Goal: Task Accomplishment & Management: Manage account settings

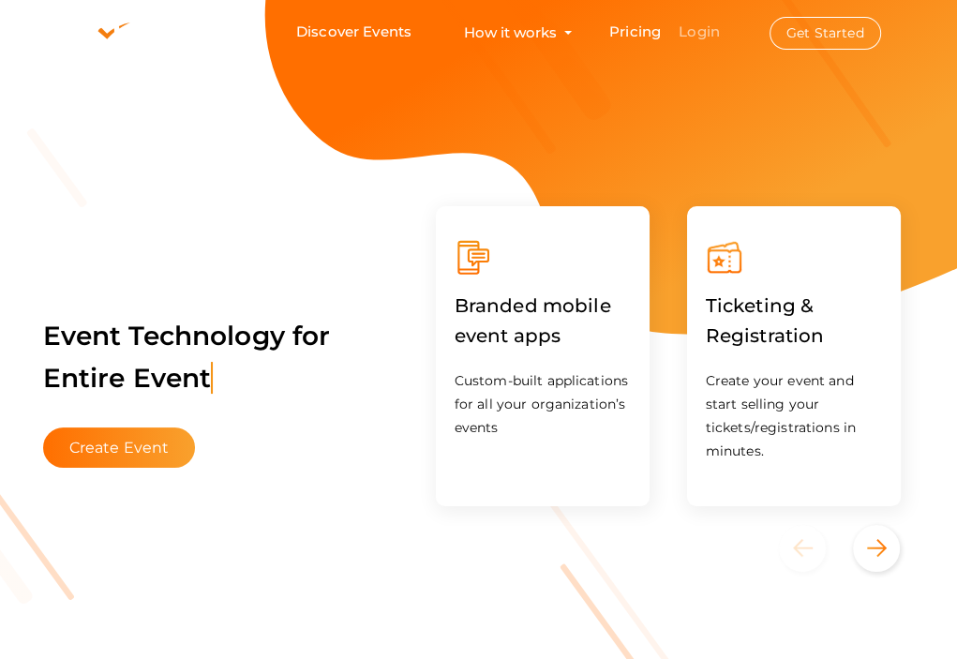
click at [689, 25] on link "Login" at bounding box center [699, 31] width 41 height 18
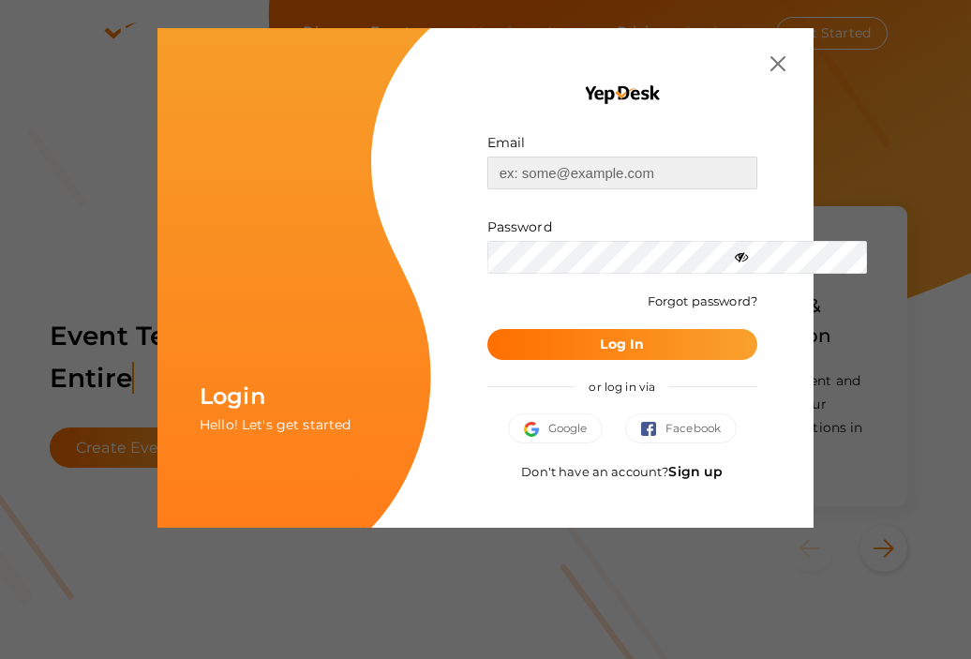
type input "[EMAIL_ADDRESS][DOMAIN_NAME]"
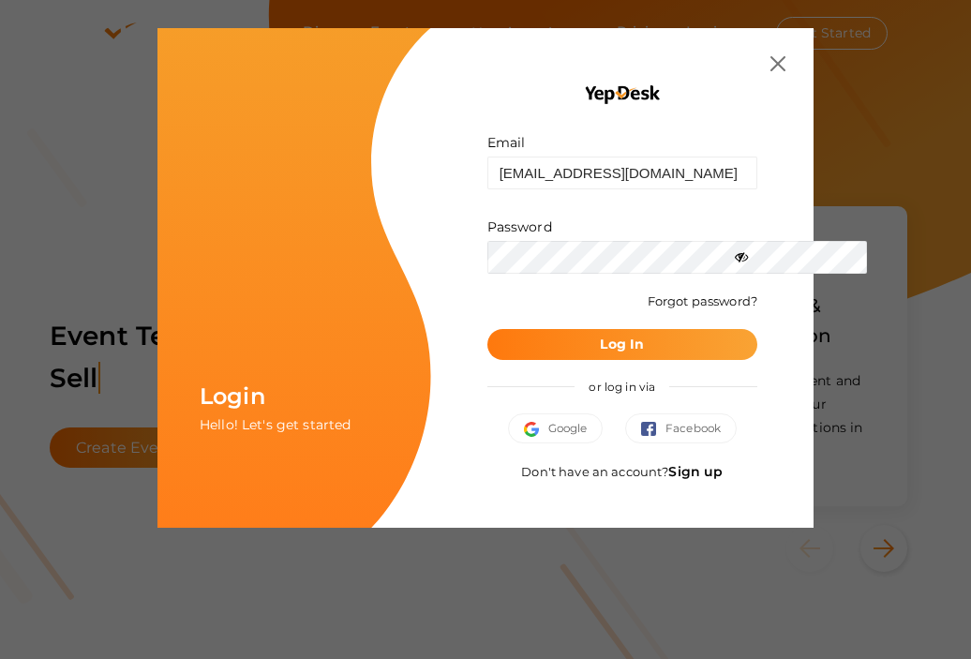
click at [621, 346] on button "Log In" at bounding box center [622, 344] width 270 height 31
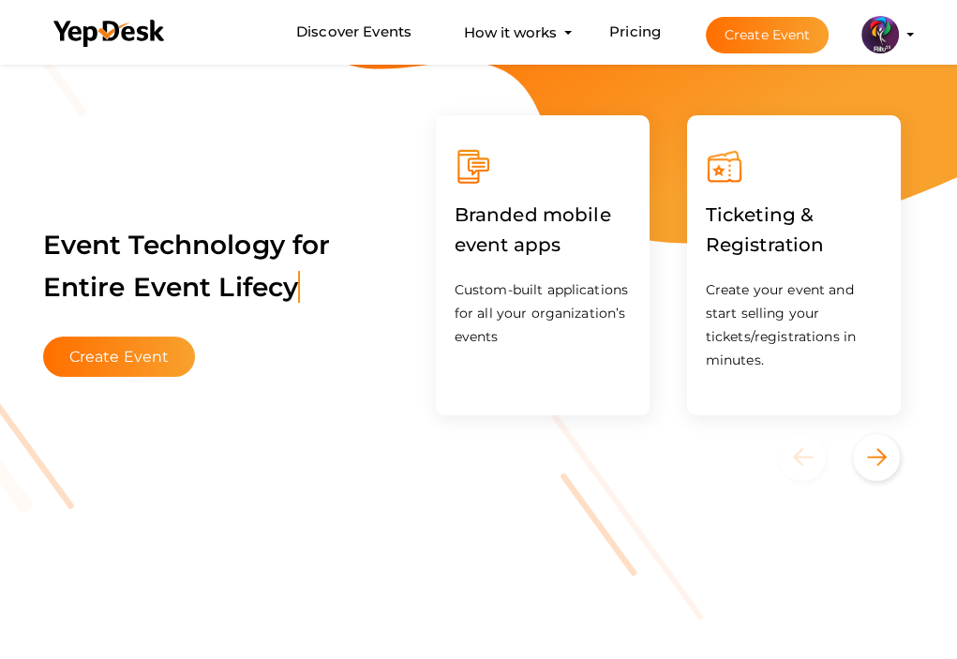
scroll to position [86, 0]
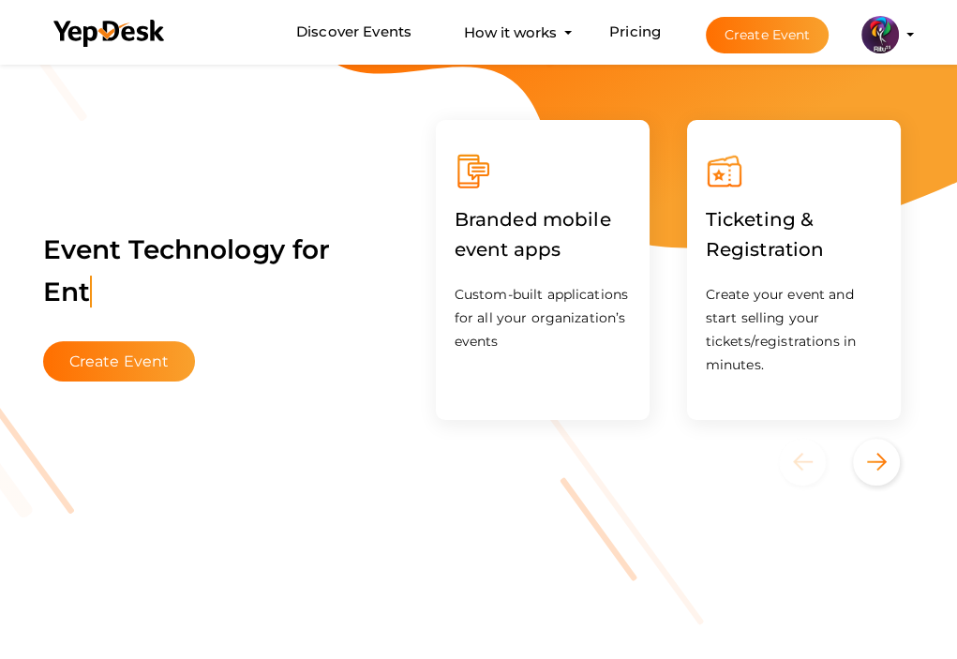
click at [885, 28] on img at bounding box center [880, 34] width 37 height 37
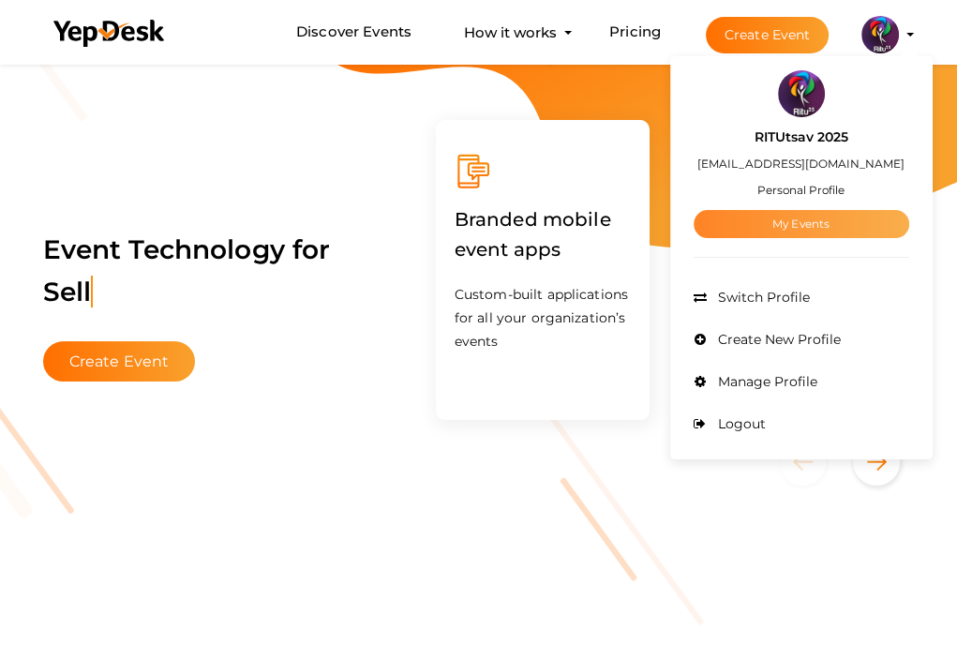
click at [781, 220] on link "My Events" at bounding box center [802, 224] width 216 height 28
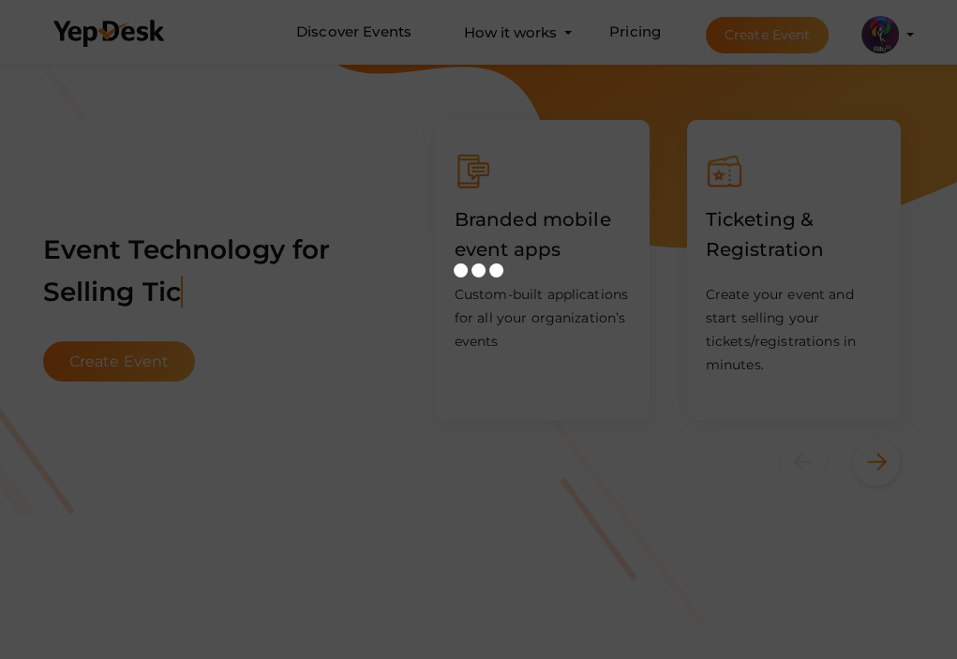
drag, startPoint x: 781, startPoint y: 220, endPoint x: 813, endPoint y: 212, distance: 33.0
click at [813, 212] on div at bounding box center [478, 329] width 957 height 659
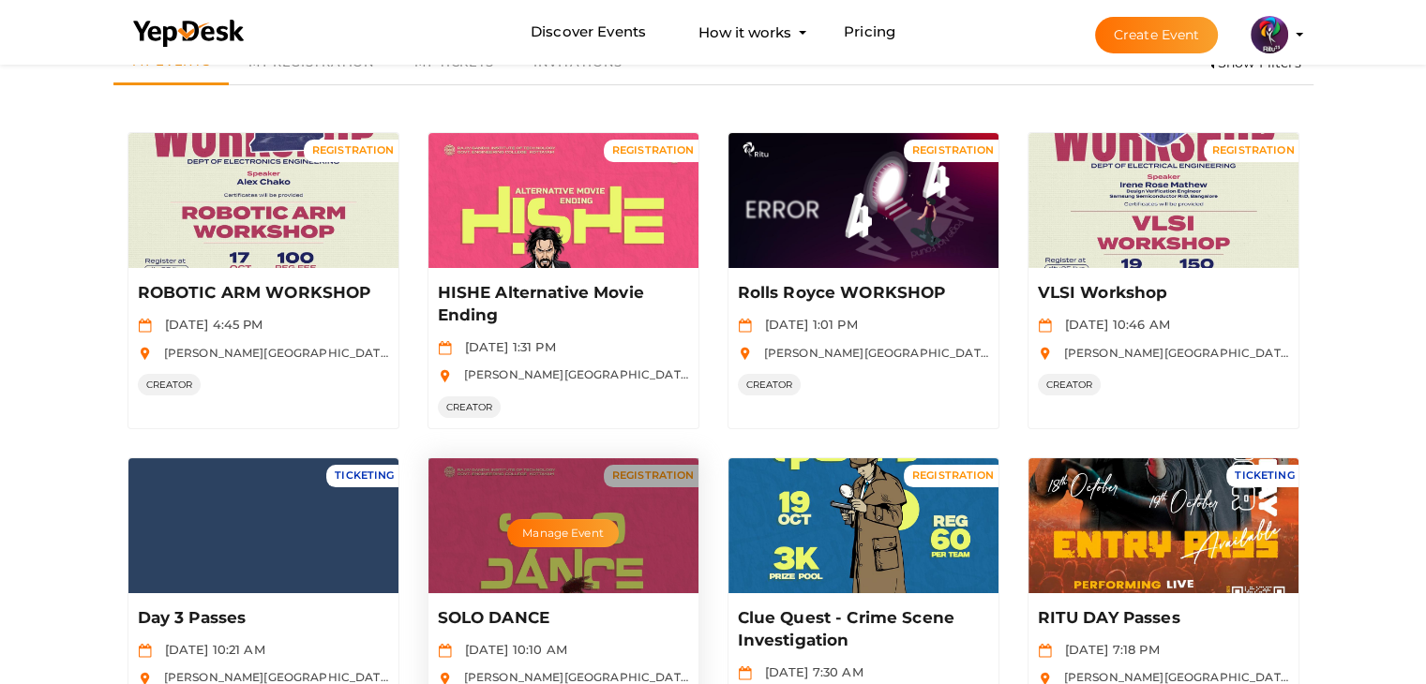
scroll to position [79, 0]
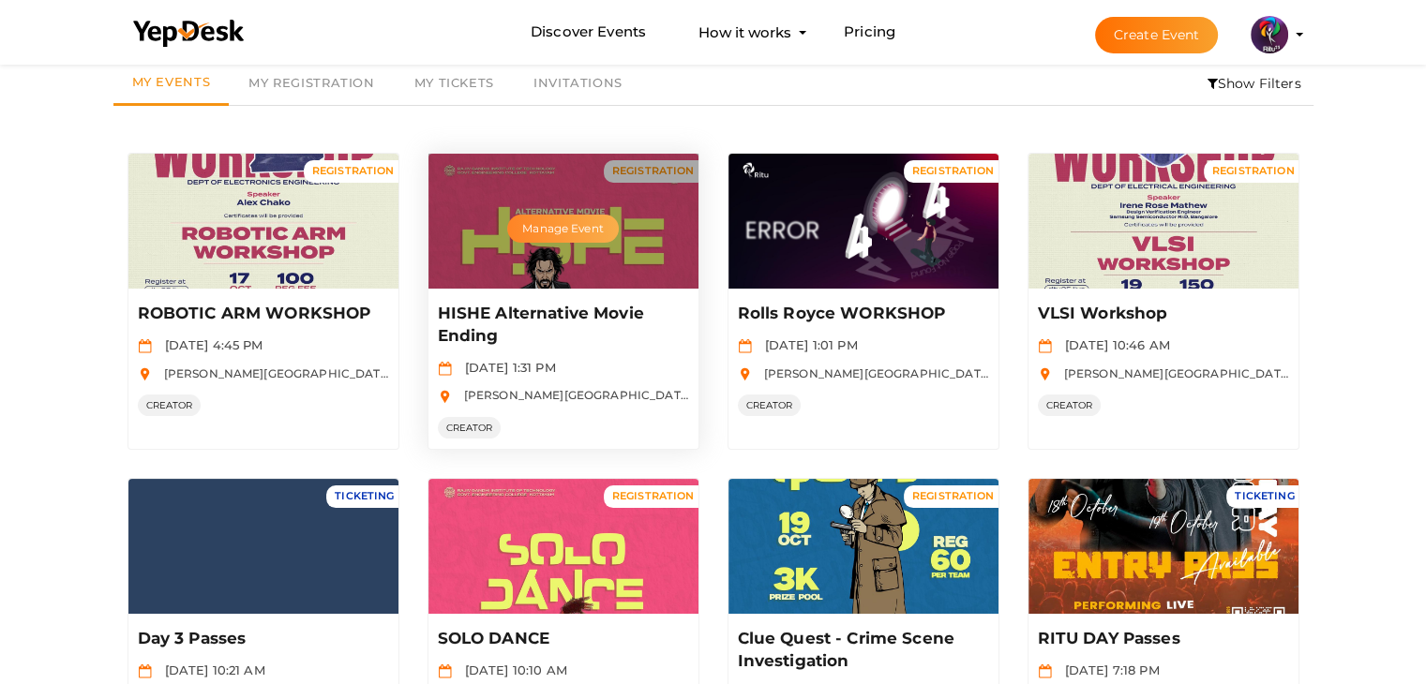
click at [585, 219] on button "Manage Event" at bounding box center [562, 229] width 111 height 28
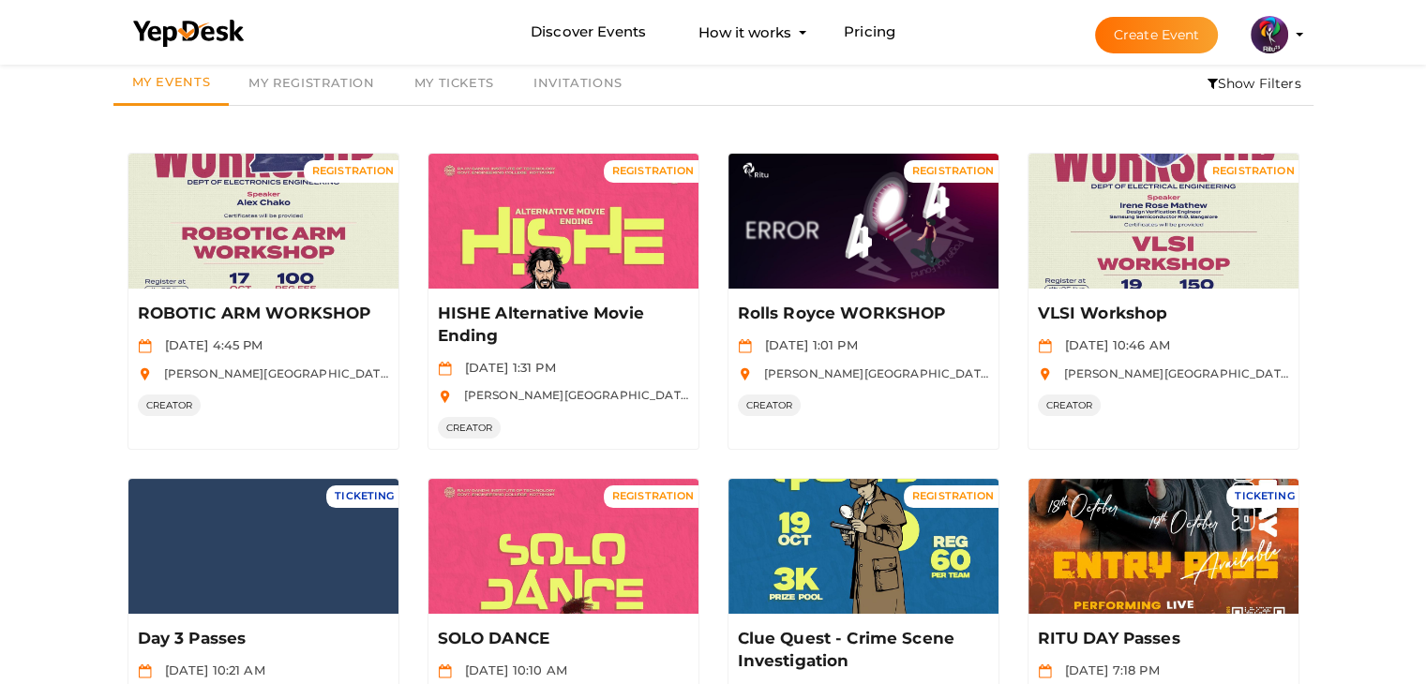
drag, startPoint x: 1415, startPoint y: 189, endPoint x: 1439, endPoint y: 178, distance: 26.8
click at [956, 178] on html "Discover Events How it works Powerful Registration / Ticketing Start selling yo…" at bounding box center [713, 263] width 1426 height 684
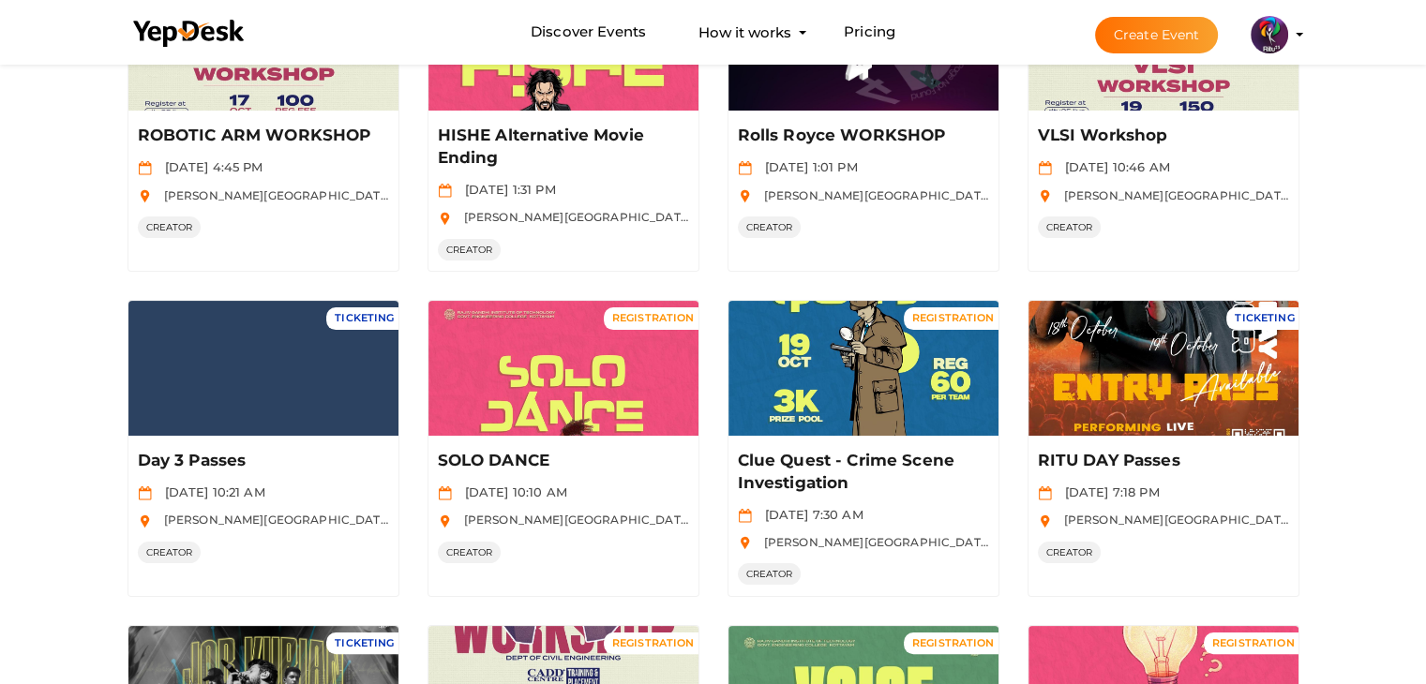
scroll to position [261, 0]
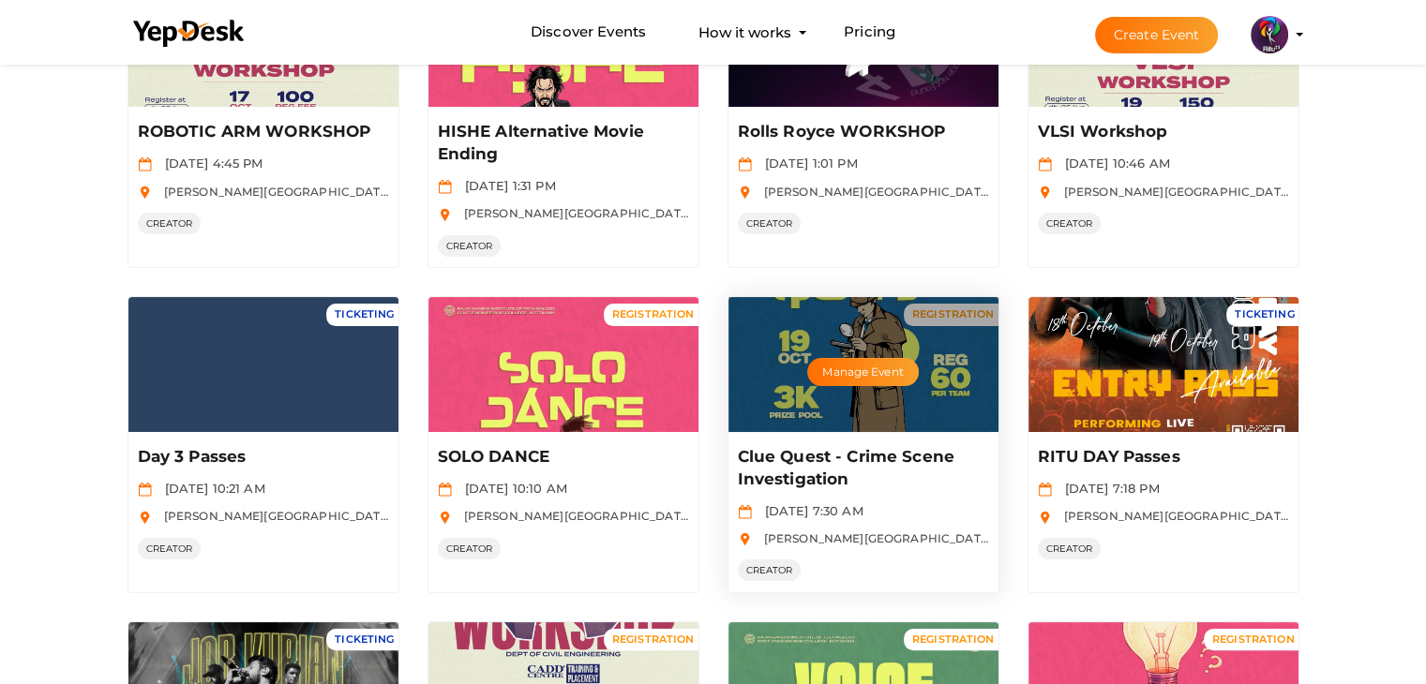
click at [913, 416] on div "Manage Event" at bounding box center [863, 364] width 270 height 135
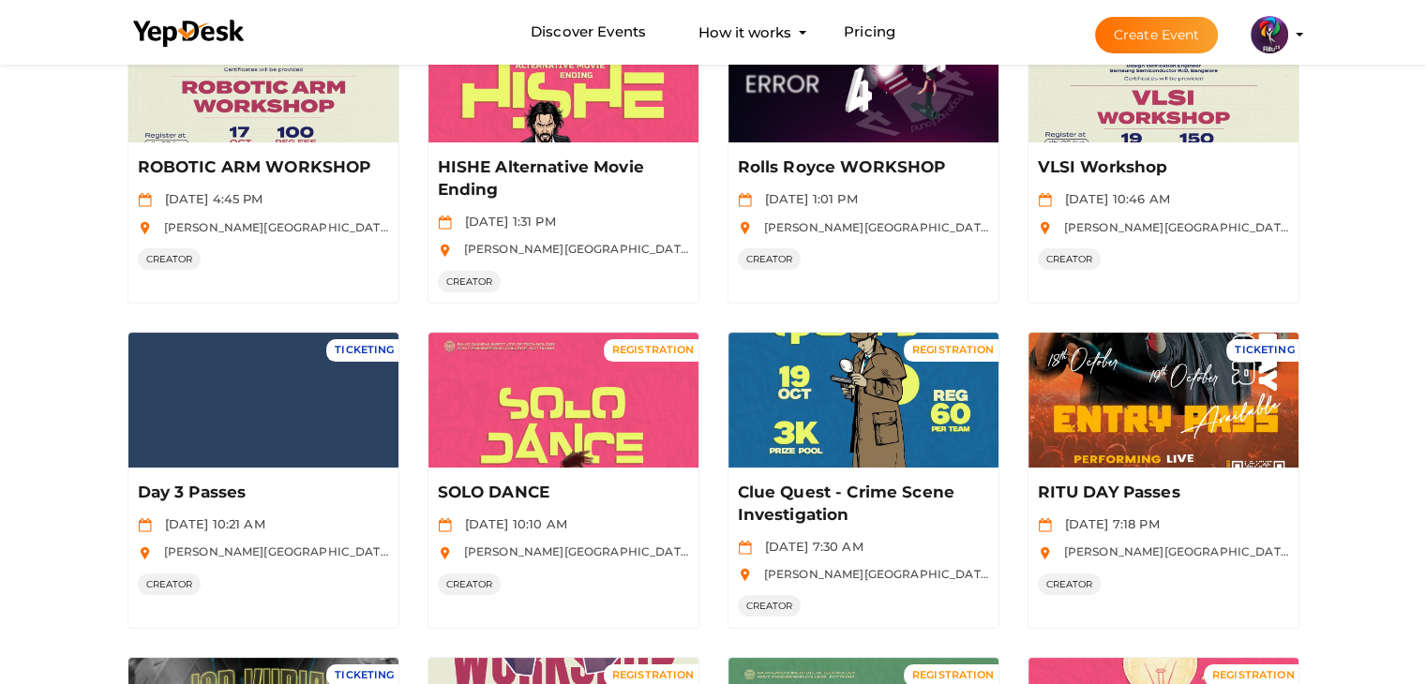
scroll to position [227, 0]
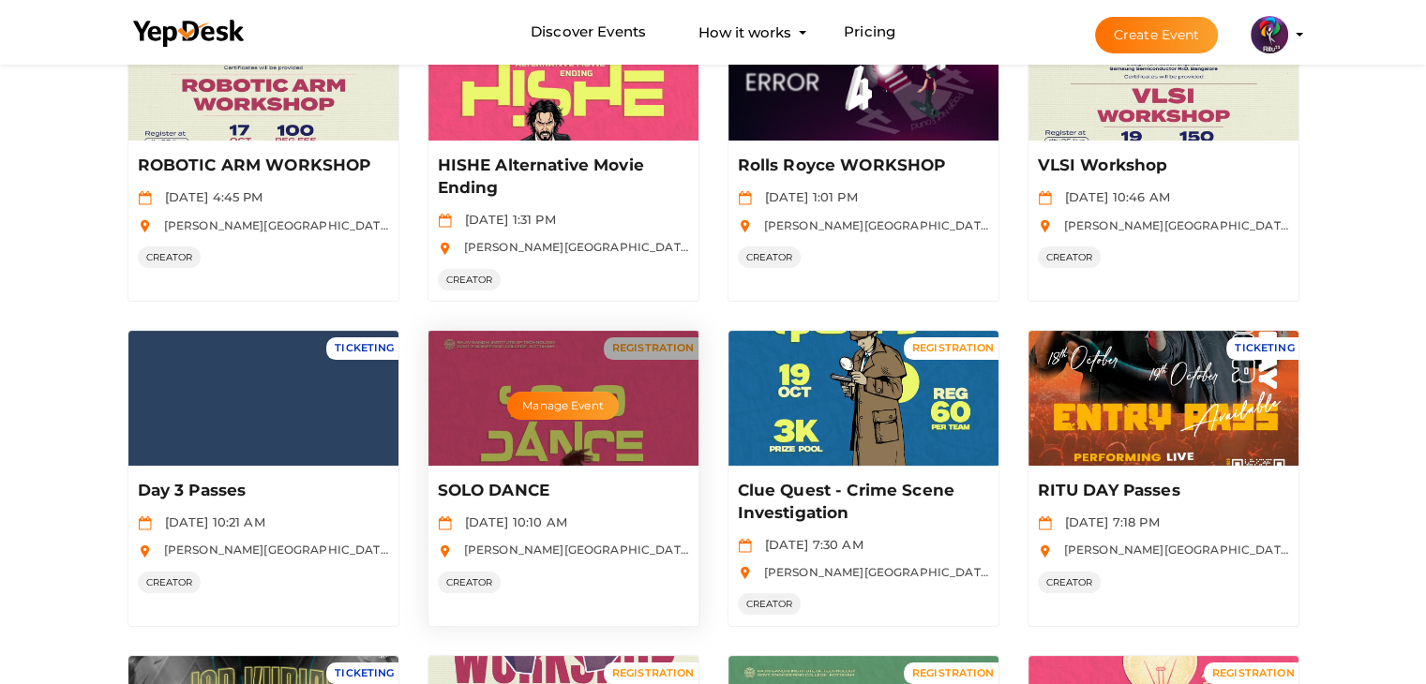
click at [577, 453] on div "Manage Event" at bounding box center [563, 398] width 270 height 135
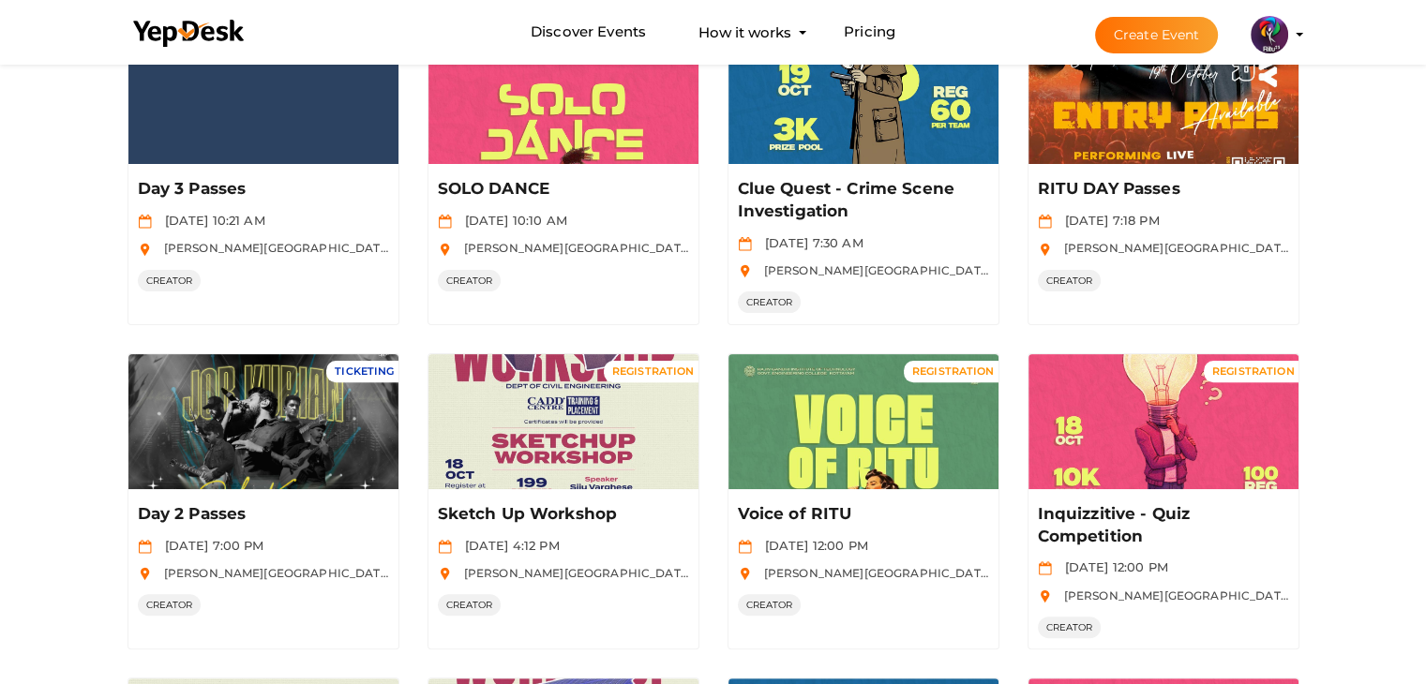
scroll to position [531, 0]
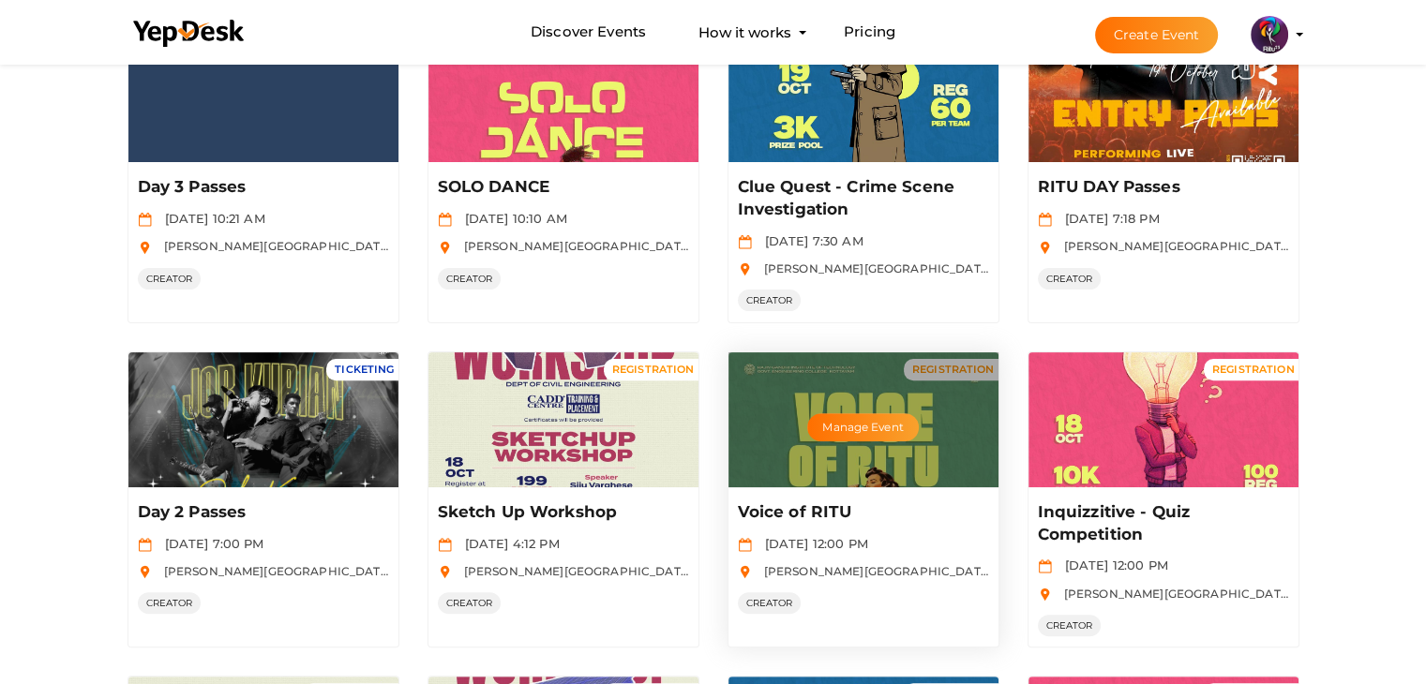
click at [919, 462] on div "Manage Event" at bounding box center [863, 419] width 270 height 135
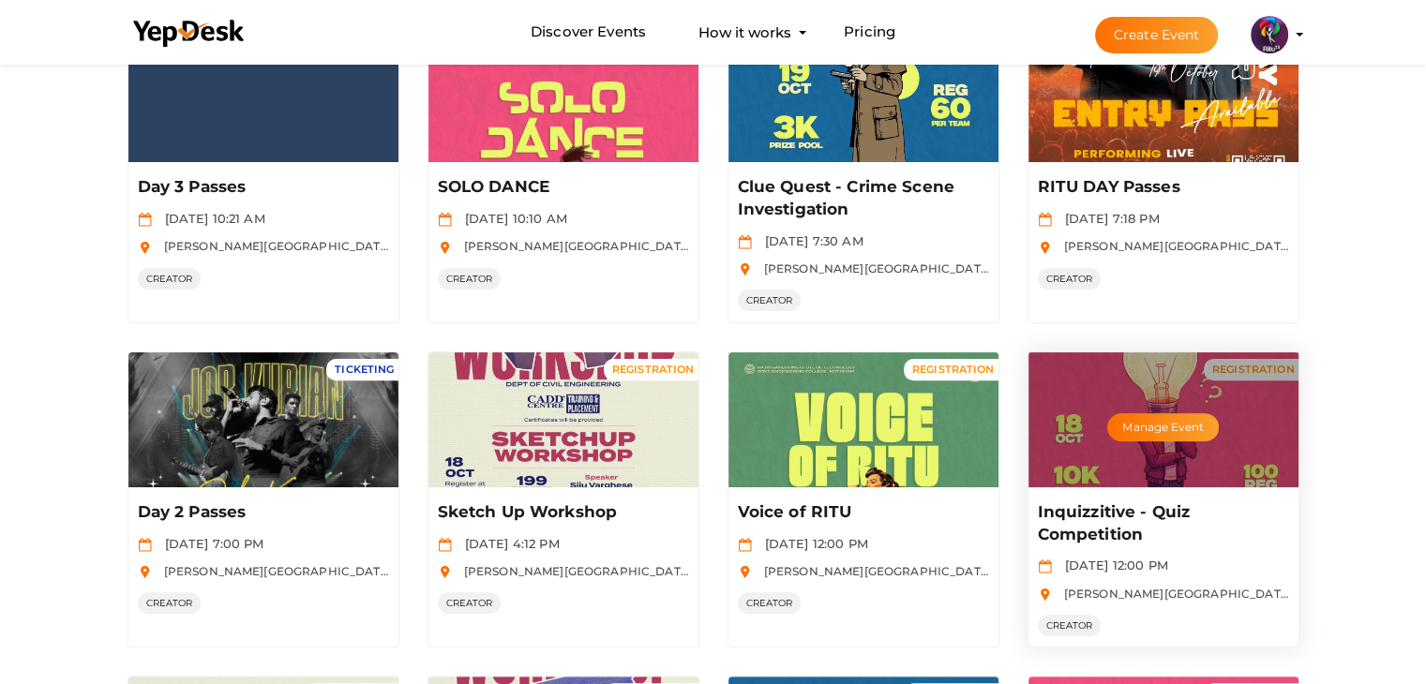
click at [956, 482] on div "Manage Event" at bounding box center [1163, 419] width 270 height 135
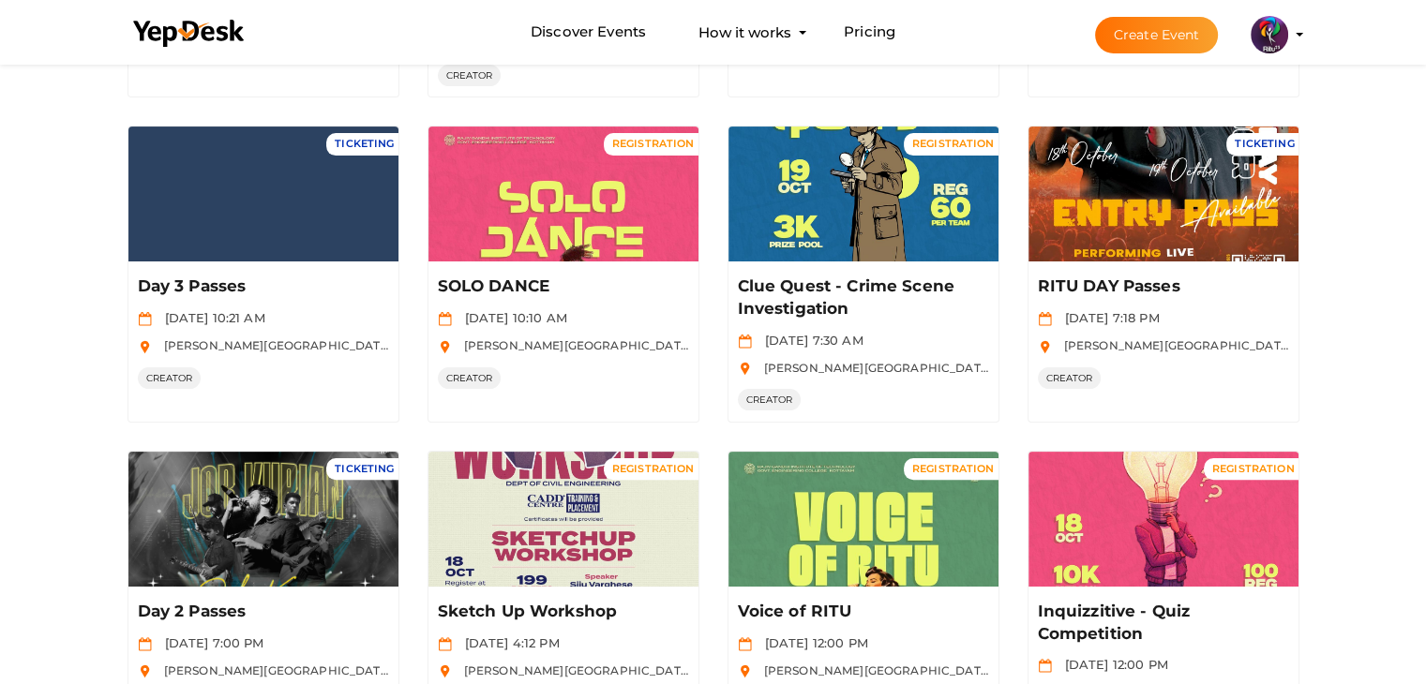
scroll to position [426, 0]
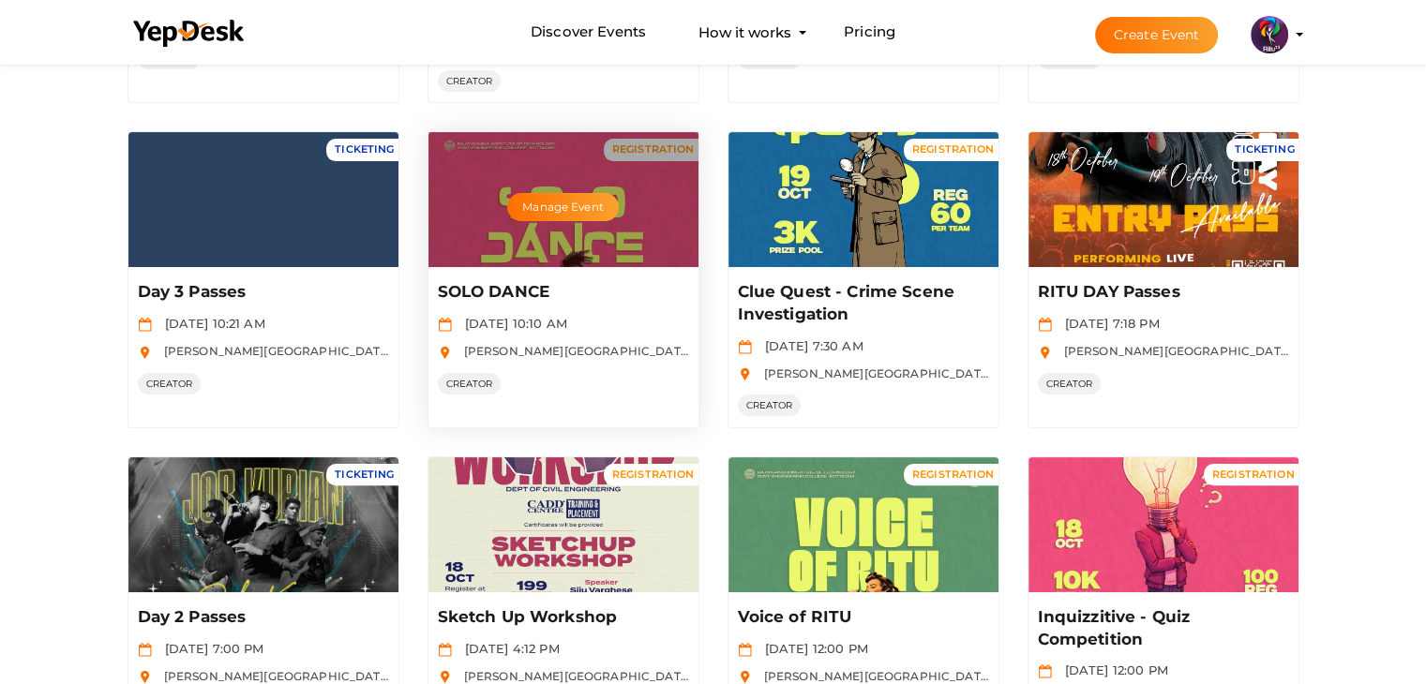
click at [647, 237] on div "Manage Event" at bounding box center [563, 199] width 270 height 135
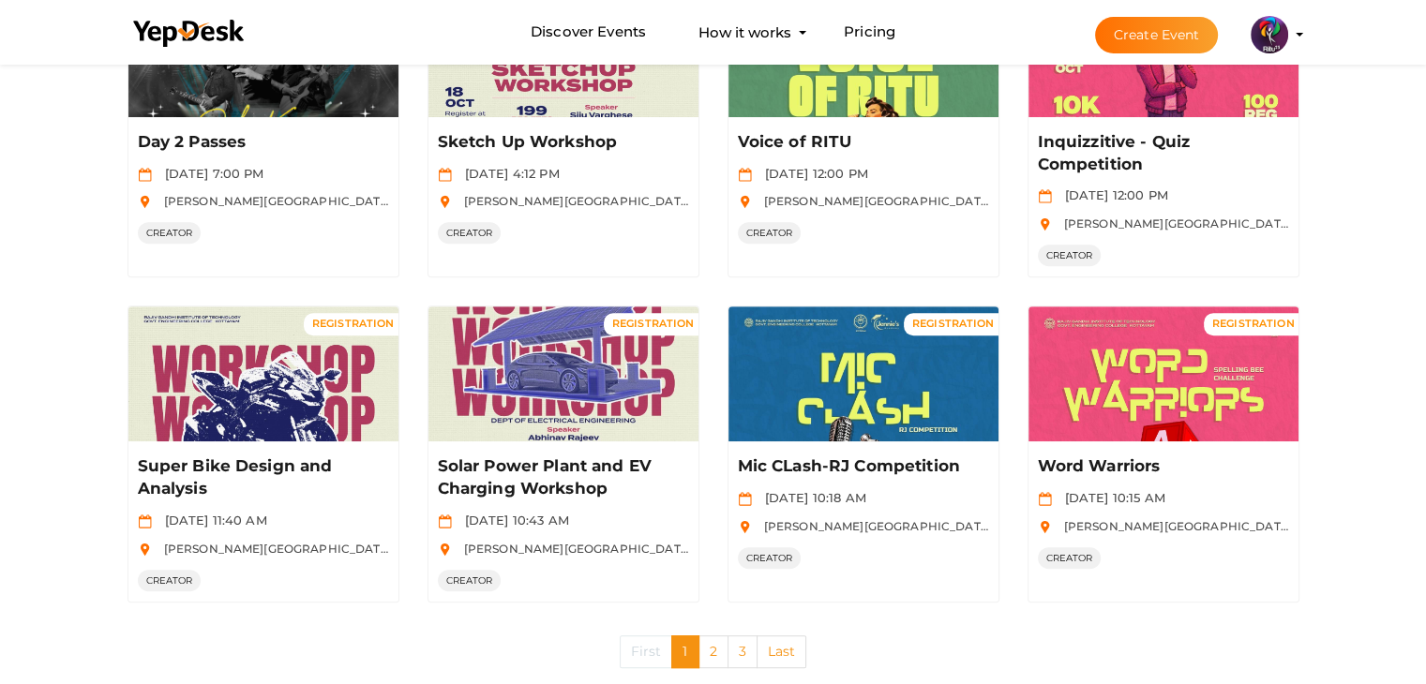
scroll to position [907, 0]
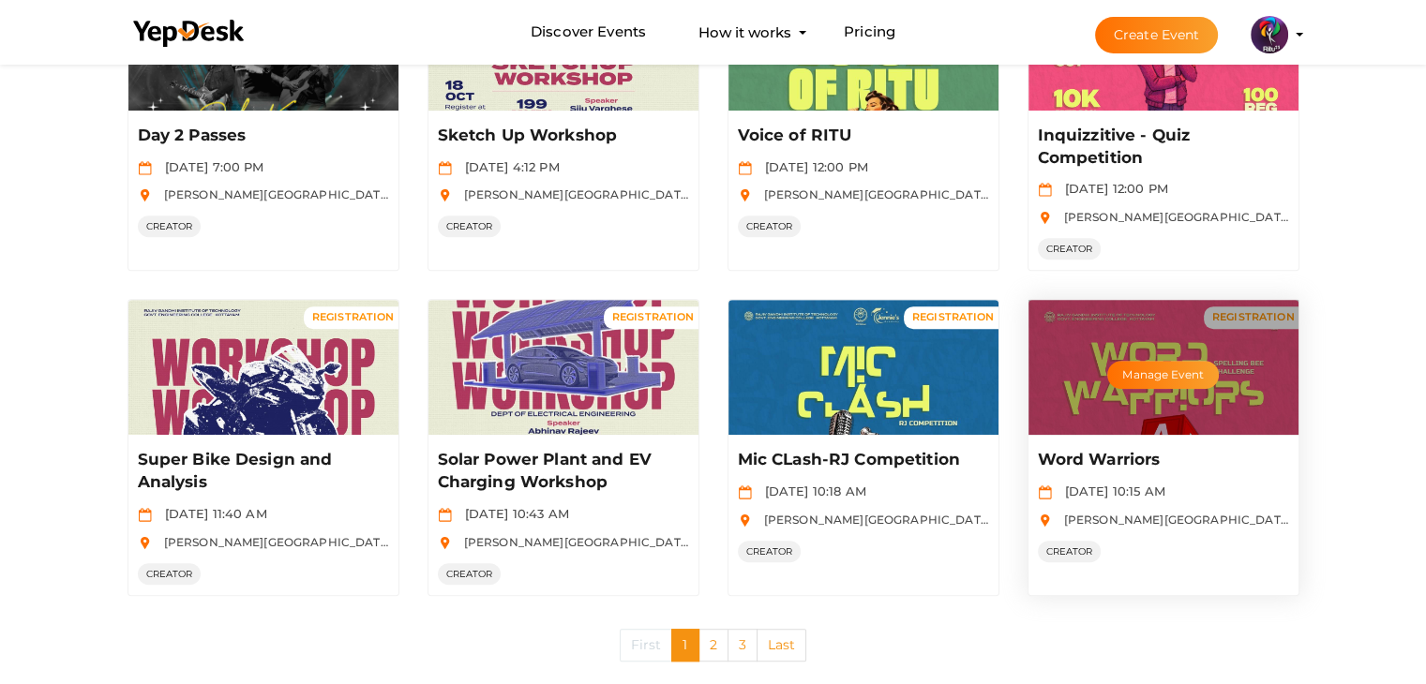
click at [956, 335] on div "Manage Event" at bounding box center [1163, 367] width 270 height 135
click at [956, 366] on button "Manage Event" at bounding box center [1162, 375] width 111 height 28
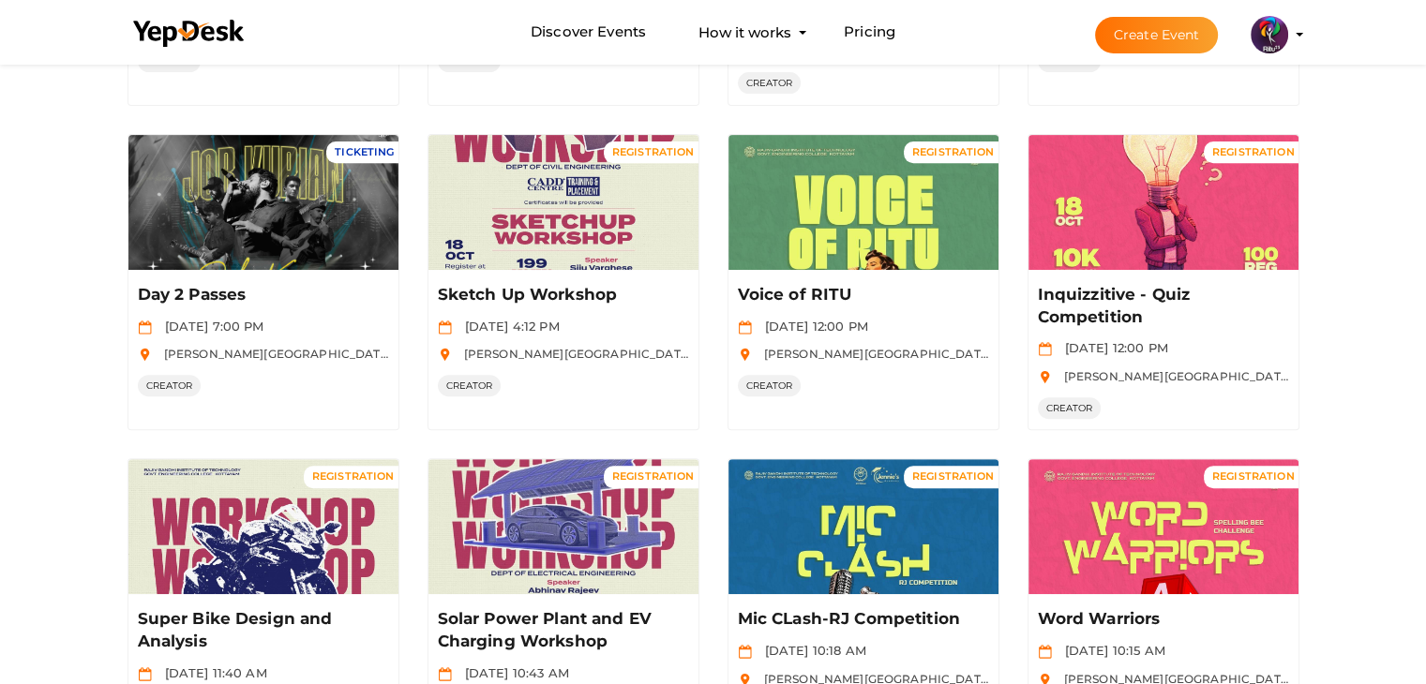
scroll to position [934, 0]
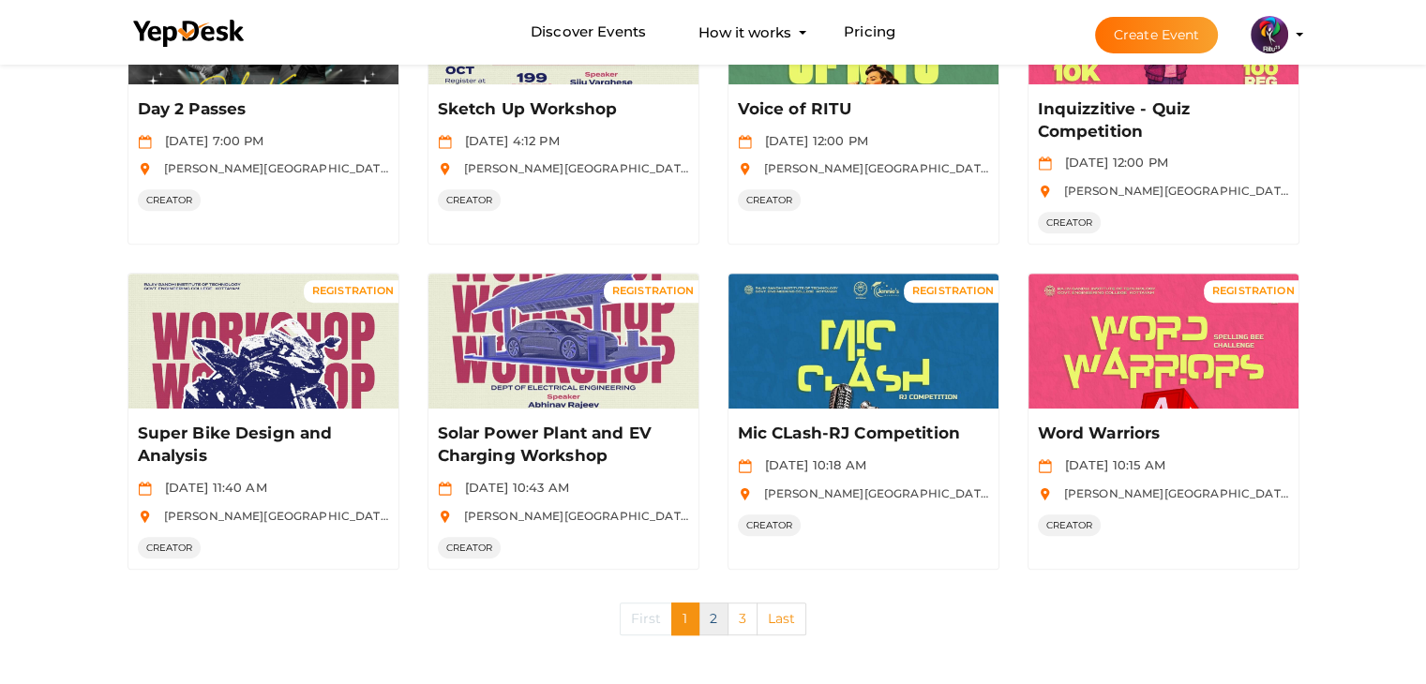
click at [724, 610] on link "2" at bounding box center [713, 619] width 30 height 33
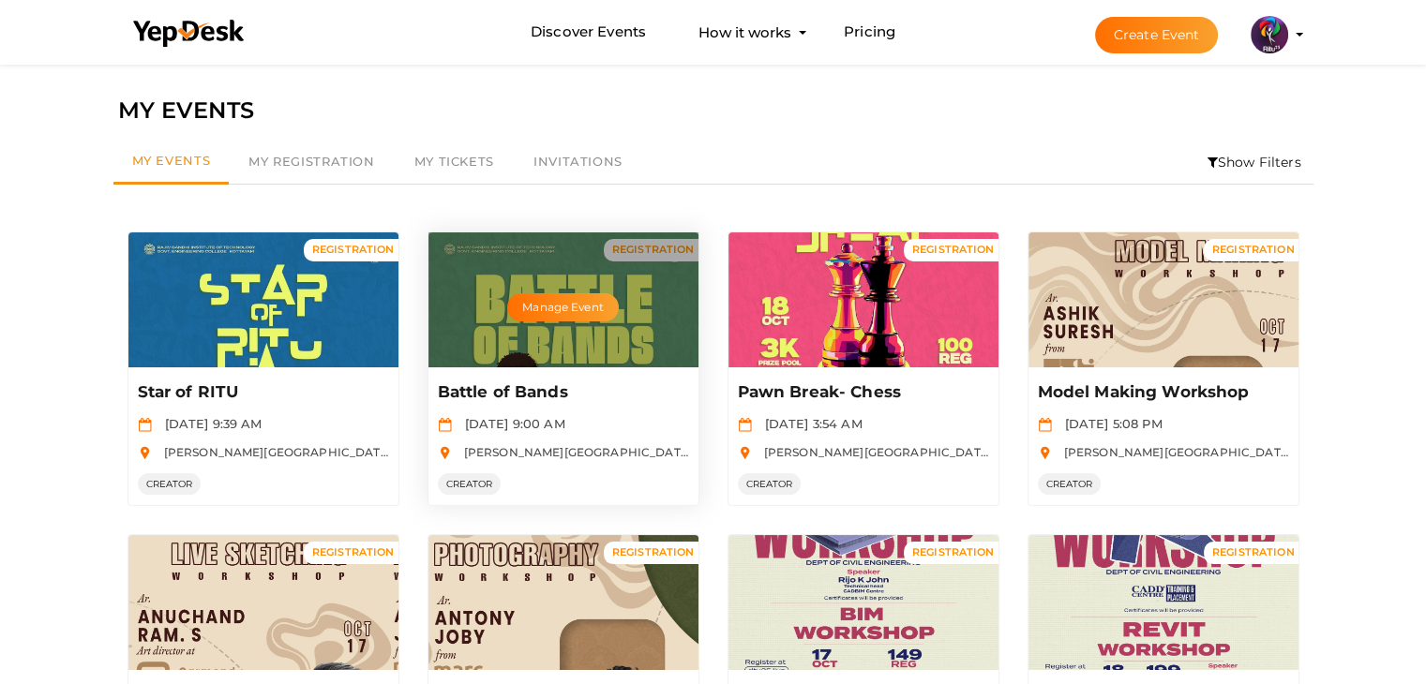
click at [565, 419] on span "Oct 18 2025, 9:00 AM" at bounding box center [511, 423] width 110 height 15
click at [567, 305] on button "Manage Event" at bounding box center [562, 307] width 111 height 28
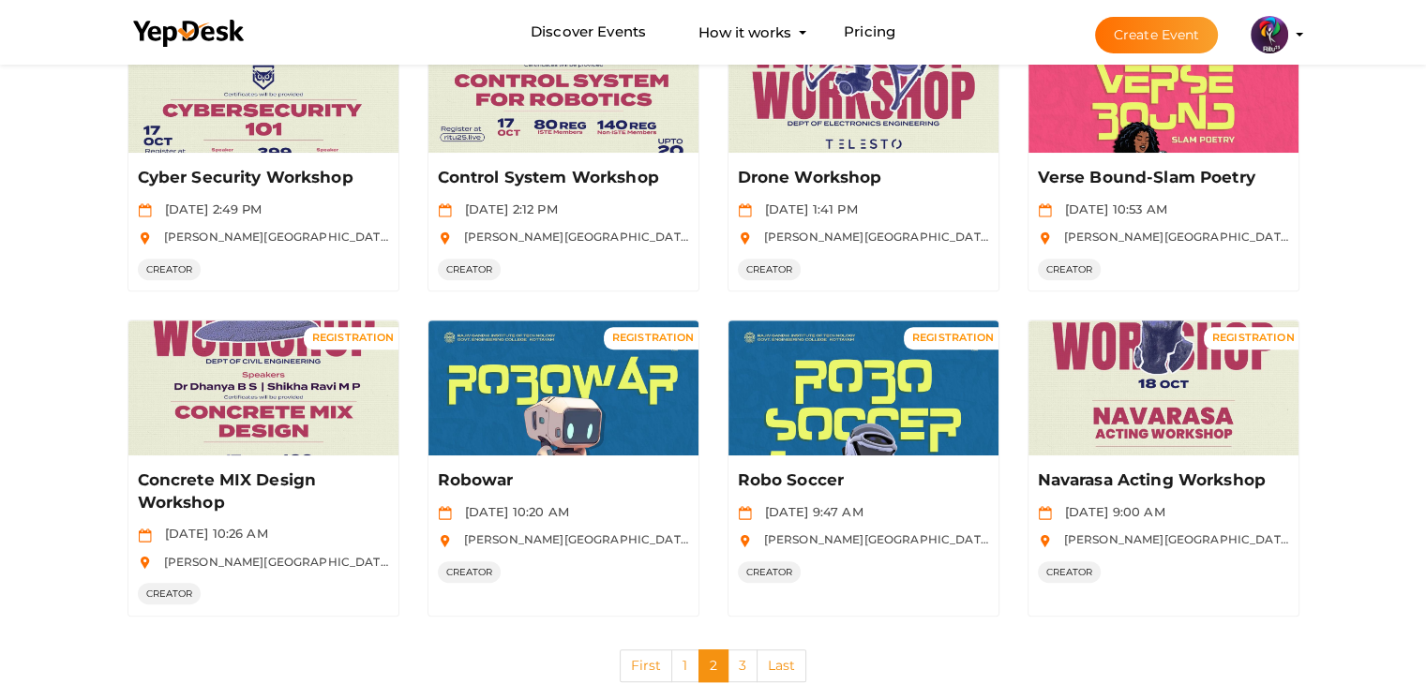
scroll to position [854, 0]
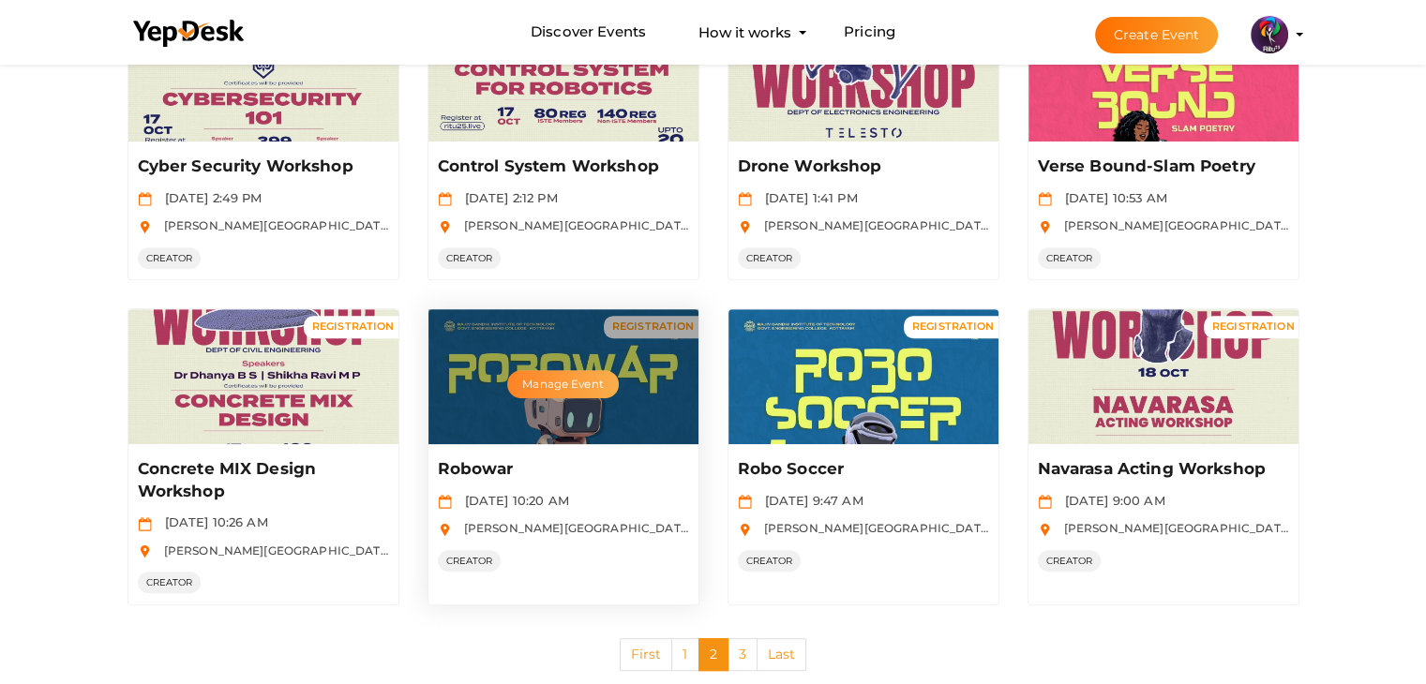
click at [577, 385] on button "Manage Event" at bounding box center [562, 384] width 111 height 28
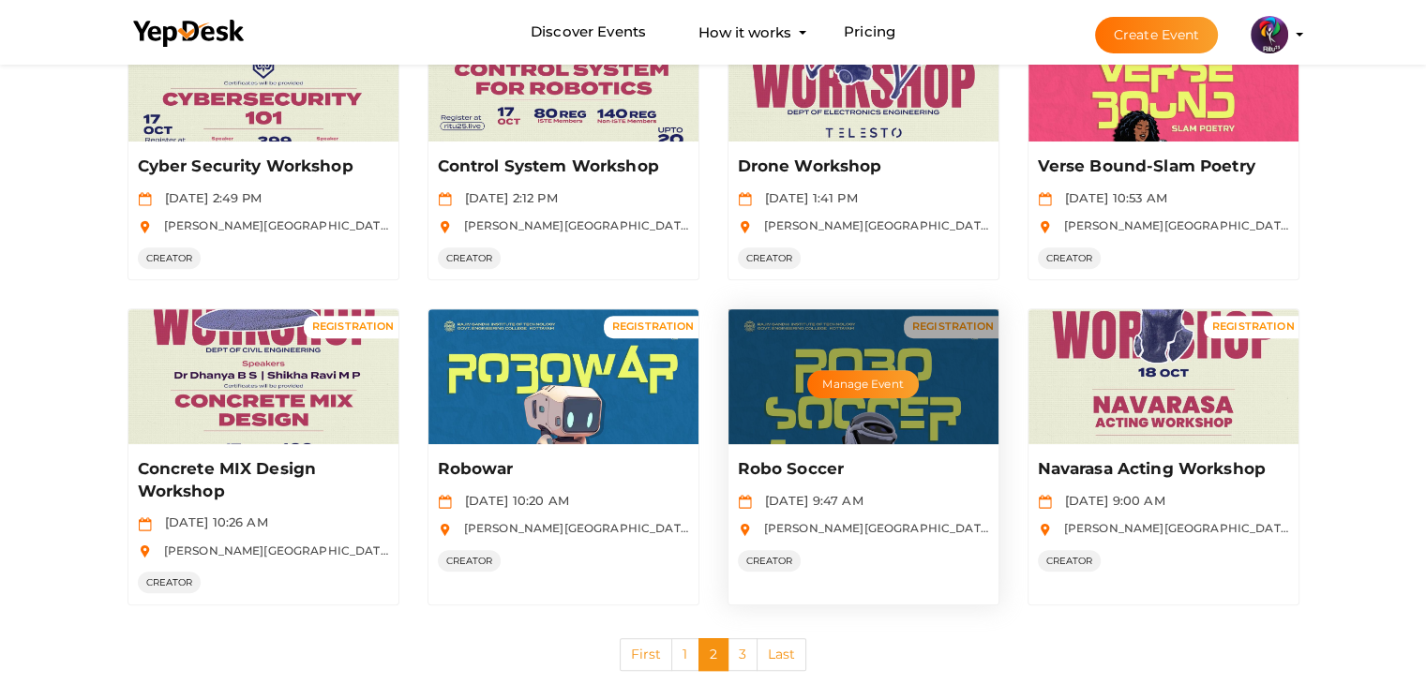
click at [831, 425] on div "Manage Event" at bounding box center [863, 376] width 270 height 135
click at [848, 381] on button "Manage Event" at bounding box center [862, 384] width 111 height 28
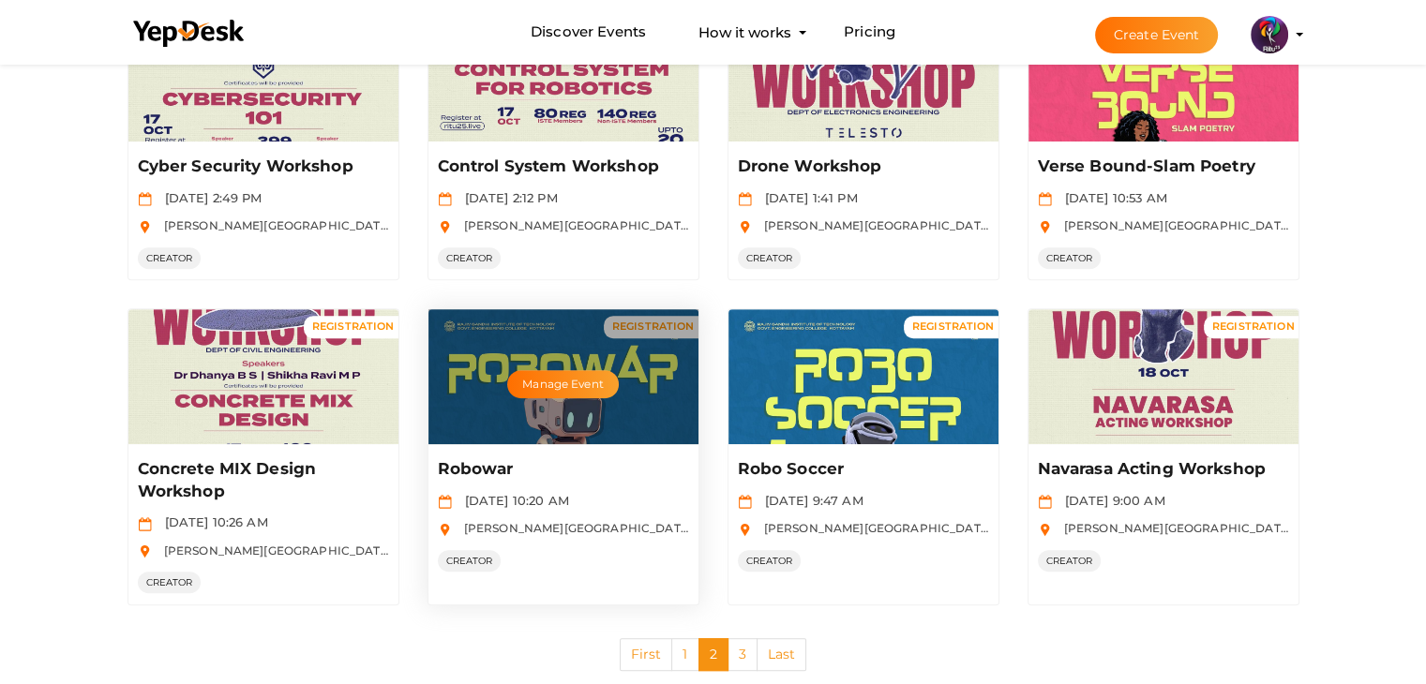
click at [549, 413] on div "Manage Event" at bounding box center [563, 376] width 270 height 135
click at [573, 390] on button "Manage Event" at bounding box center [562, 384] width 111 height 28
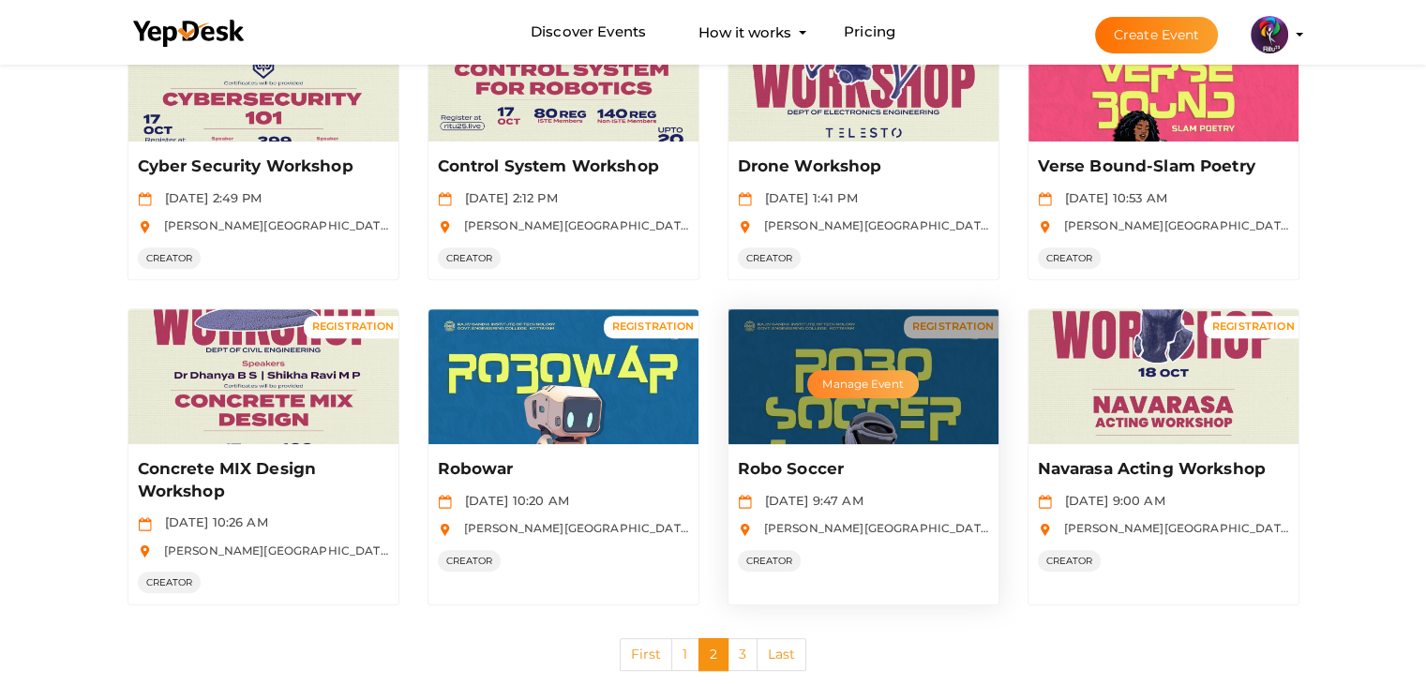
click at [864, 370] on button "Manage Event" at bounding box center [862, 384] width 111 height 28
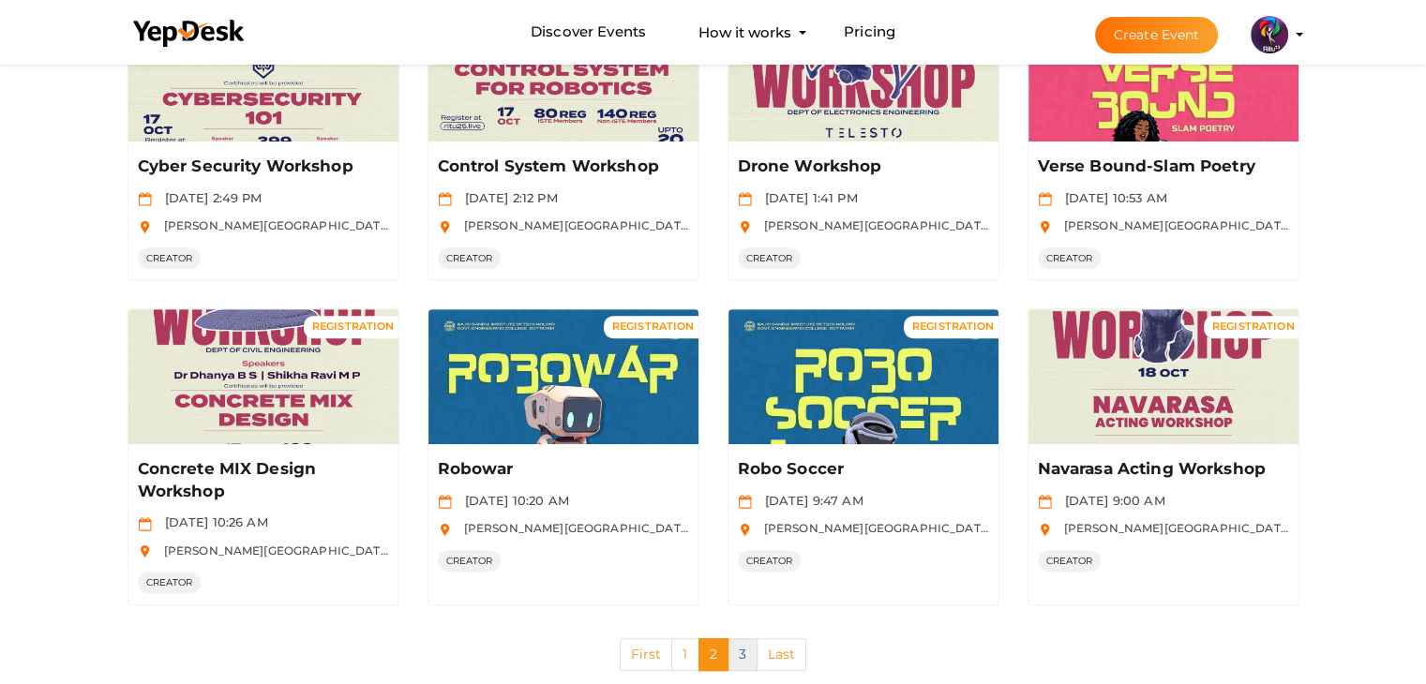
click at [743, 652] on link "3" at bounding box center [742, 654] width 30 height 33
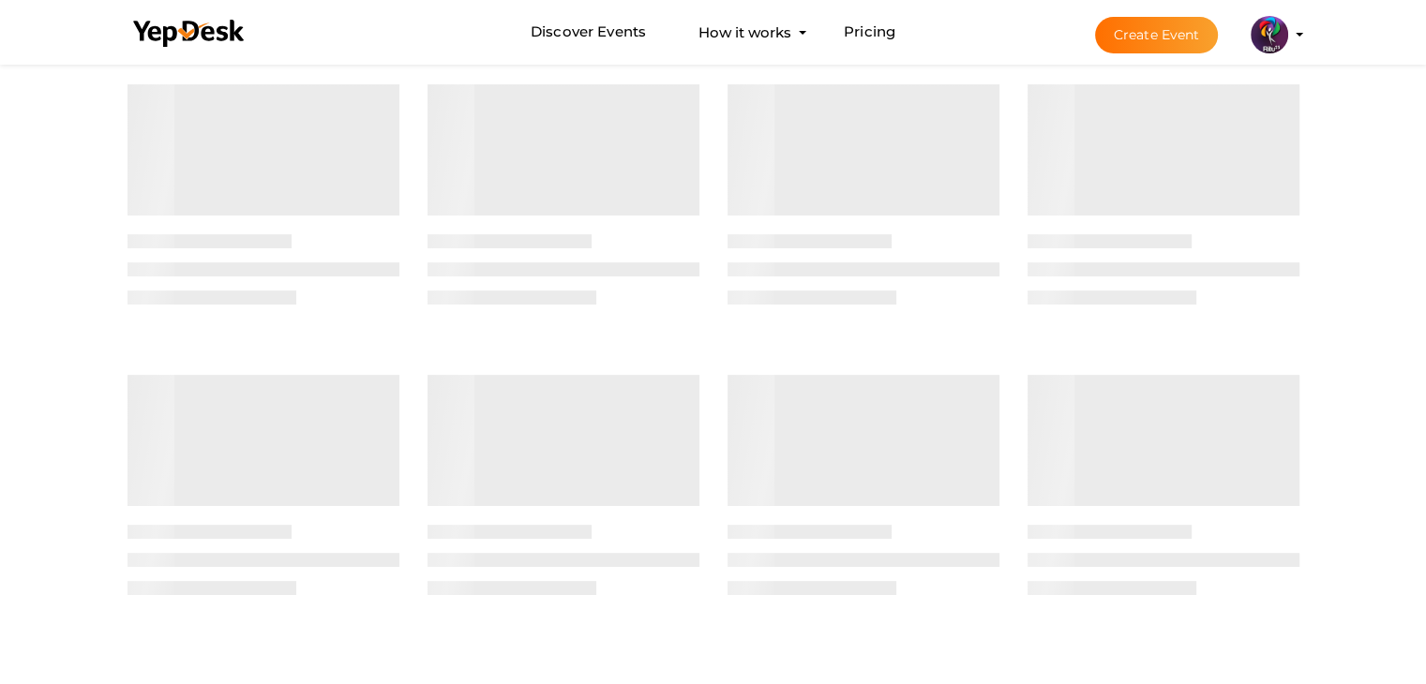
scroll to position [0, 0]
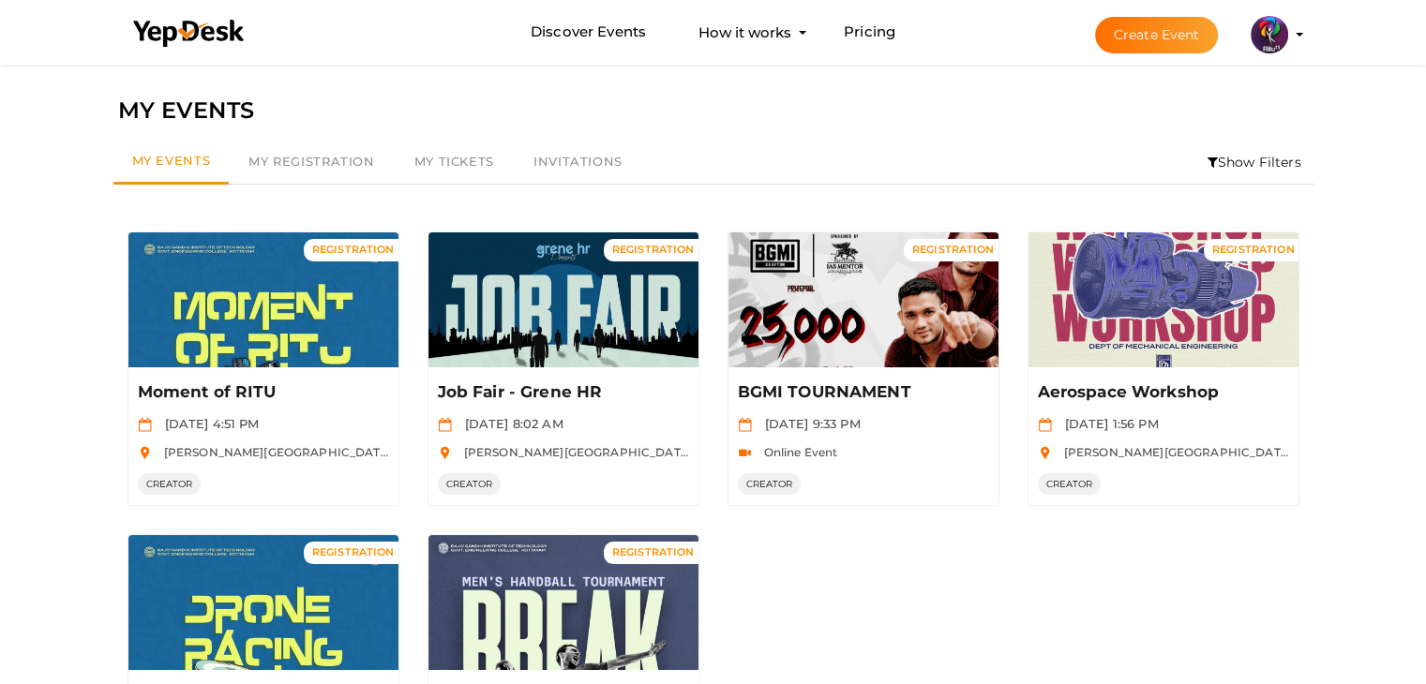
drag, startPoint x: 1418, startPoint y: 245, endPoint x: 1439, endPoint y: 225, distance: 28.5
click at [956, 225] on html "Discover Events How it works Powerful Registration / Ticketing Start selling yo…" at bounding box center [713, 342] width 1426 height 684
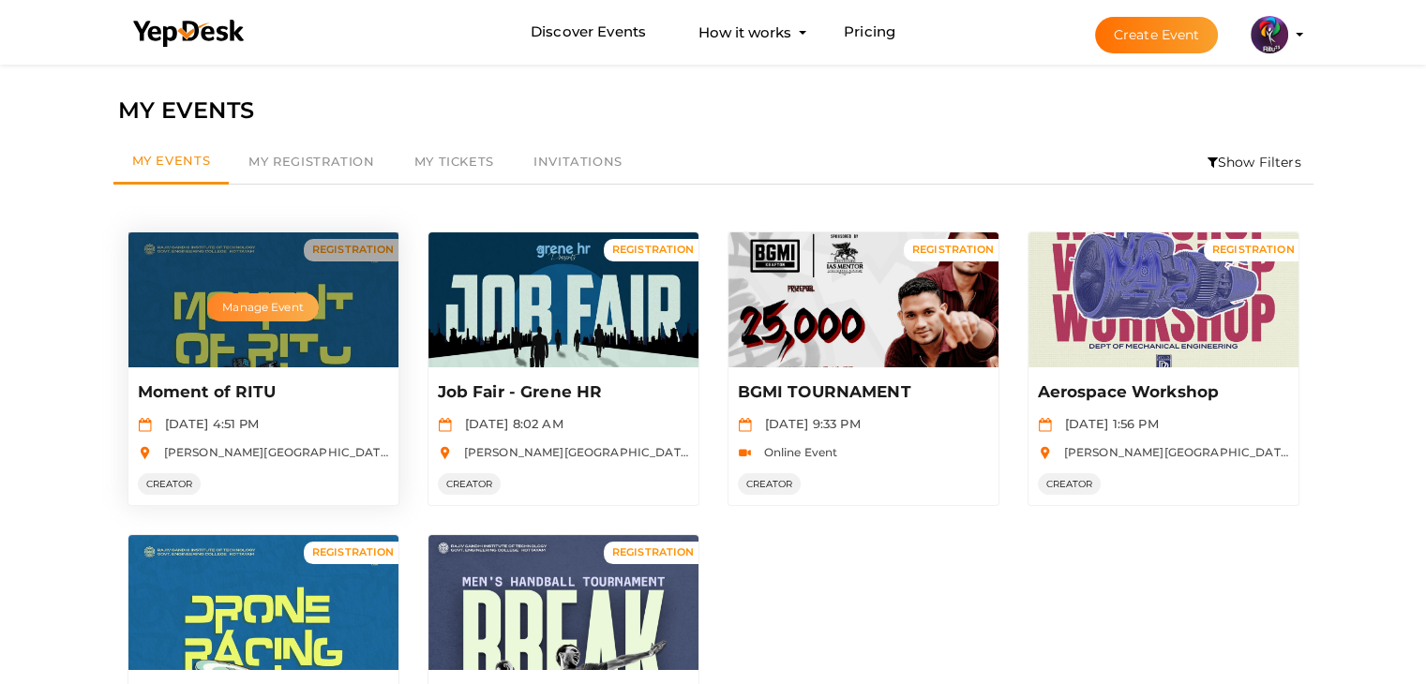
click at [274, 307] on button "Manage Event" at bounding box center [262, 307] width 111 height 28
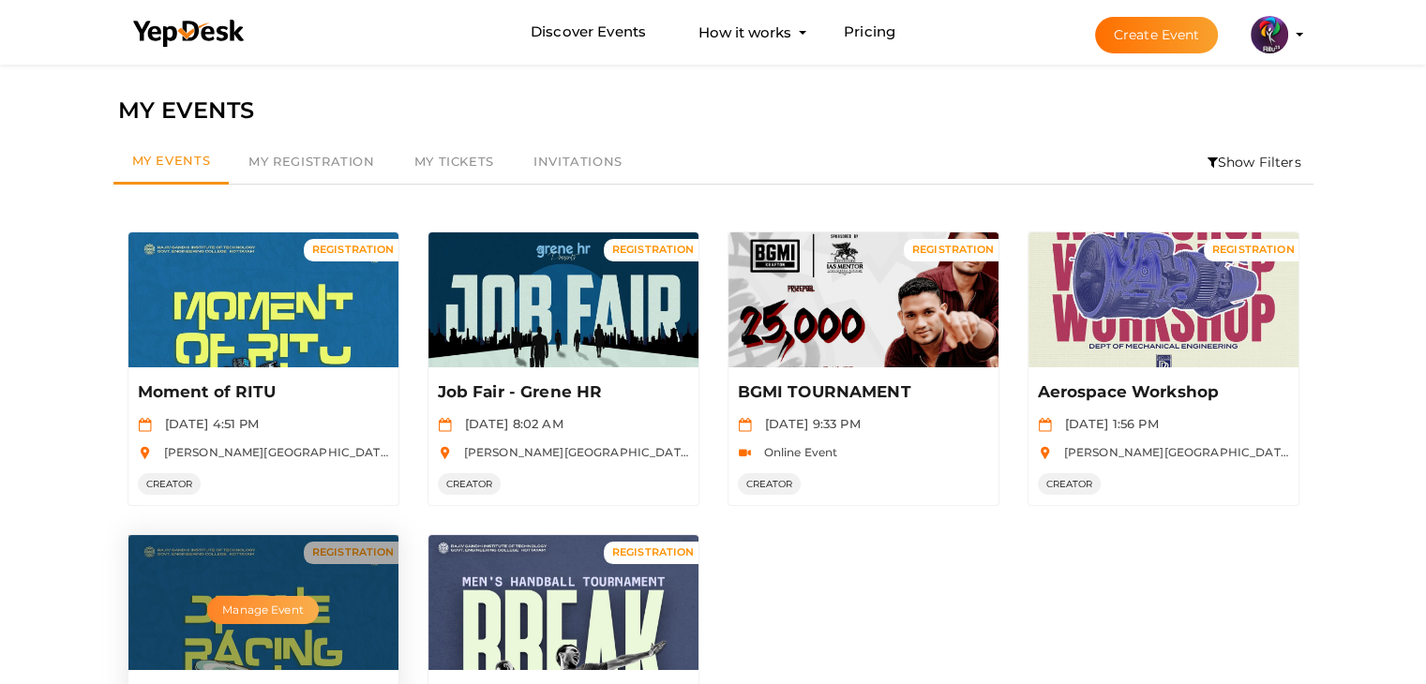
click at [266, 614] on button "Manage Event" at bounding box center [262, 610] width 111 height 28
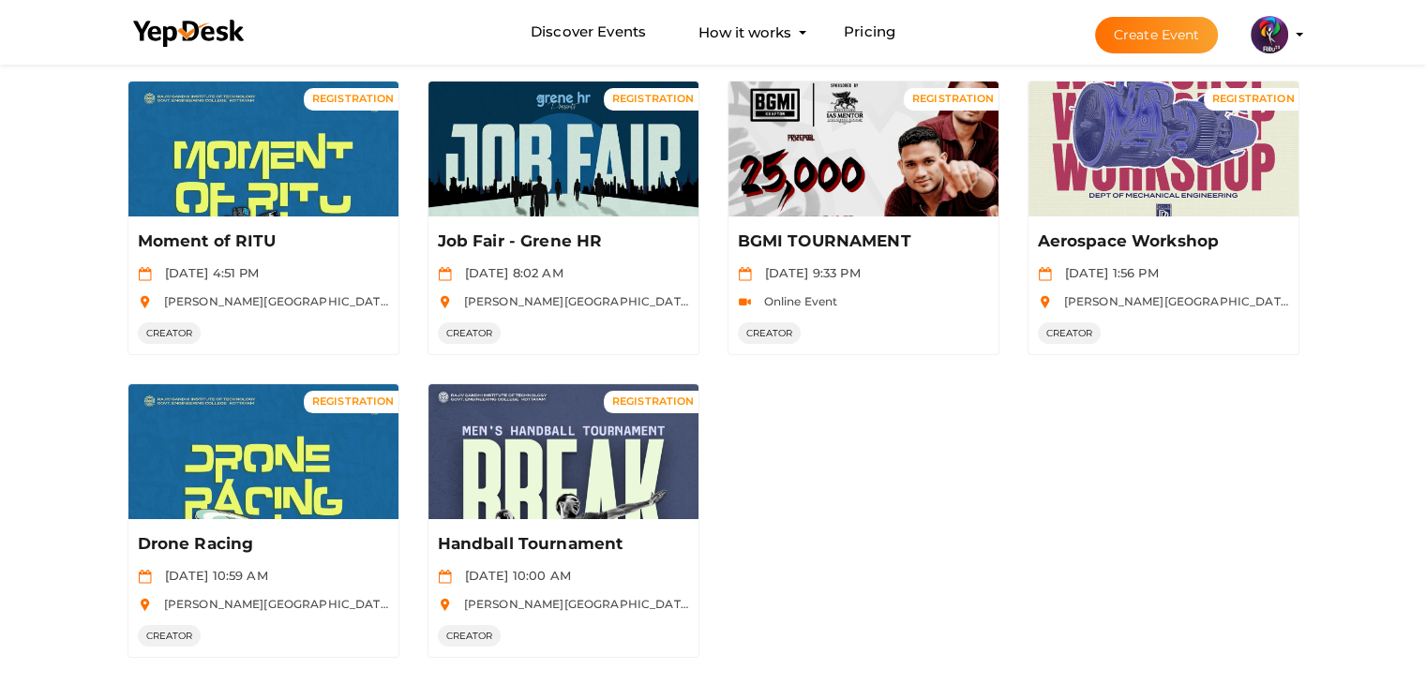
scroll to position [240, 0]
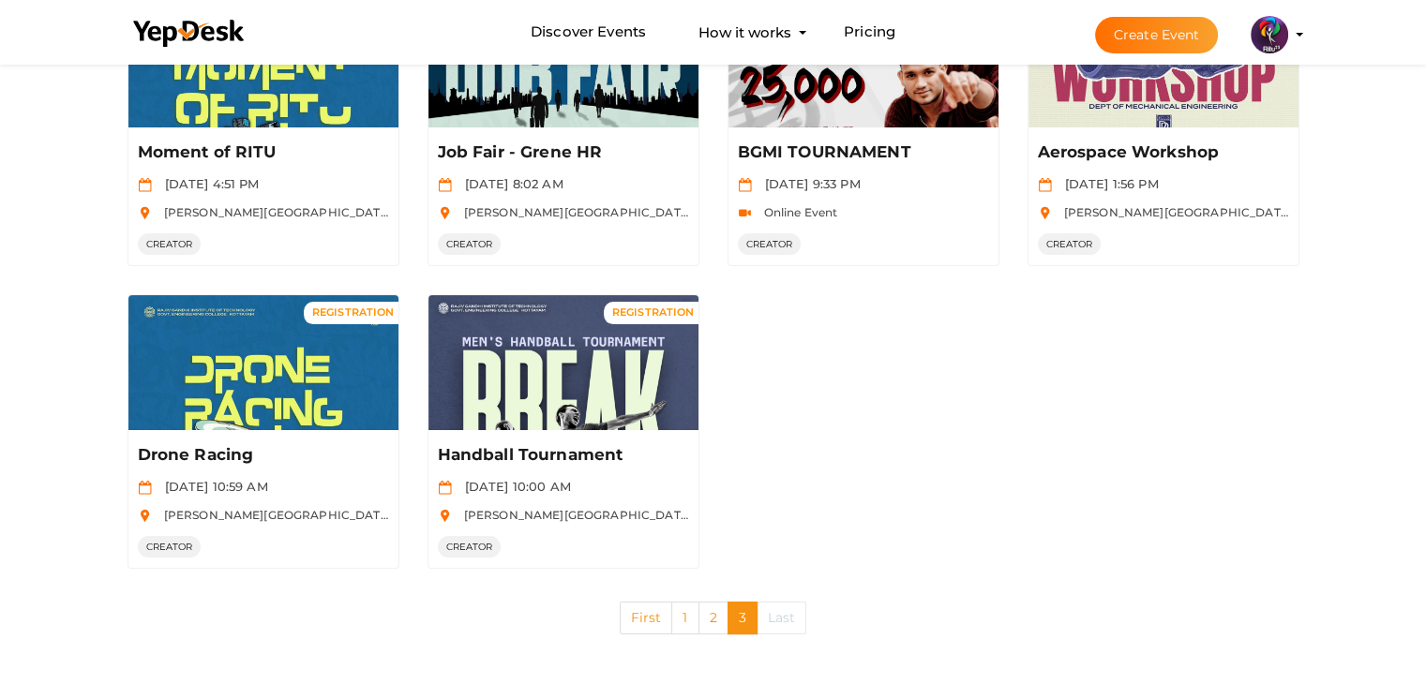
click at [776, 608] on link "Last" at bounding box center [782, 618] width 51 height 33
click at [684, 616] on link "1" at bounding box center [684, 618] width 27 height 33
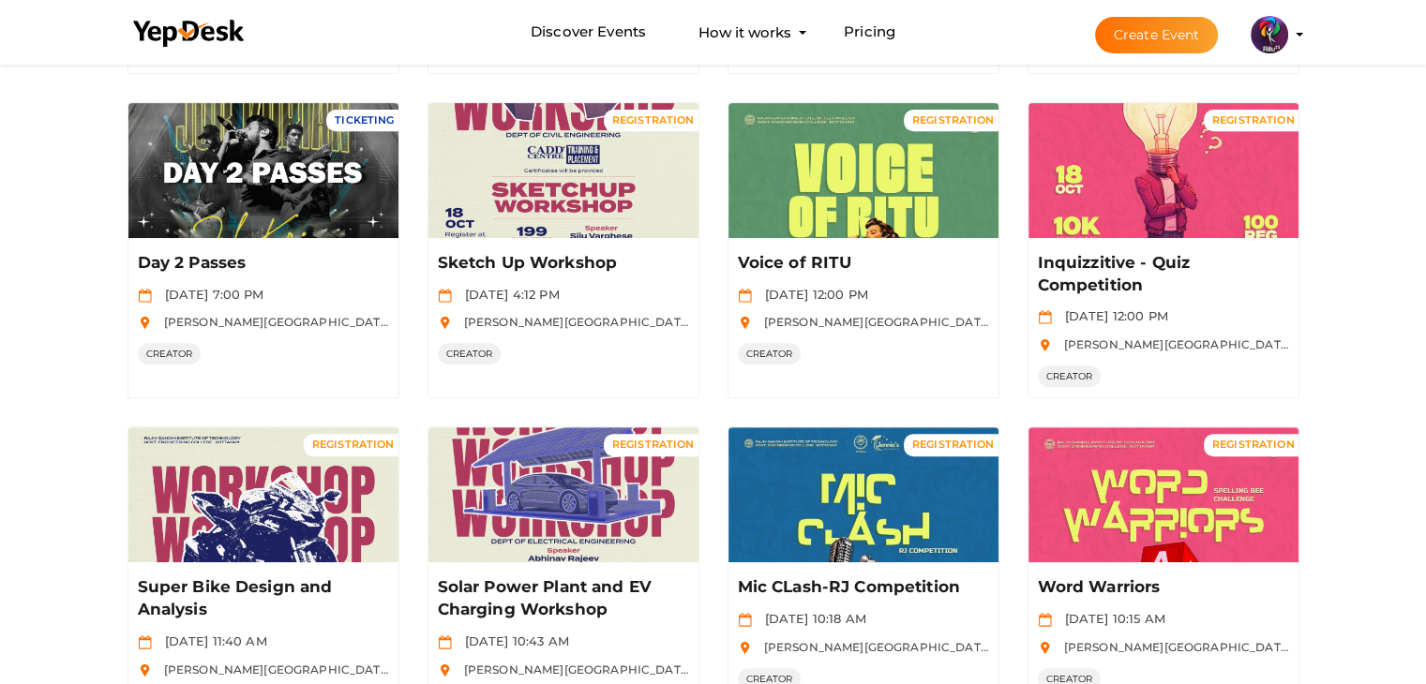
scroll to position [934, 0]
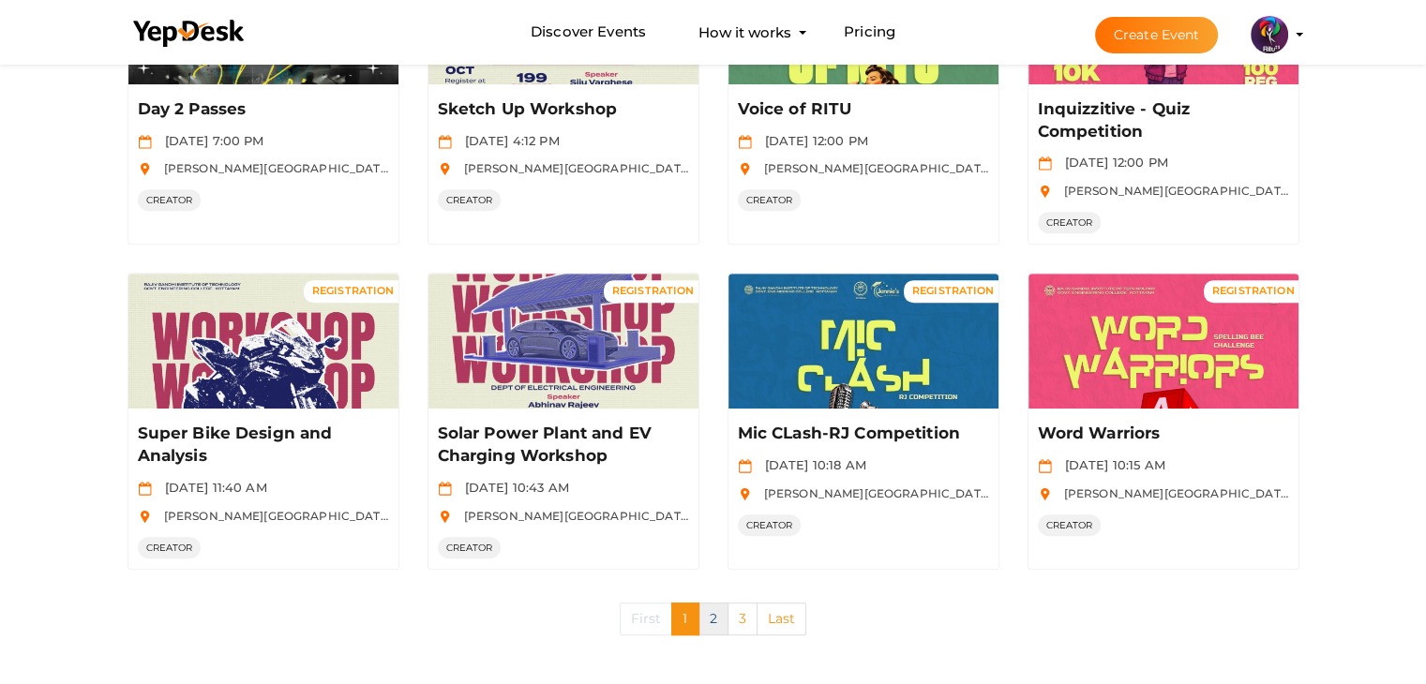
click at [716, 620] on link "2" at bounding box center [713, 619] width 30 height 33
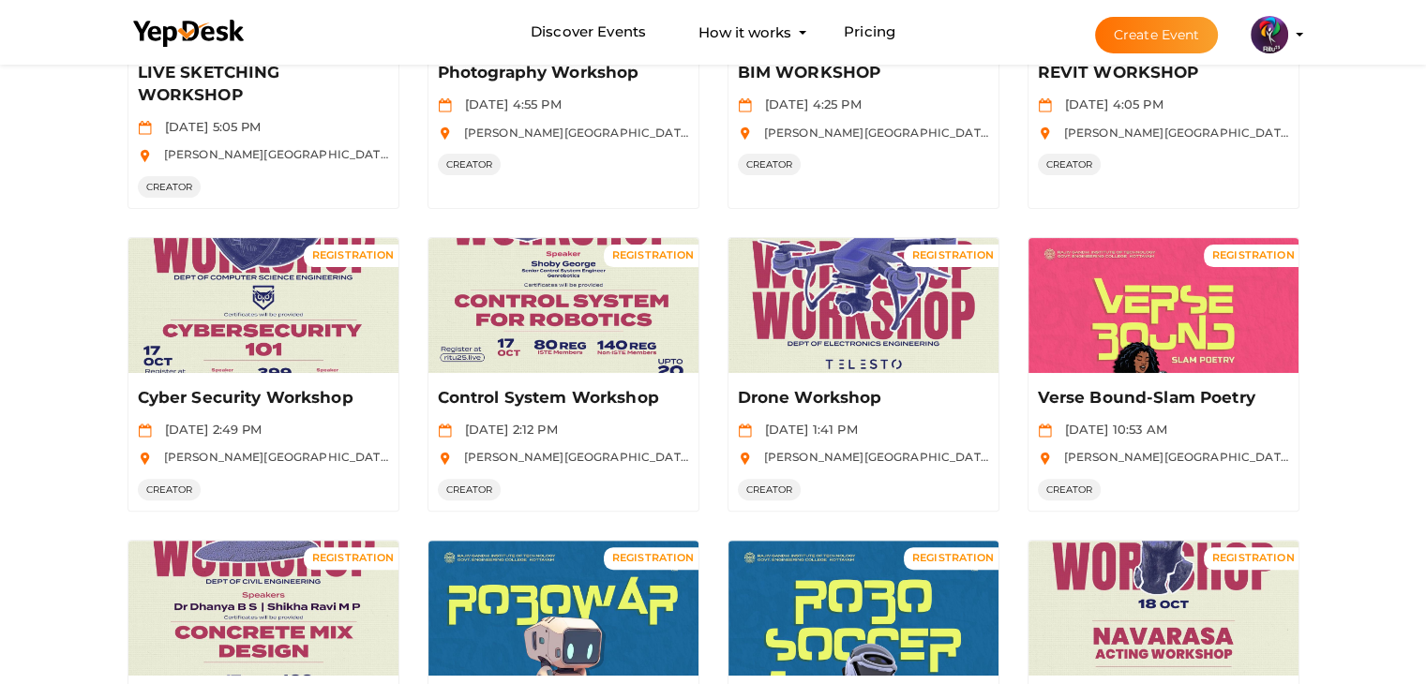
scroll to position [889, 0]
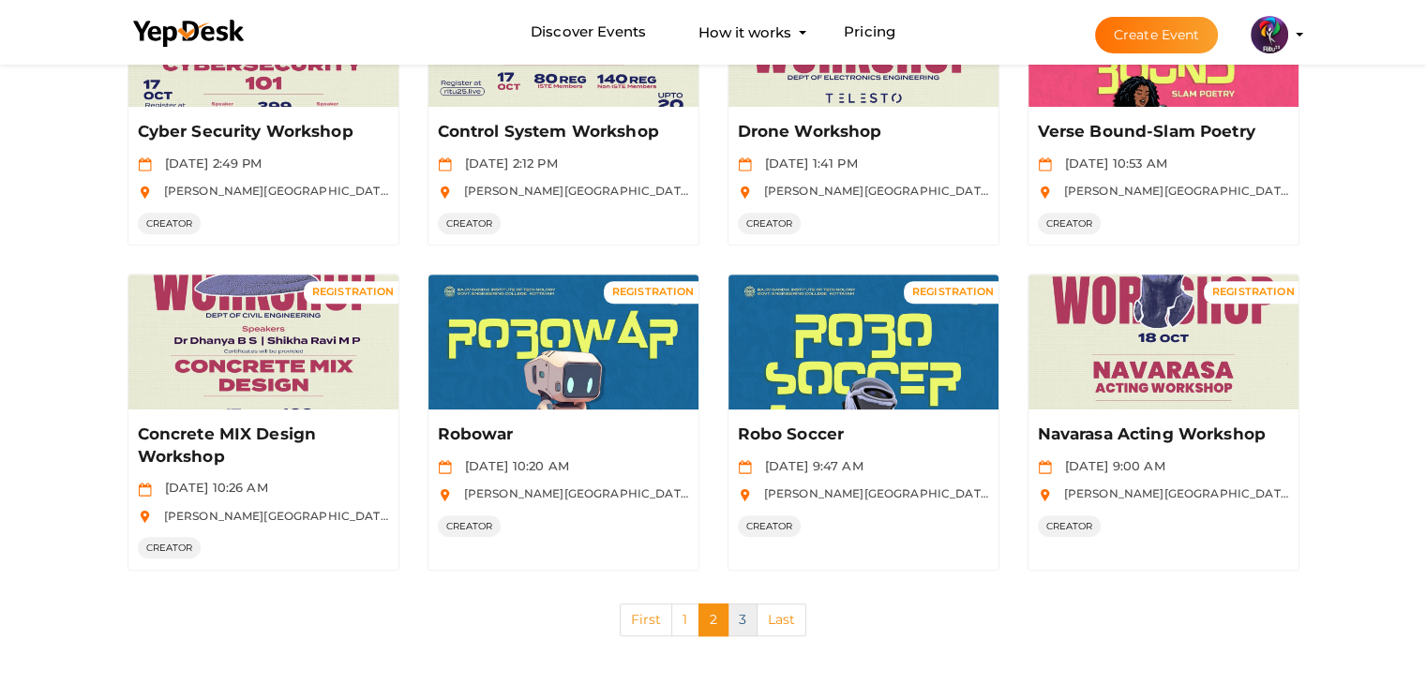
click at [747, 614] on link "3" at bounding box center [742, 620] width 30 height 33
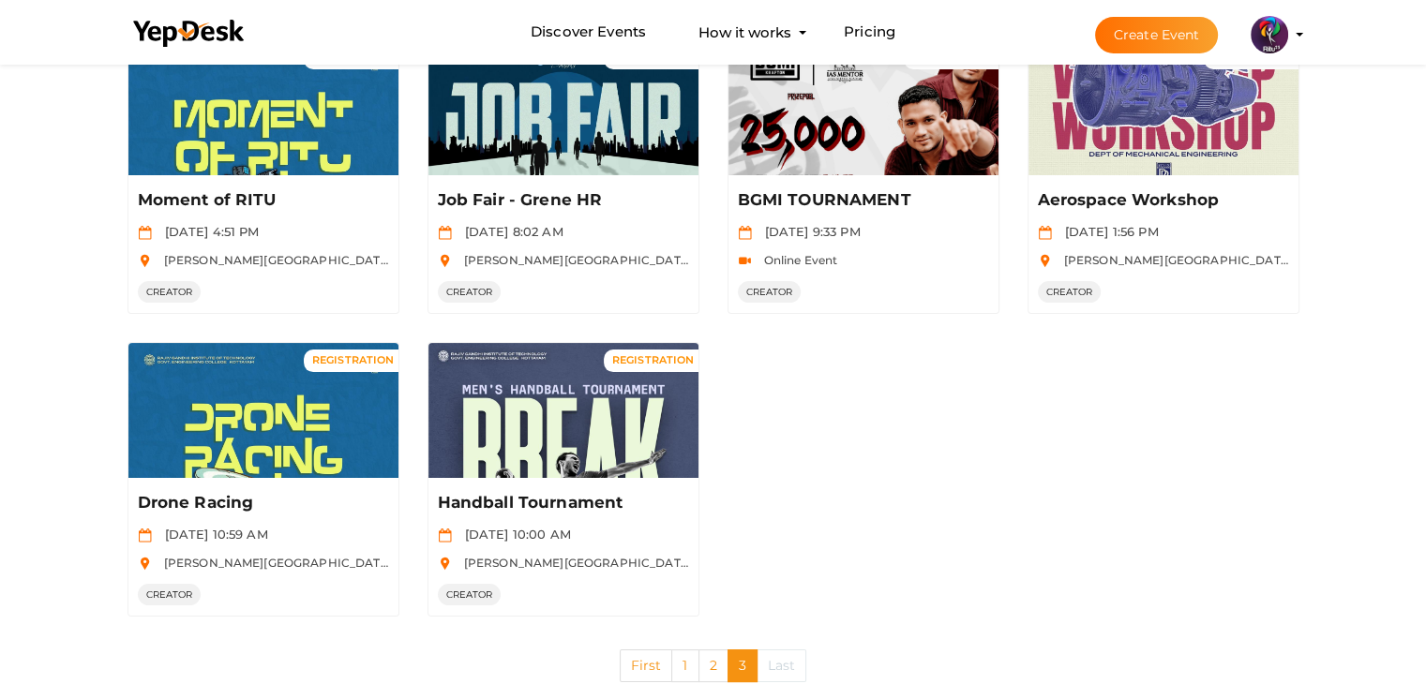
scroll to position [240, 0]
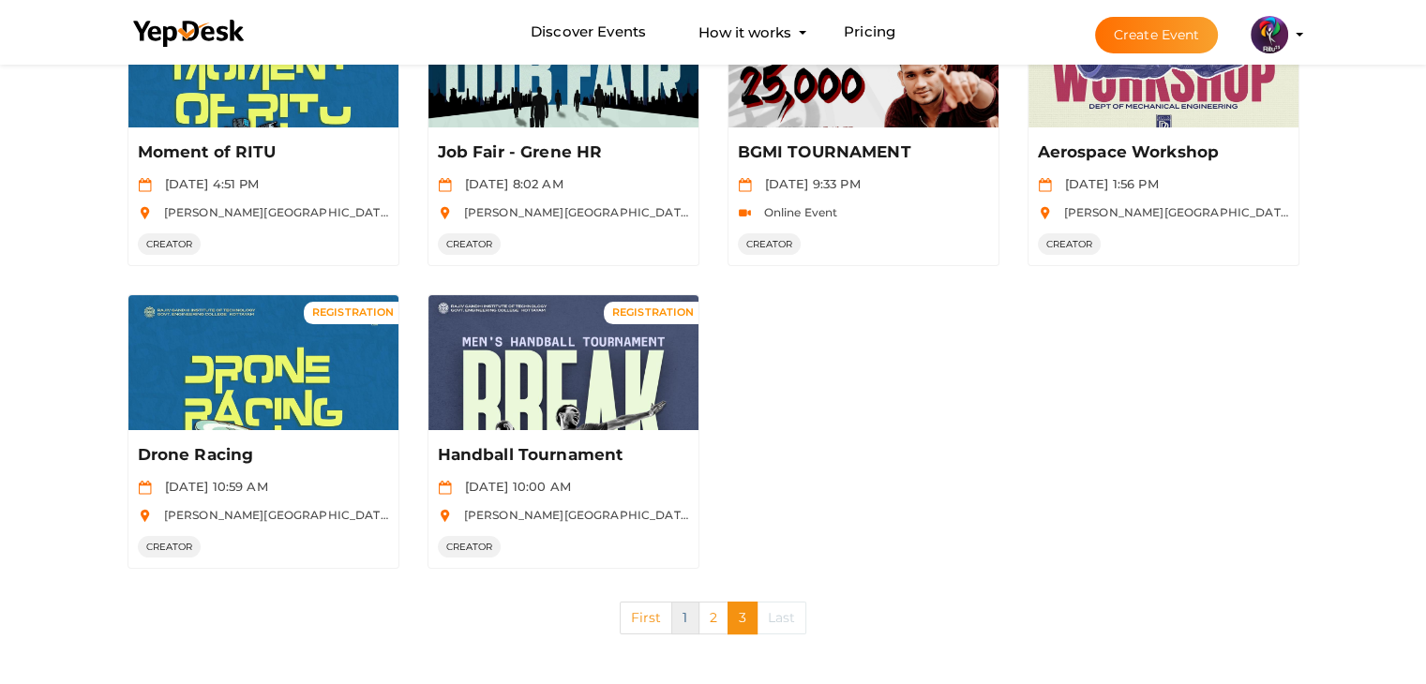
click at [695, 615] on link "1" at bounding box center [684, 618] width 27 height 33
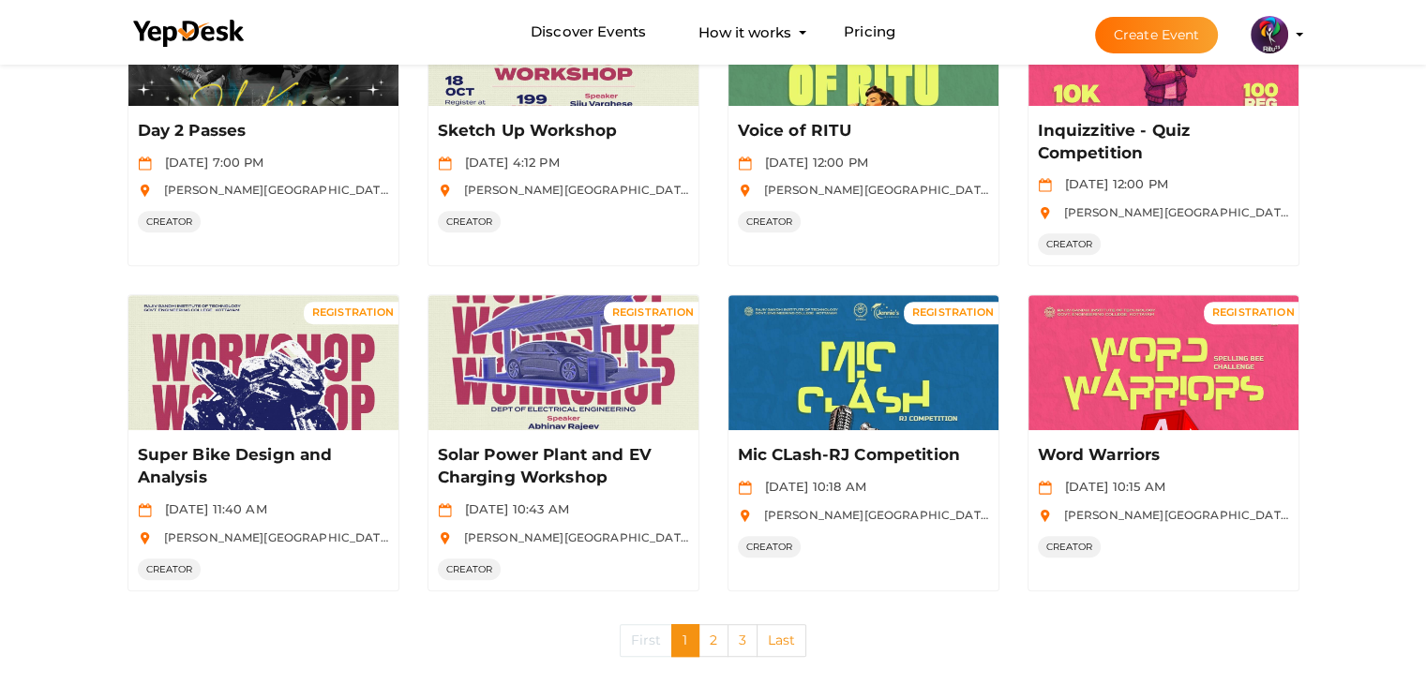
scroll to position [934, 0]
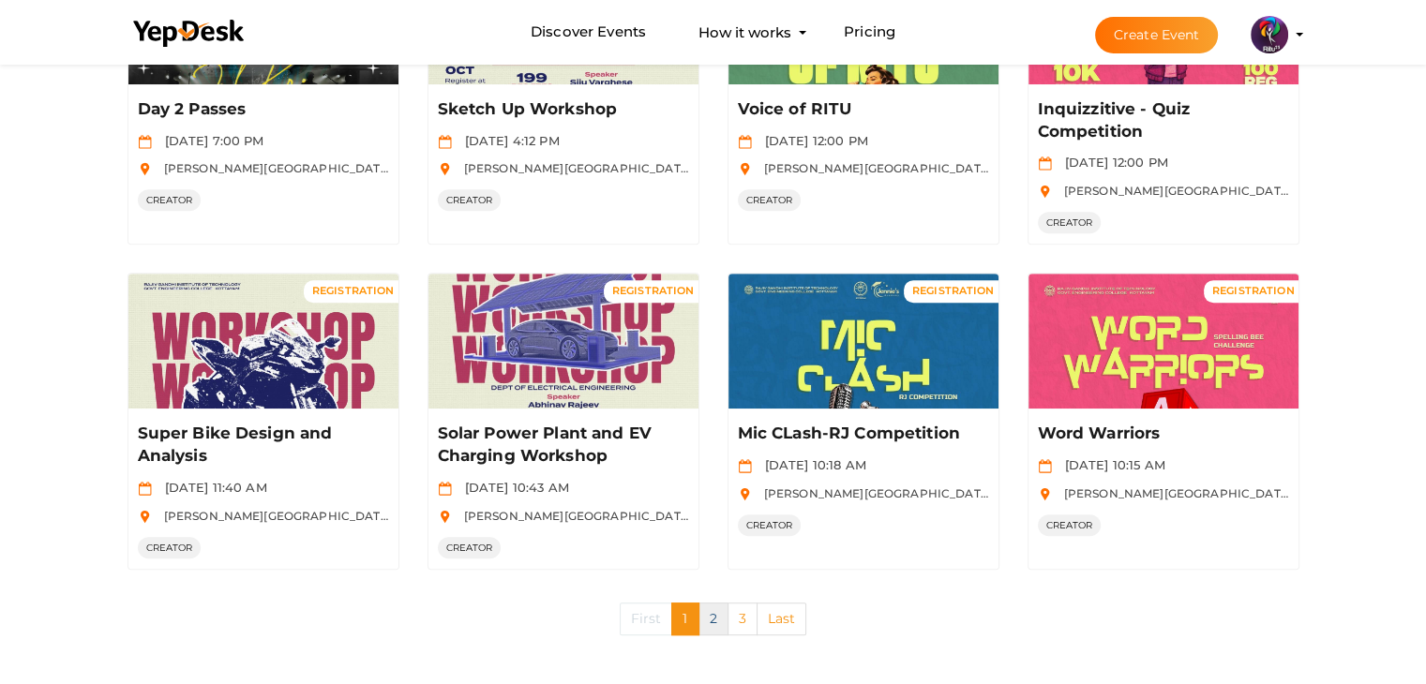
click at [714, 620] on link "2" at bounding box center [713, 619] width 30 height 33
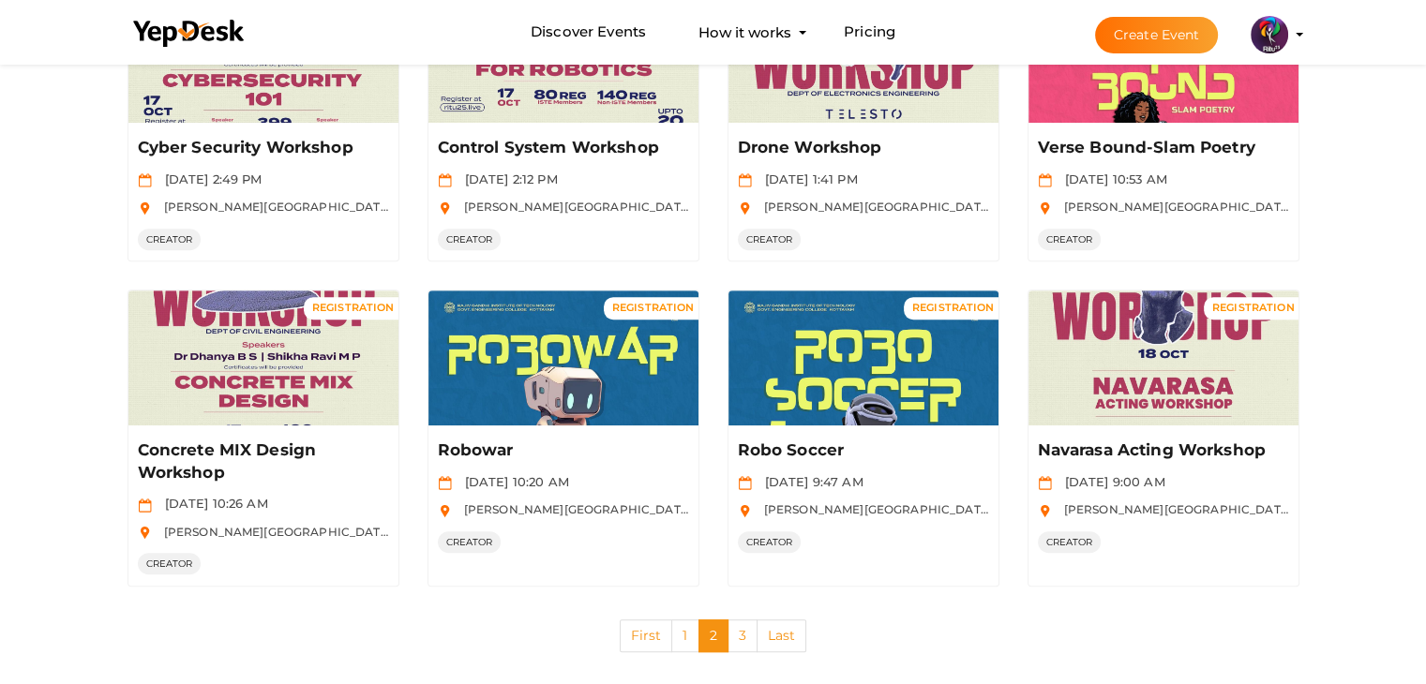
scroll to position [889, 0]
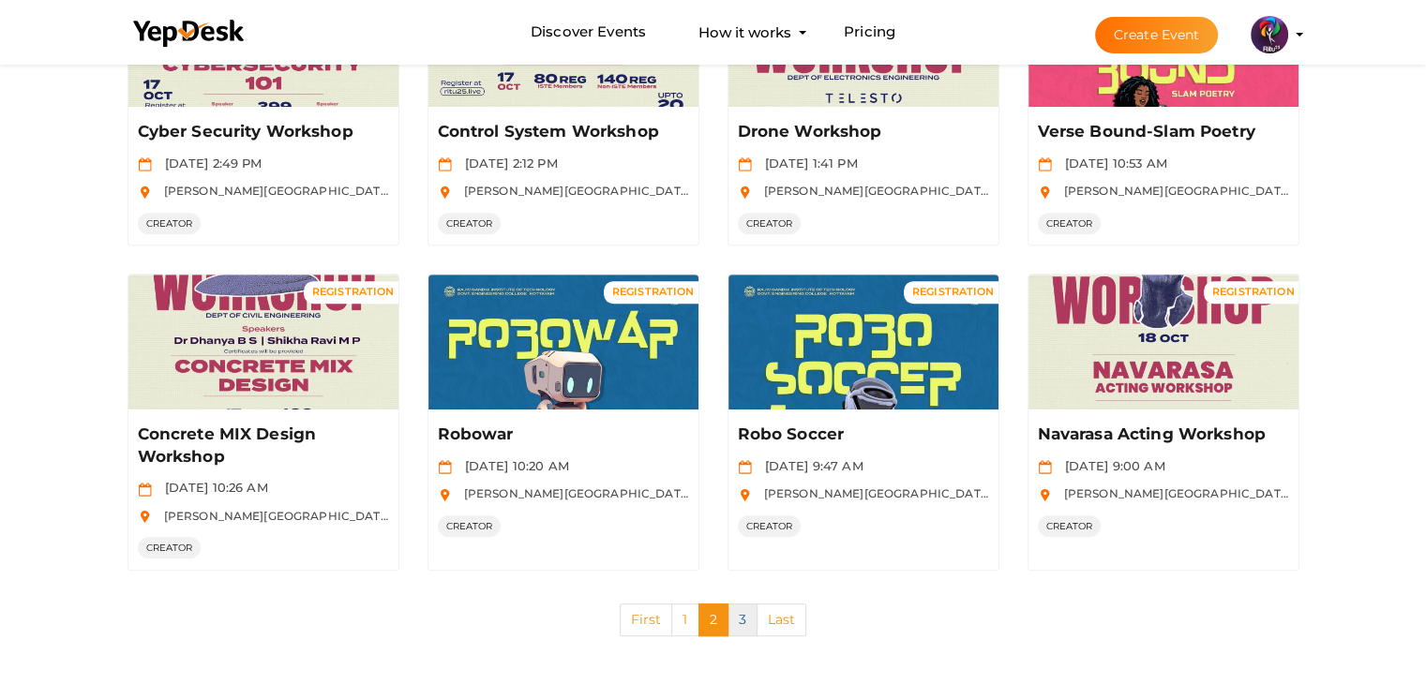
click at [747, 620] on link "3" at bounding box center [742, 620] width 30 height 33
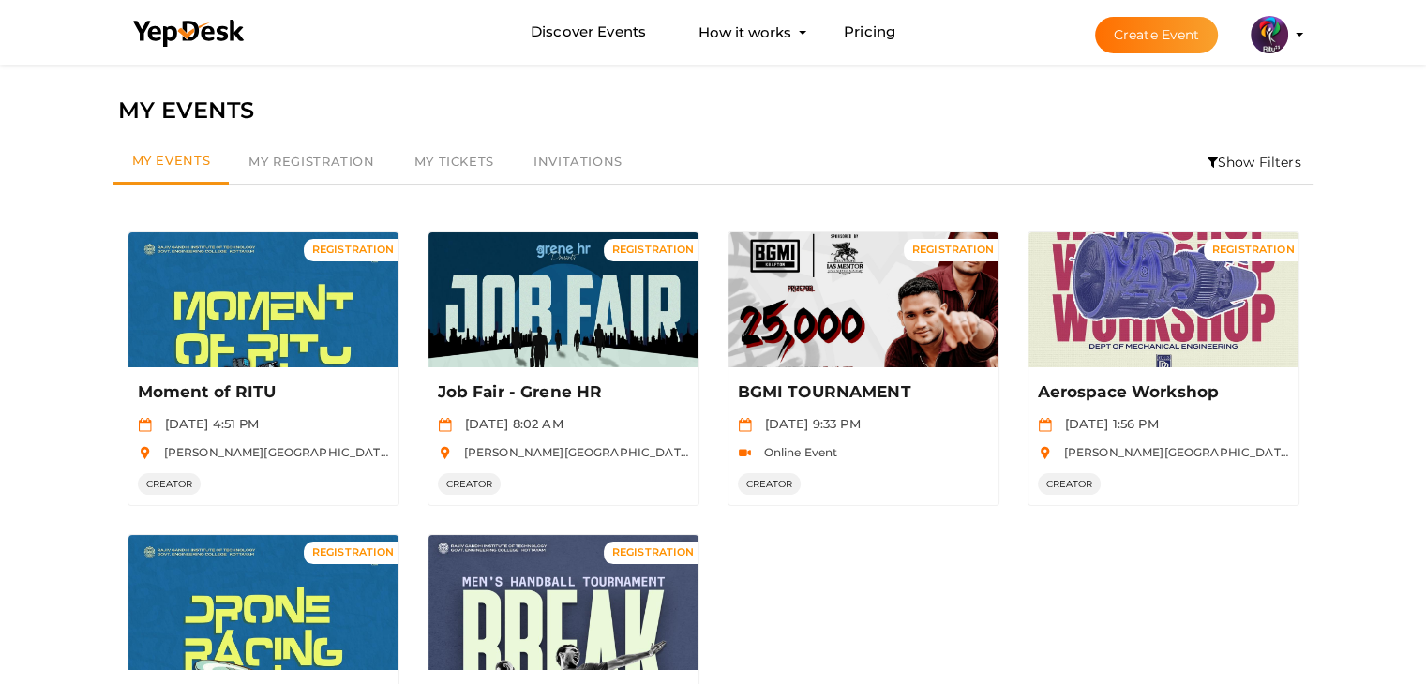
click at [956, 338] on div "Filter MY EVENTS My Events My Registration My Tickets Invitations Show Filters …" at bounding box center [713, 493] width 1426 height 866
drag, startPoint x: 1422, startPoint y: 338, endPoint x: 1439, endPoint y: 338, distance: 16.9
click at [956, 338] on html "Discover Events How it works Powerful Registration / Ticketing Start selling yo…" at bounding box center [713, 342] width 1426 height 684
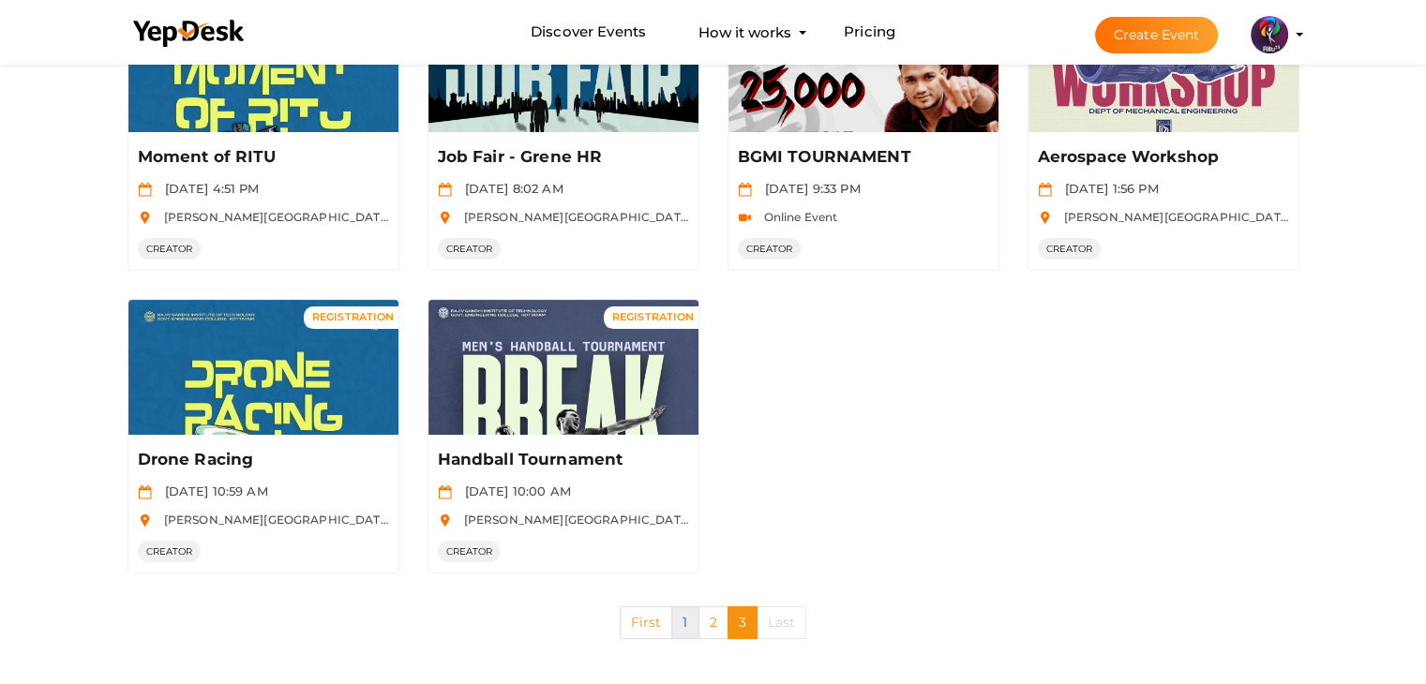
click at [686, 620] on link "1" at bounding box center [684, 623] width 27 height 33
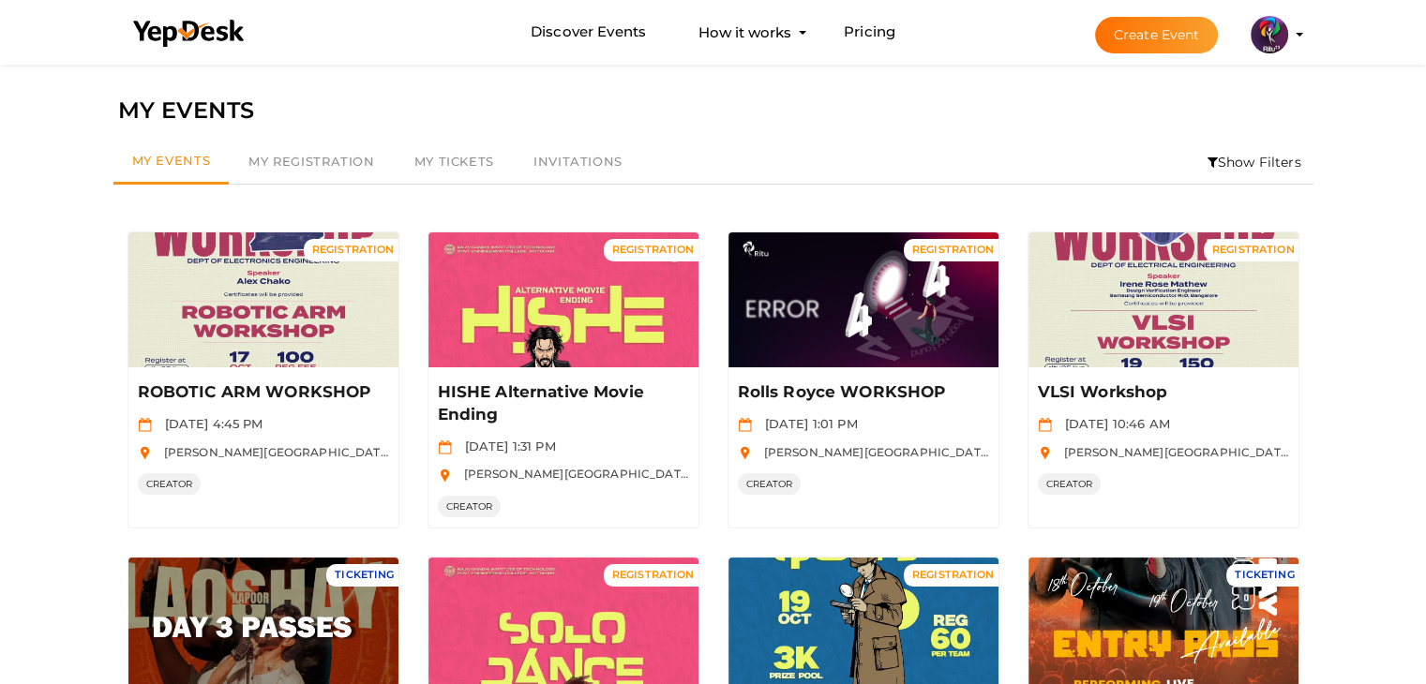
scroll to position [934, 0]
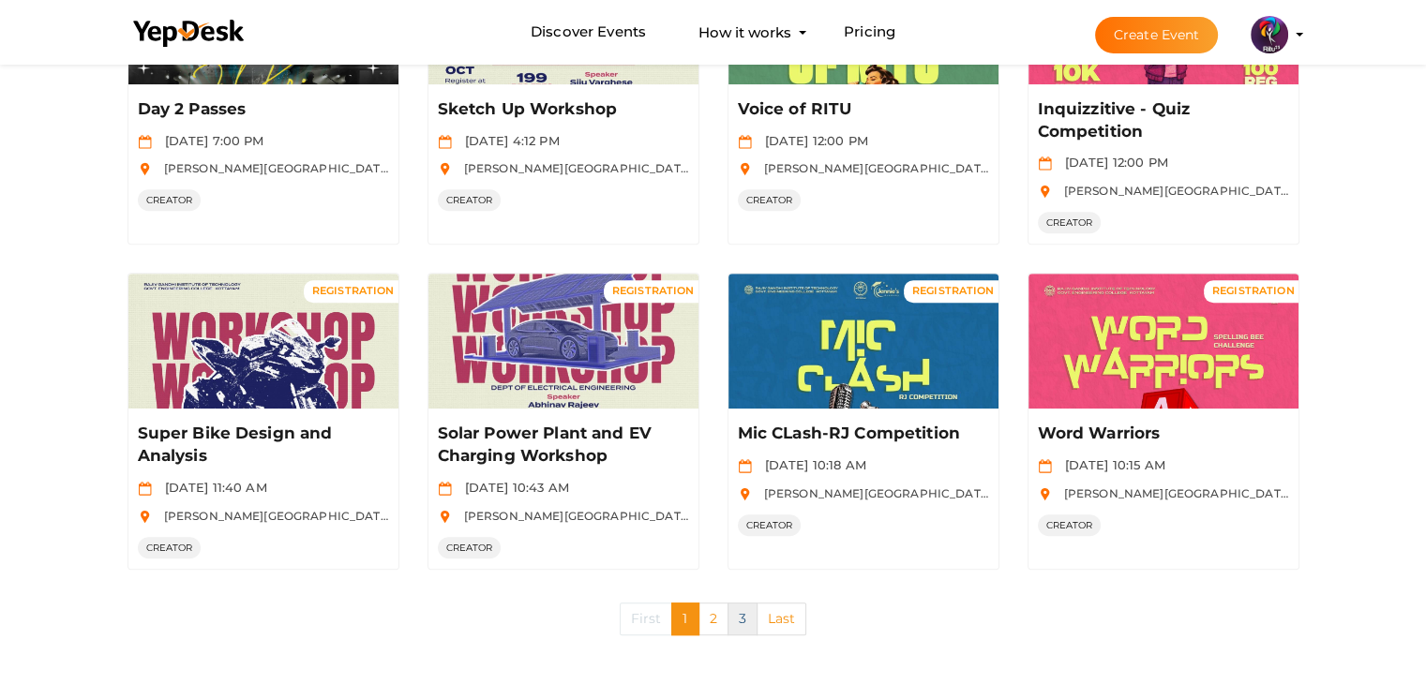
click at [739, 627] on link "3" at bounding box center [742, 619] width 30 height 33
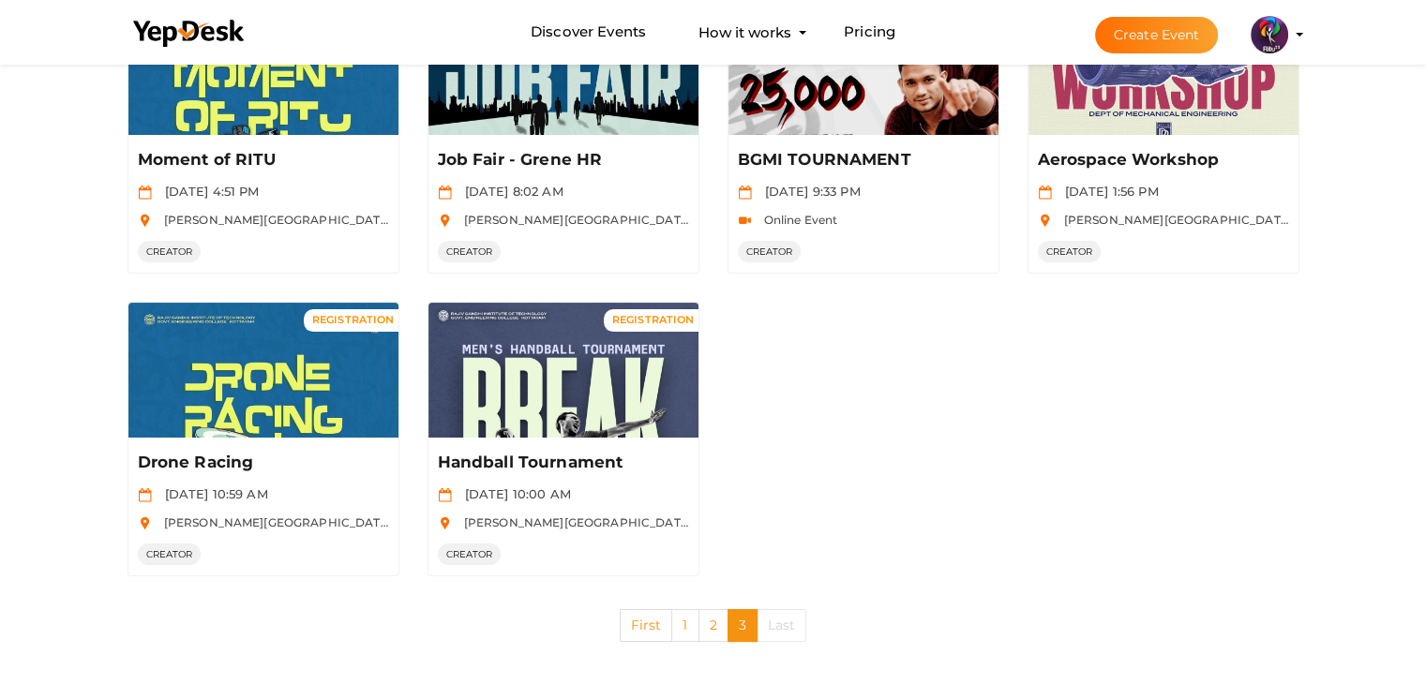
scroll to position [240, 0]
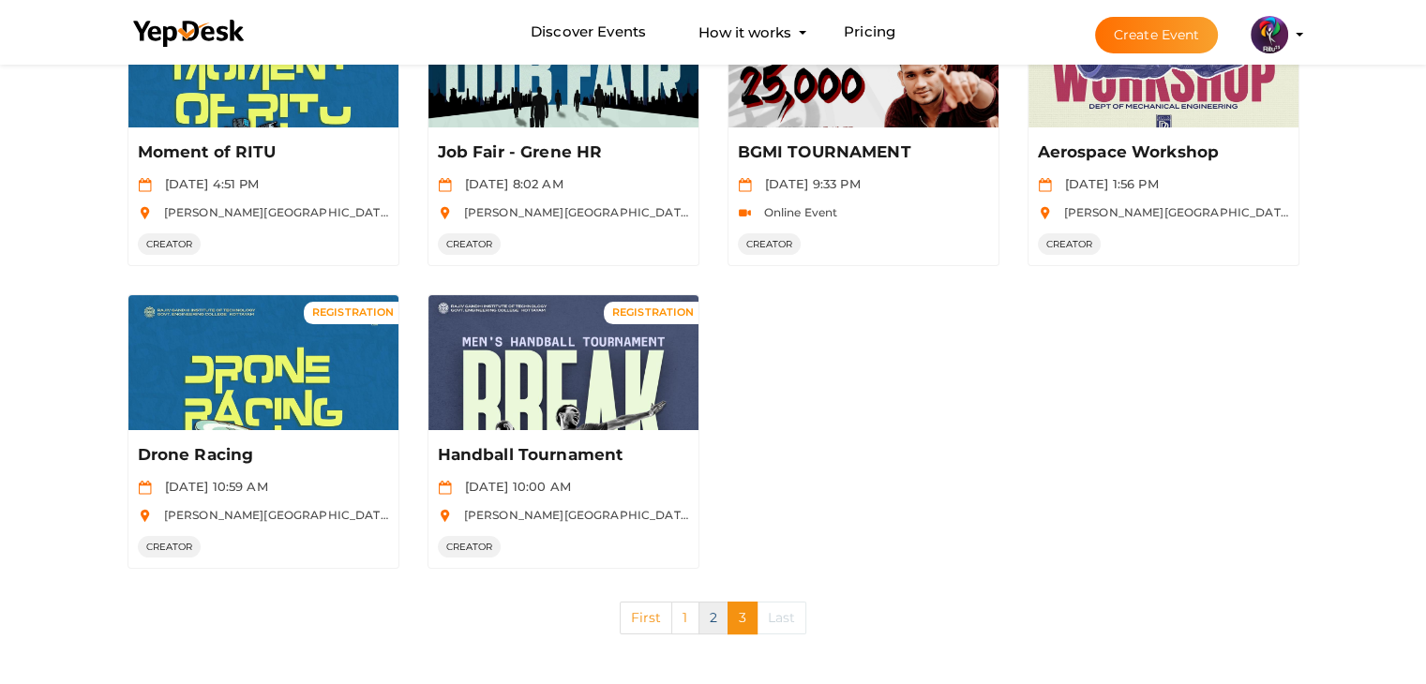
click at [700, 629] on link "2" at bounding box center [713, 618] width 30 height 33
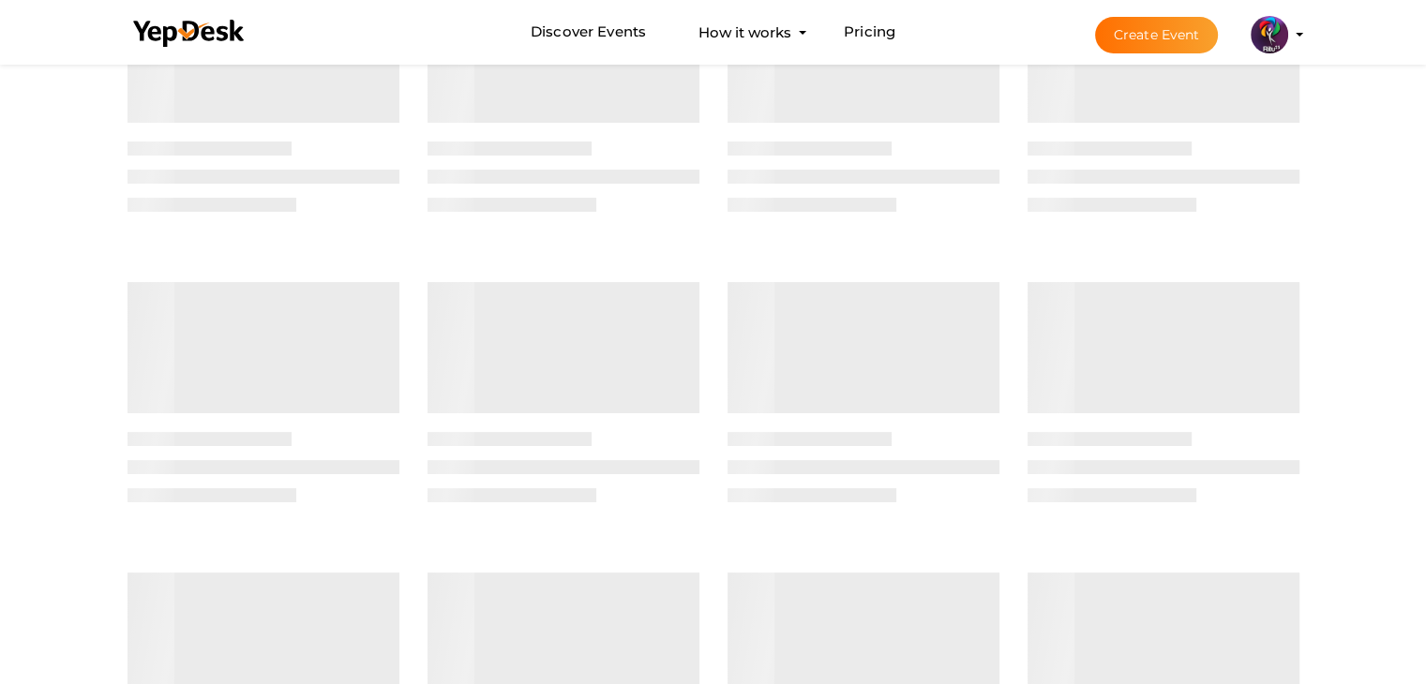
scroll to position [0, 0]
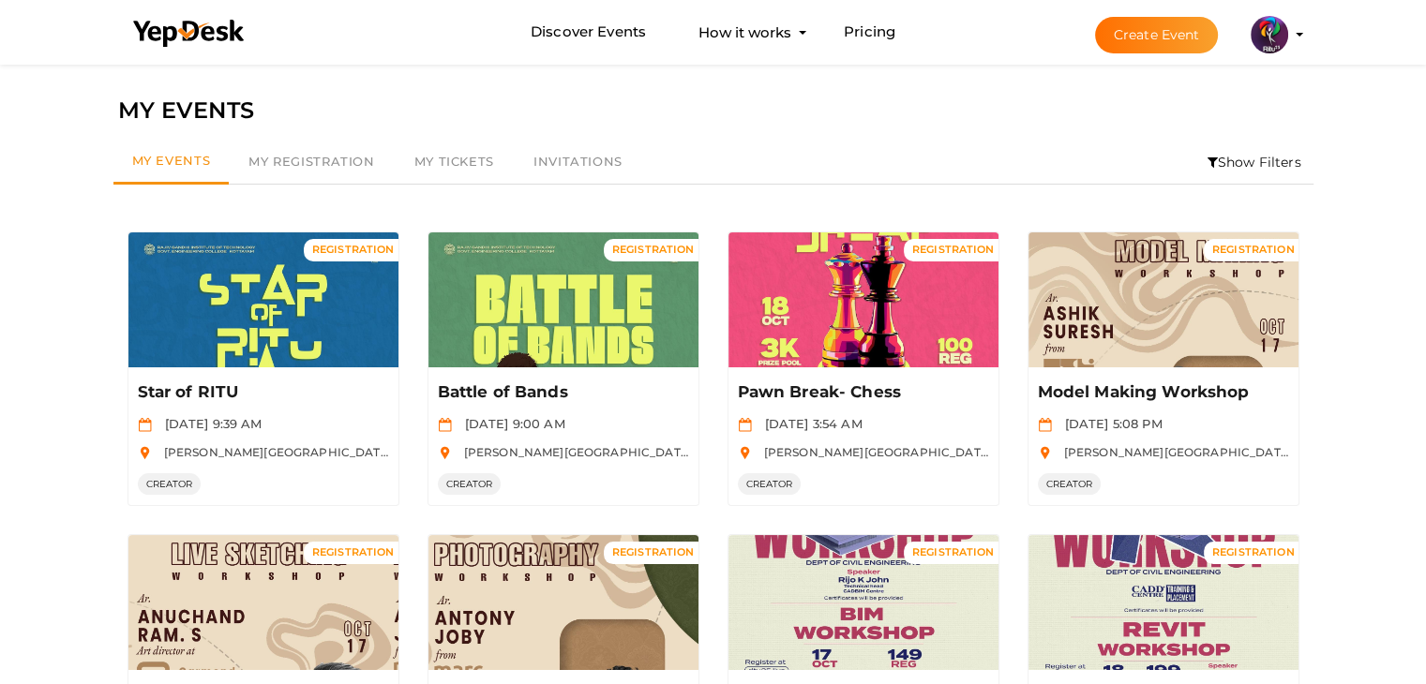
click at [190, 106] on div "MY EVENTS" at bounding box center [713, 111] width 1191 height 36
click at [552, 23] on link "Discover Events" at bounding box center [588, 32] width 115 height 35
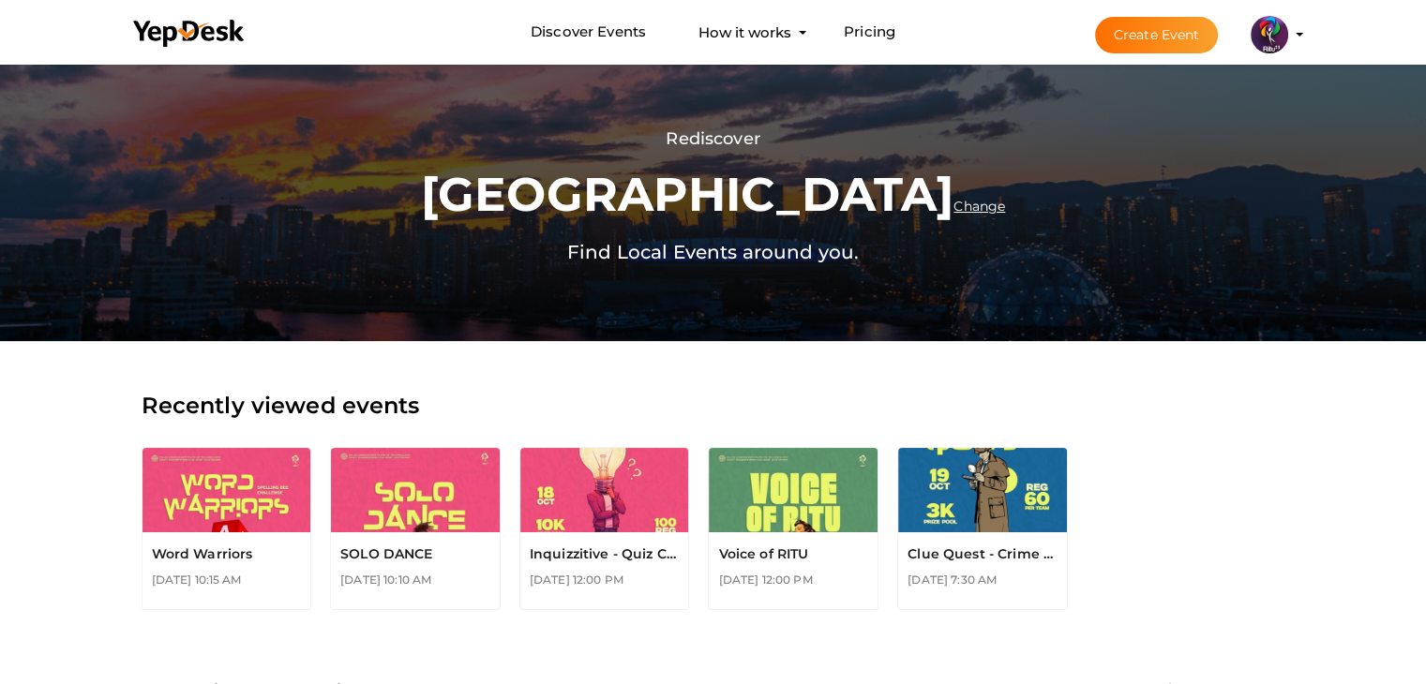
click at [324, 424] on label "Recently viewed events" at bounding box center [281, 406] width 278 height 36
click at [620, 414] on div "Recently viewed events" at bounding box center [713, 408] width 1162 height 40
click at [617, 36] on link "Discover Events" at bounding box center [588, 32] width 115 height 35
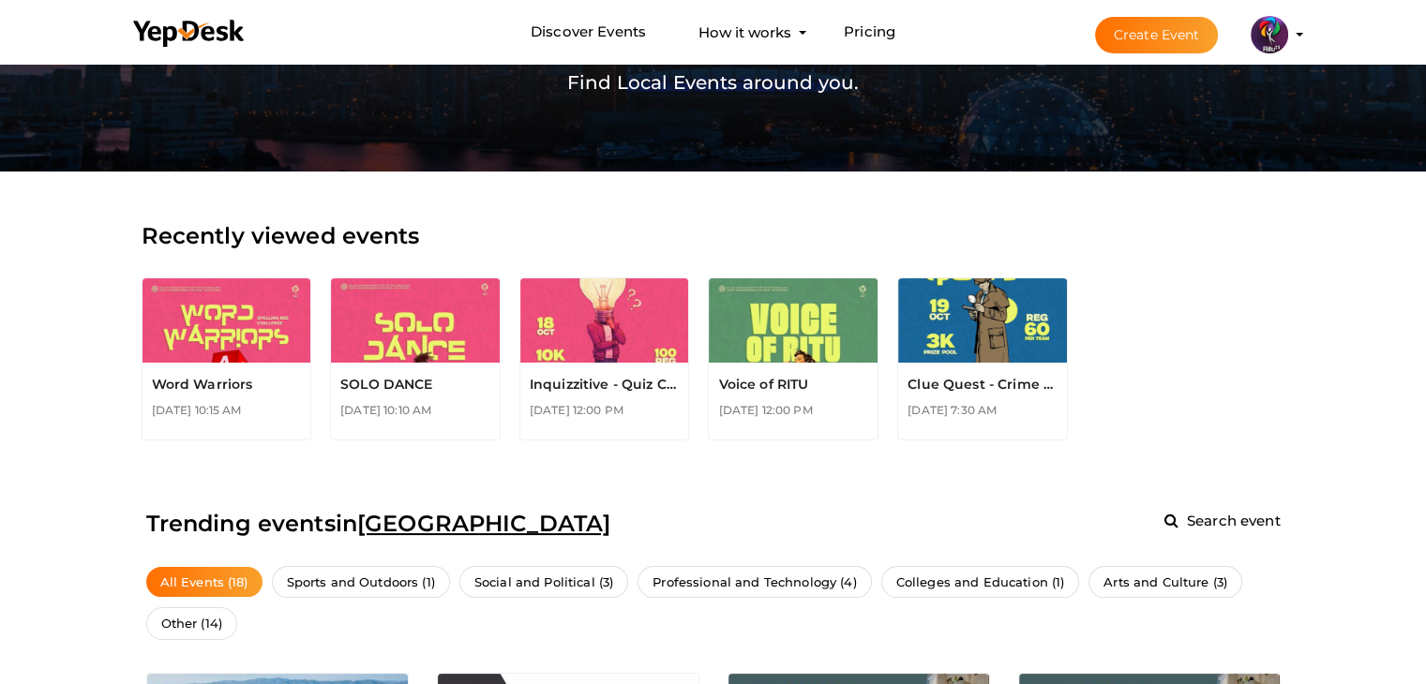
scroll to position [180, 0]
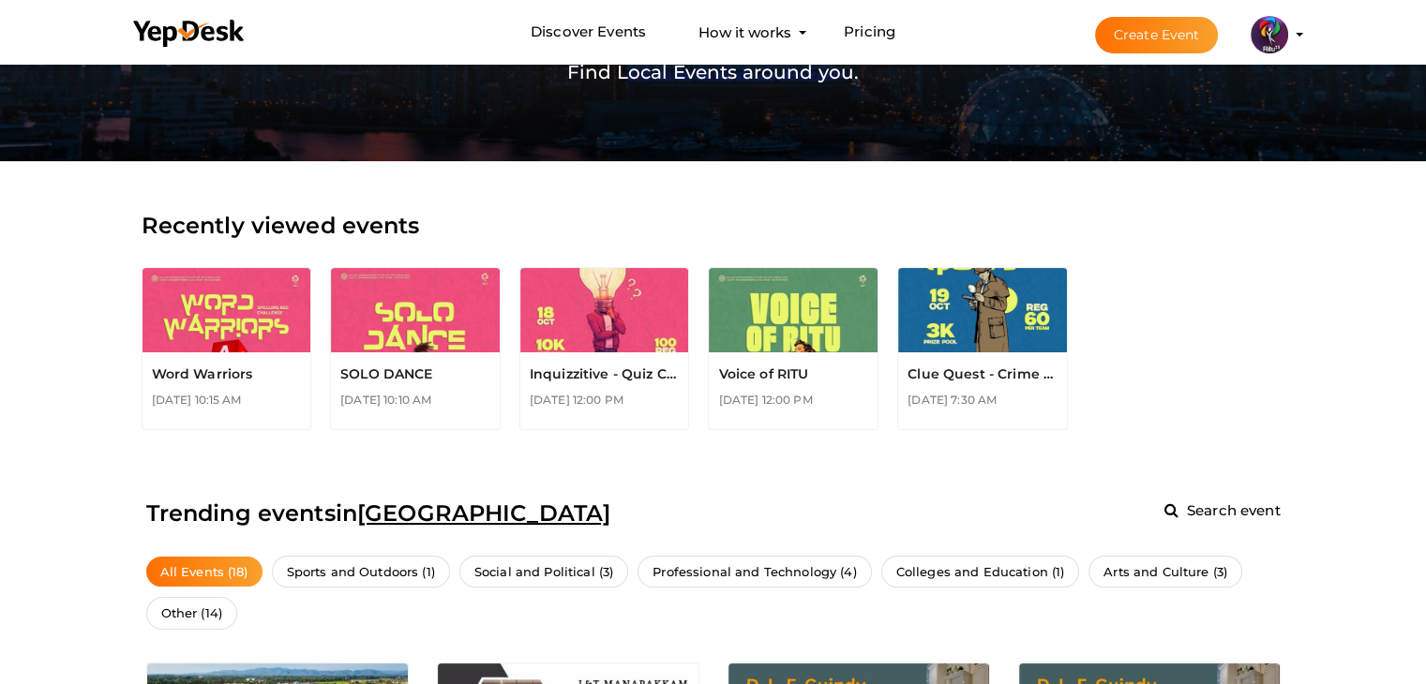
click at [956, 36] on profile-pic at bounding box center [1269, 33] width 37 height 14
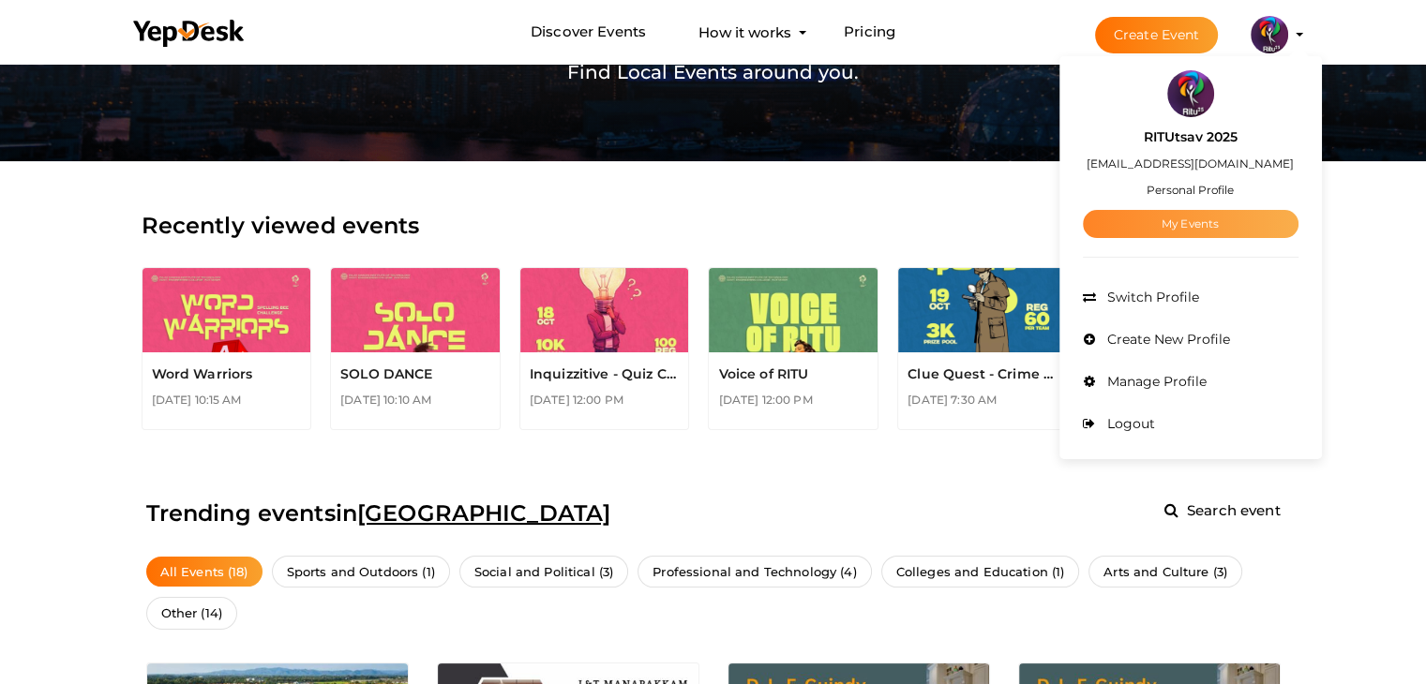
click at [956, 226] on link "My Events" at bounding box center [1191, 224] width 216 height 28
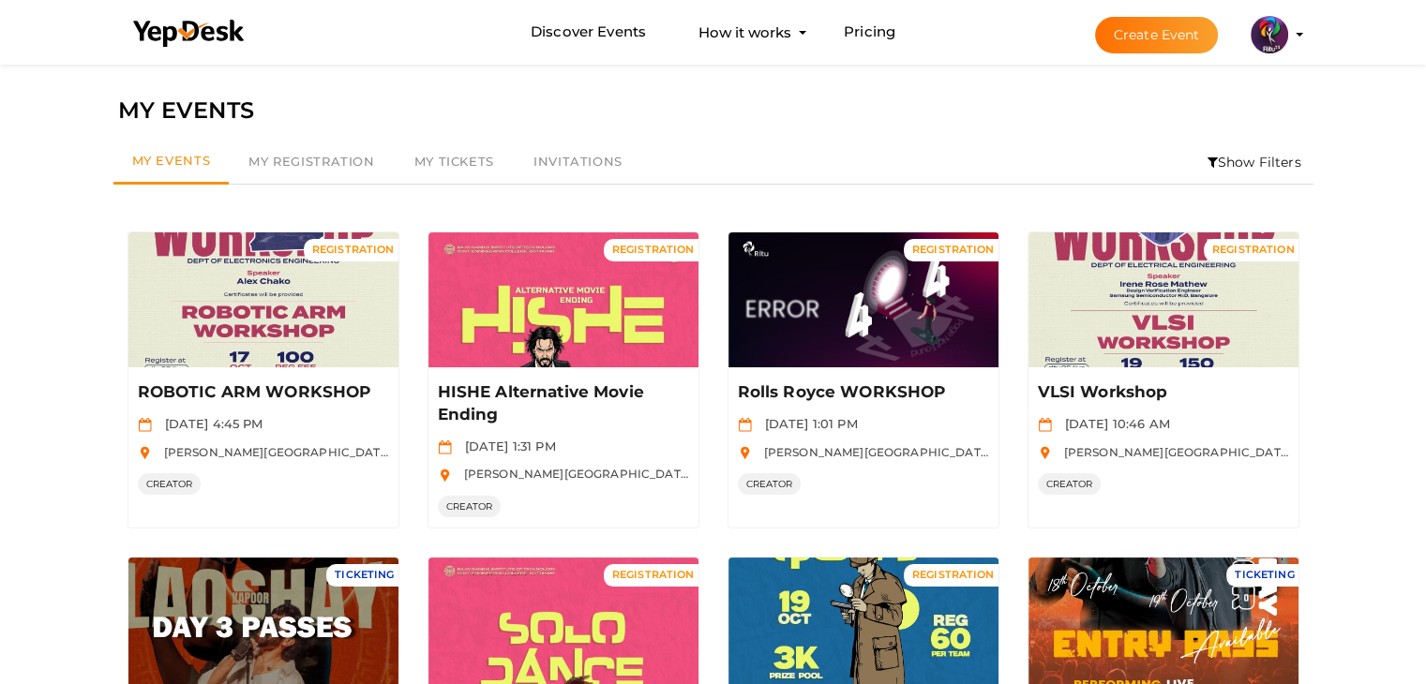
drag, startPoint x: 1425, startPoint y: 203, endPoint x: 1436, endPoint y: 200, distance: 11.9
click at [956, 200] on html "Discover Events How it works Powerful Registration / Ticketing Start selling yo…" at bounding box center [713, 342] width 1426 height 684
click at [956, 28] on li "Create Event RITUtsav 2025 ritticket@gmail.com Personal Profile My Events Admin…" at bounding box center [1182, 34] width 250 height 67
click at [956, 35] on img at bounding box center [1269, 34] width 37 height 37
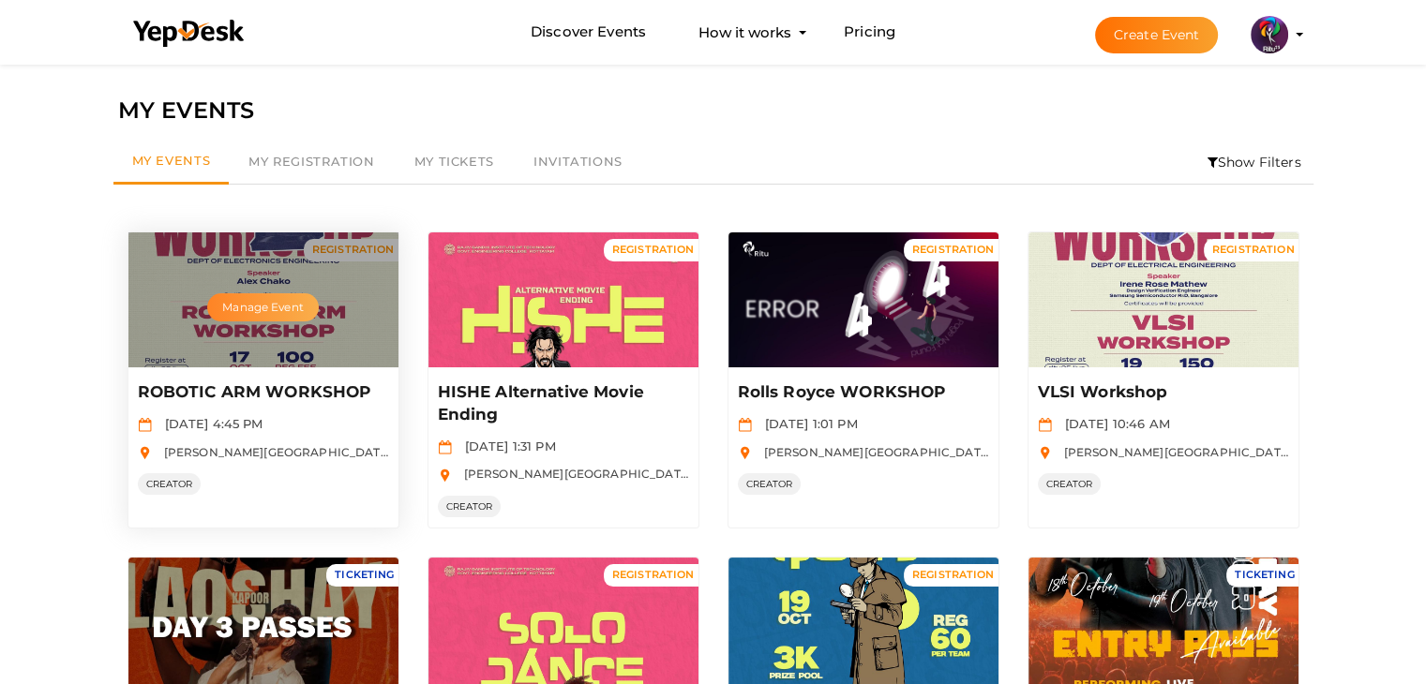
click at [255, 309] on button "Manage Event" at bounding box center [262, 307] width 111 height 28
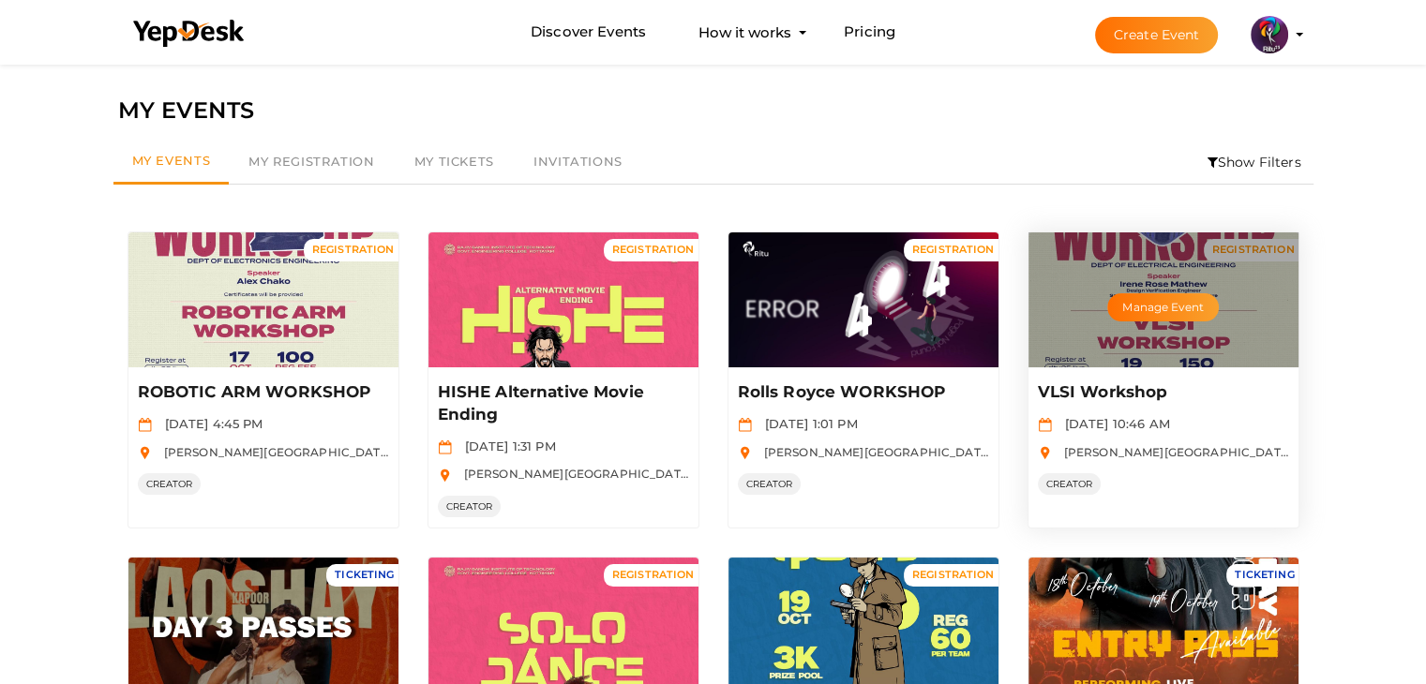
click at [956, 388] on p "VLSI Workshop" at bounding box center [1161, 393] width 247 height 22
click at [956, 312] on button "Manage Event" at bounding box center [1162, 307] width 111 height 28
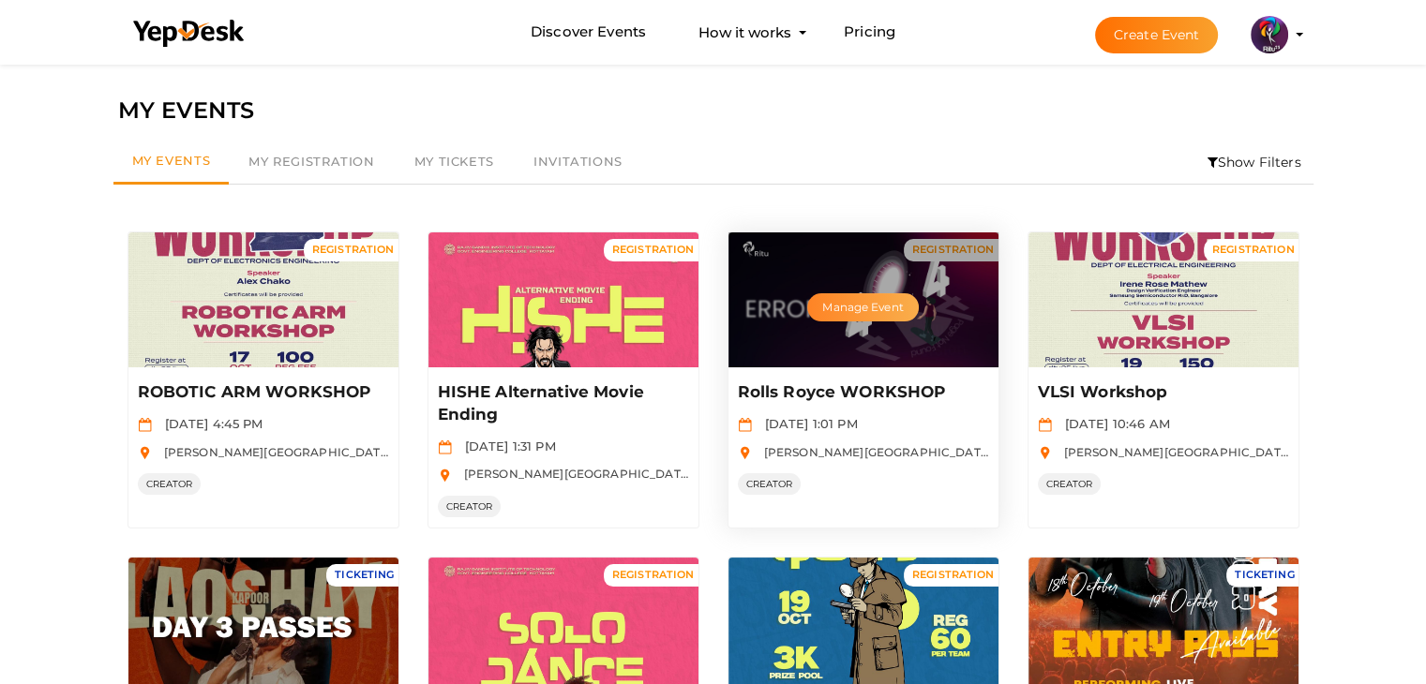
click at [850, 304] on button "Manage Event" at bounding box center [862, 307] width 111 height 28
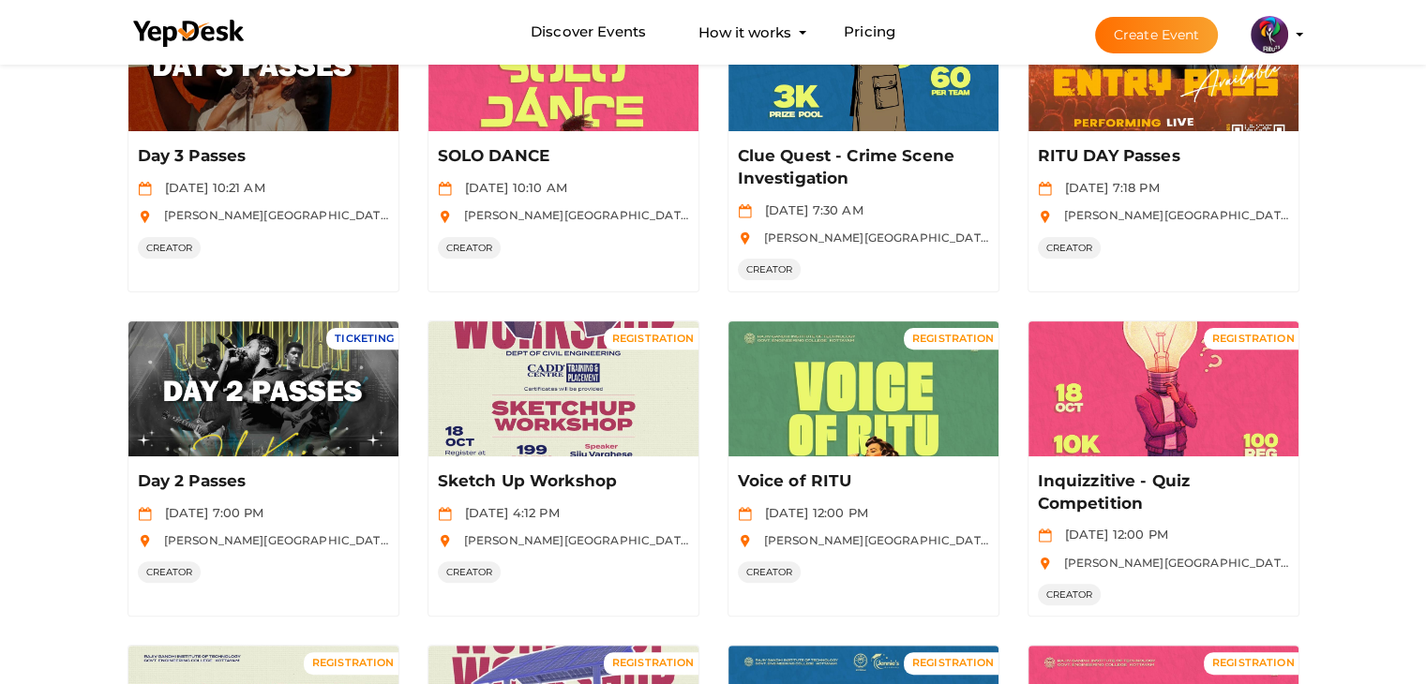
scroll to position [577, 0]
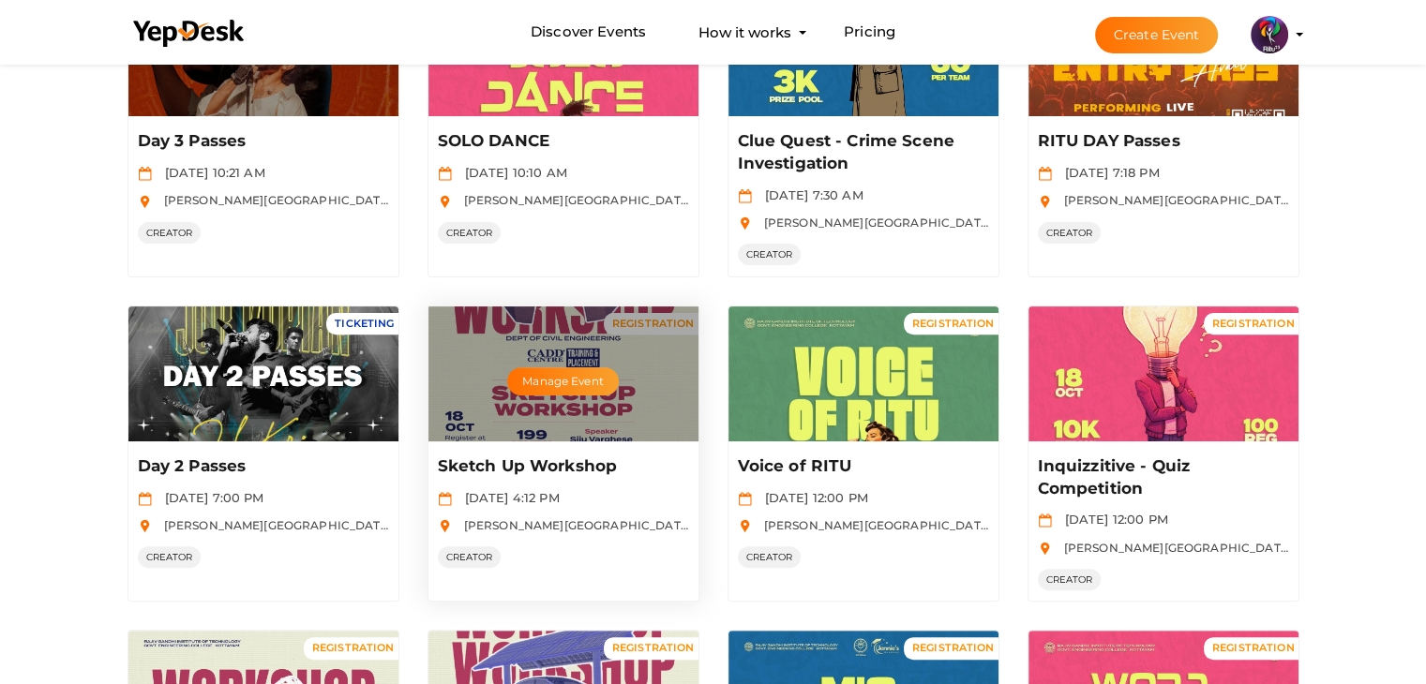
click at [536, 394] on div "Manage Event" at bounding box center [563, 374] width 270 height 135
click at [541, 379] on button "Manage Event" at bounding box center [562, 381] width 111 height 28
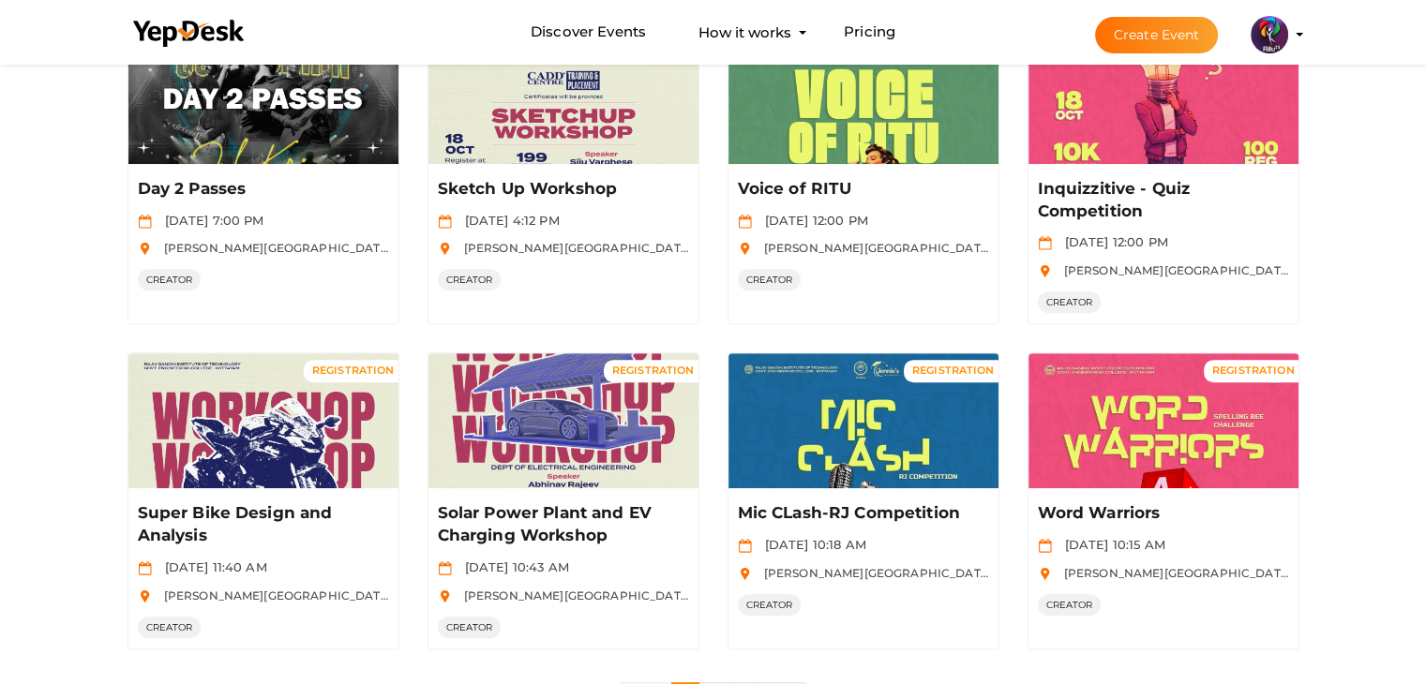
scroll to position [852, 0]
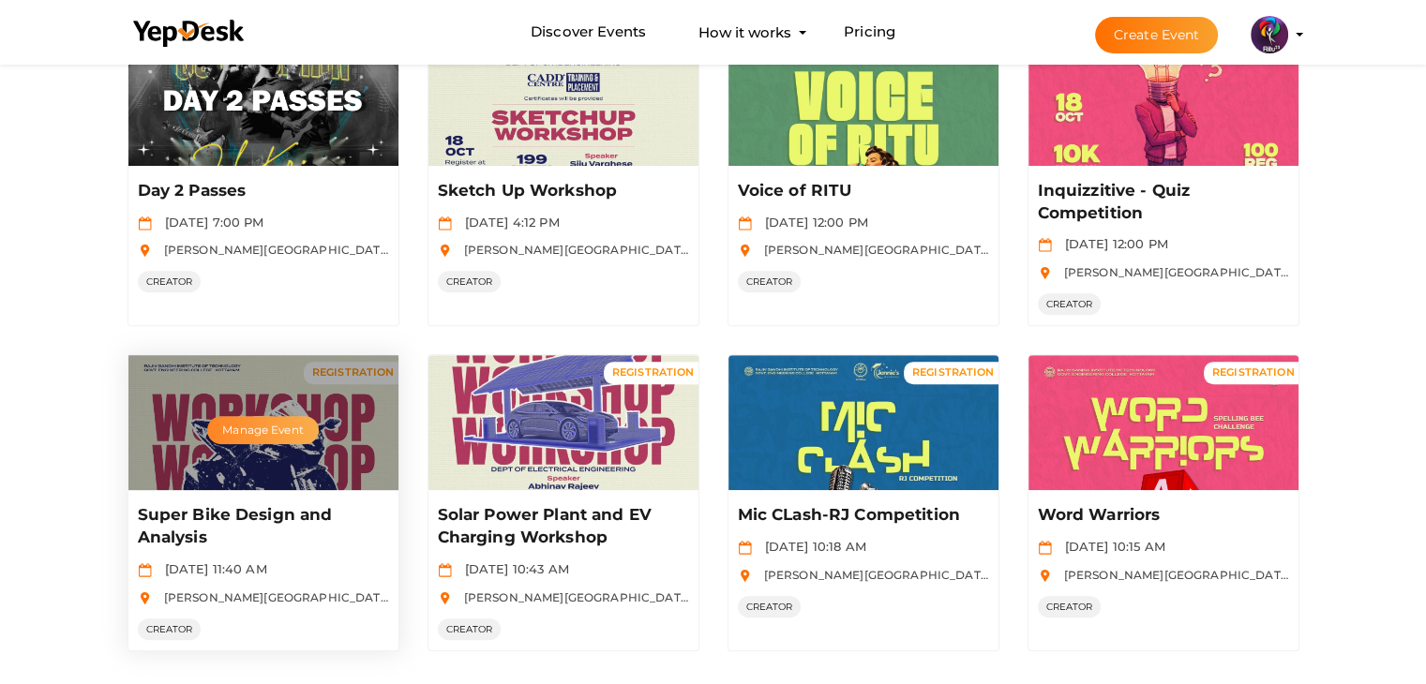
click at [262, 420] on button "Manage Event" at bounding box center [262, 430] width 111 height 28
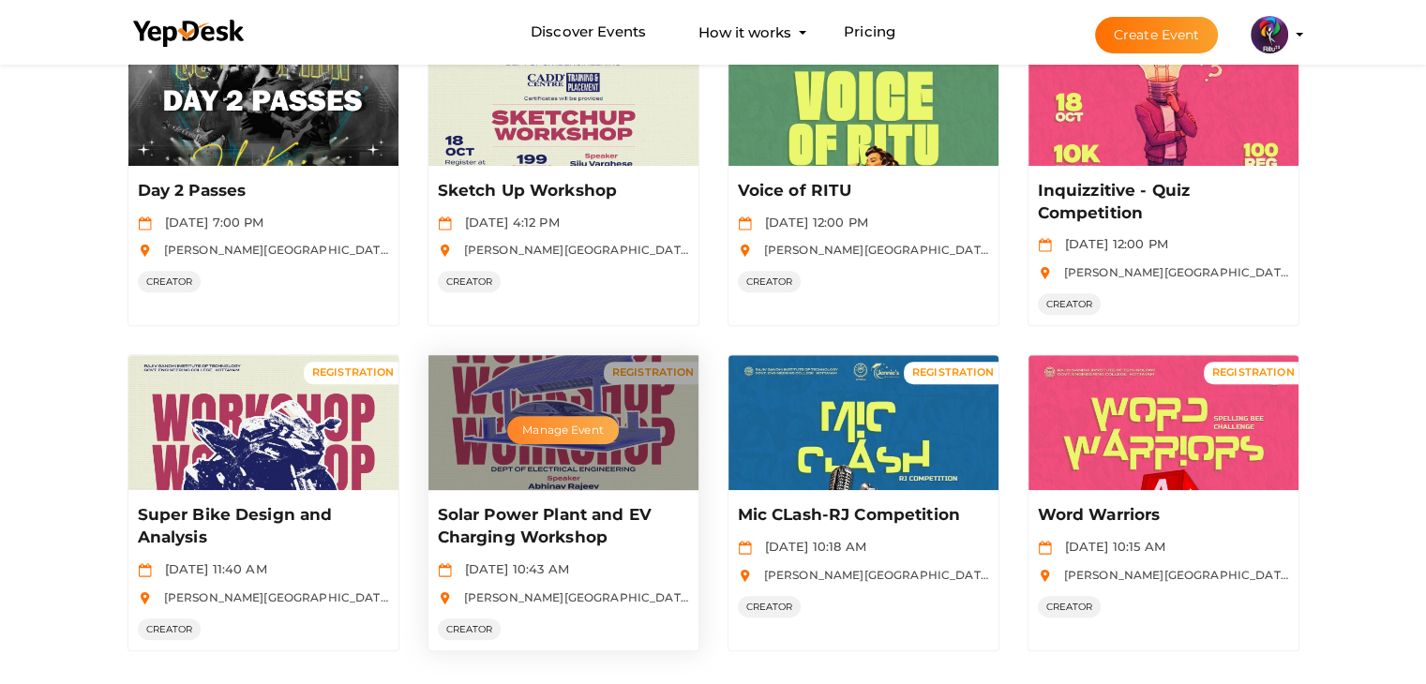
click at [579, 421] on button "Manage Event" at bounding box center [562, 430] width 111 height 28
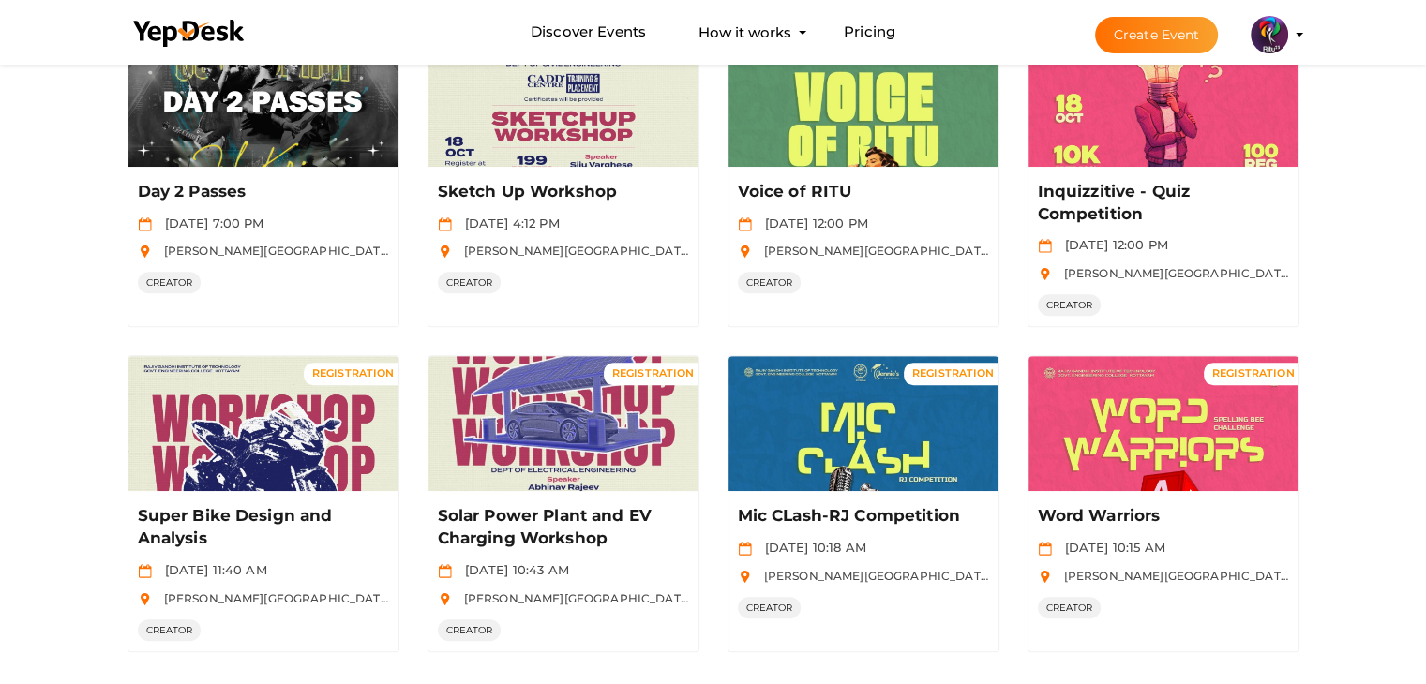
scroll to position [934, 0]
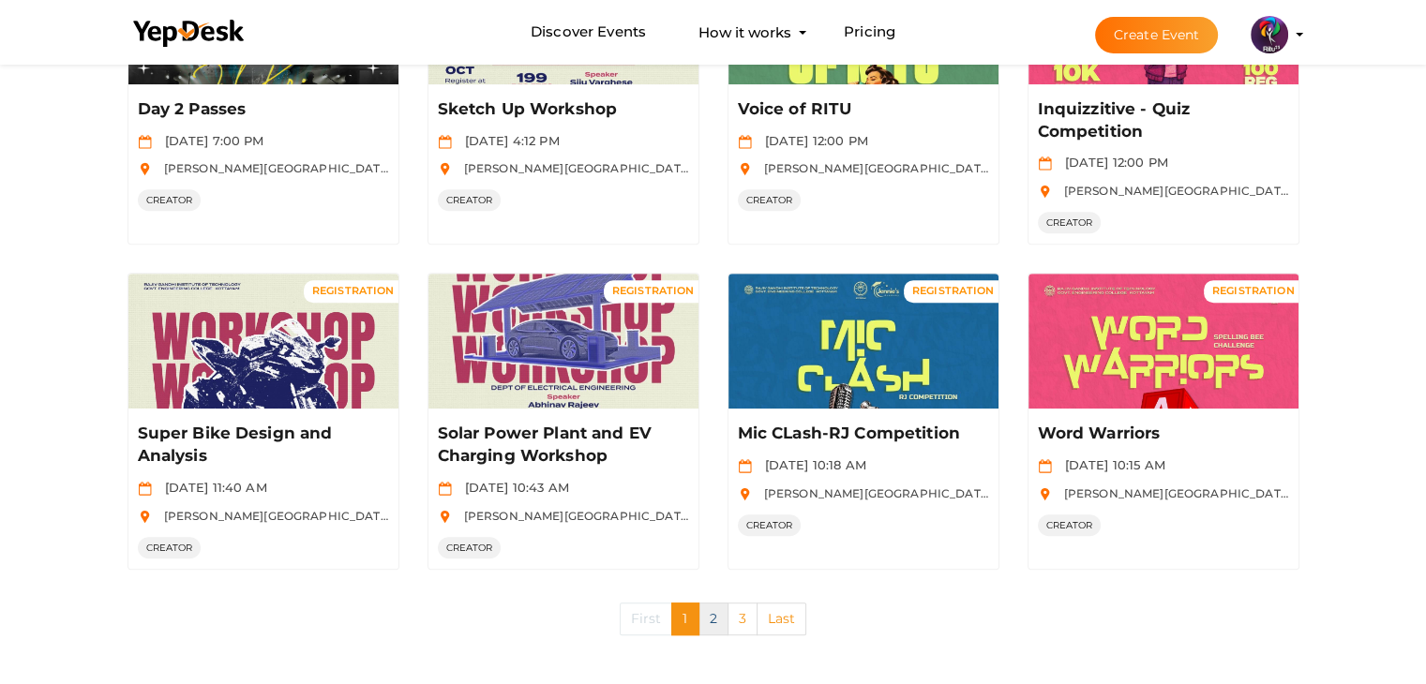
click at [723, 605] on link "2" at bounding box center [713, 619] width 30 height 33
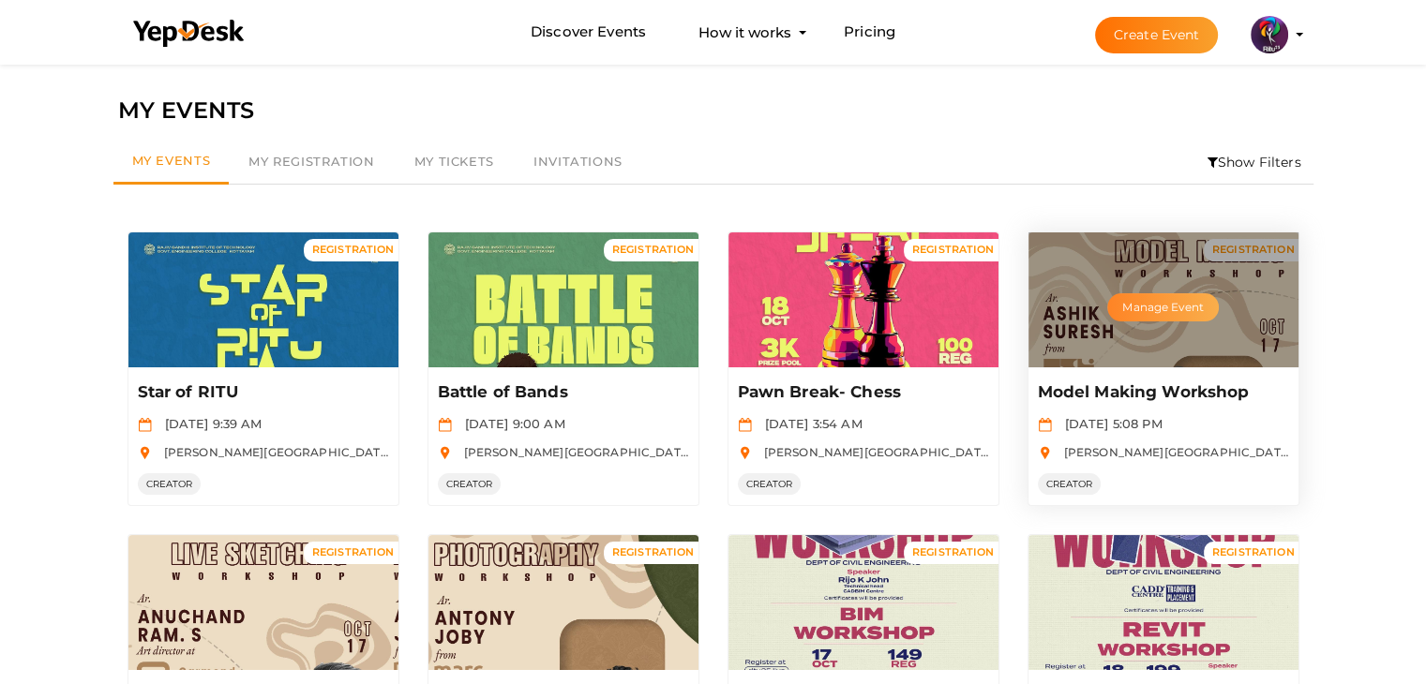
click at [956, 310] on button "Manage Event" at bounding box center [1162, 307] width 111 height 28
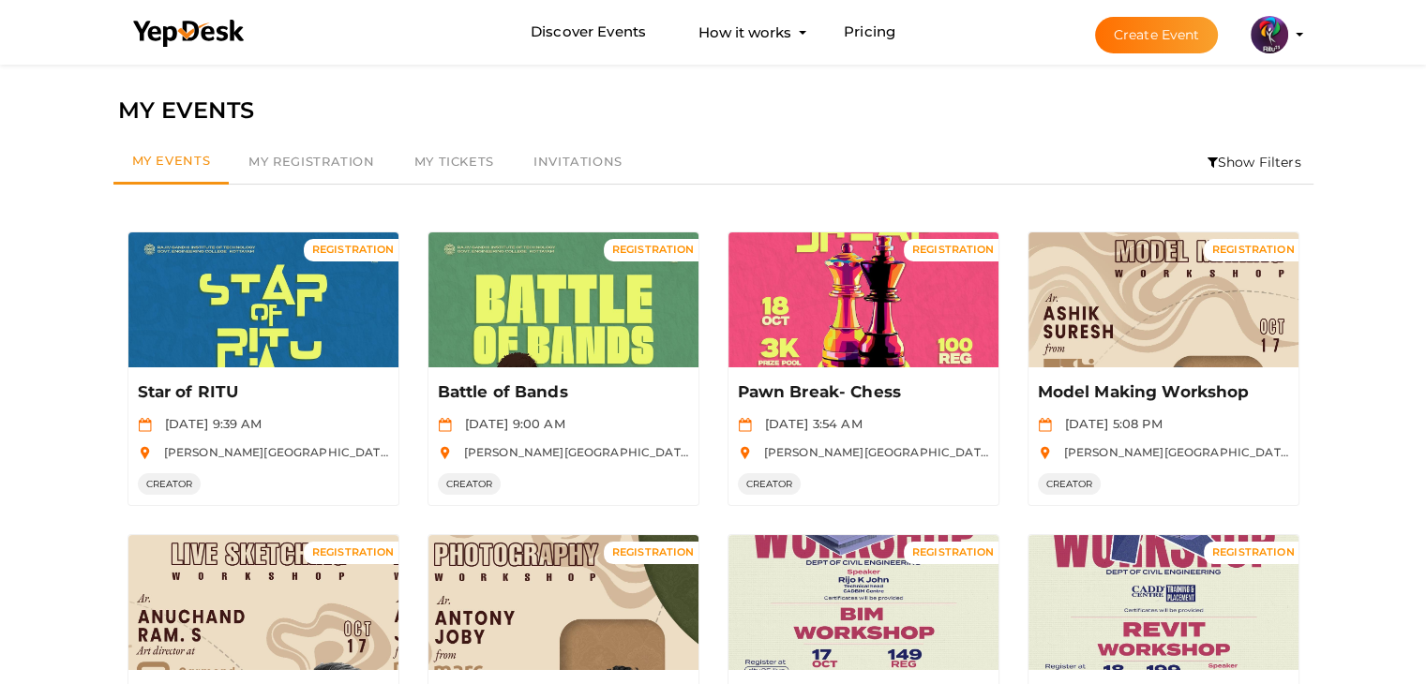
scroll to position [243, 0]
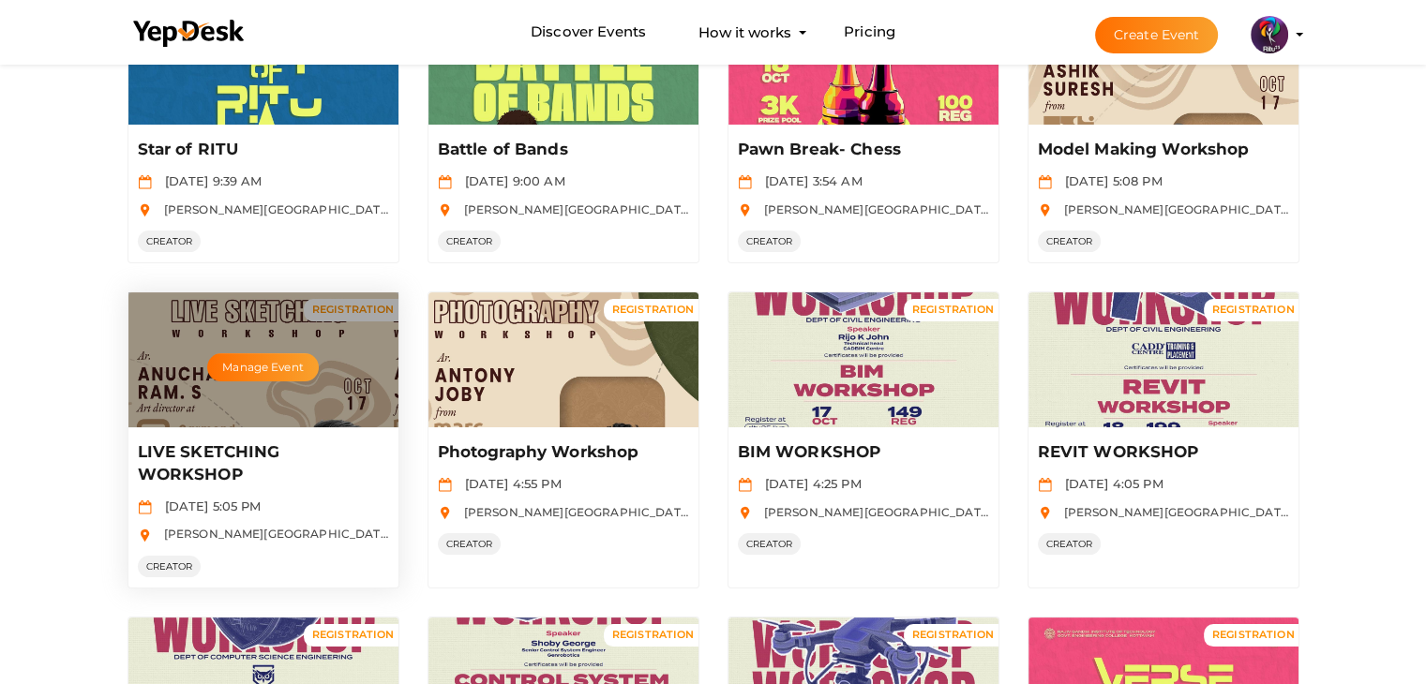
click at [251, 447] on p "LIVE SKETCHING WORKSHOP" at bounding box center [261, 464] width 247 height 45
click at [240, 357] on button "Manage Event" at bounding box center [262, 367] width 111 height 28
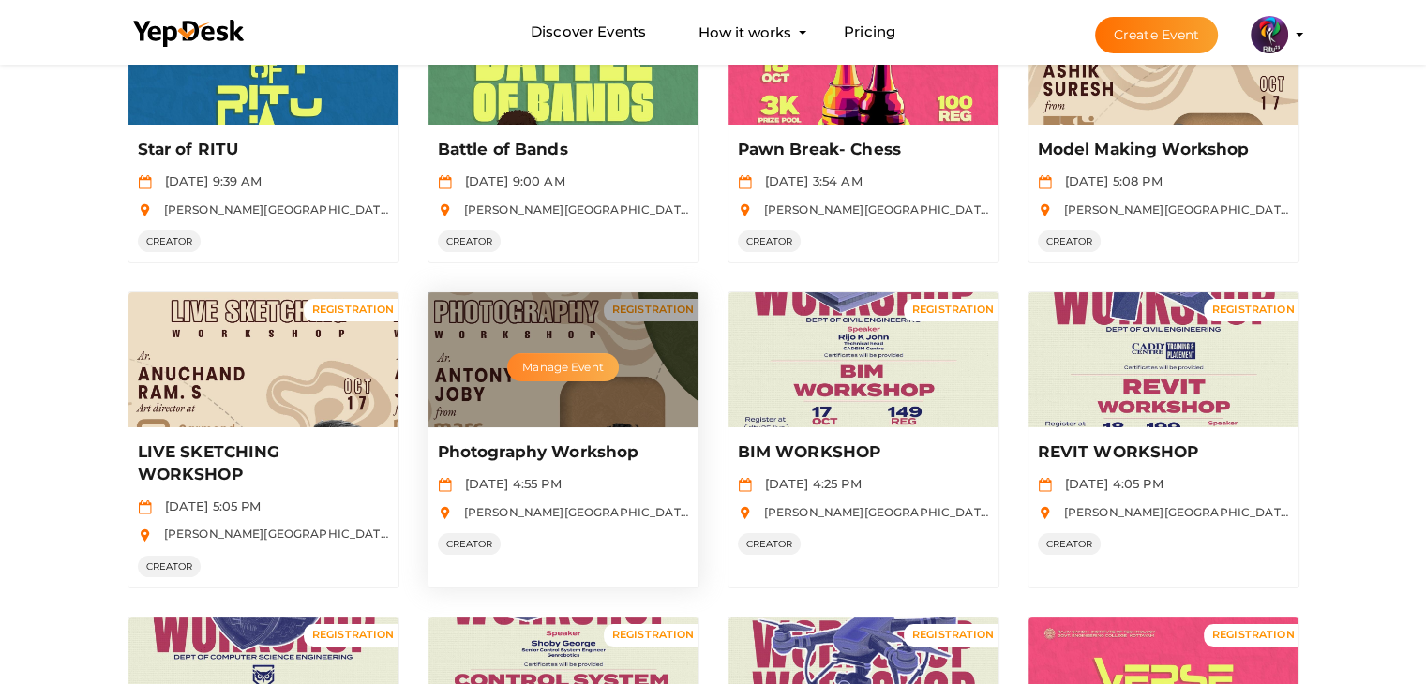
click at [551, 365] on button "Manage Event" at bounding box center [562, 367] width 111 height 28
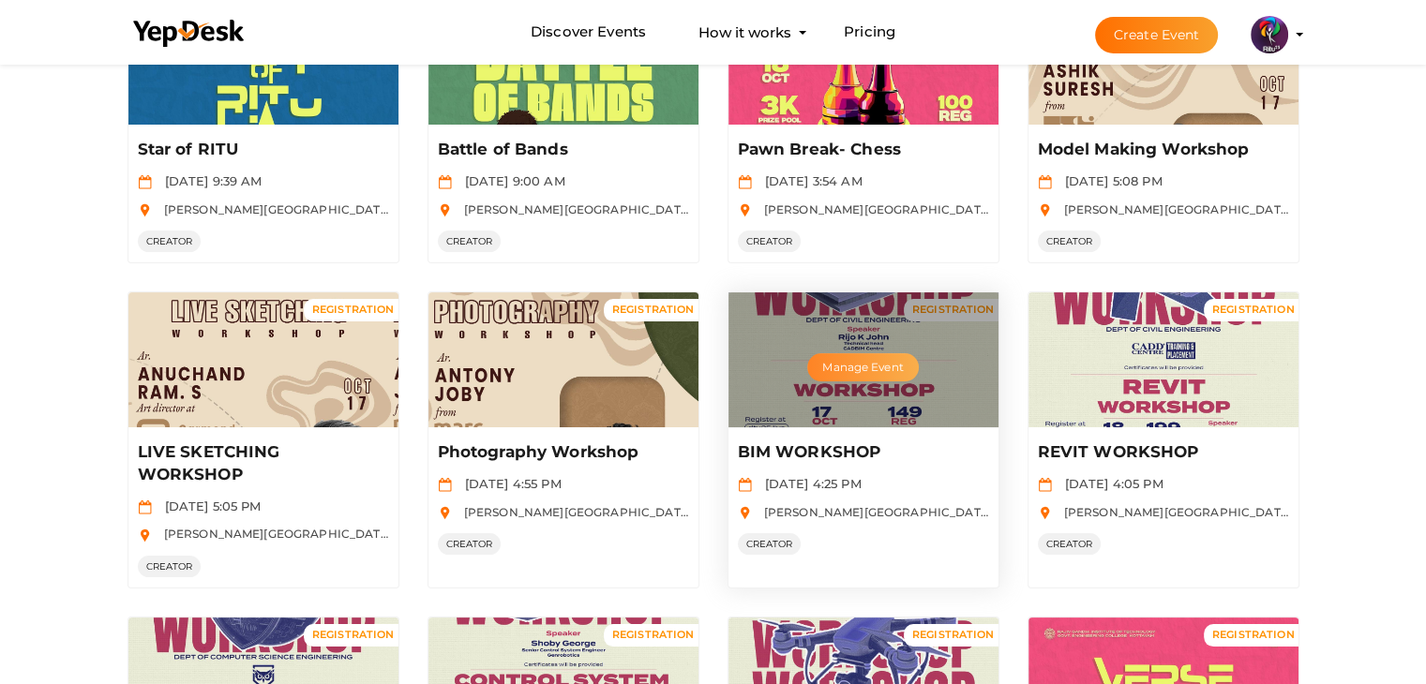
click at [871, 371] on button "Manage Event" at bounding box center [862, 367] width 111 height 28
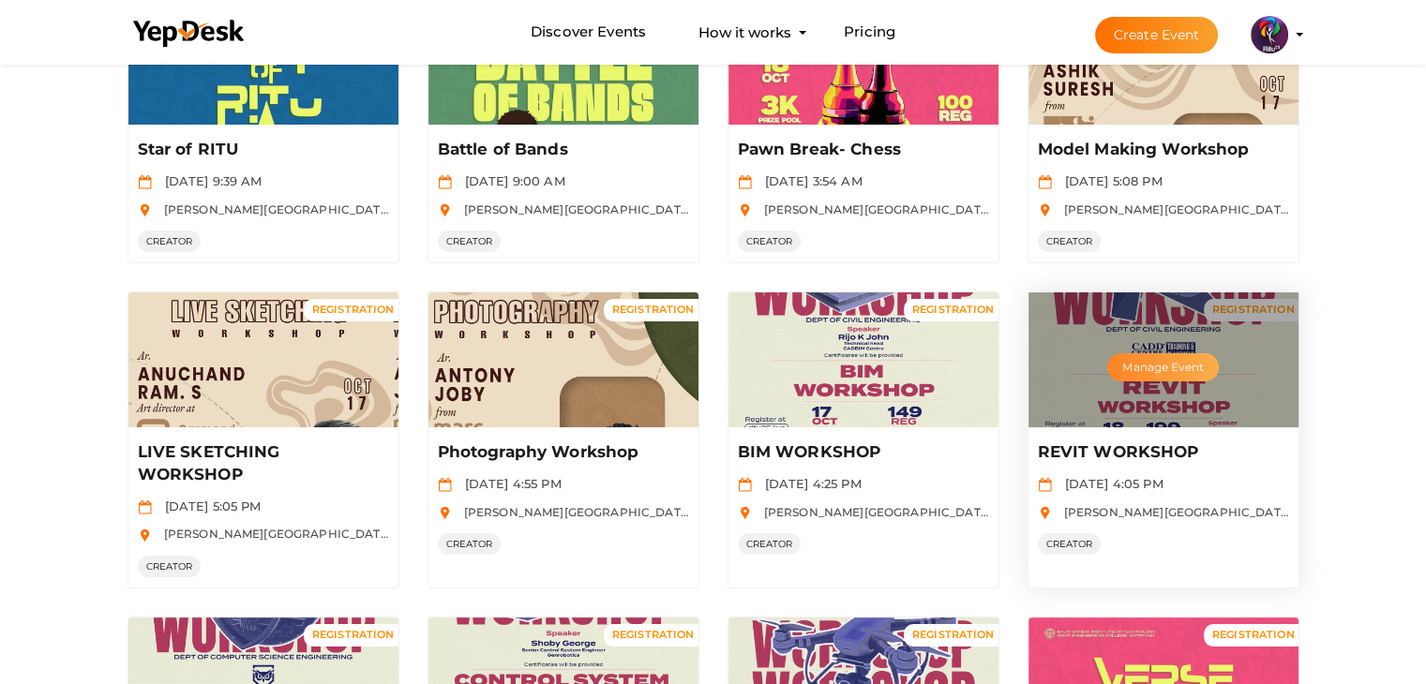
click at [956, 366] on button "Manage Event" at bounding box center [1162, 367] width 111 height 28
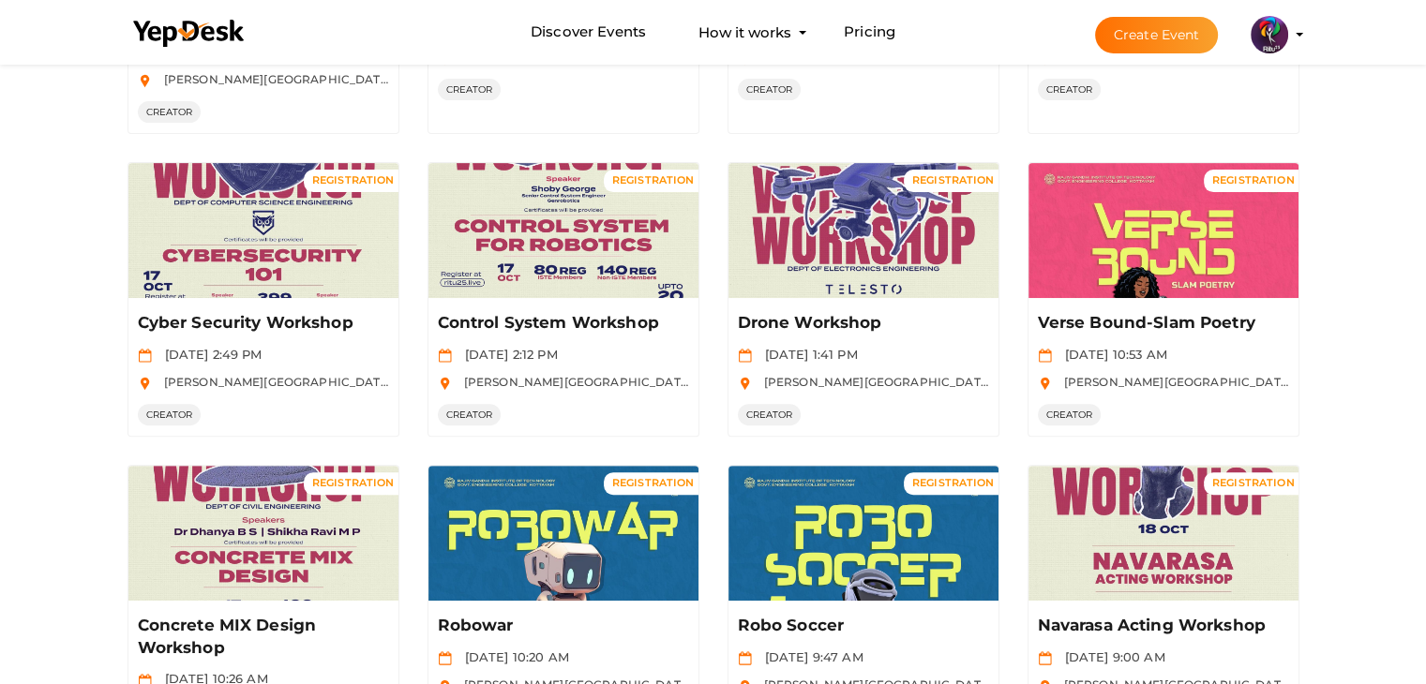
scroll to position [696, 0]
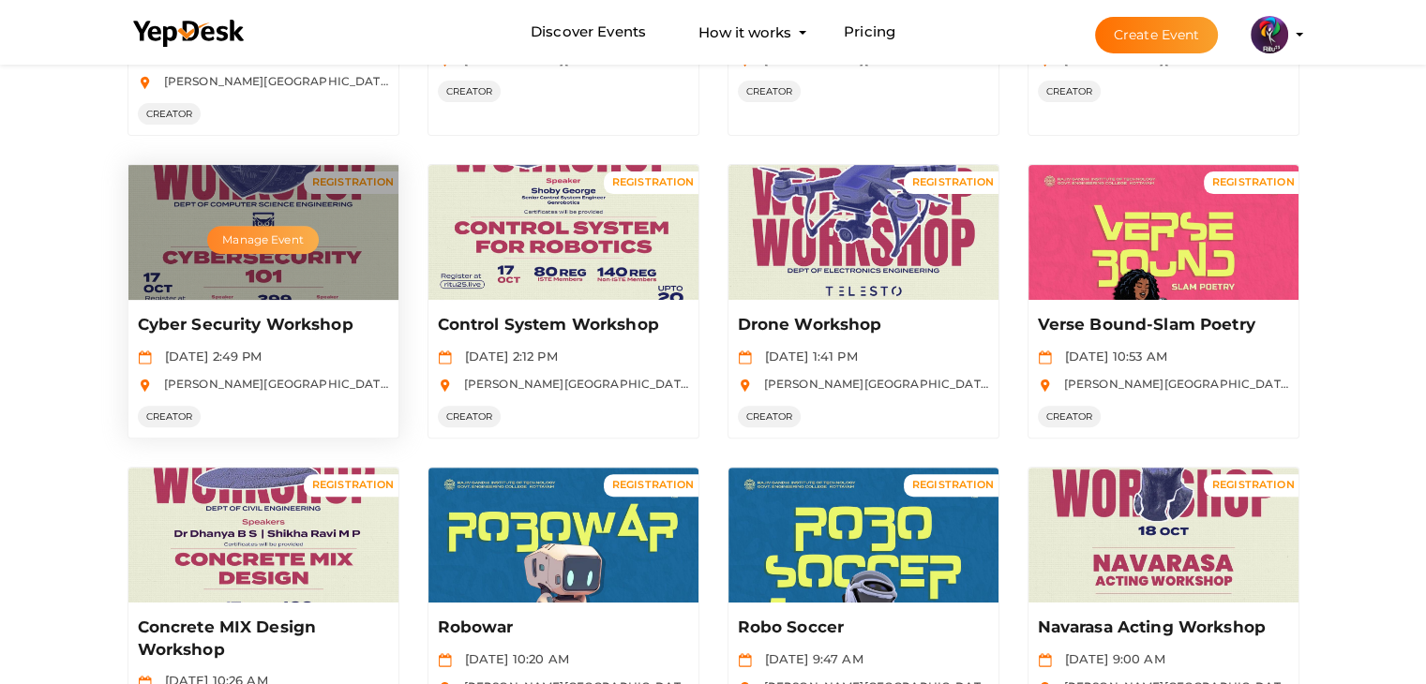
click at [276, 234] on button "Manage Event" at bounding box center [262, 240] width 111 height 28
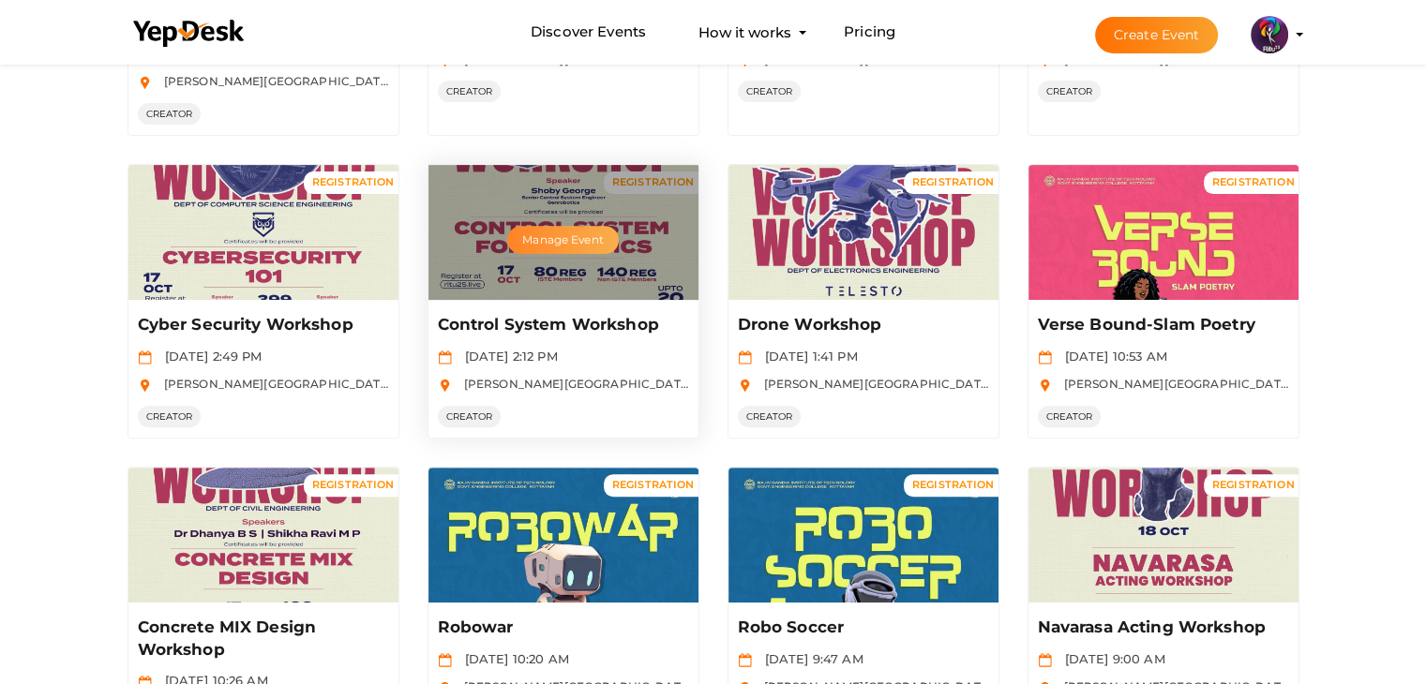
click at [594, 239] on button "Manage Event" at bounding box center [562, 240] width 111 height 28
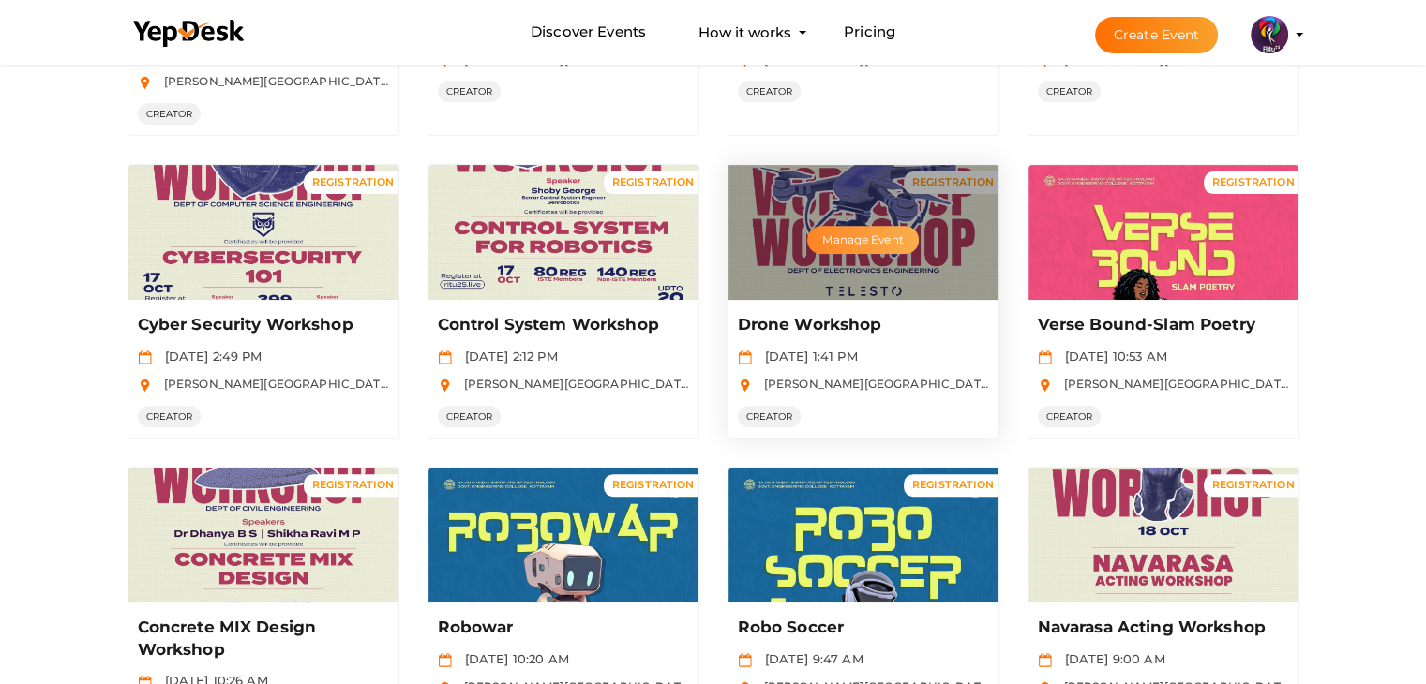
click at [858, 237] on button "Manage Event" at bounding box center [862, 240] width 111 height 28
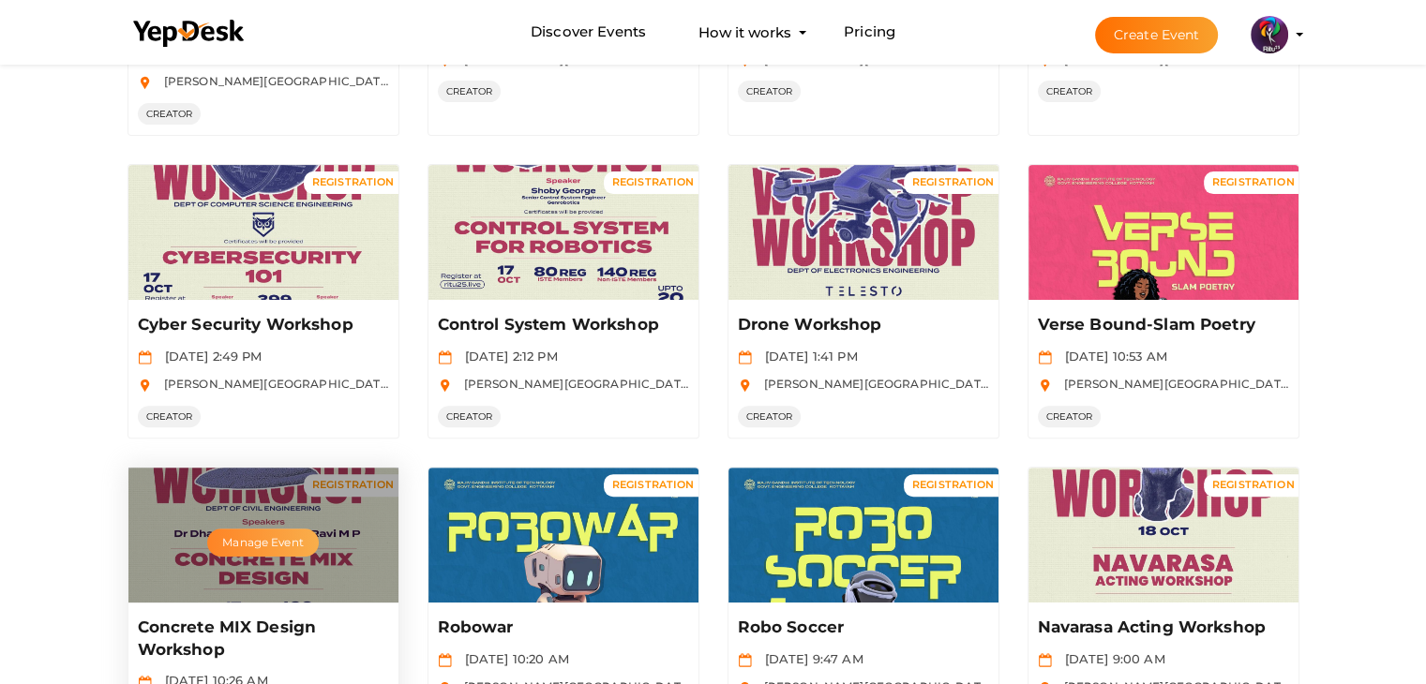
click at [270, 533] on button "Manage Event" at bounding box center [262, 543] width 111 height 28
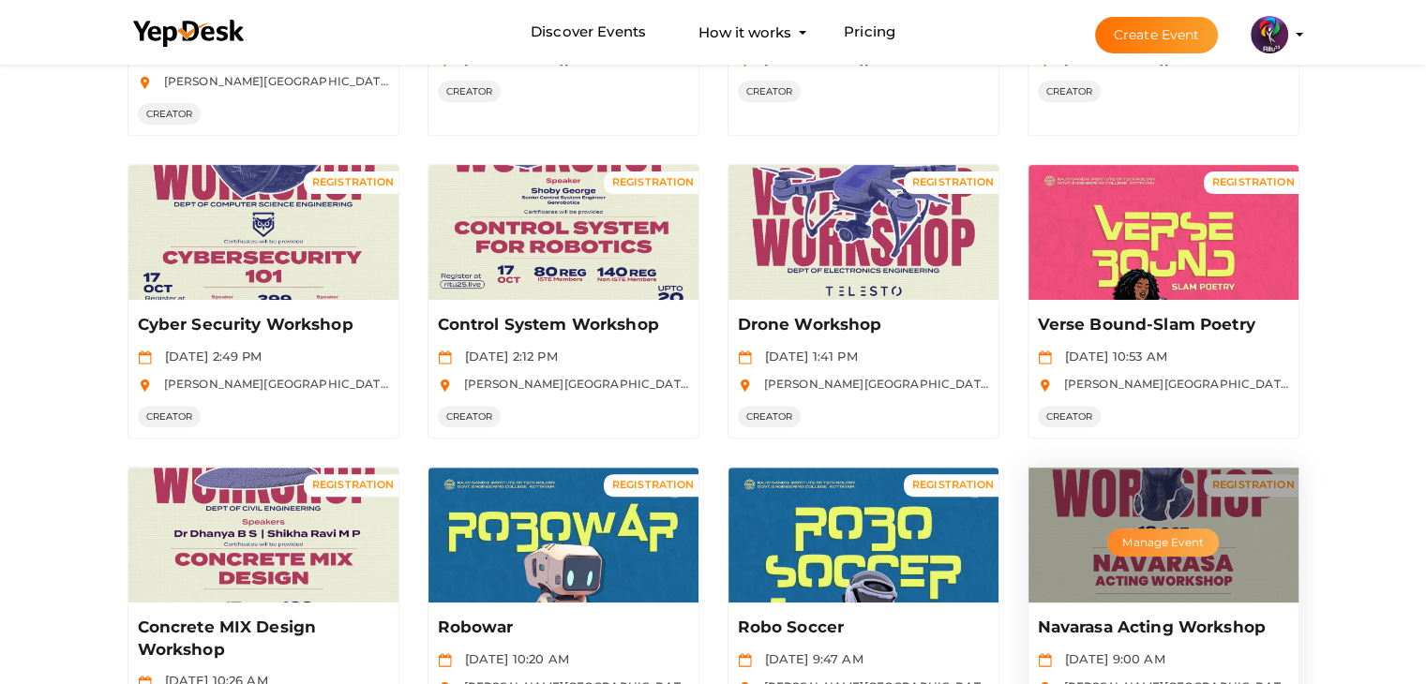
click at [956, 537] on button "Manage Event" at bounding box center [1162, 543] width 111 height 28
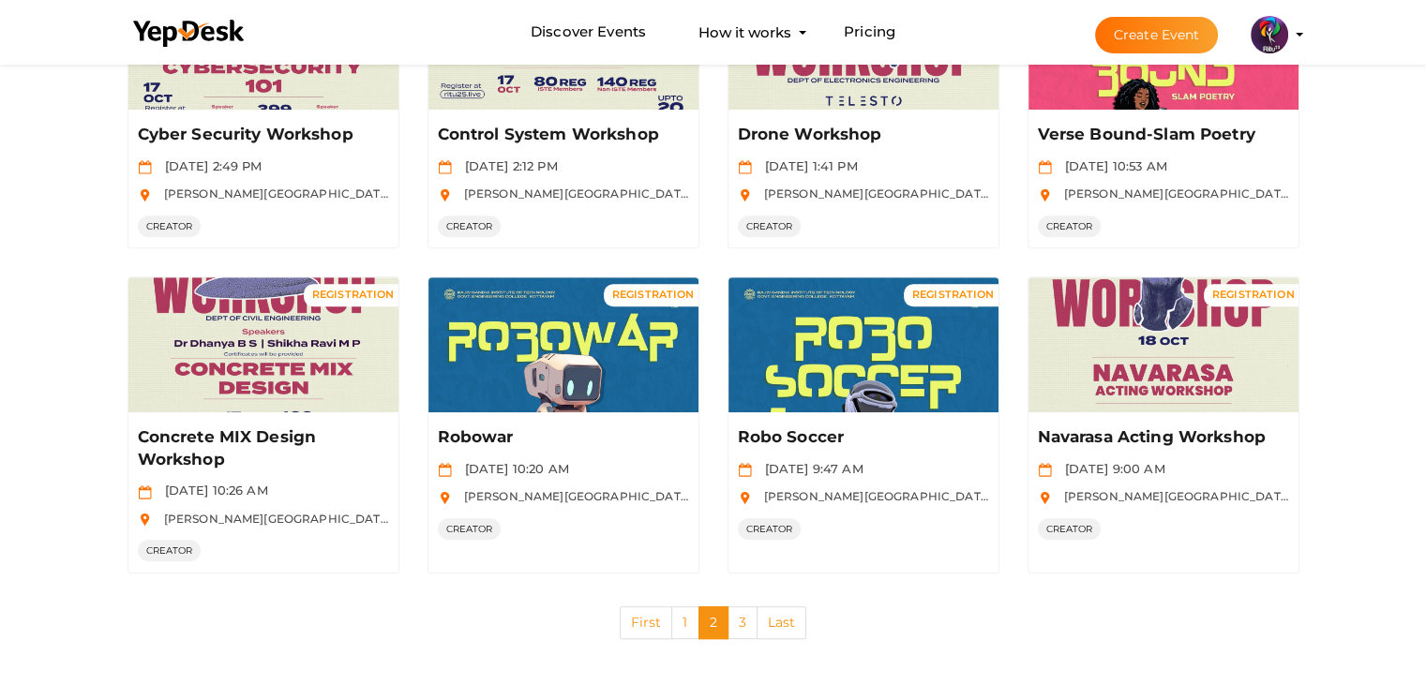
scroll to position [889, 0]
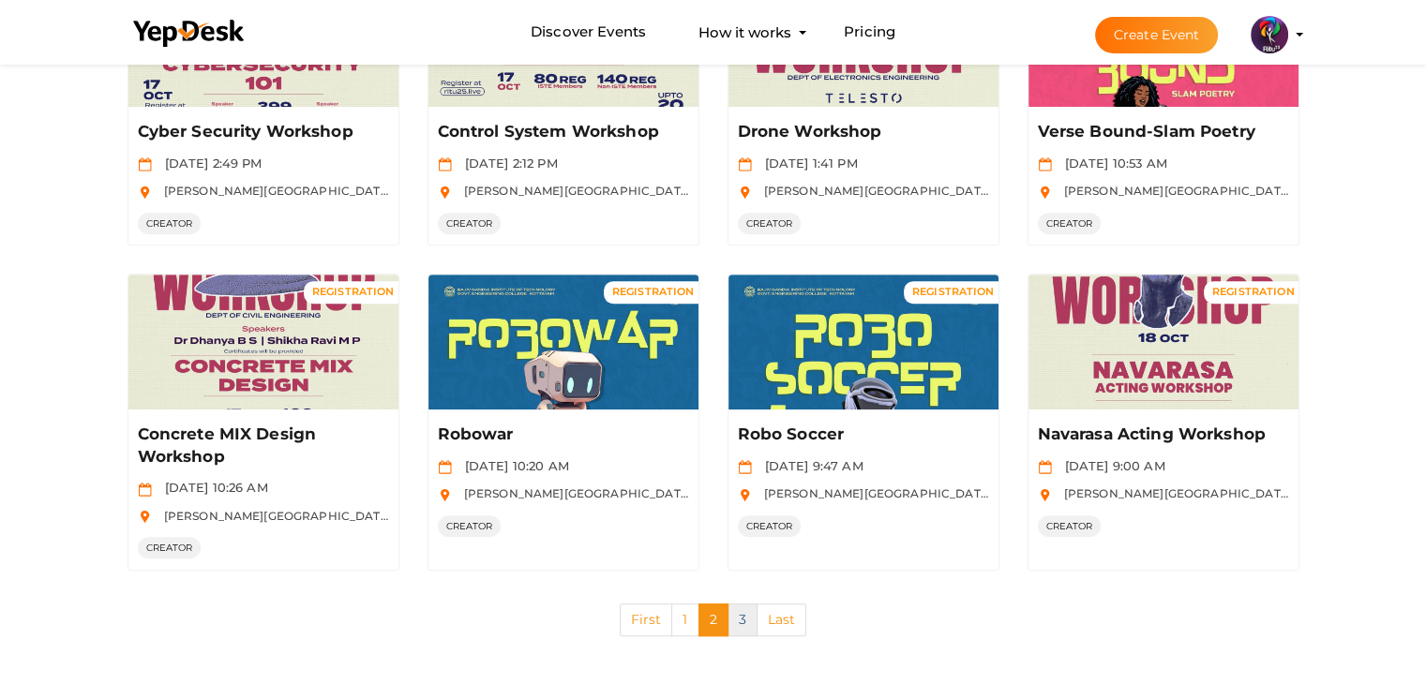
click at [727, 626] on link "3" at bounding box center [742, 620] width 30 height 33
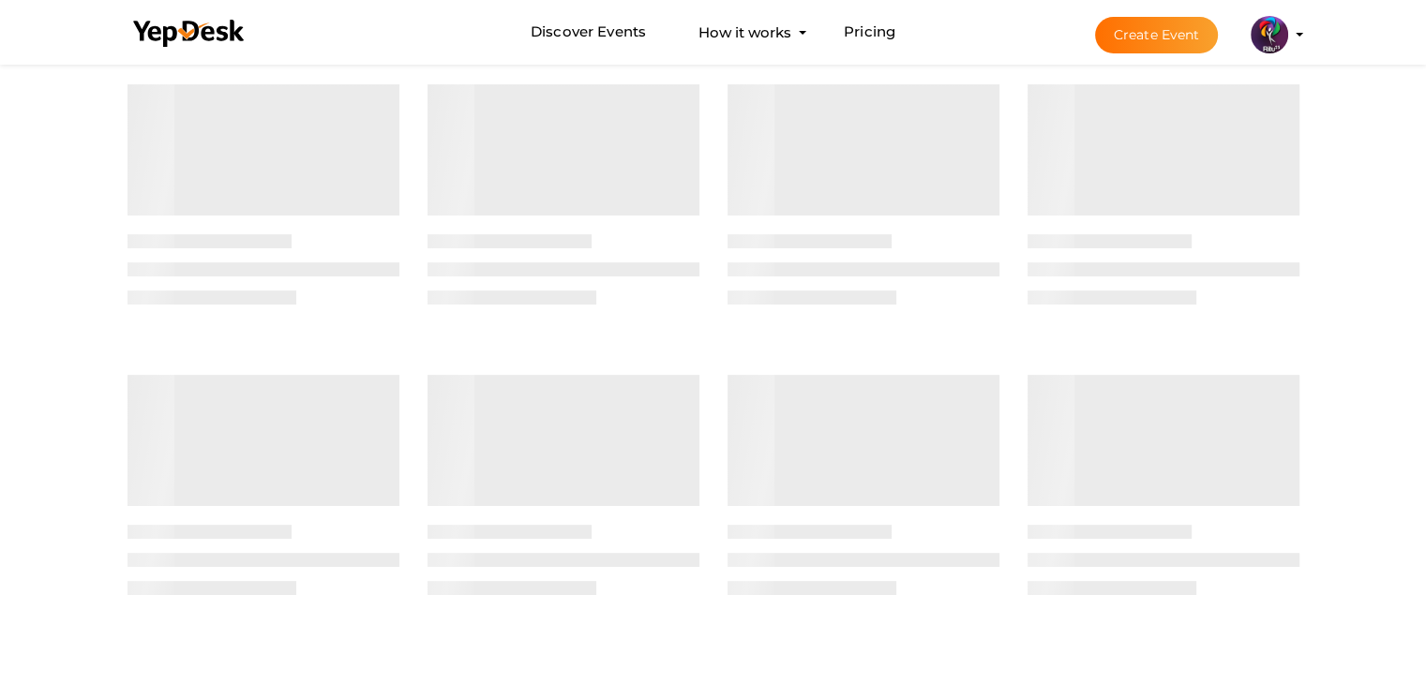
scroll to position [0, 0]
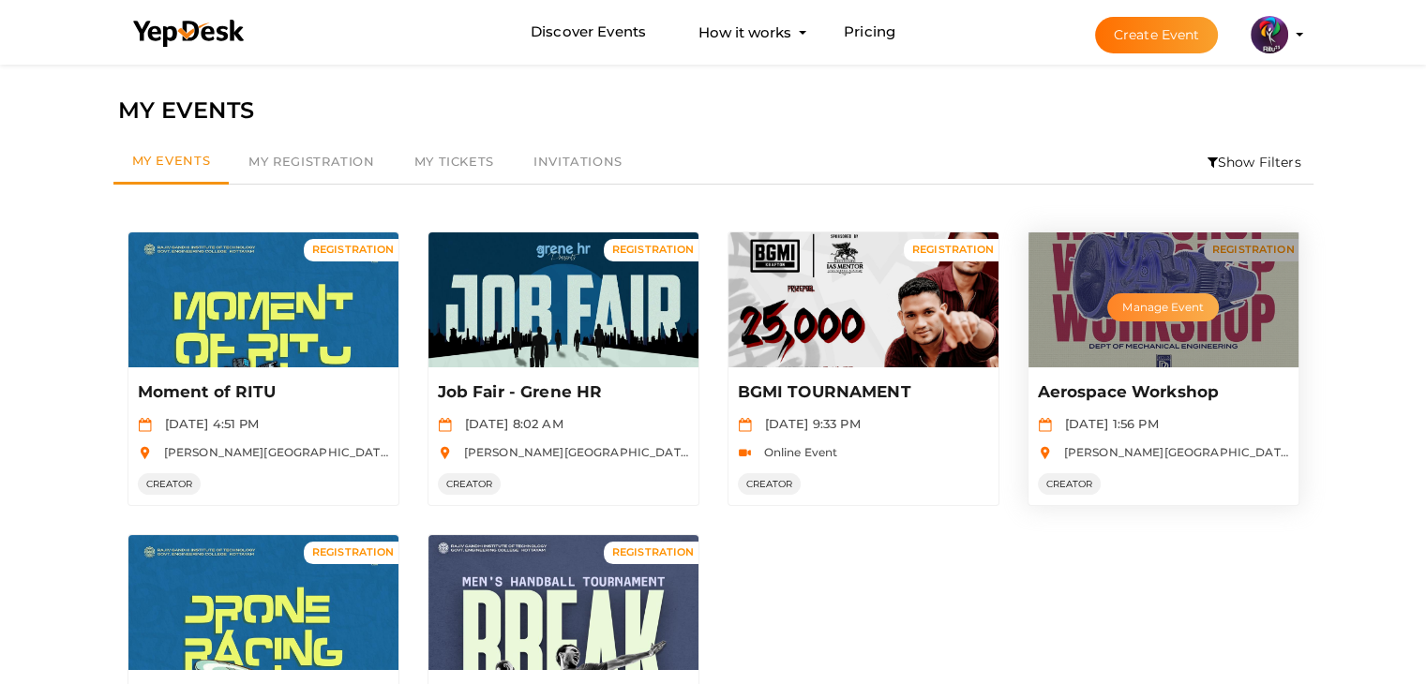
click at [956, 314] on button "Manage Event" at bounding box center [1162, 307] width 111 height 28
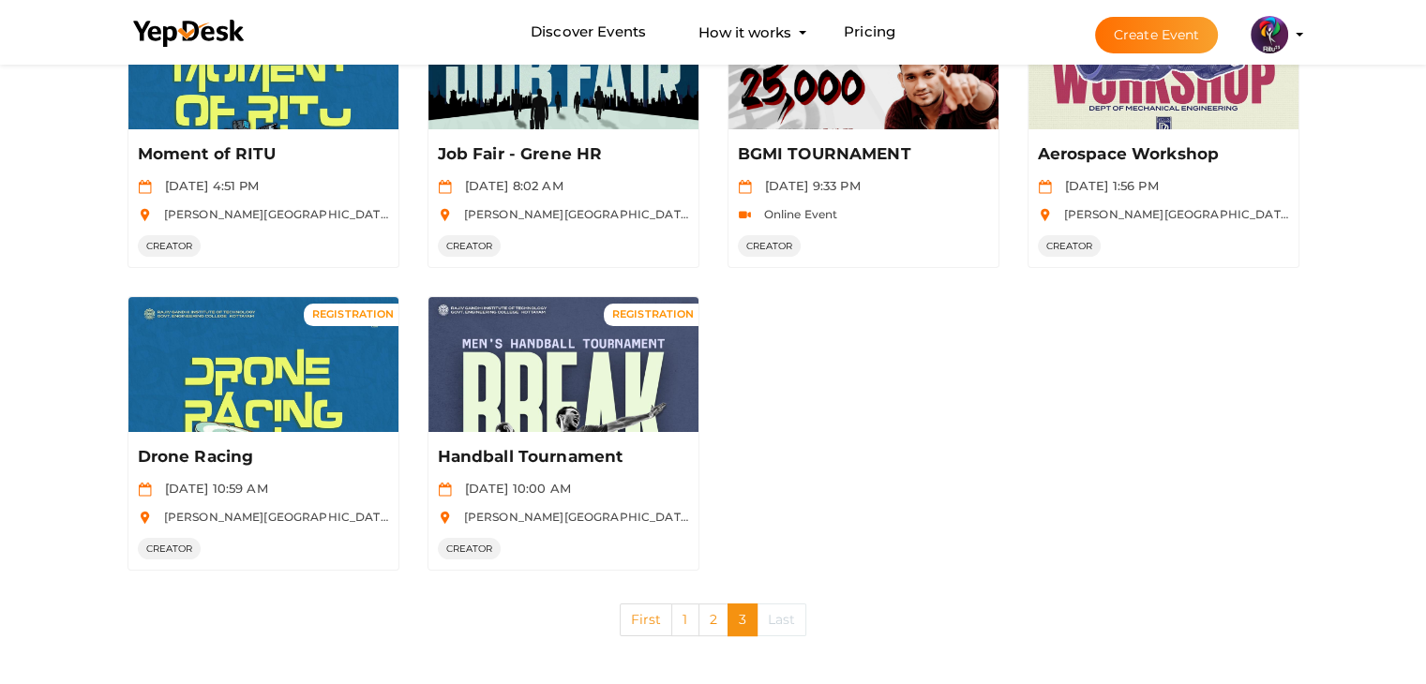
scroll to position [237, 0]
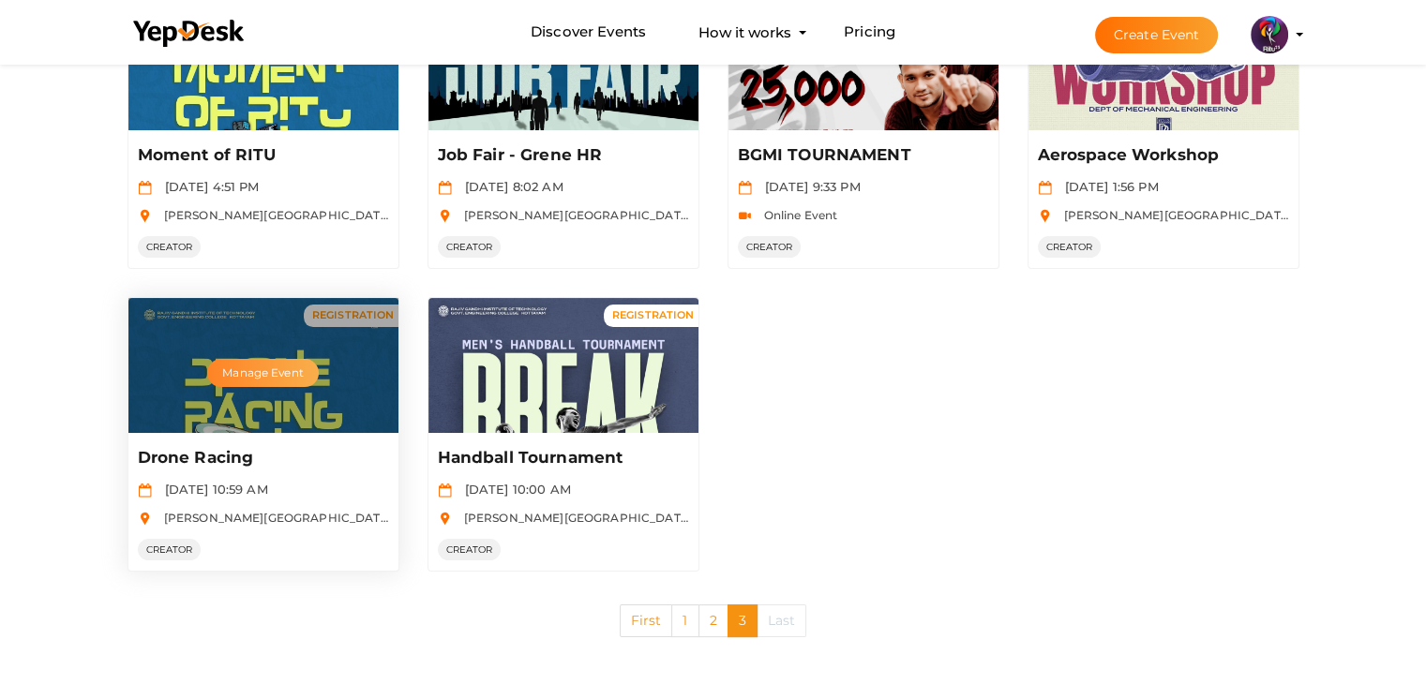
click at [295, 372] on button "Manage Event" at bounding box center [262, 373] width 111 height 28
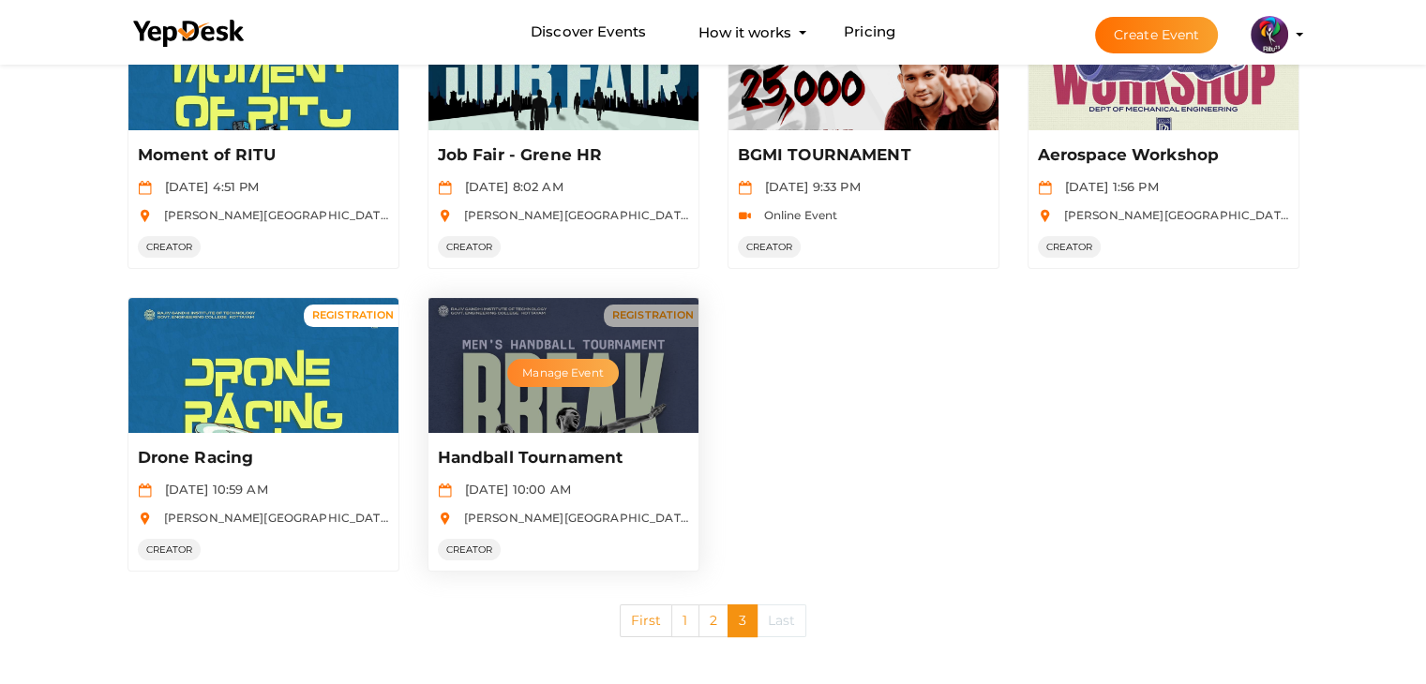
click at [559, 376] on button "Manage Event" at bounding box center [562, 373] width 111 height 28
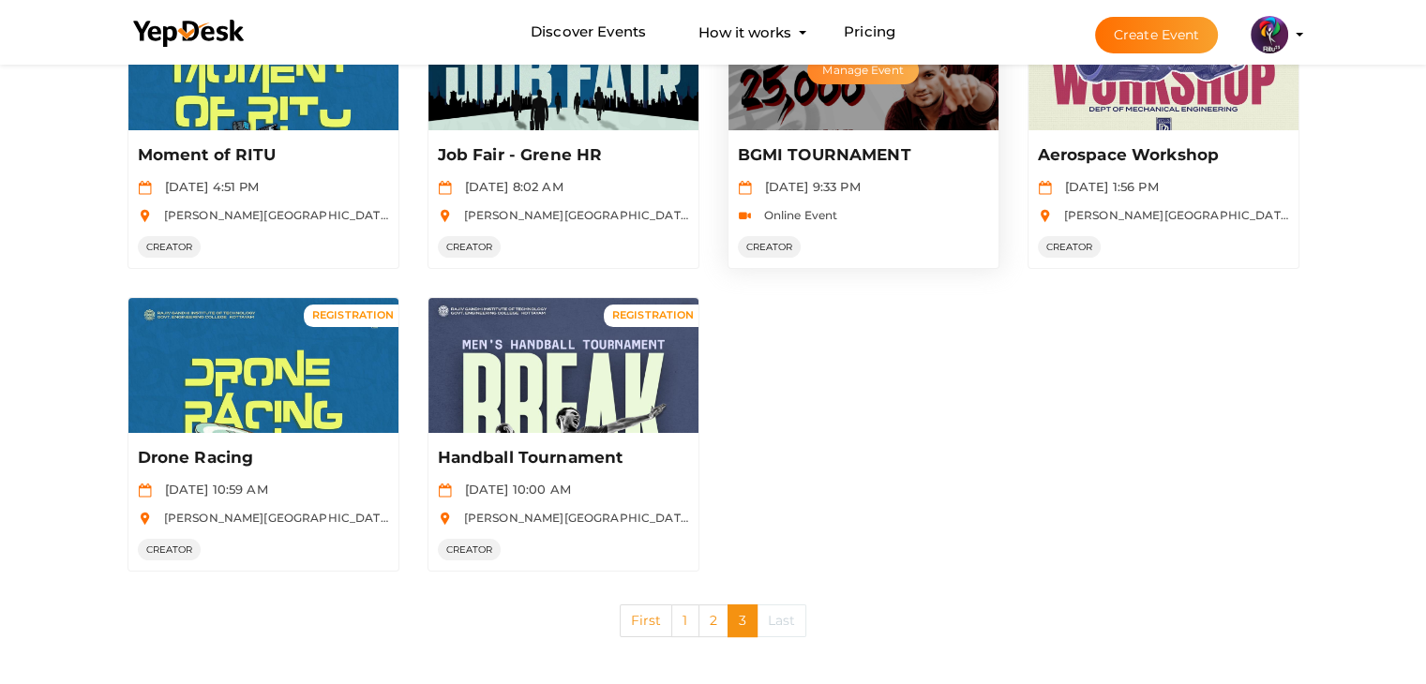
click at [844, 76] on button "Manage Event" at bounding box center [862, 70] width 111 height 28
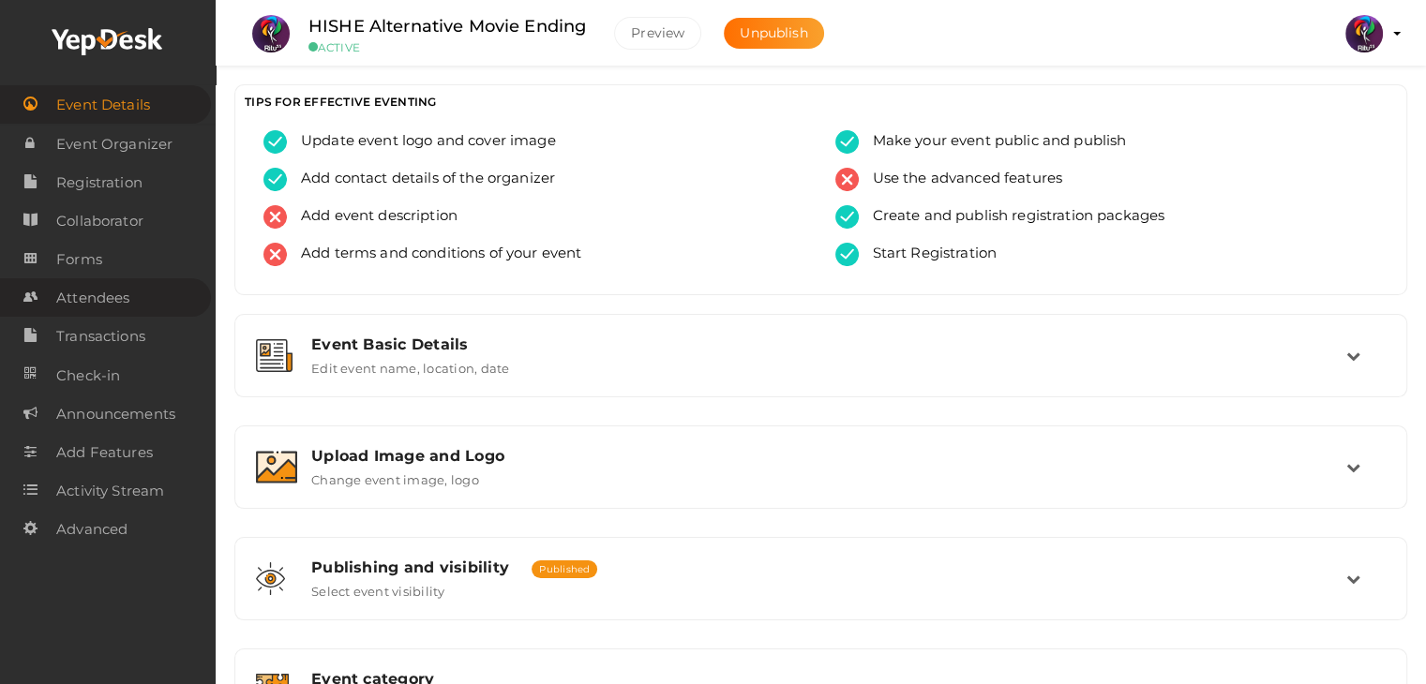
click at [114, 307] on span "Attendees" at bounding box center [92, 297] width 73 height 37
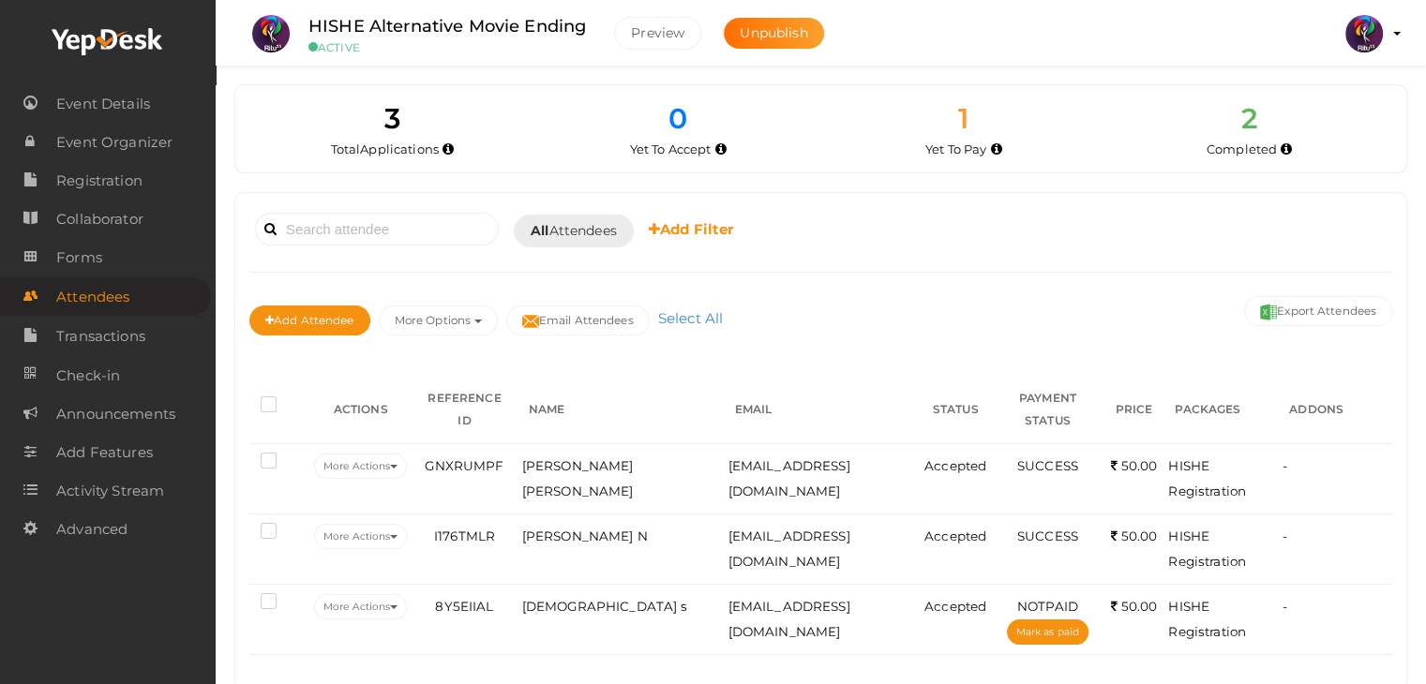
click at [150, 297] on link "Attendees" at bounding box center [105, 296] width 211 height 38
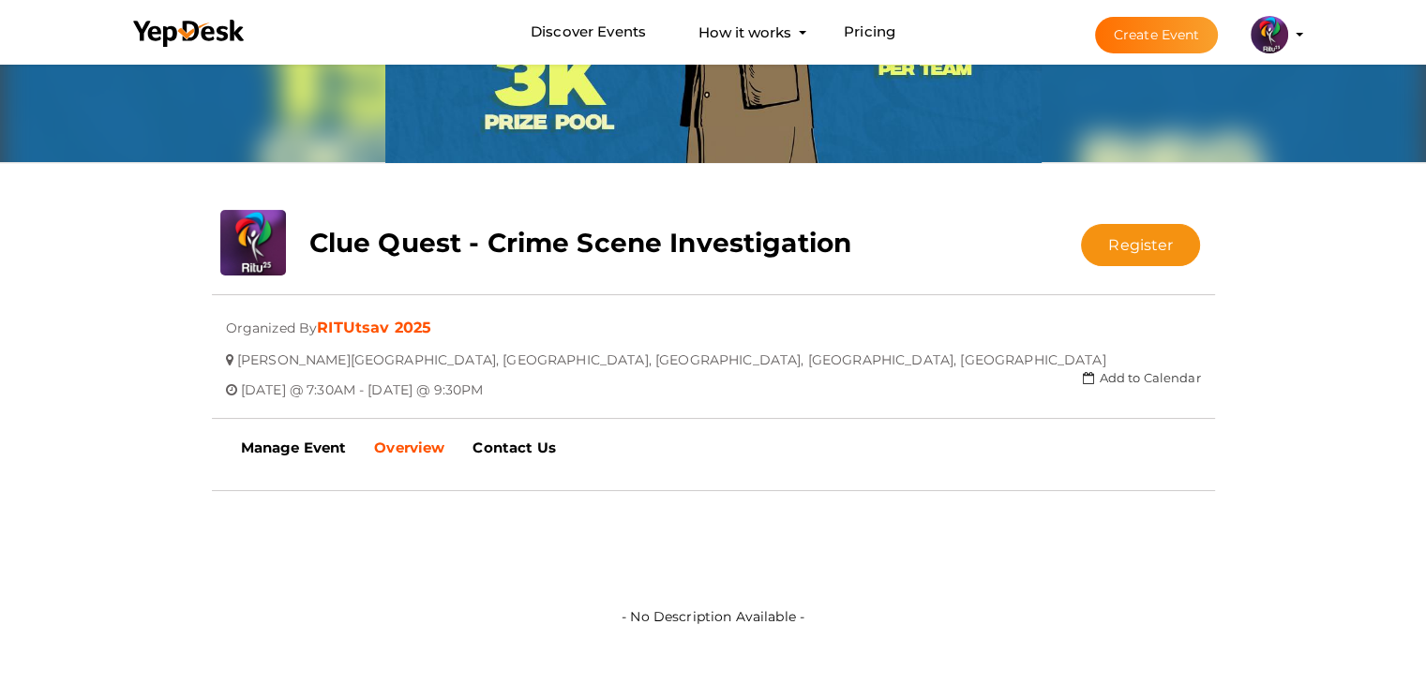
scroll to position [217, 0]
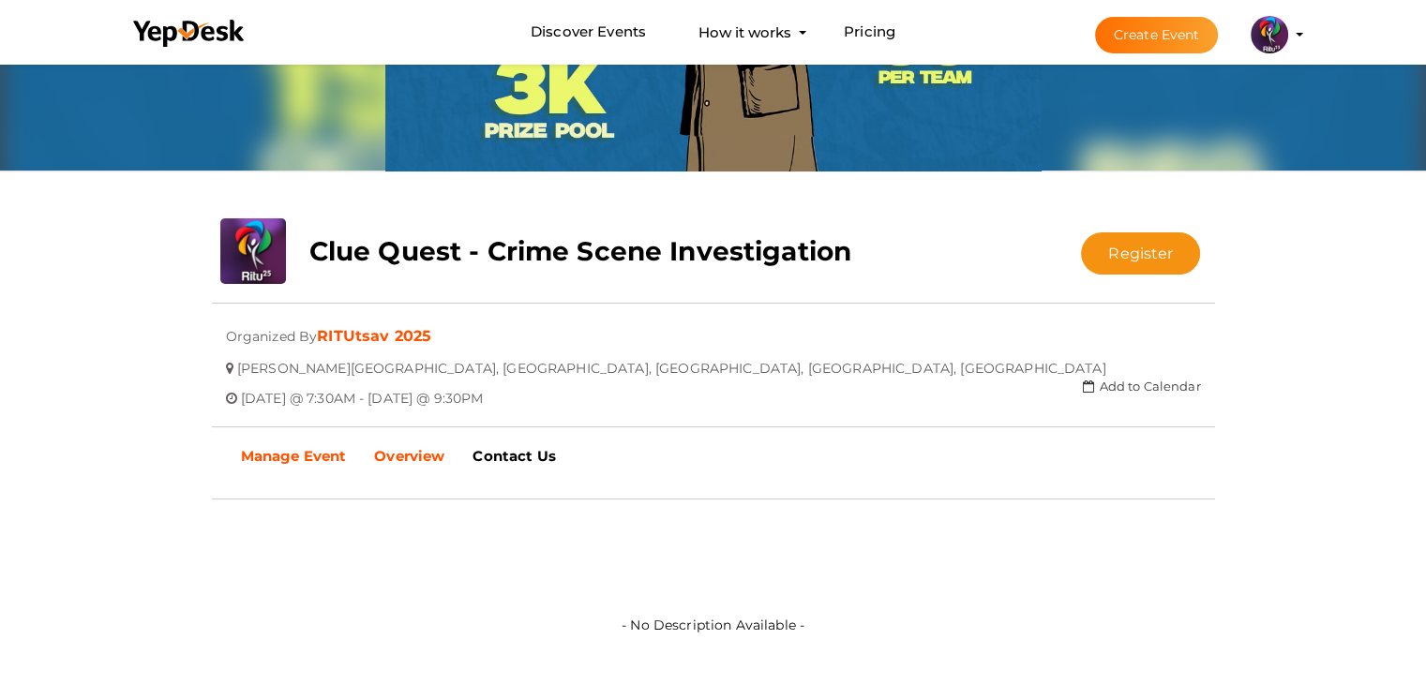
click at [292, 447] on b "Manage Event" at bounding box center [294, 456] width 106 height 18
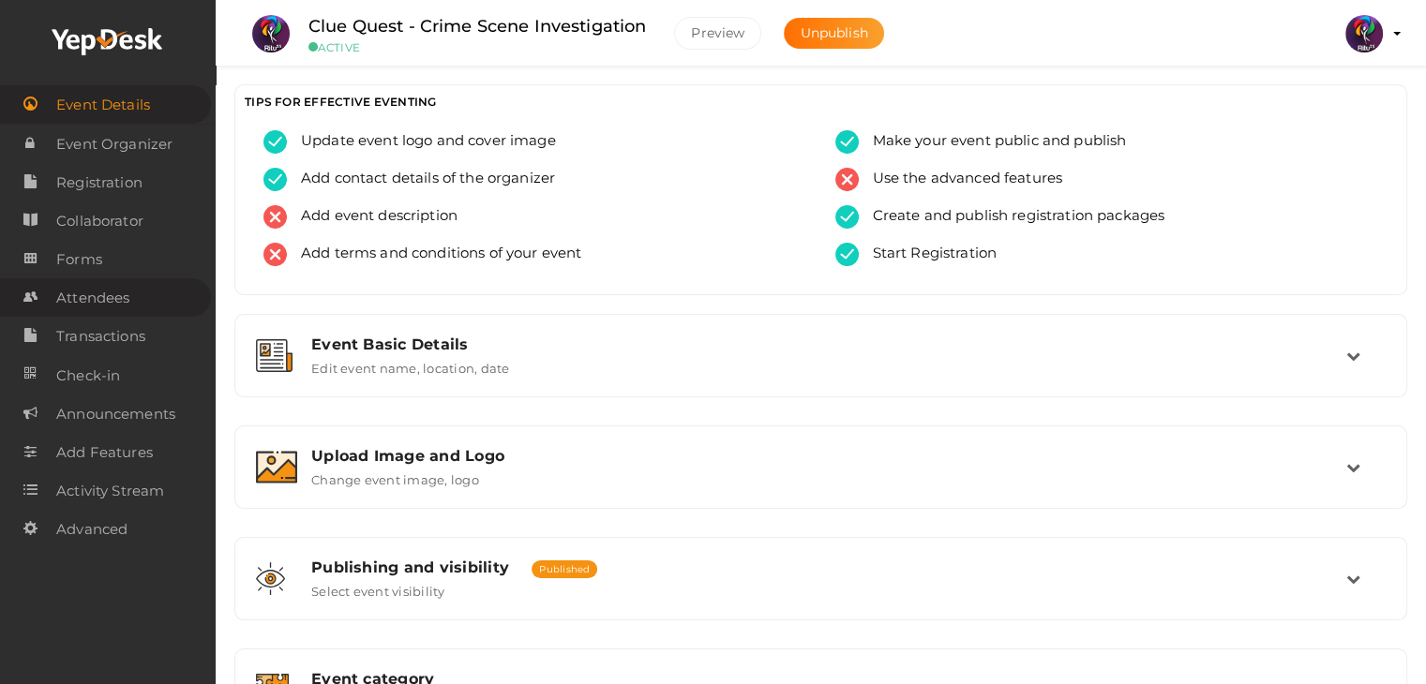
click at [118, 298] on span "Attendees" at bounding box center [92, 297] width 73 height 37
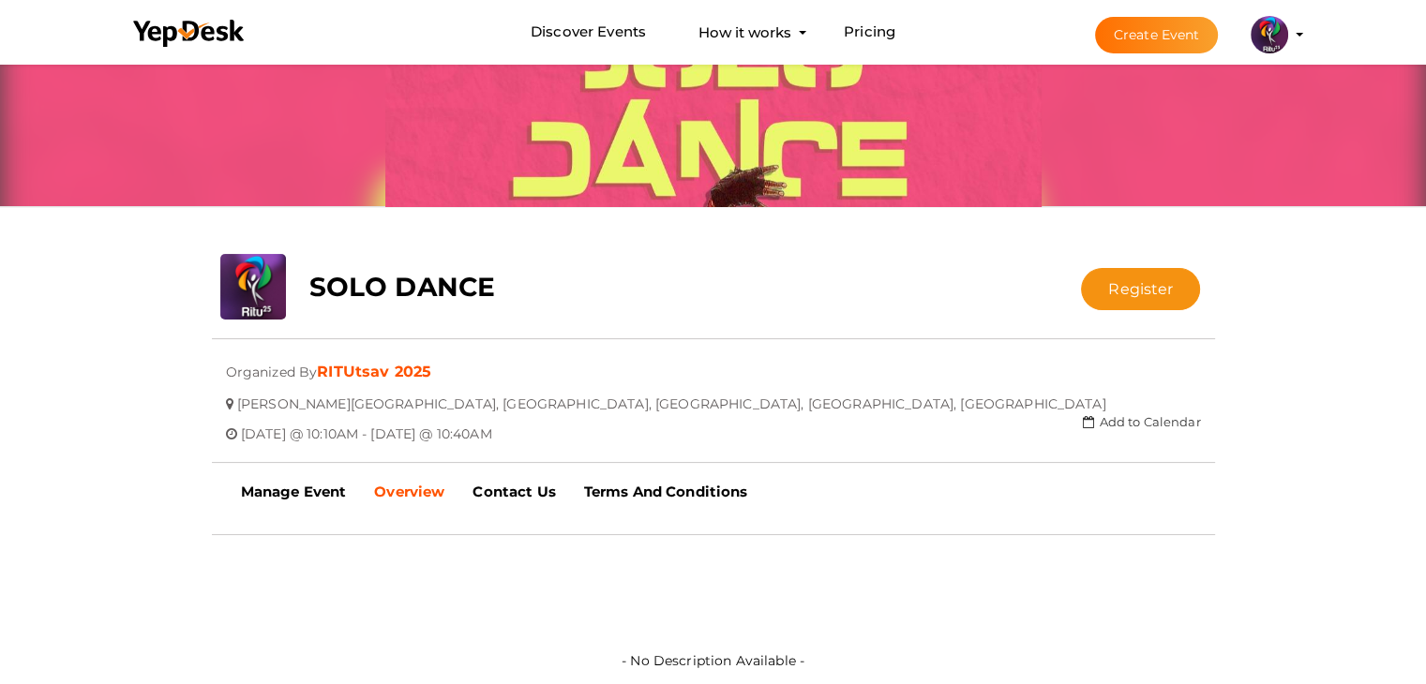
scroll to position [179, 0]
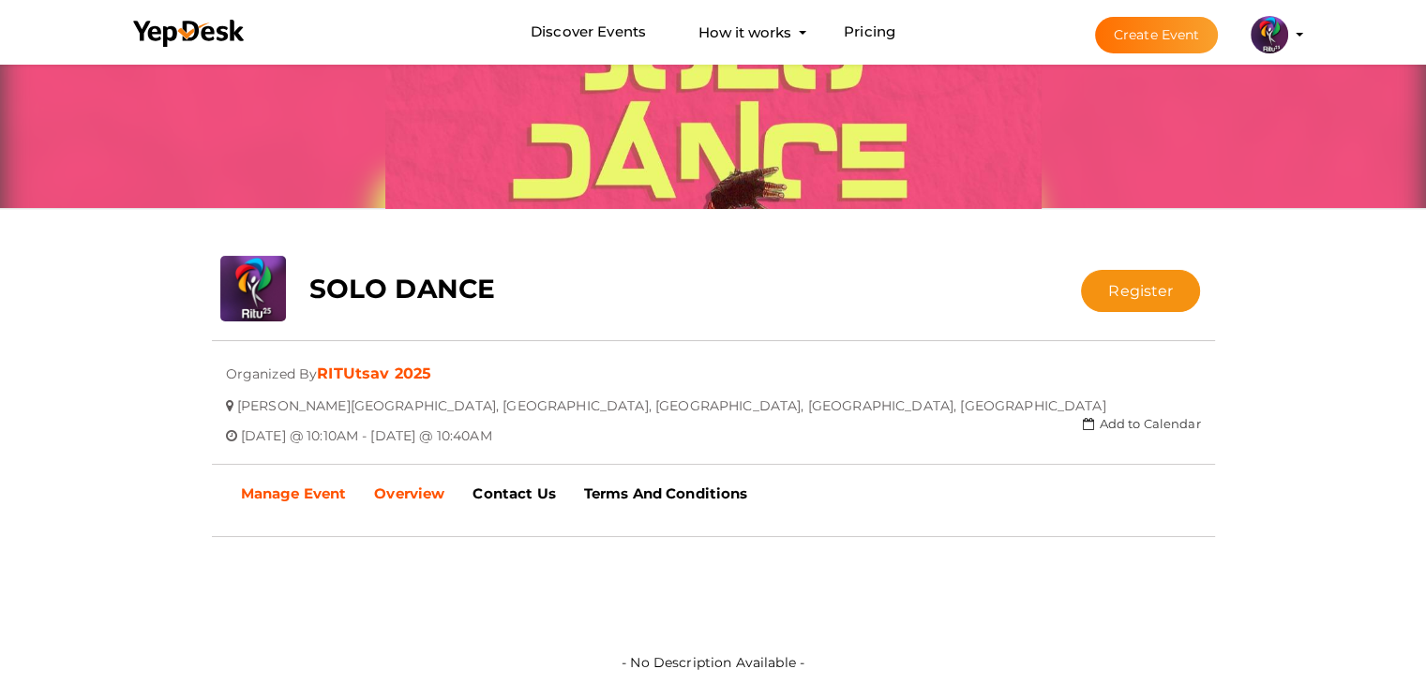
click at [342, 492] on b "Manage Event" at bounding box center [294, 494] width 106 height 18
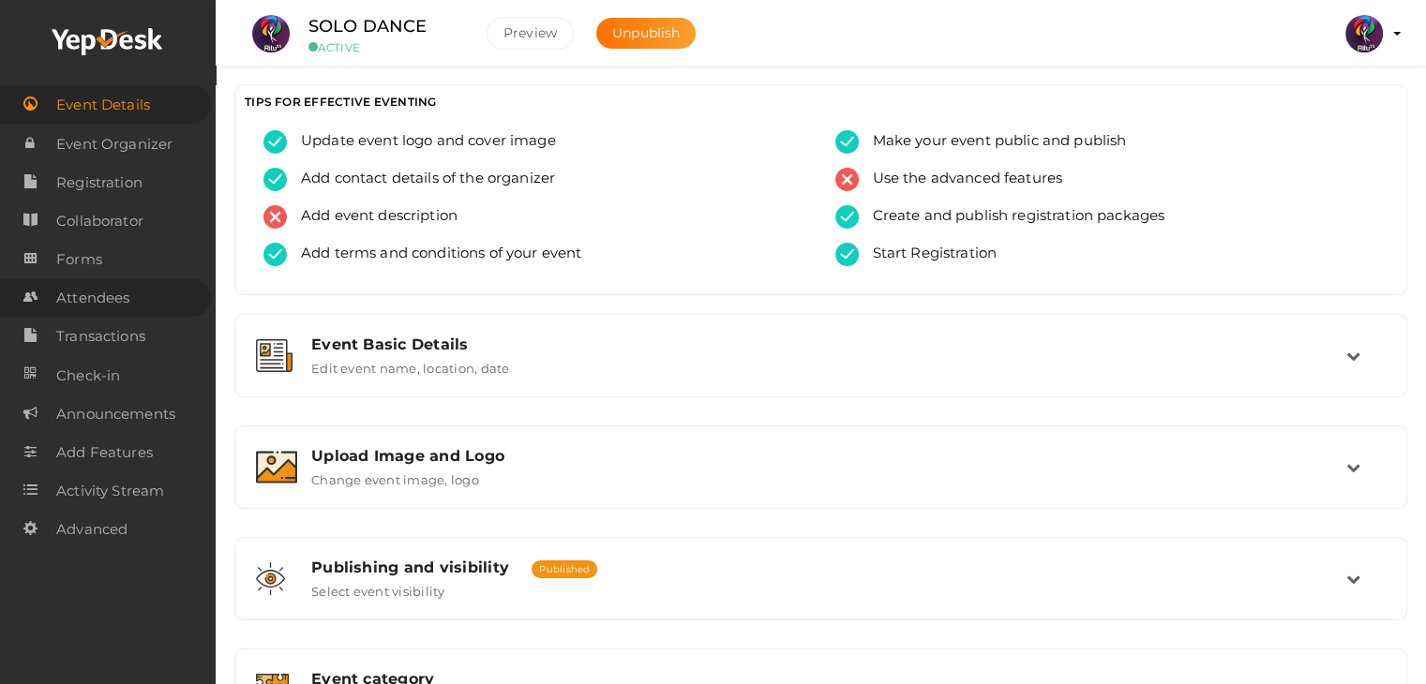
click at [106, 290] on span "Attendees" at bounding box center [92, 297] width 73 height 37
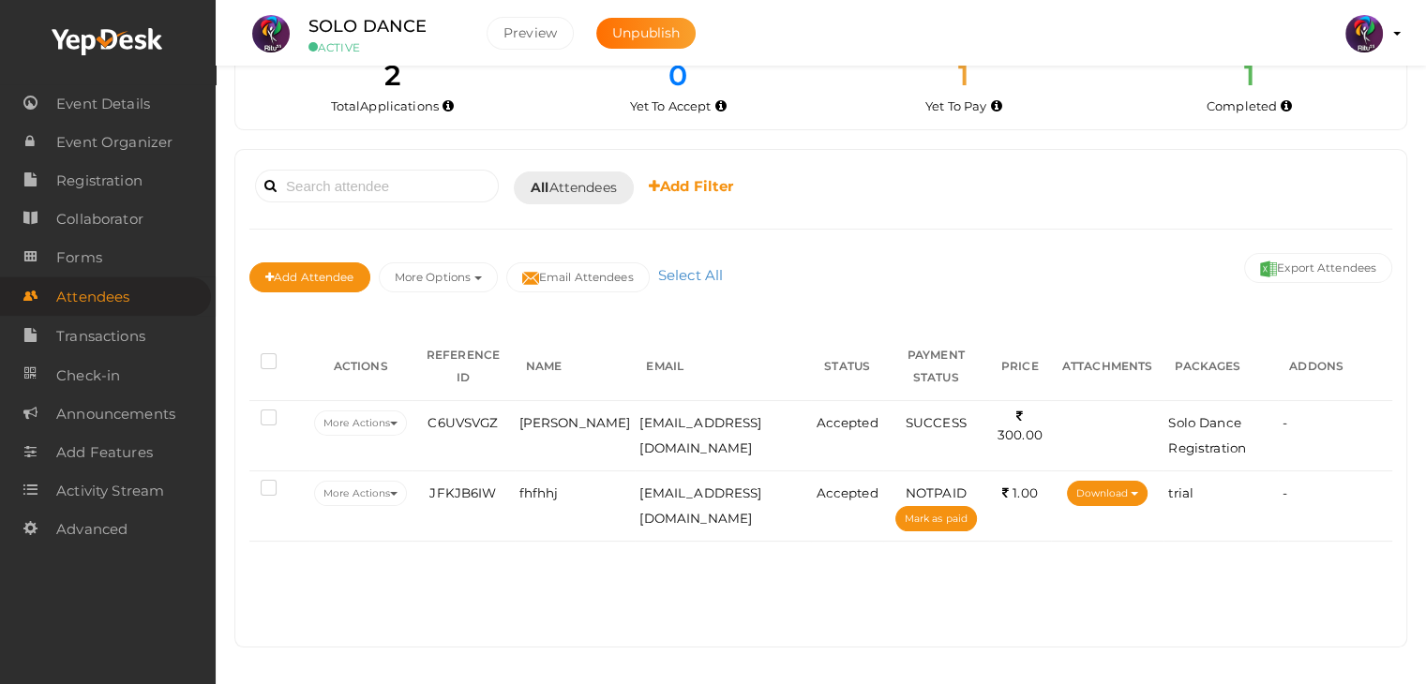
scroll to position [19, 0]
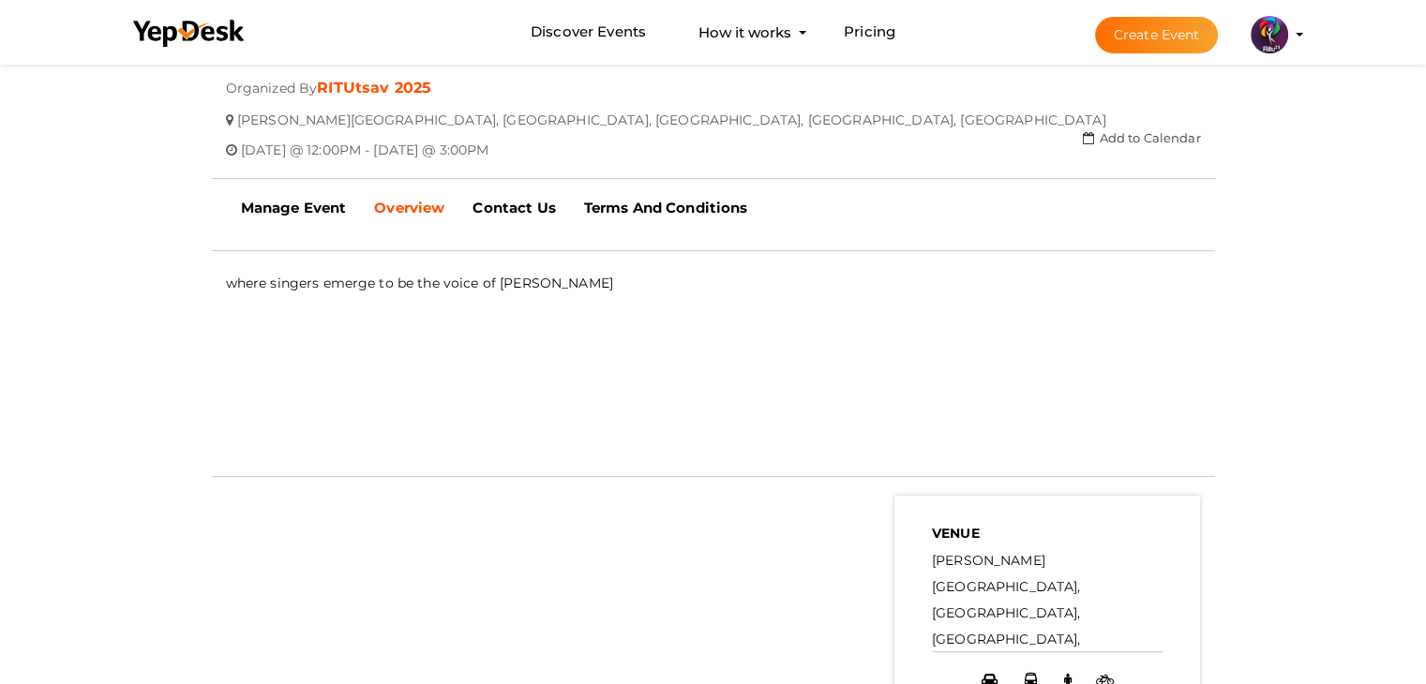
scroll to position [454, 0]
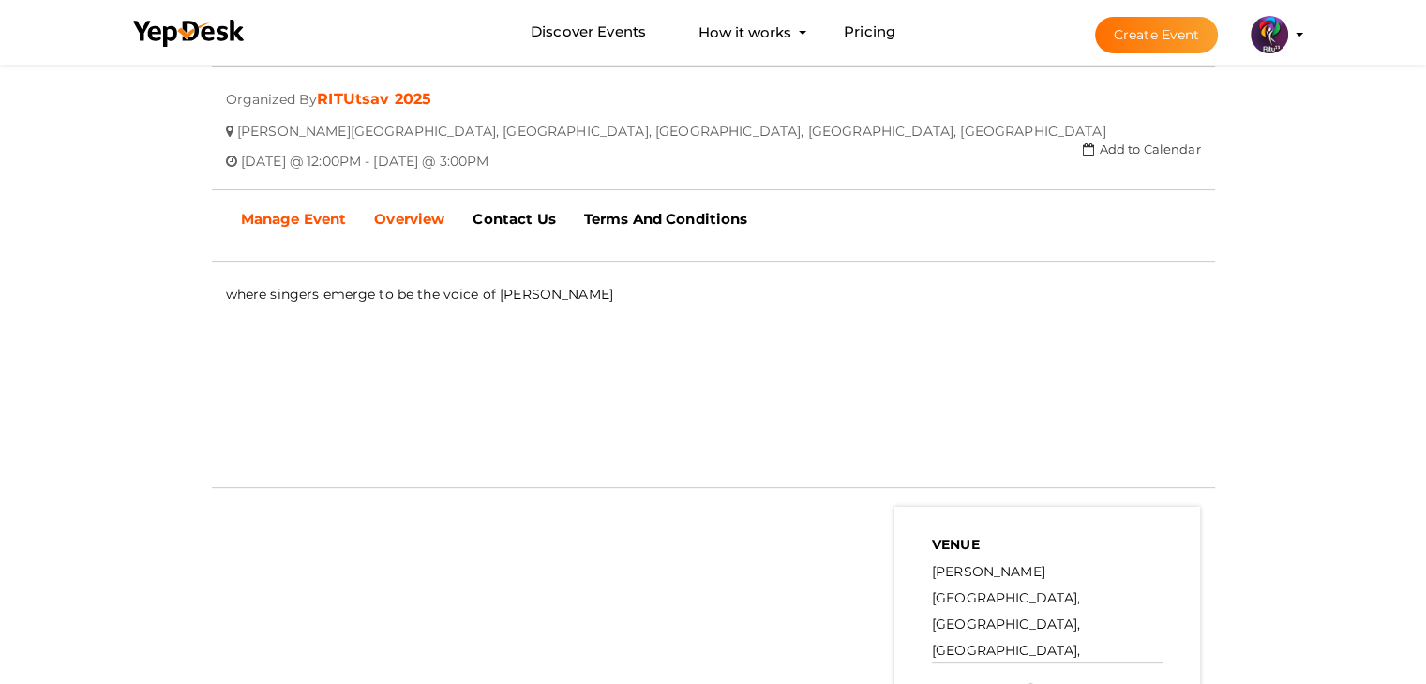
click at [334, 210] on b "Manage Event" at bounding box center [294, 219] width 106 height 18
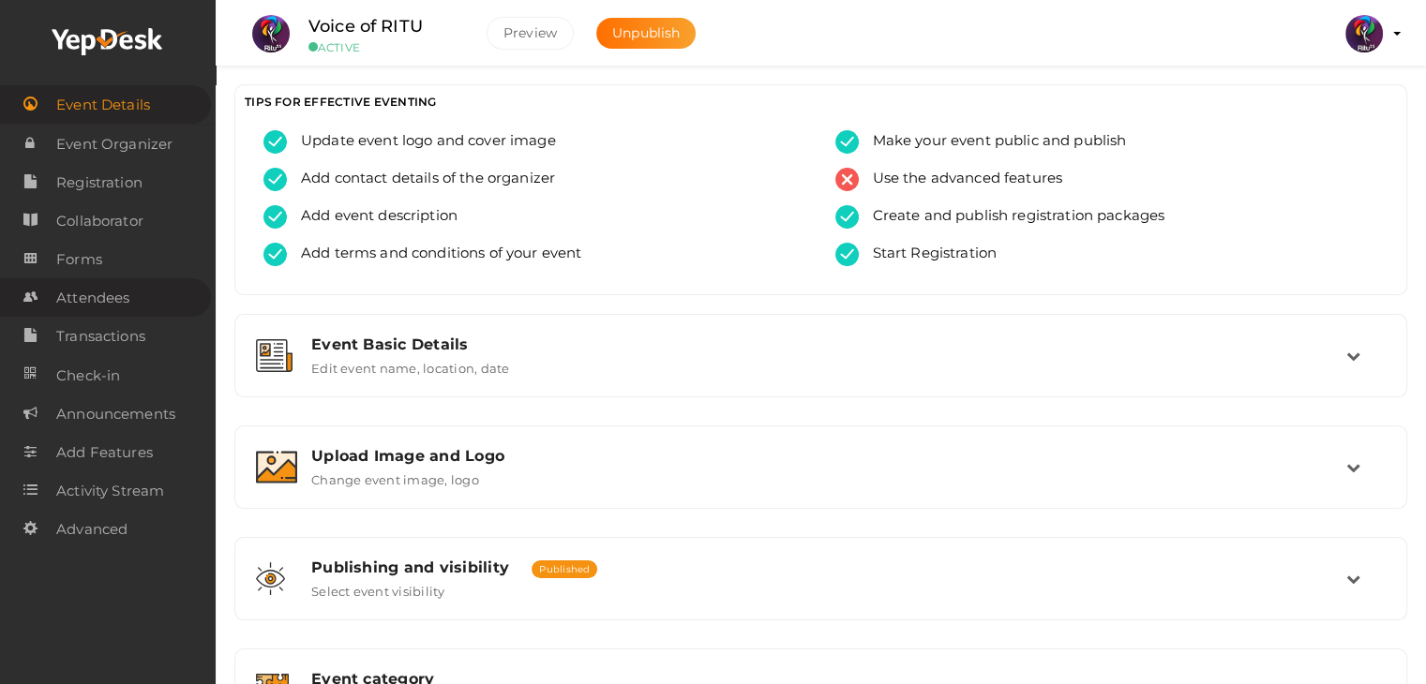
click at [117, 293] on span "Attendees" at bounding box center [92, 297] width 73 height 37
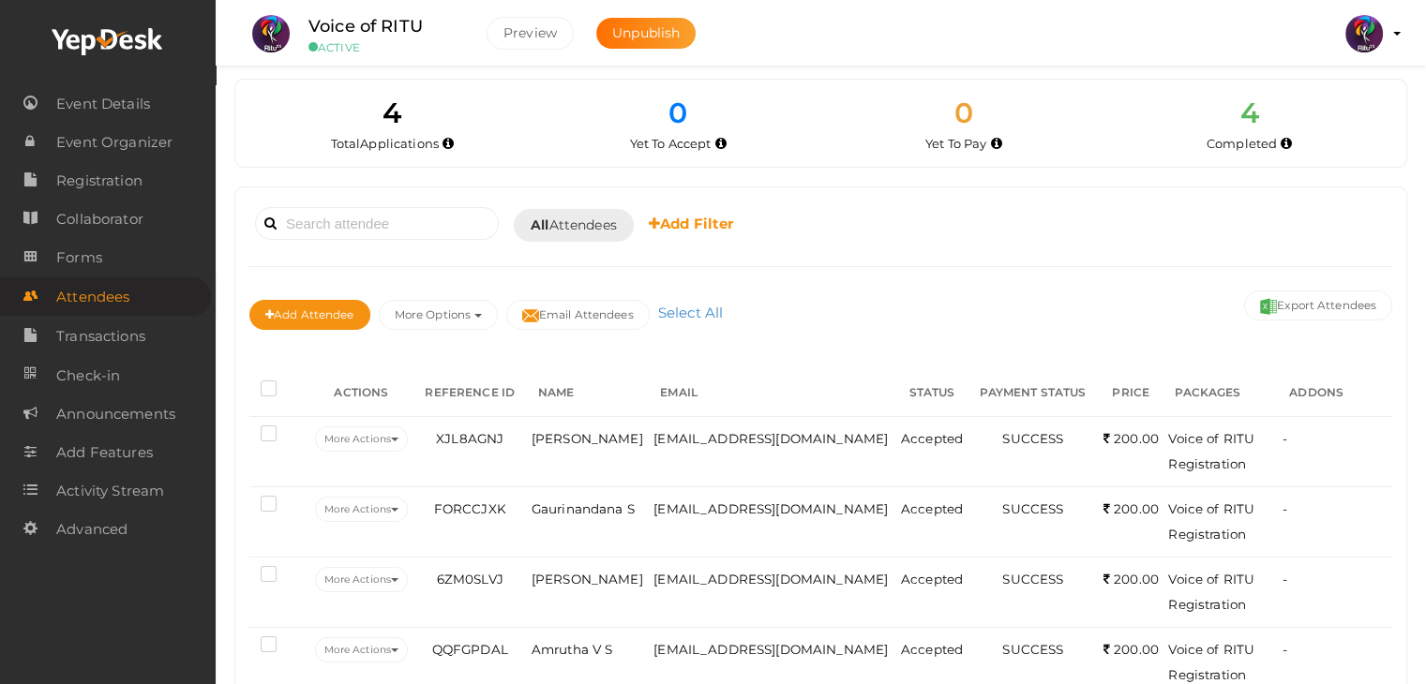
scroll to position [86, 0]
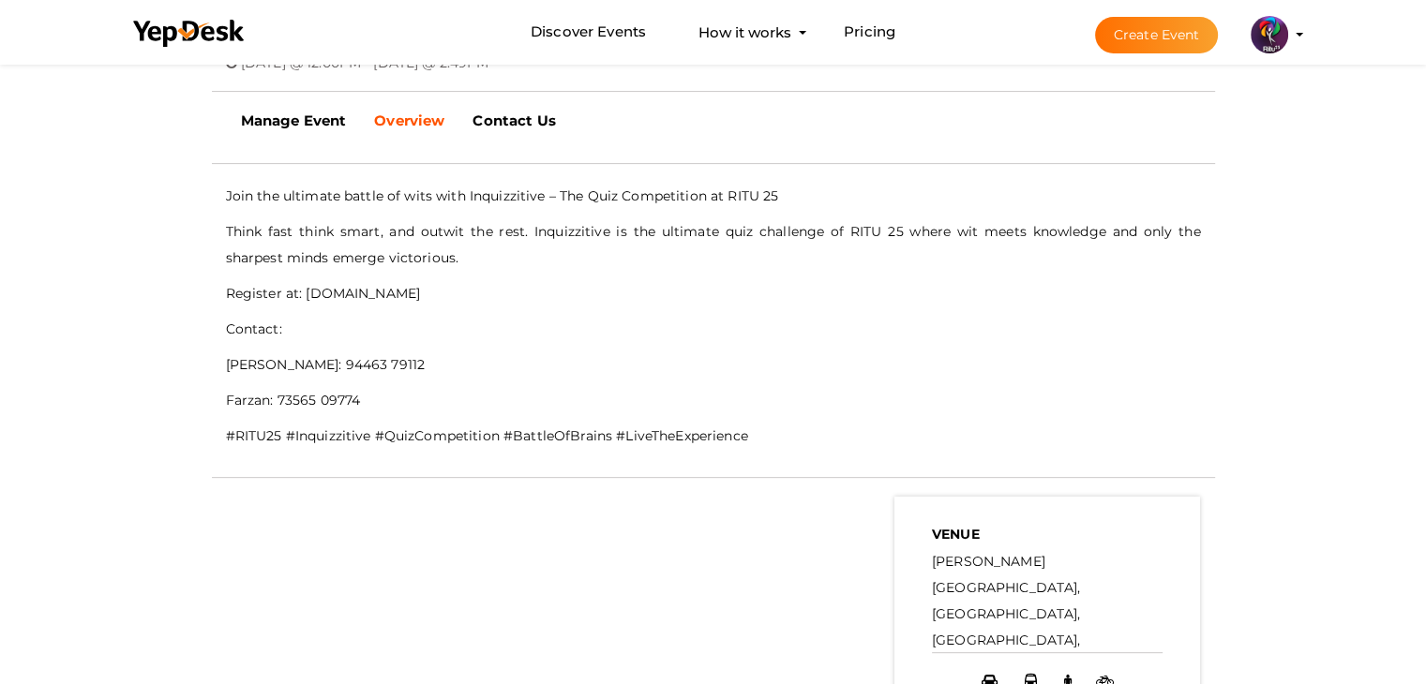
scroll to position [522, 0]
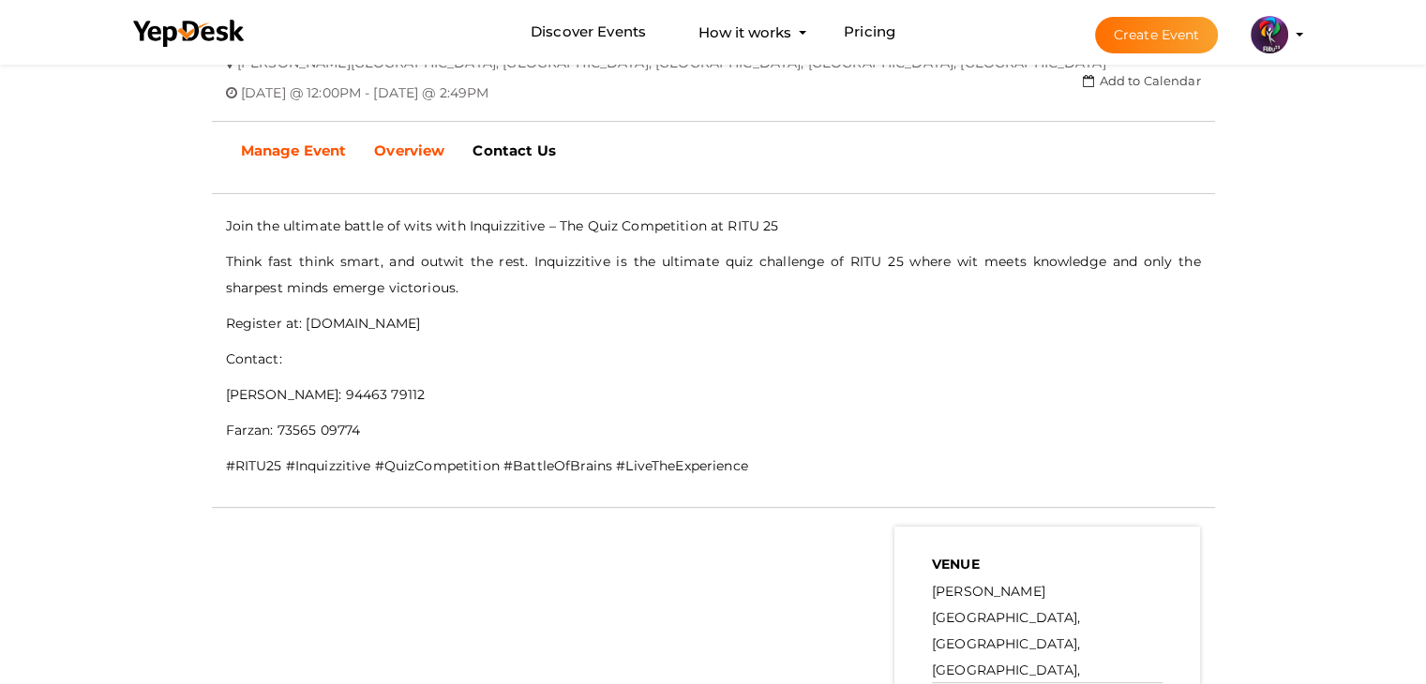
click at [319, 146] on b "Manage Event" at bounding box center [294, 151] width 106 height 18
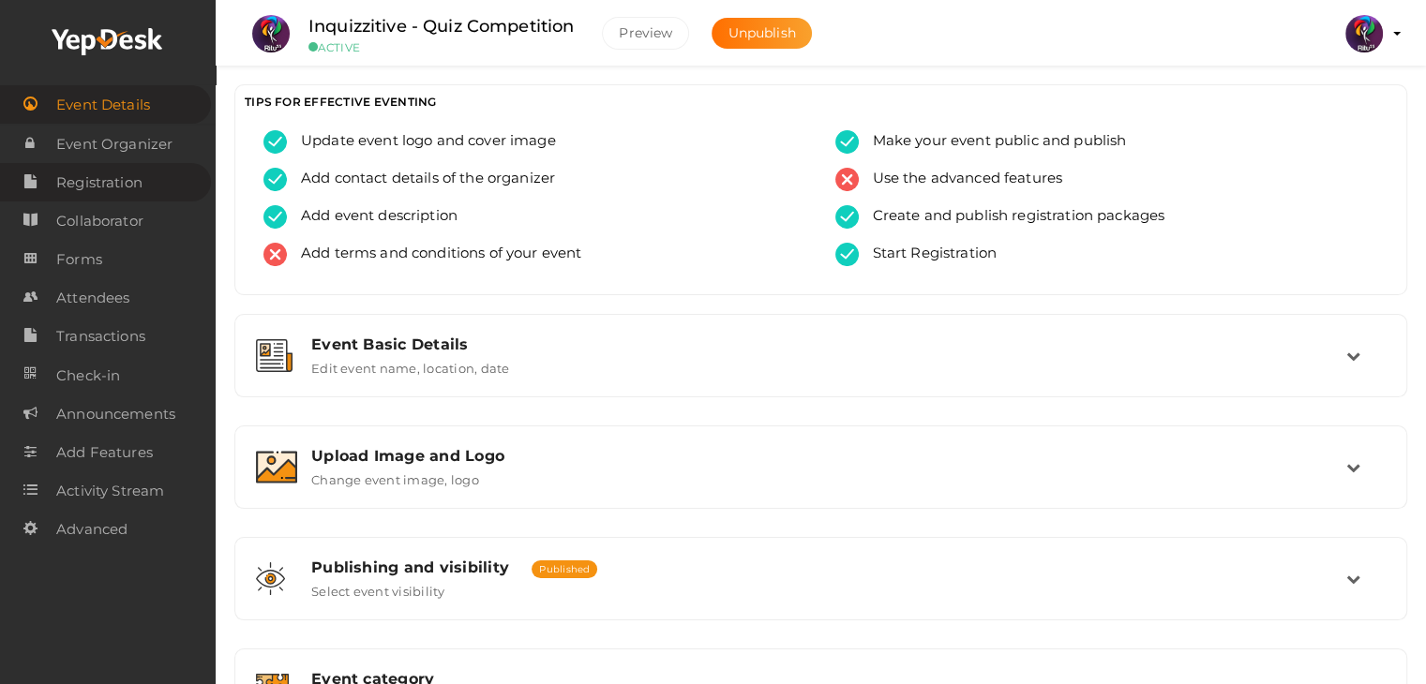
click at [122, 195] on span "Registration" at bounding box center [99, 182] width 86 height 37
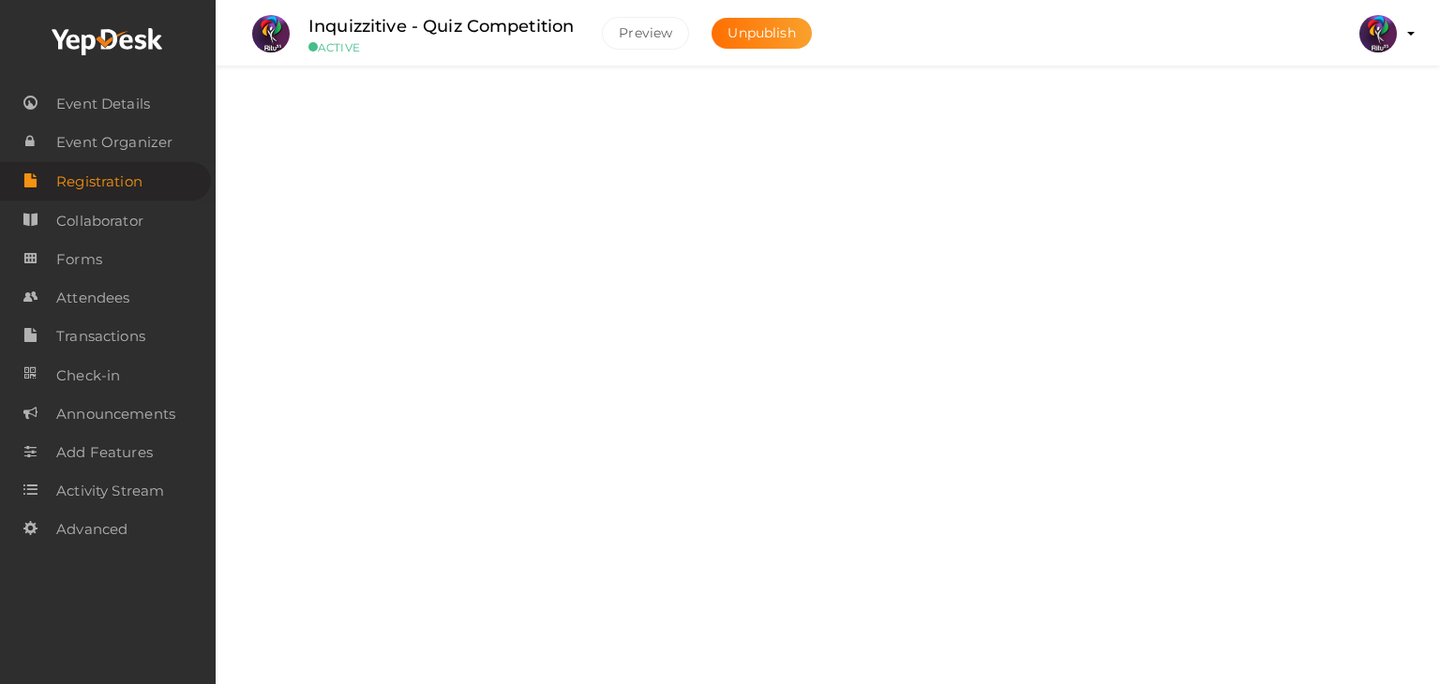
checkbox input "true"
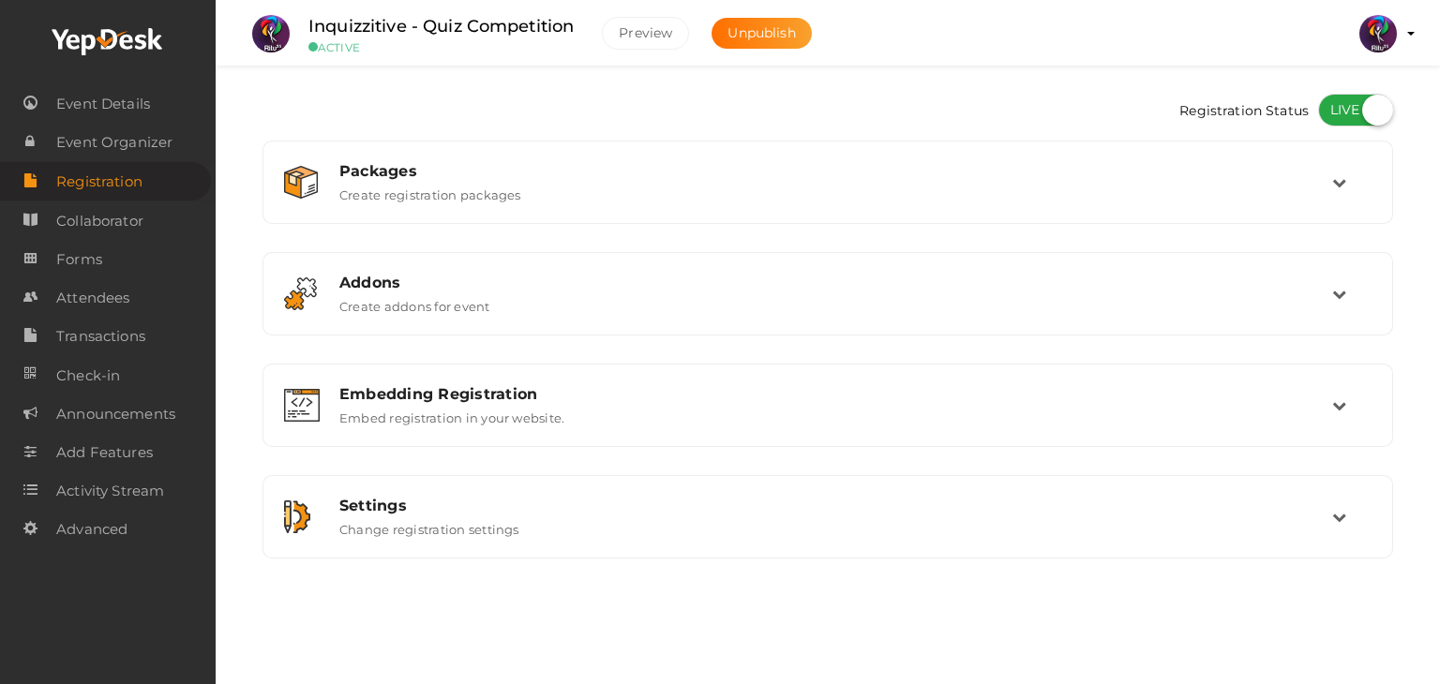
click at [1425, 273] on div "Registration Status Packages Create registration packages Add Package No packag…" at bounding box center [828, 326] width 1224 height 652
drag, startPoint x: 1439, startPoint y: 273, endPoint x: 1439, endPoint y: 314, distance: 41.2
click at [1425, 314] on div "Registration Status Packages Create registration packages Add Package No packag…" at bounding box center [828, 326] width 1224 height 652
click at [154, 303] on link "Attendees" at bounding box center [105, 297] width 211 height 38
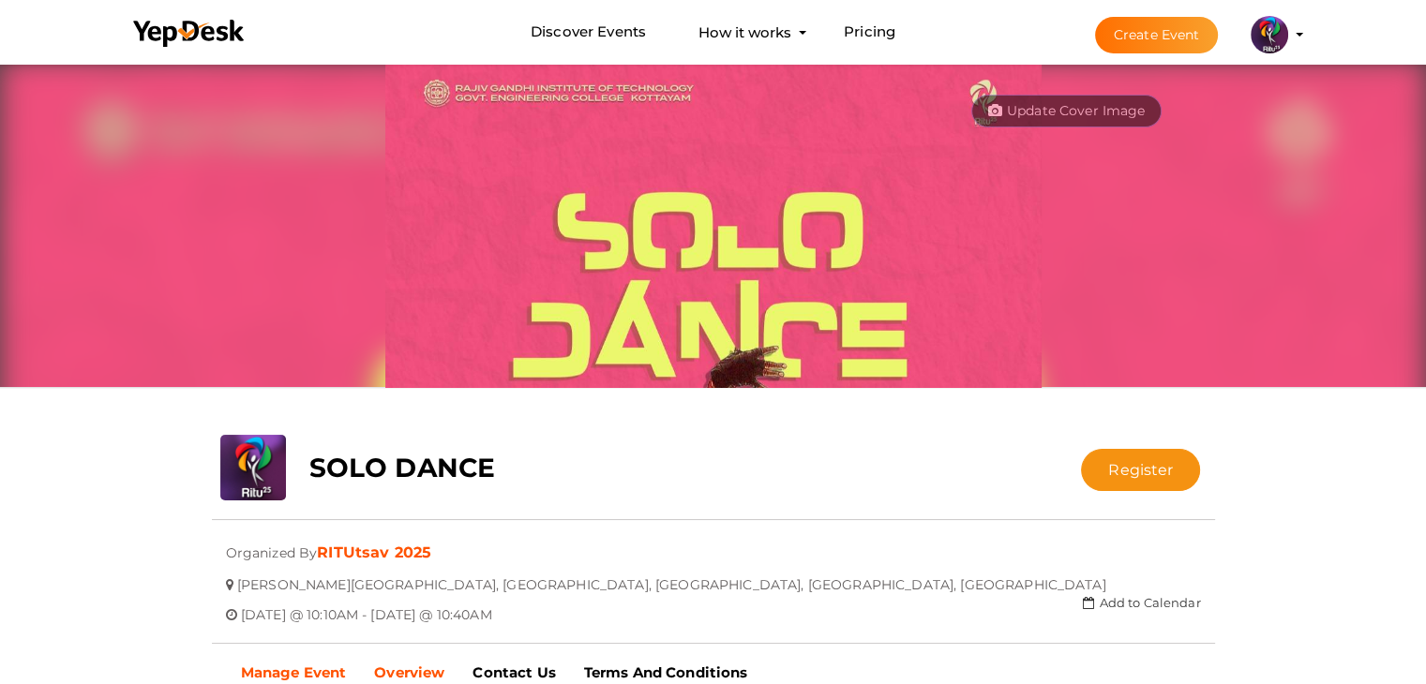
click at [317, 665] on b "Manage Event" at bounding box center [294, 673] width 106 height 18
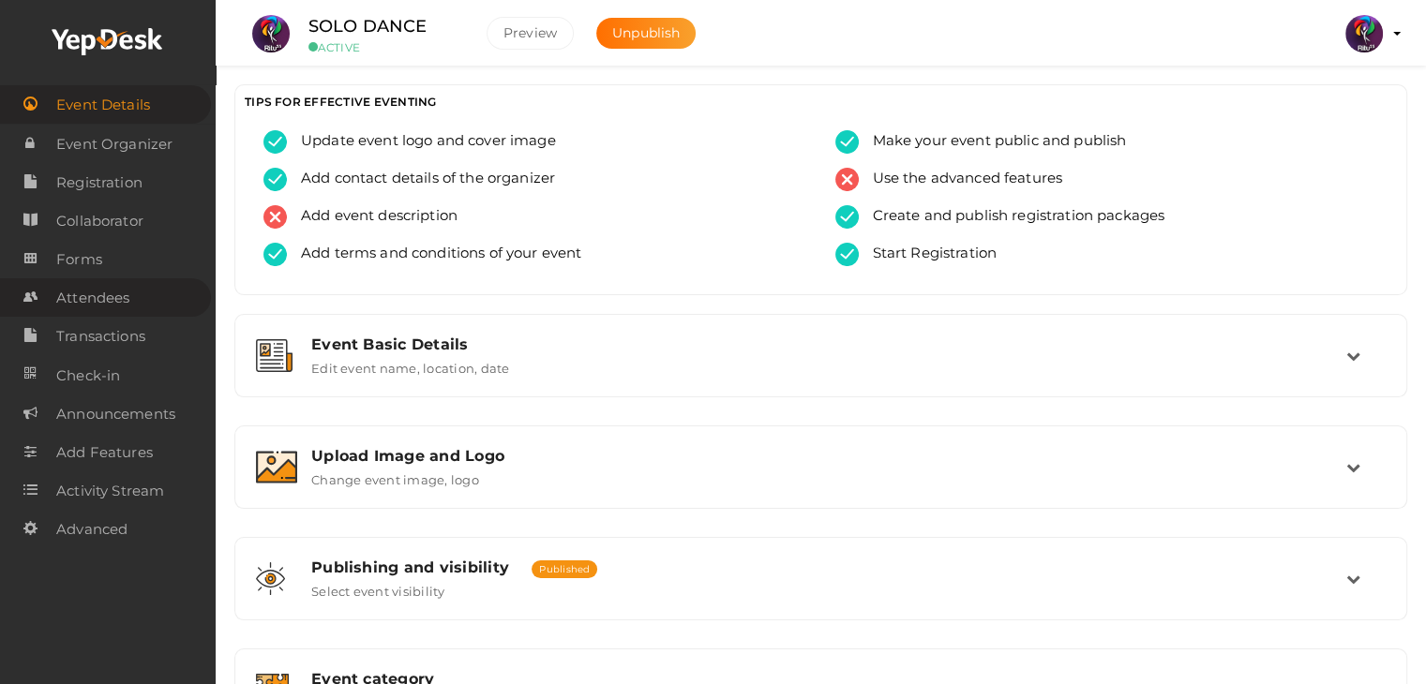
click at [101, 282] on span "Attendees" at bounding box center [92, 297] width 73 height 37
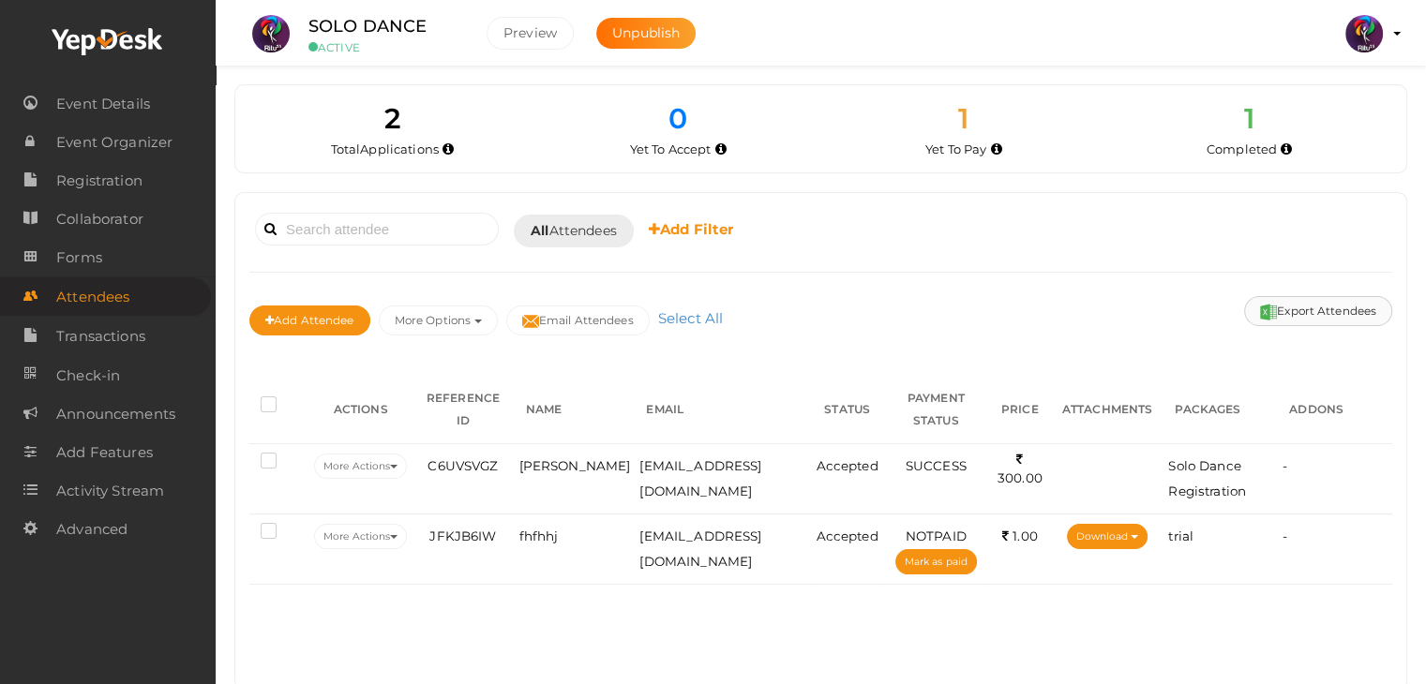
click at [1316, 305] on button "Export Attendees" at bounding box center [1318, 311] width 148 height 30
click at [263, 402] on label at bounding box center [272, 406] width 23 height 19
click at [242, 401] on input "checkbox" at bounding box center [242, 401] width 0 height 0
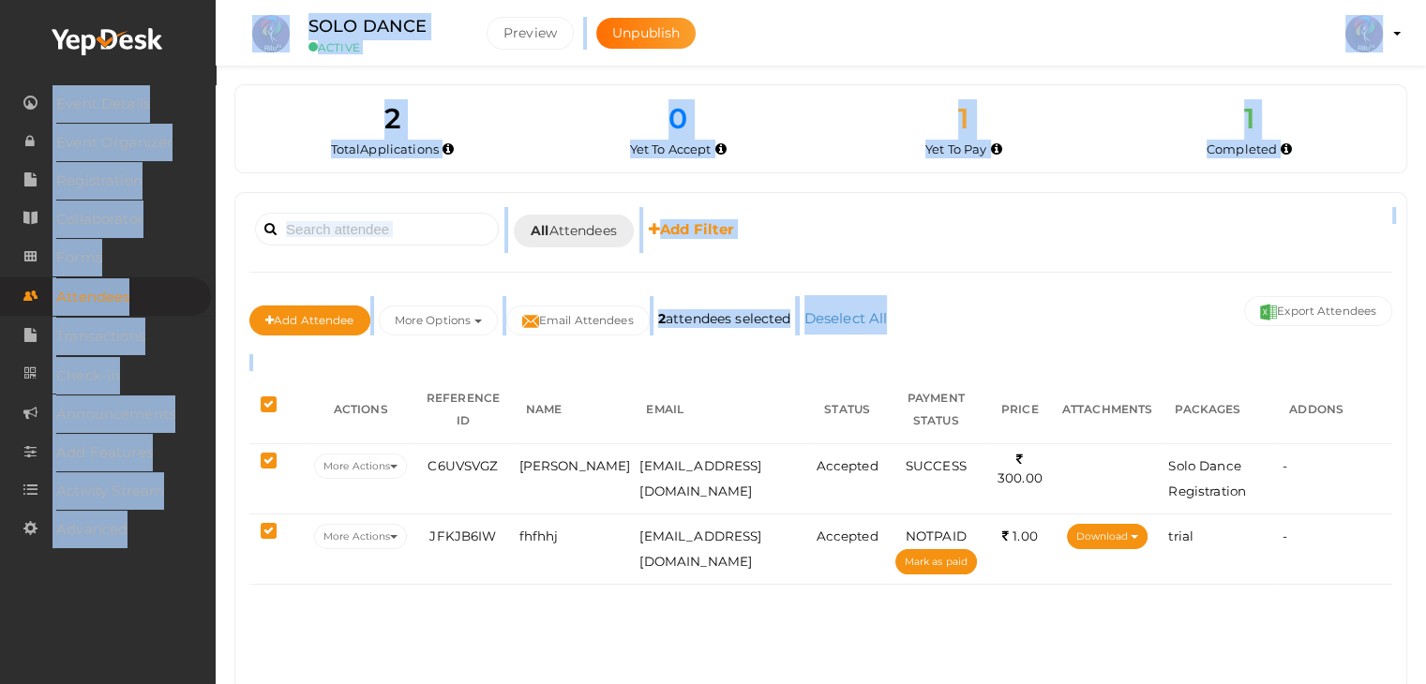
click at [346, 581] on div "Booked for Today Today Tomorrow This Week Custom Date All Attendees All Yet to …" at bounding box center [820, 441] width 1171 height 497
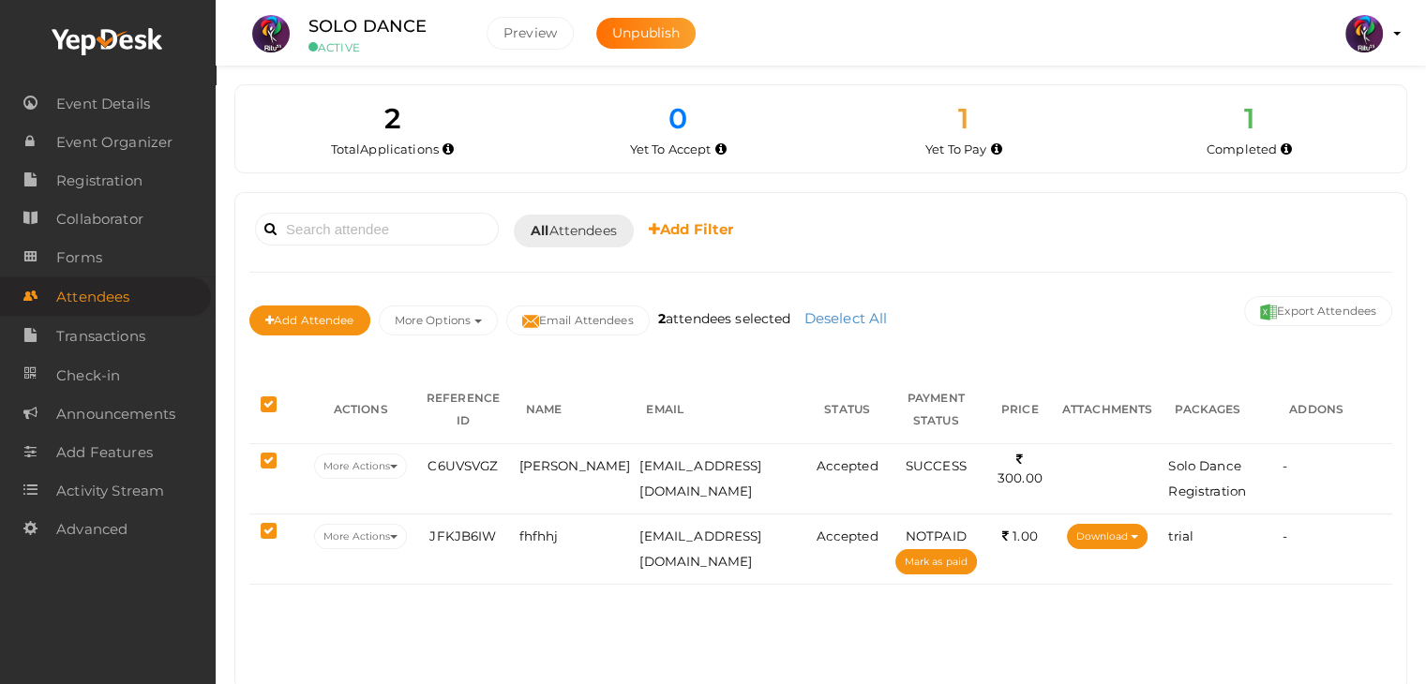
click at [273, 397] on label at bounding box center [272, 406] width 23 height 19
click at [242, 401] on input "checkbox" at bounding box center [242, 401] width 0 height 0
click at [328, 391] on th "ACTIONS" at bounding box center [360, 410] width 102 height 68
click at [327, 397] on th "ACTIONS" at bounding box center [360, 410] width 102 height 68
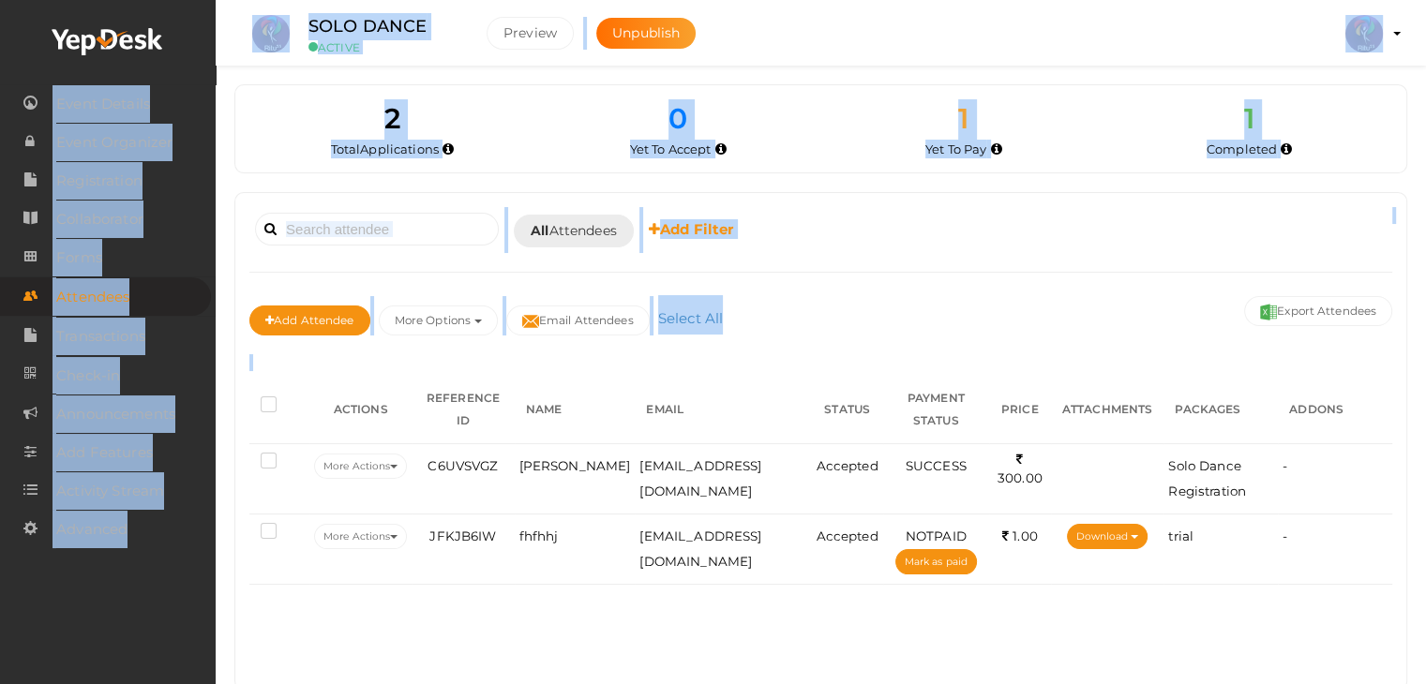
click at [345, 601] on div "Booked for Today Today Tomorrow This Week Custom Date All Attendees All Yet to …" at bounding box center [820, 441] width 1171 height 497
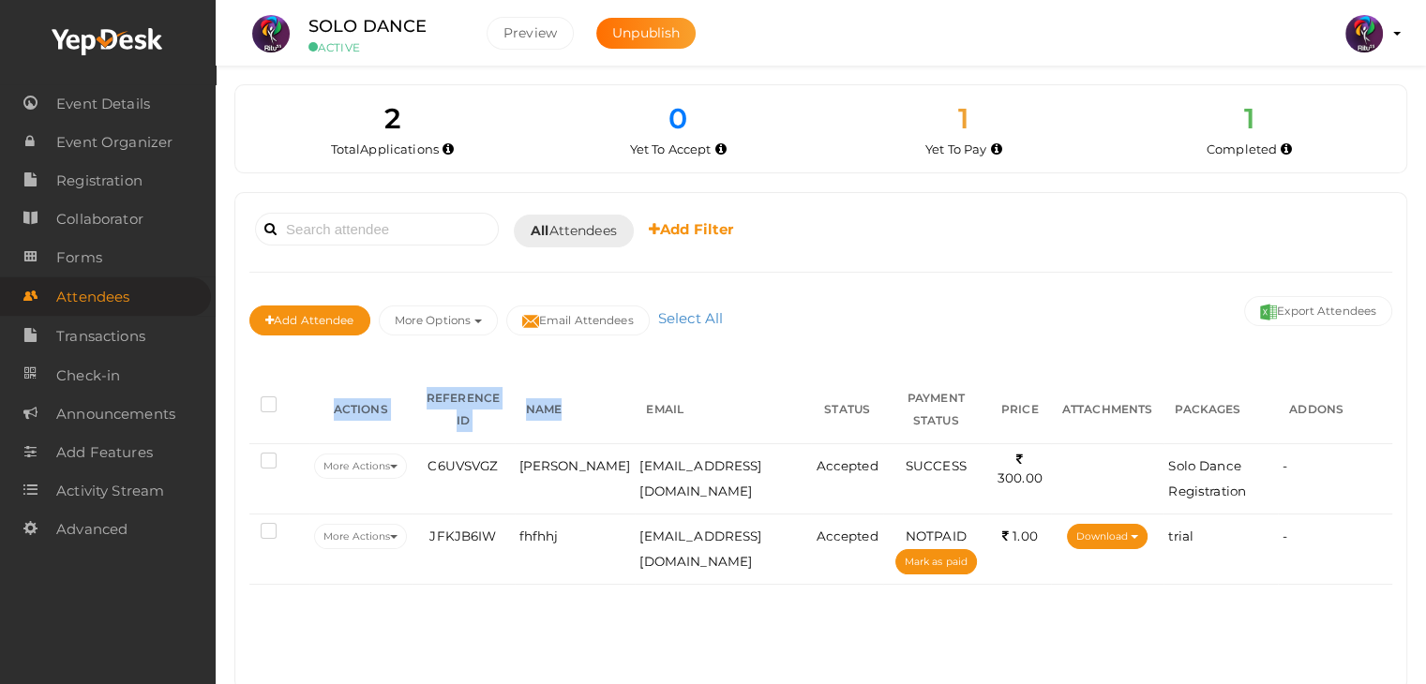
drag, startPoint x: 337, startPoint y: 404, endPoint x: 638, endPoint y: 397, distance: 301.9
click at [638, 397] on tr "ACTIONS REFERENCE ID NAME EMAIL STATUS PAYMENT STATUS PRICE ATTACHMENTS PACKAGE…" at bounding box center [820, 410] width 1143 height 68
click at [600, 583] on div "Booked for Today Today Tomorrow This Week Custom Date All Attendees All Yet to …" at bounding box center [820, 441] width 1171 height 497
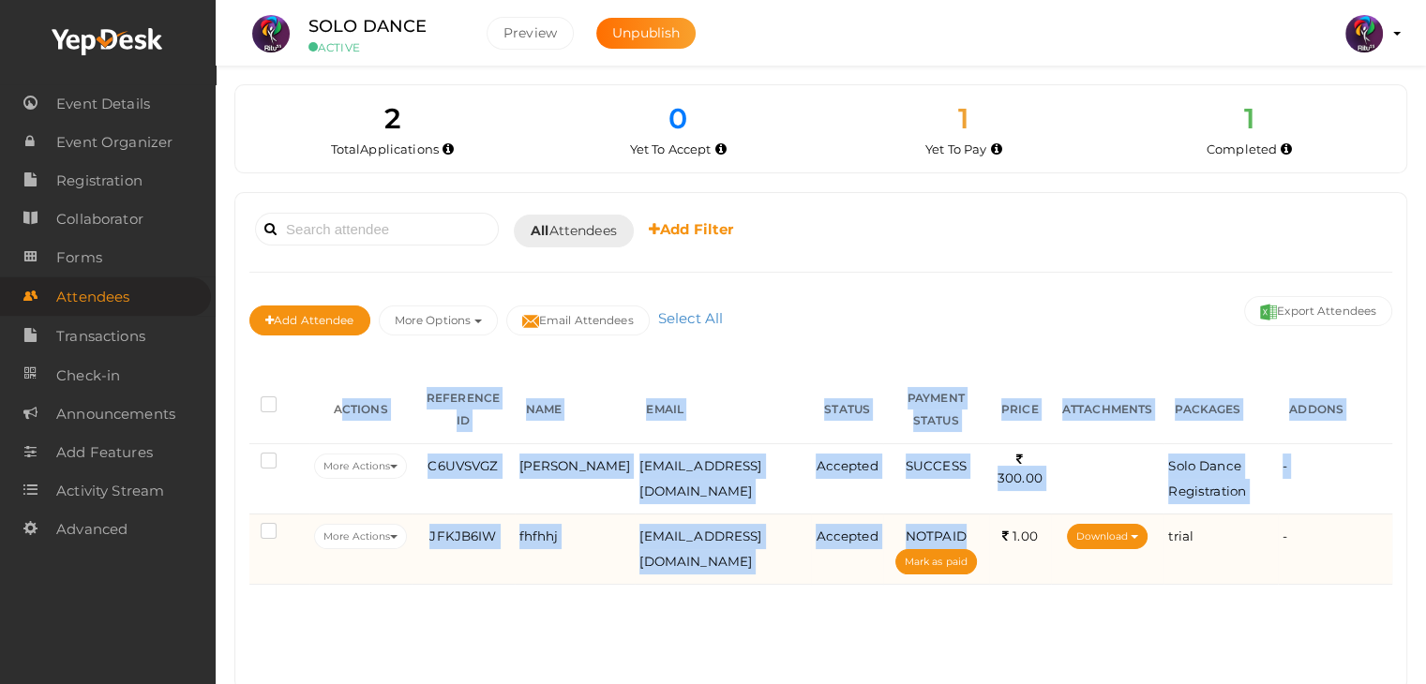
drag, startPoint x: 340, startPoint y: 402, endPoint x: 957, endPoint y: 532, distance: 630.5
click at [957, 532] on table "ACTIONS REFERENCE ID NAME EMAIL STATUS PAYMENT STATUS PRICE ATTACHMENTS PACKAGE…" at bounding box center [820, 480] width 1143 height 209
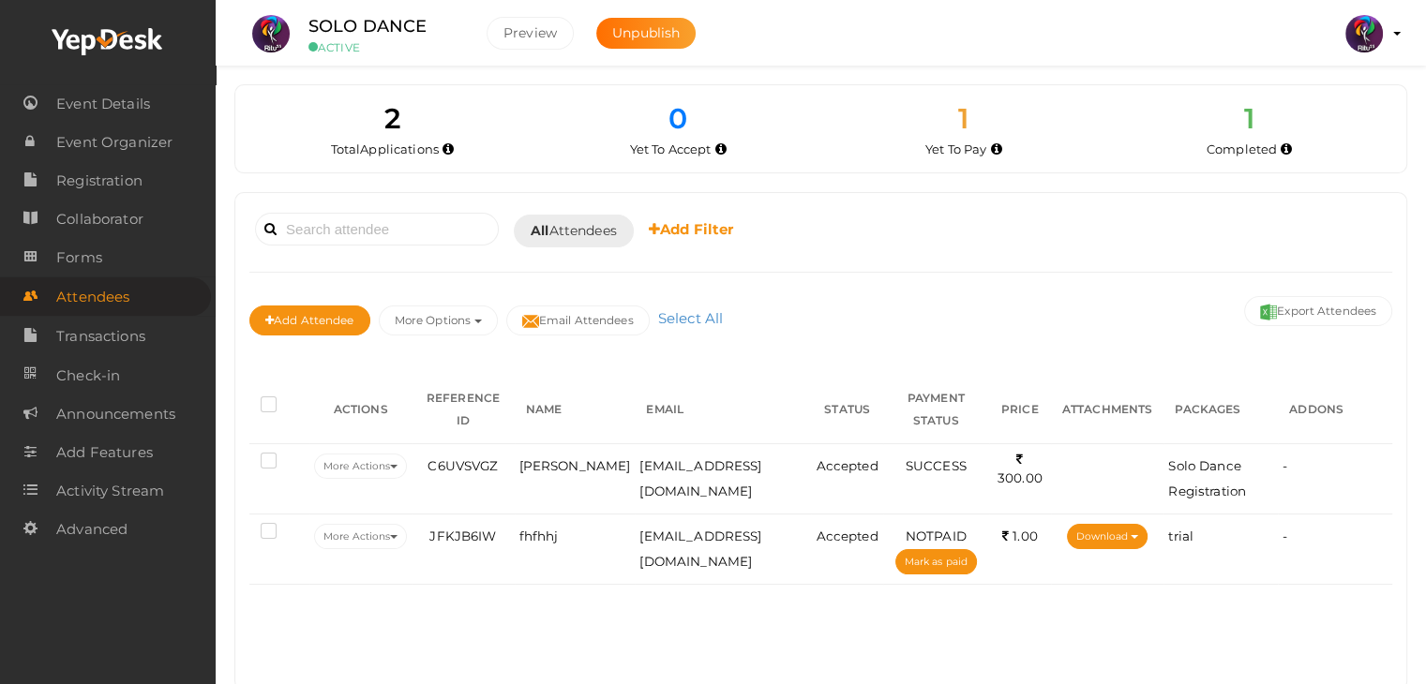
click at [1007, 646] on div "Booked for Today Today Tomorrow This Week Custom Date All Attendees All Yet to …" at bounding box center [820, 441] width 1171 height 497
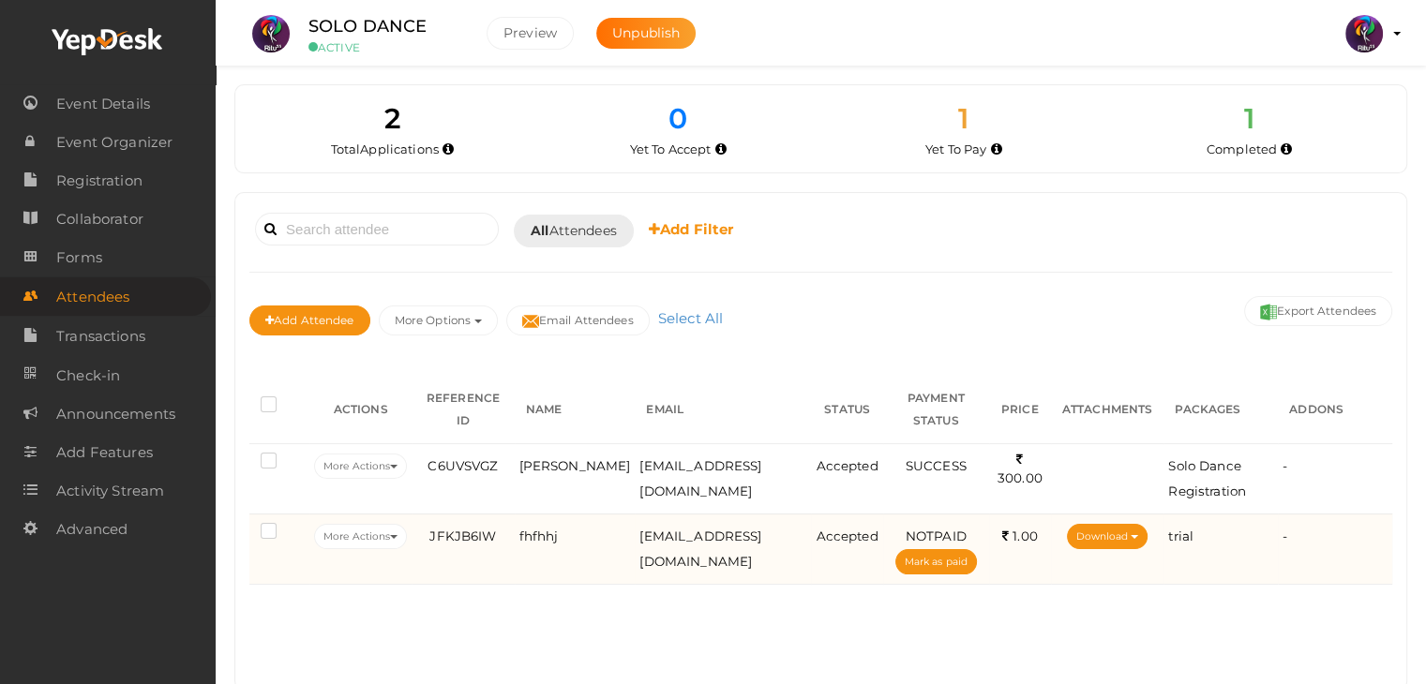
click at [1216, 577] on td "trial" at bounding box center [1220, 549] width 114 height 70
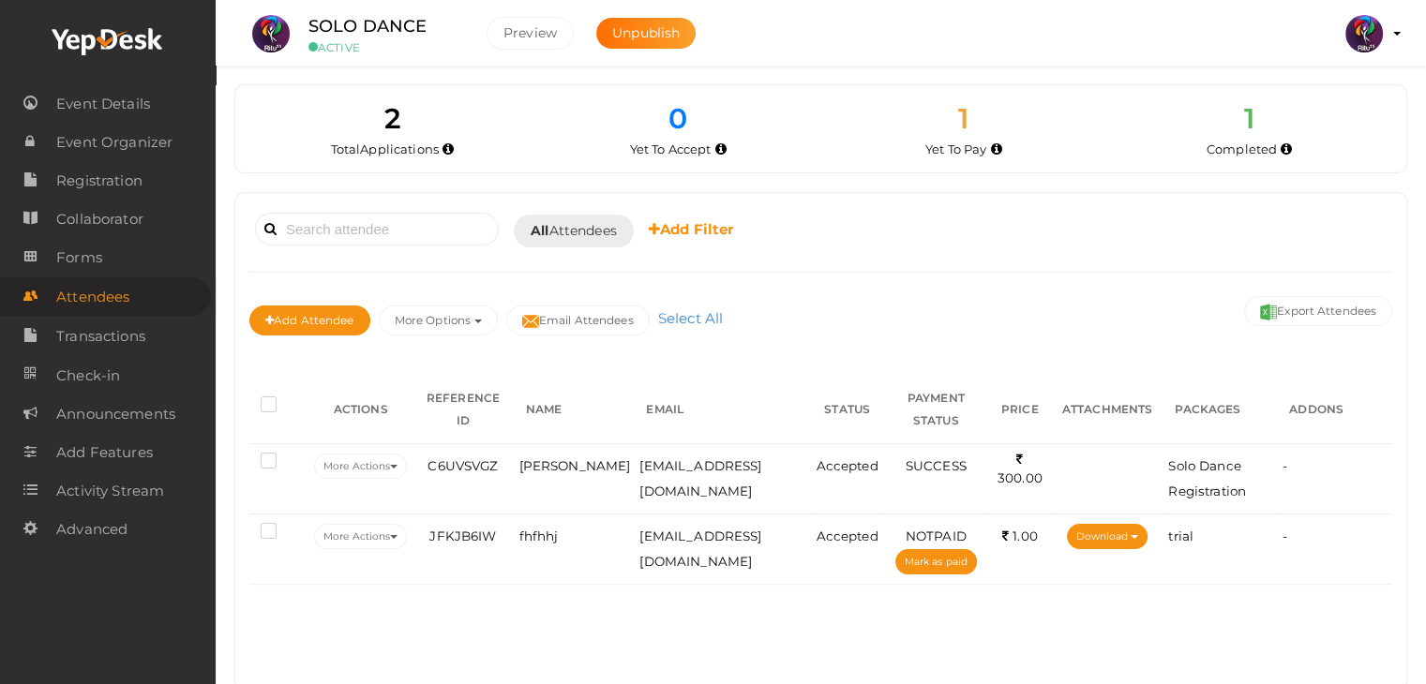
click at [1210, 627] on div "Booked for Today Today Tomorrow This Week Custom Date All Attendees All Yet to …" at bounding box center [820, 441] width 1171 height 497
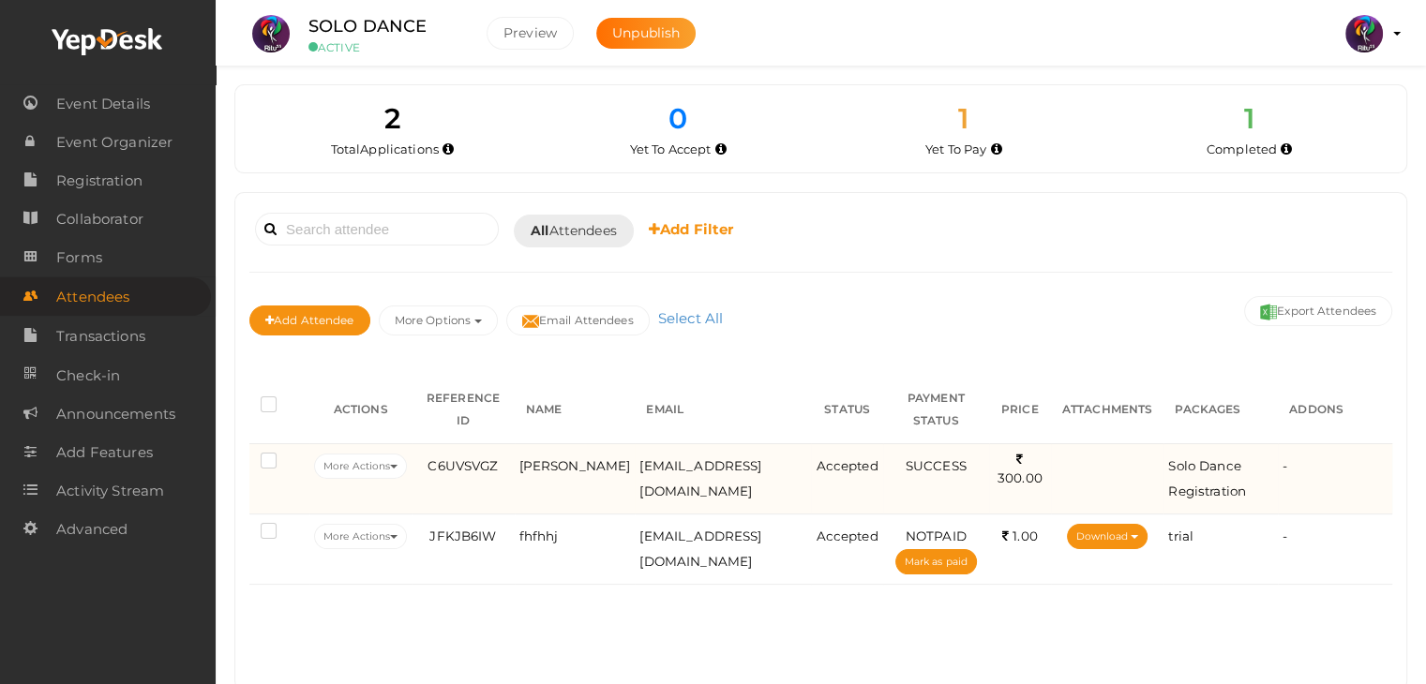
click at [523, 472] on td "Lakshmi Anil" at bounding box center [575, 478] width 121 height 70
drag, startPoint x: 523, startPoint y: 472, endPoint x: 507, endPoint y: 475, distance: 16.2
click at [507, 475] on tr "More Actions Edit Attendee Delete Attendee Resend Confirmation" at bounding box center [820, 478] width 1143 height 70
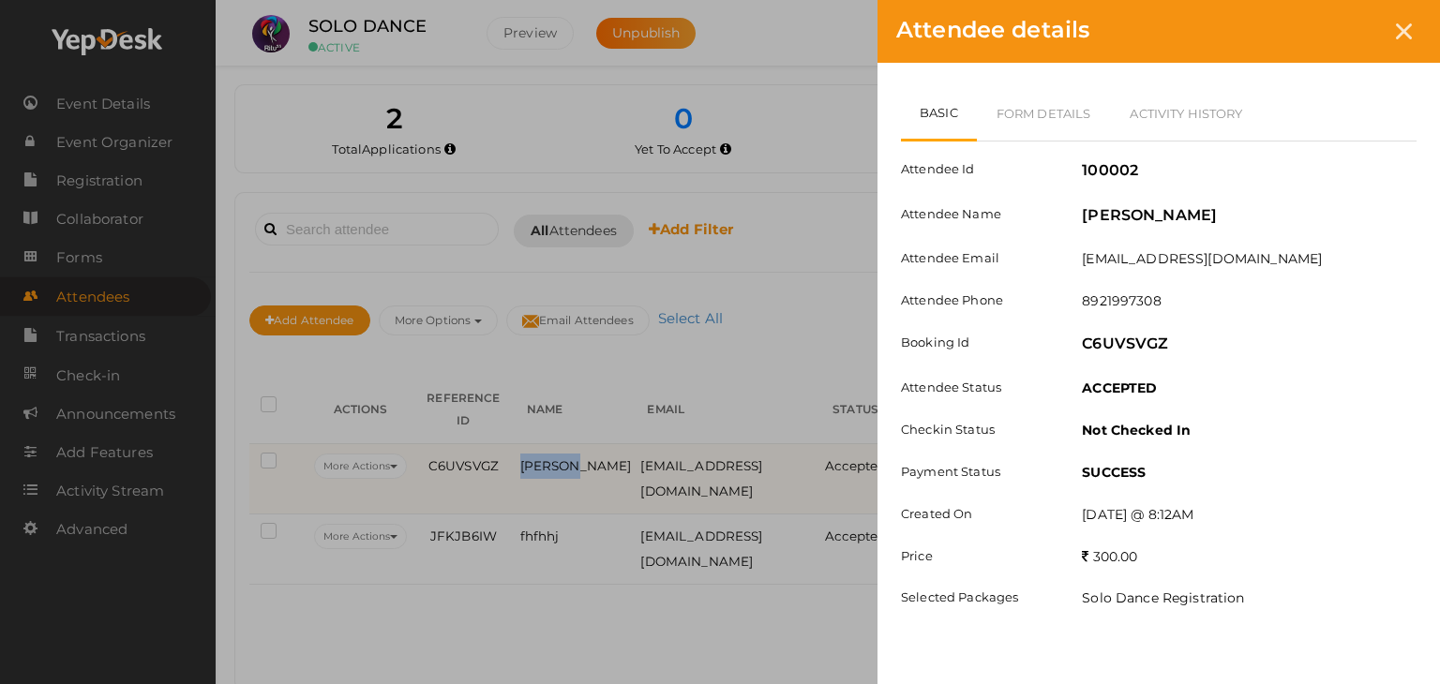
click at [507, 475] on body "Discover Events How it works Powerful Registration / Ticketing Start selling yo…" at bounding box center [720, 342] width 1440 height 684
click at [565, 642] on div "Attendee details Basic Form Details Activity History Attendee Id 100002 Attende…" at bounding box center [720, 342] width 1440 height 684
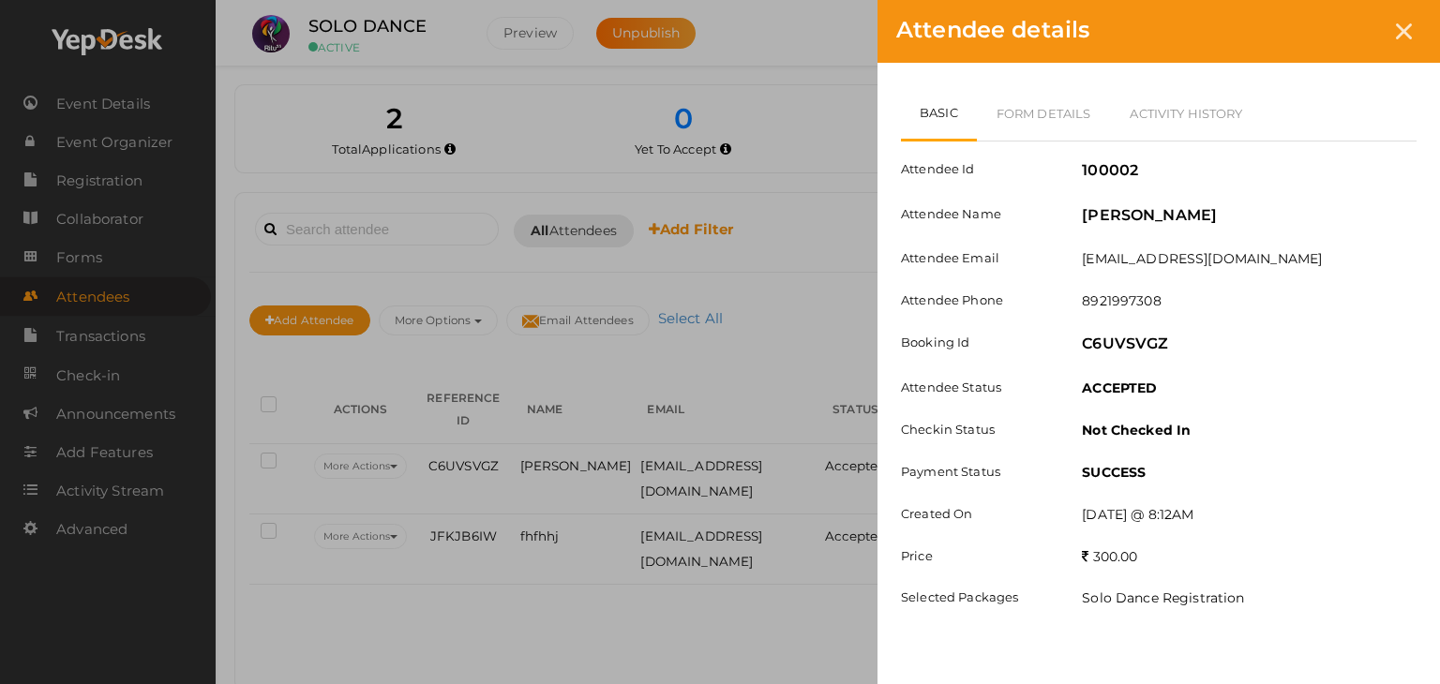
drag, startPoint x: 619, startPoint y: 616, endPoint x: 1072, endPoint y: 305, distance: 550.2
click at [1072, 305] on div "Attendee details Basic Form Details Activity History Attendee Id 100002 Attende…" at bounding box center [720, 342] width 1440 height 684
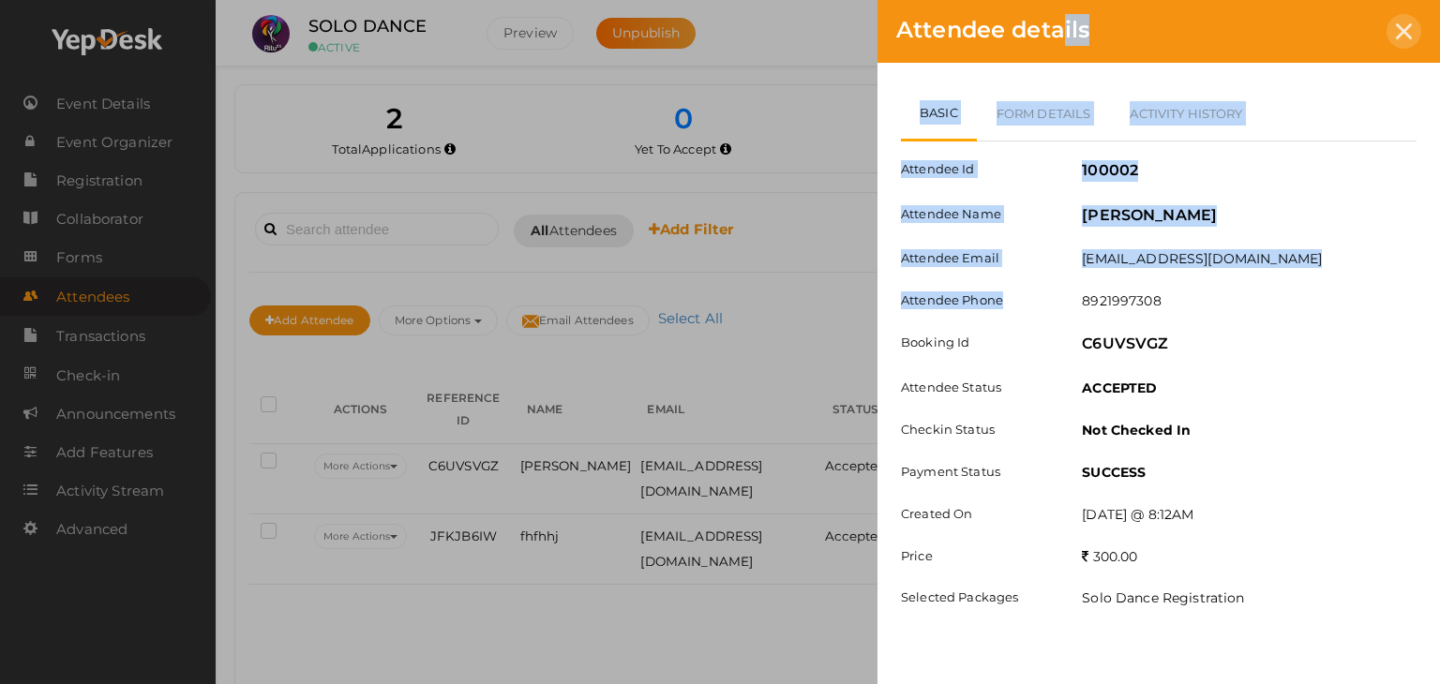
click at [1407, 35] on icon at bounding box center [1404, 31] width 16 height 16
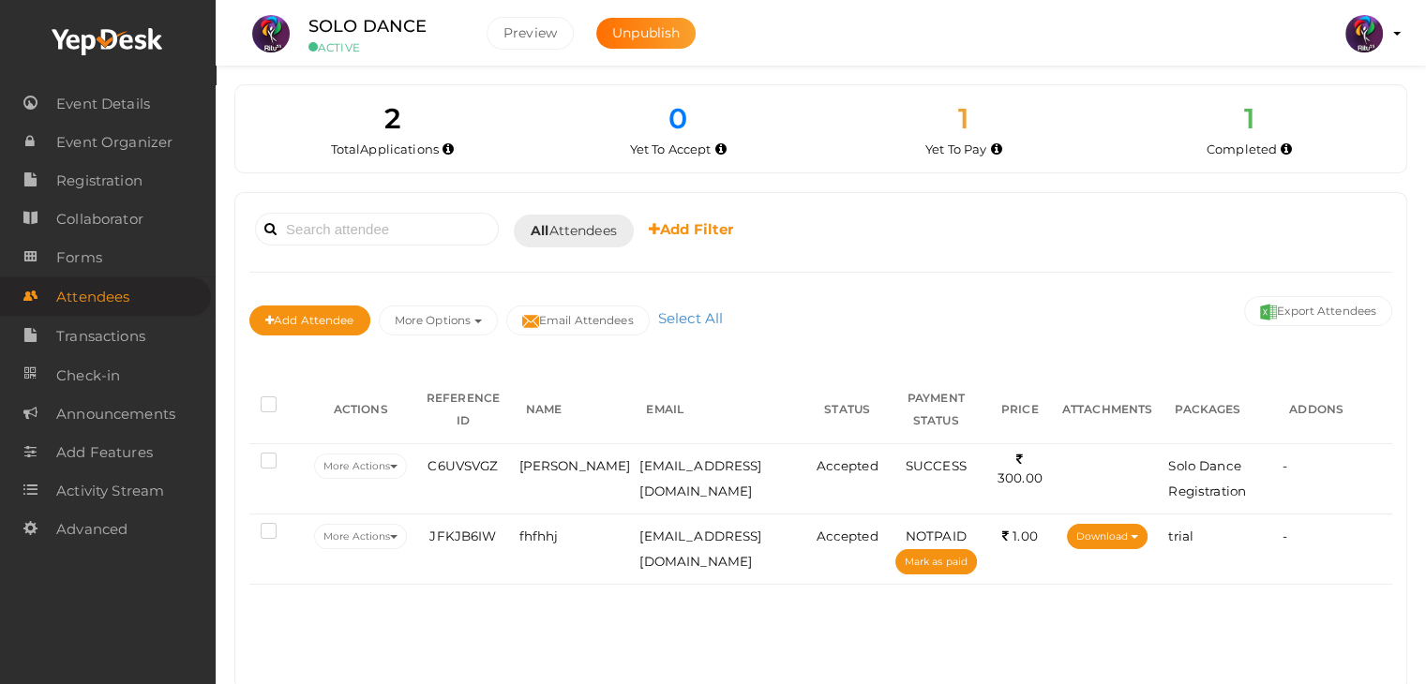
click at [754, 680] on div "Booked for Today Today Tomorrow This Week Custom Date All Attendees All Yet to …" at bounding box center [820, 441] width 1171 height 497
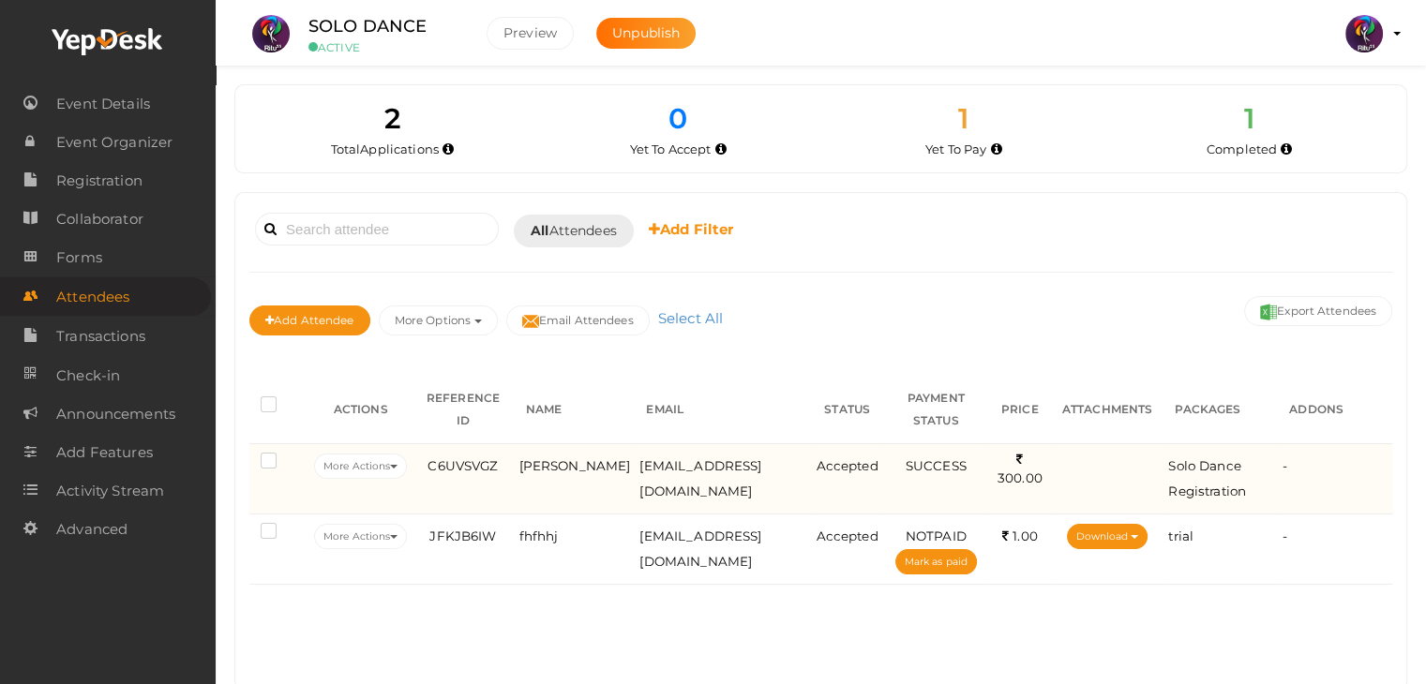
drag, startPoint x: 435, startPoint y: 385, endPoint x: 1294, endPoint y: 477, distance: 863.6
click at [1294, 477] on table "ACTIONS REFERENCE ID NAME EMAIL STATUS PAYMENT STATUS PRICE ATTACHMENTS PACKAGE…" at bounding box center [820, 480] width 1143 height 209
copy table "REFERENCE ID NAME EMAIL STATUS PAYMENT STATUS PRICE ATTACHMENTS PACKAGES ADDONS…"
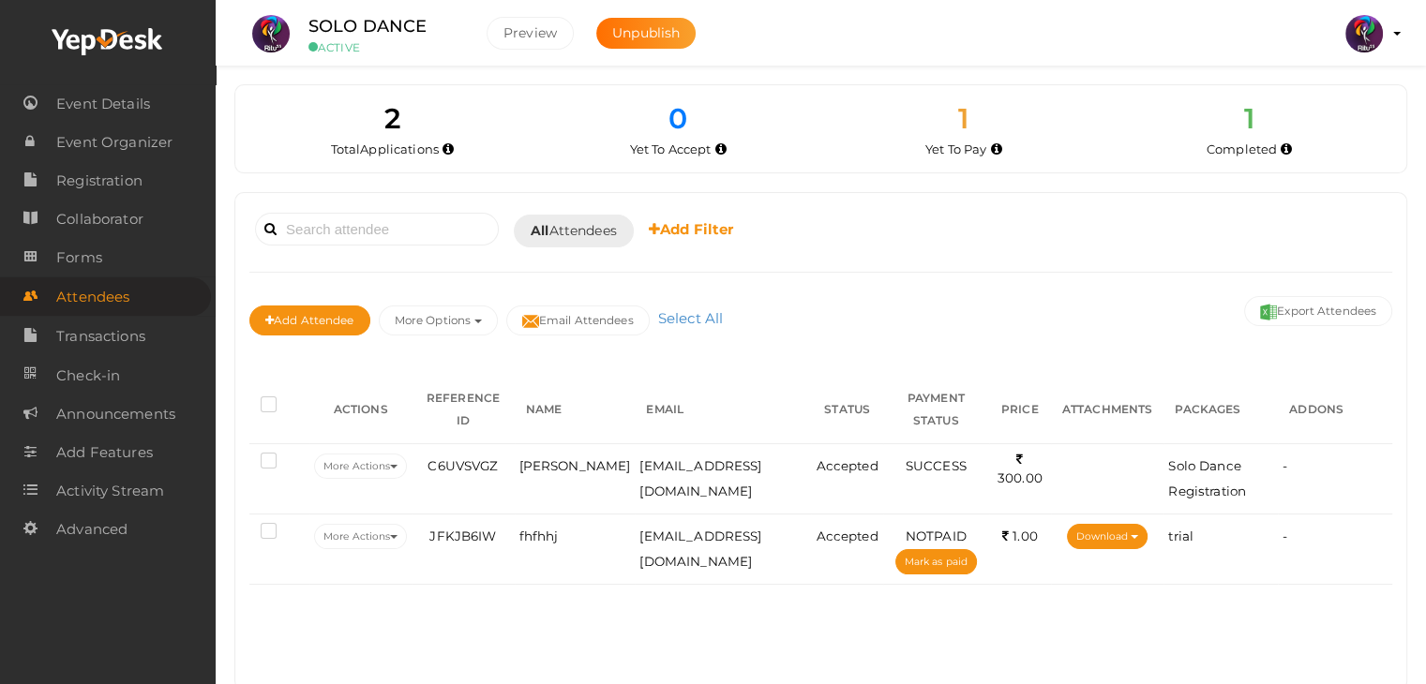
click at [834, 620] on div "Booked for Today Today Tomorrow This Week Custom Date All Attendees All Yet to …" at bounding box center [820, 441] width 1171 height 497
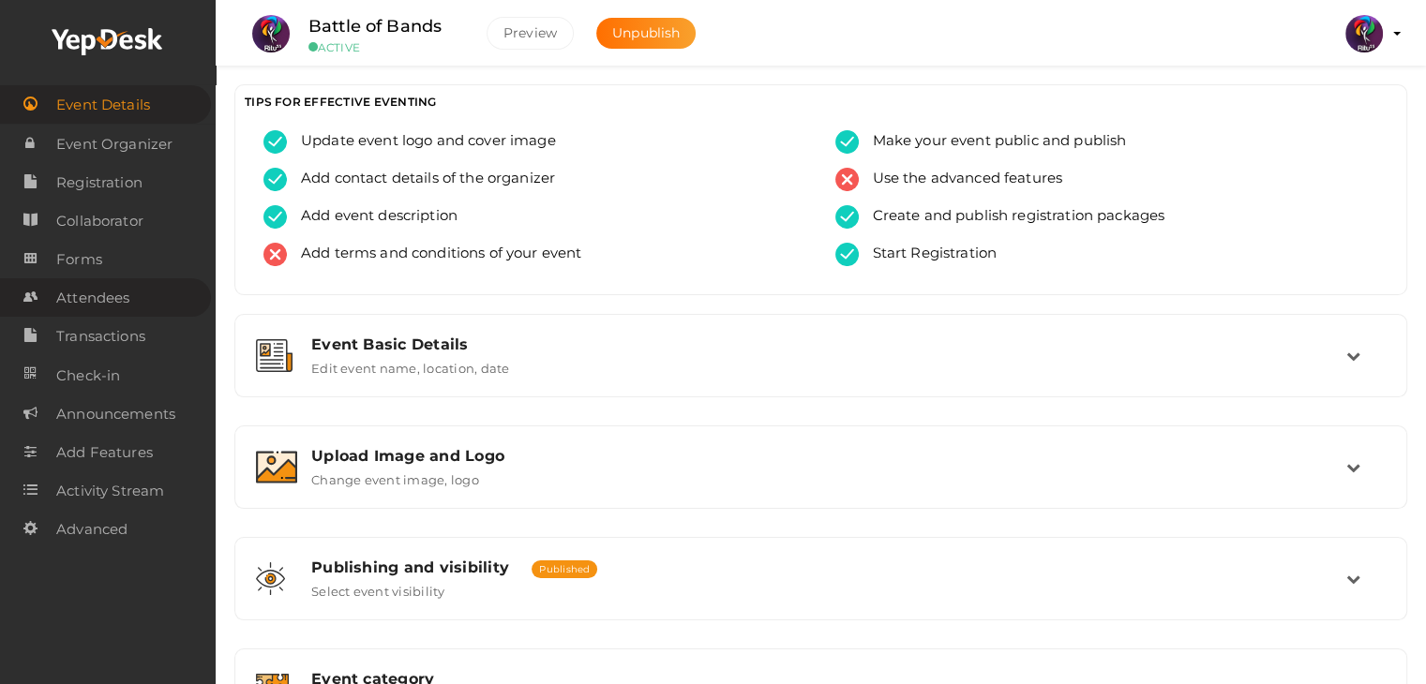
click at [148, 315] on link "Attendees" at bounding box center [105, 297] width 211 height 38
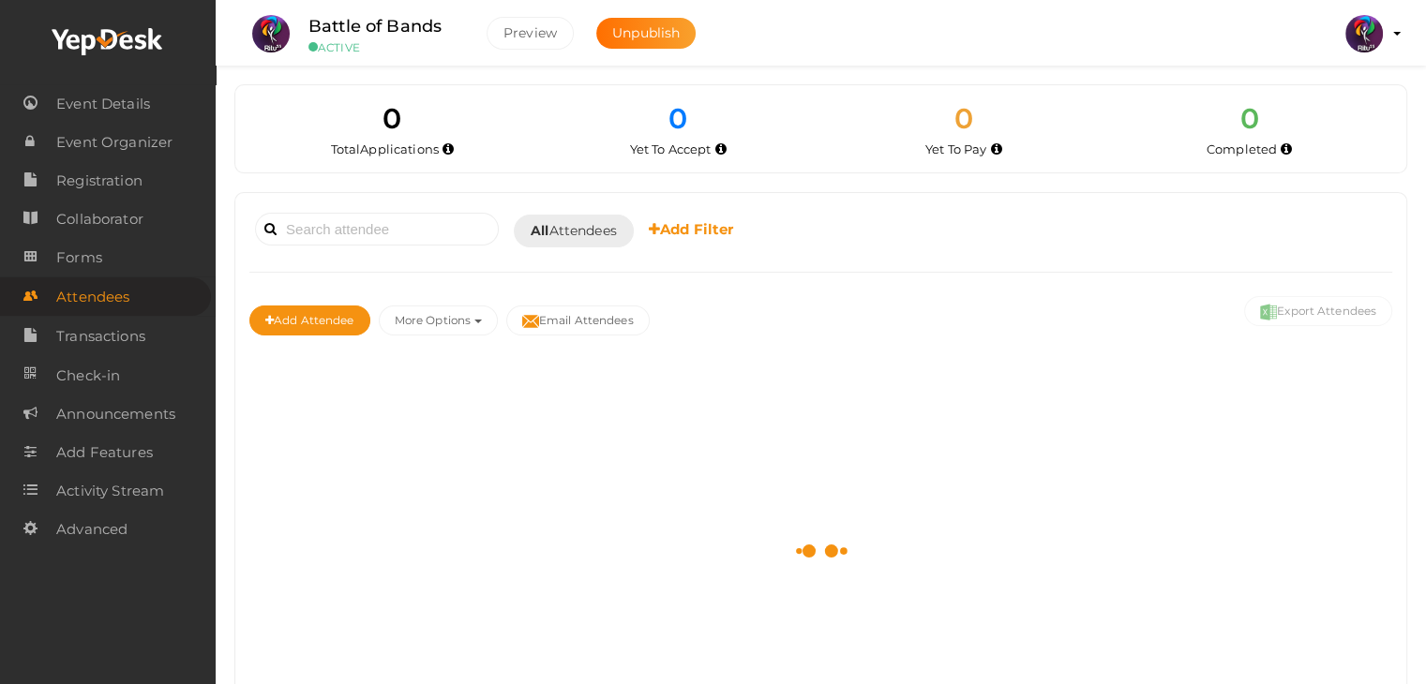
click at [148, 315] on link "Attendees" at bounding box center [105, 296] width 211 height 38
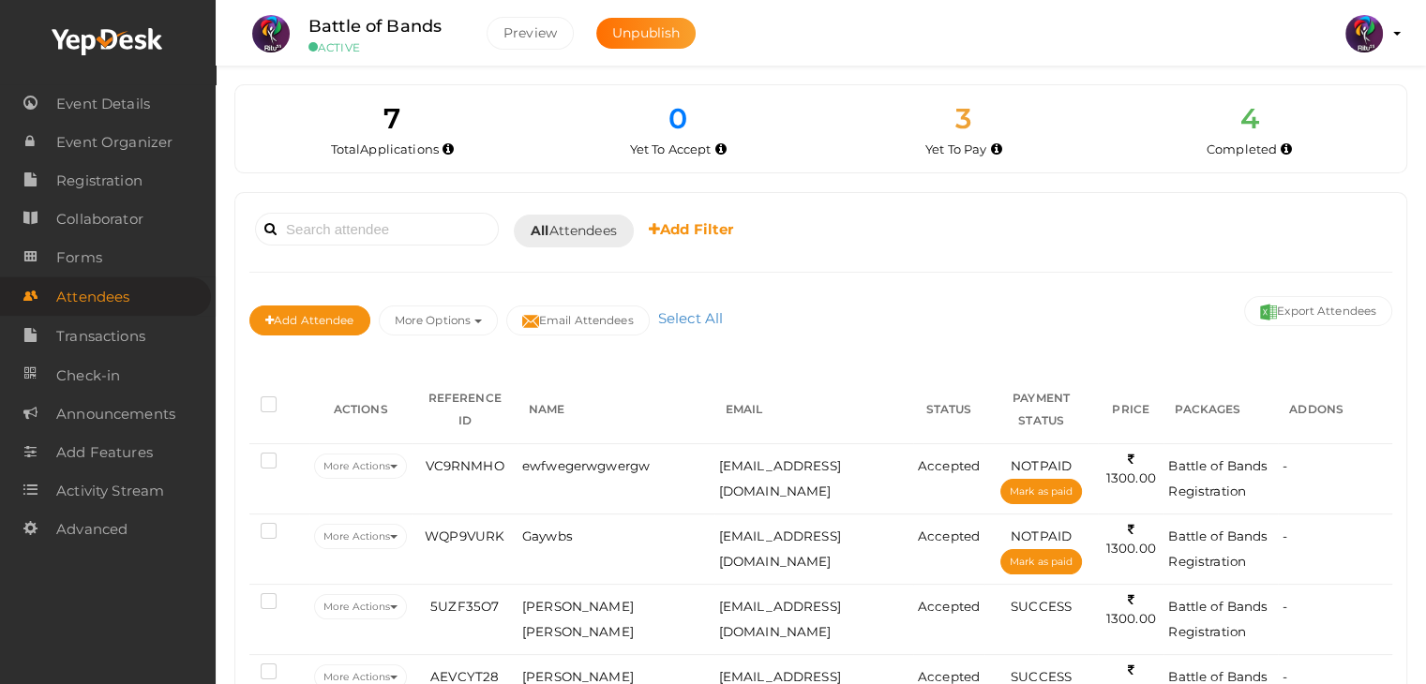
scroll to position [296, 0]
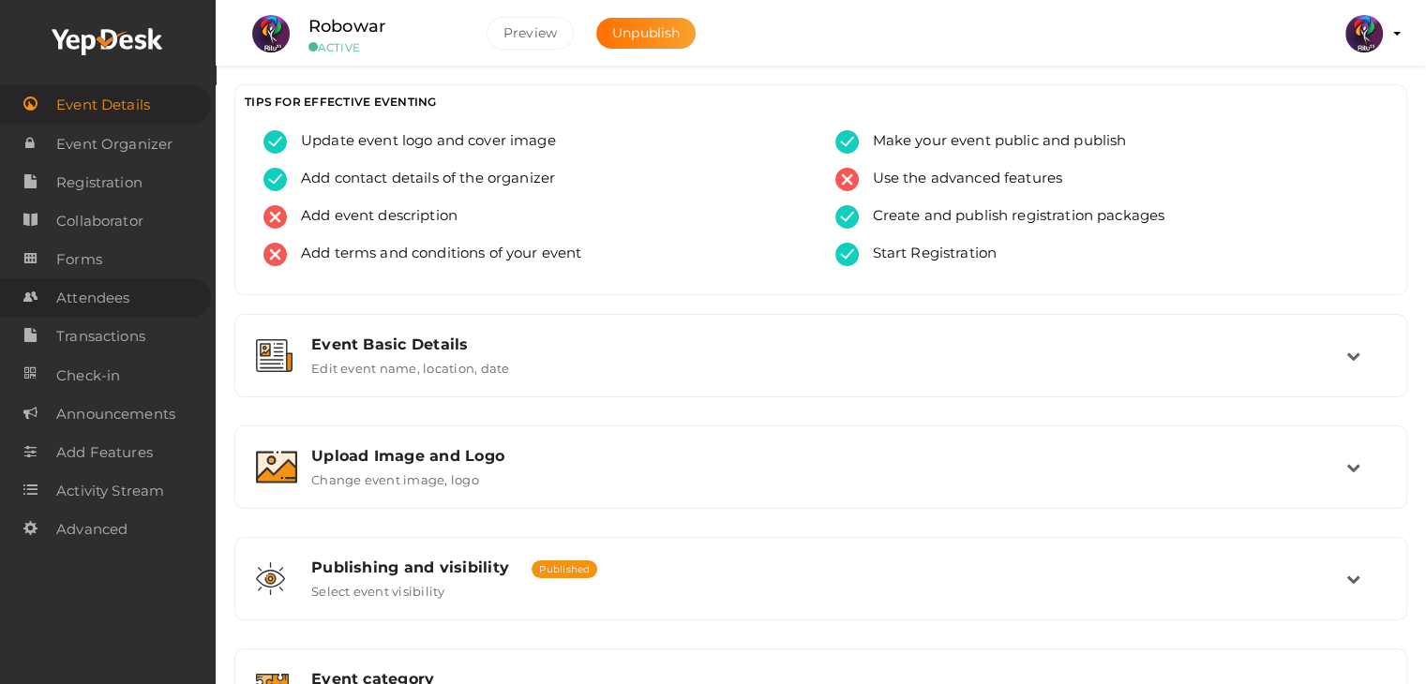
click at [94, 311] on span "Attendees" at bounding box center [92, 297] width 73 height 37
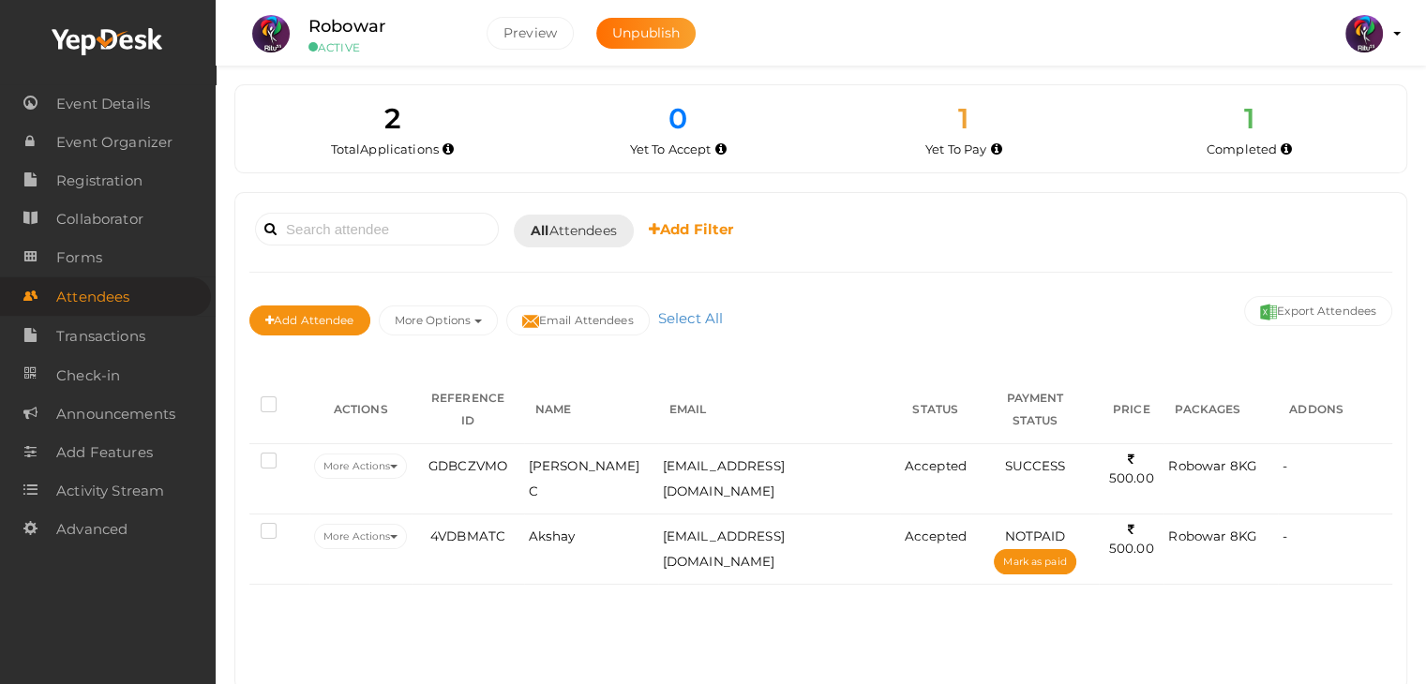
click at [912, 610] on div "Booked for [DATE] [DATE] [DATE] This Week Custom Date All Attendees All Yet to …" at bounding box center [820, 441] width 1171 height 497
drag, startPoint x: 441, startPoint y: 389, endPoint x: 1436, endPoint y: 484, distance: 1000.1
click at [1426, 484] on html "Discover Events How it works Powerful Registration / Ticketing Start selling yo…" at bounding box center [713, 342] width 1426 height 684
copy table "ACTIONS"
click at [1261, 567] on div "Booked for [DATE] [DATE] [DATE] This Week Custom Date All Attendees All Yet to …" at bounding box center [820, 441] width 1171 height 497
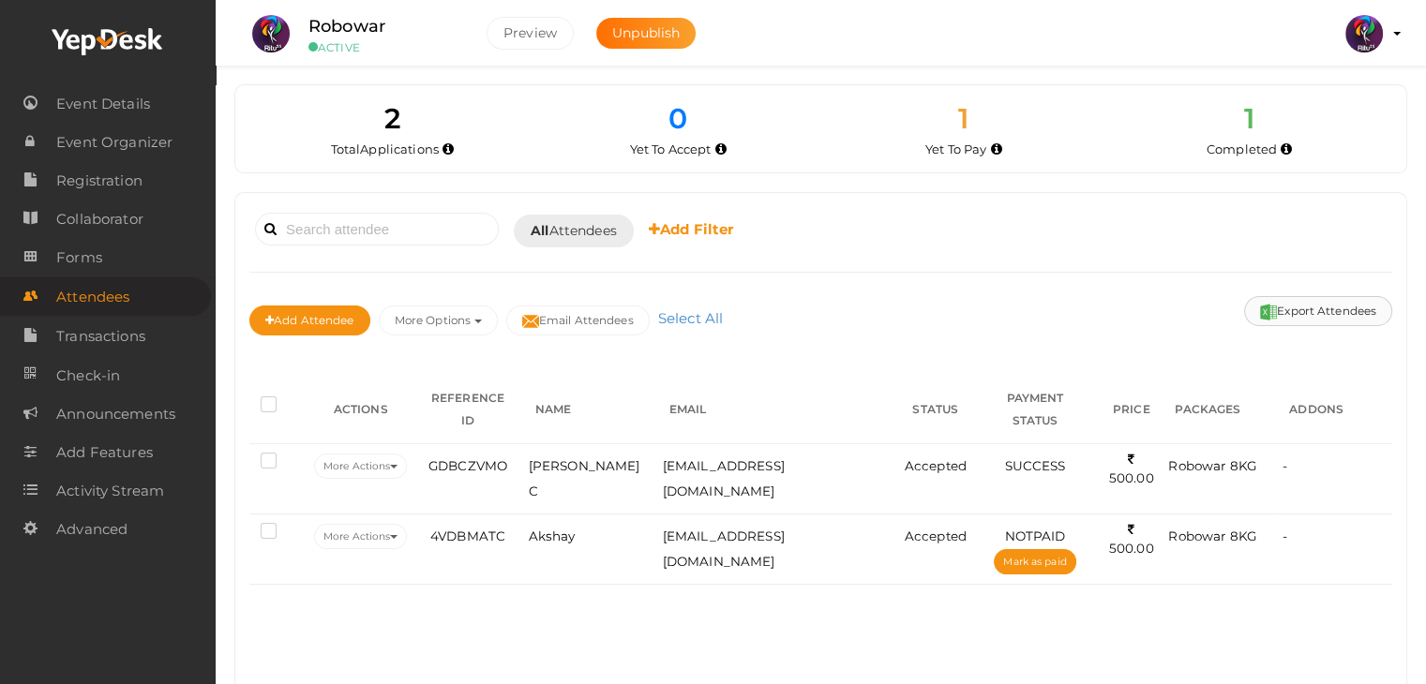
click at [1291, 307] on button "Export Attendees" at bounding box center [1318, 311] width 148 height 30
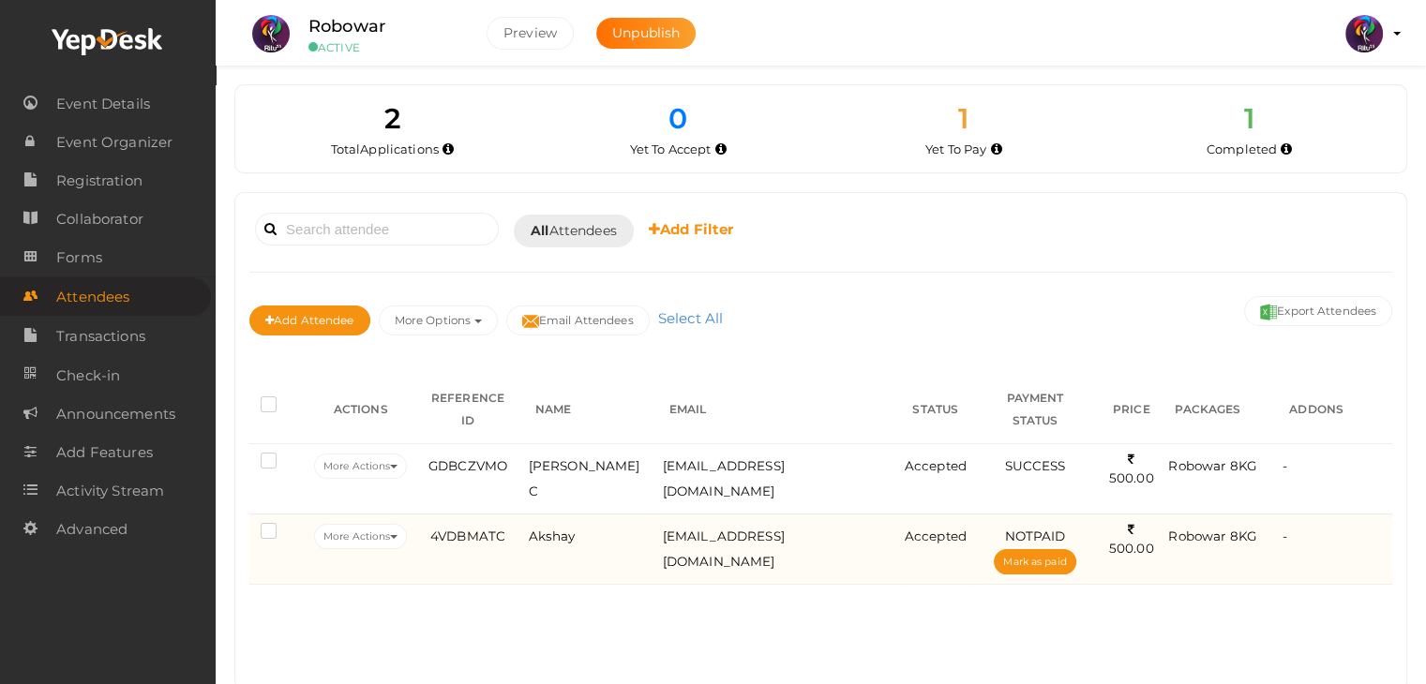
click at [1312, 524] on div "-" at bounding box center [1334, 536] width 105 height 25
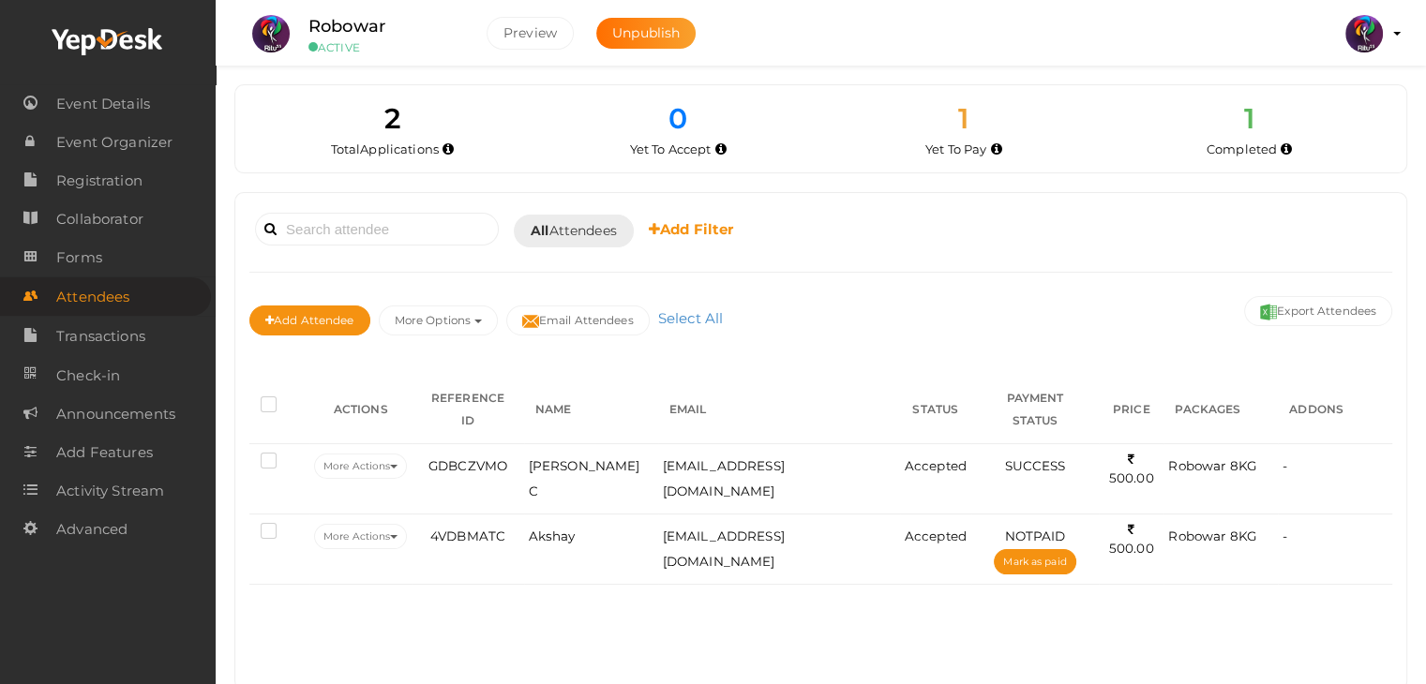
click at [1308, 547] on div "Booked for Today Today Tomorrow This Week Custom Date All Attendees All Yet to …" at bounding box center [820, 441] width 1171 height 497
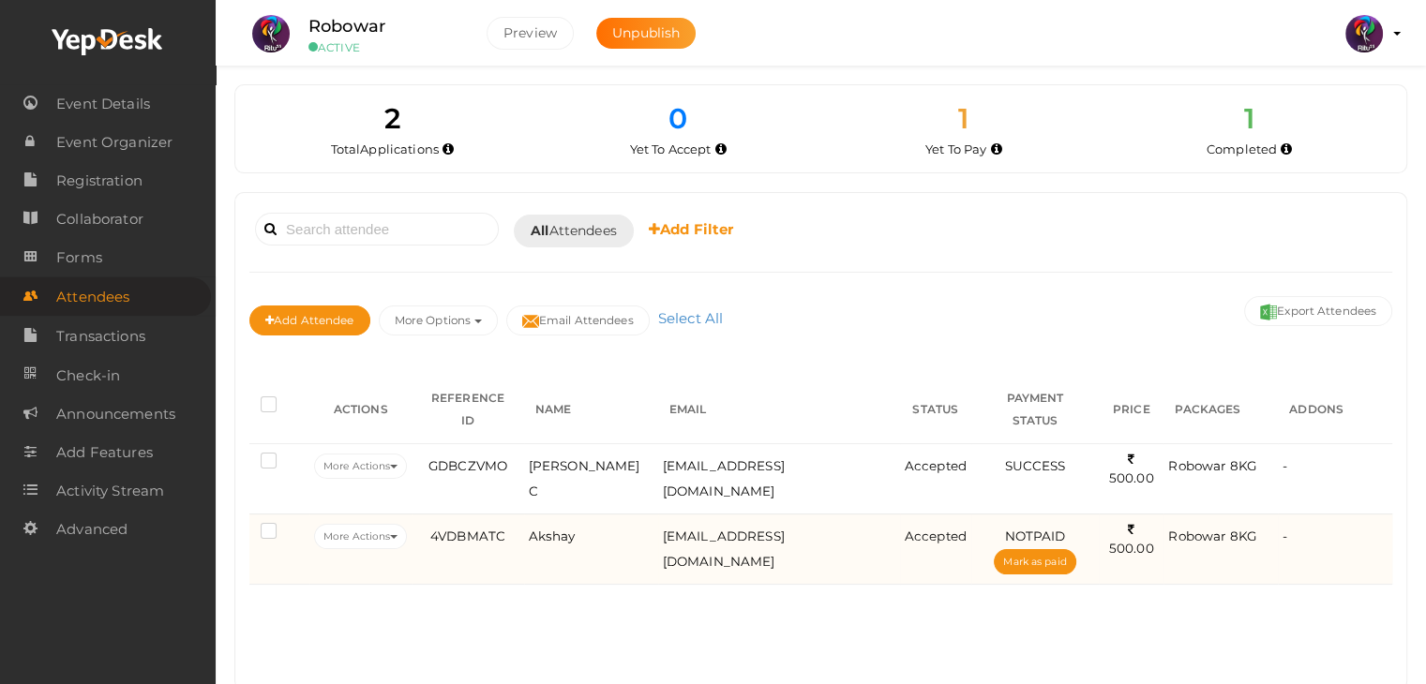
drag, startPoint x: 1320, startPoint y: 444, endPoint x: 1350, endPoint y: 515, distance: 76.4
click at [1350, 515] on tbody "More Actions Edit Attendee Delete Attendee Resend Confirmation" at bounding box center [820, 513] width 1143 height 141
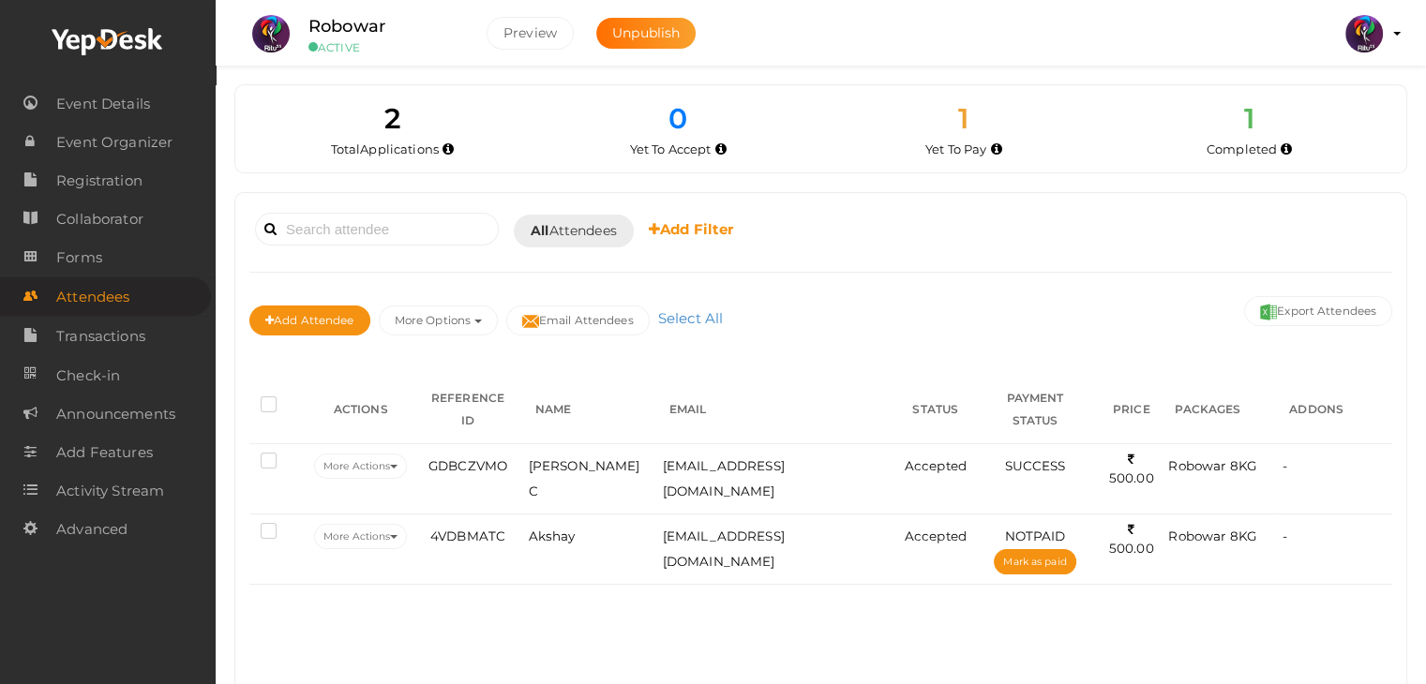
click at [1324, 648] on div "Booked for Today Today Tomorrow This Week Custom Date All Attendees All Yet to …" at bounding box center [820, 441] width 1171 height 497
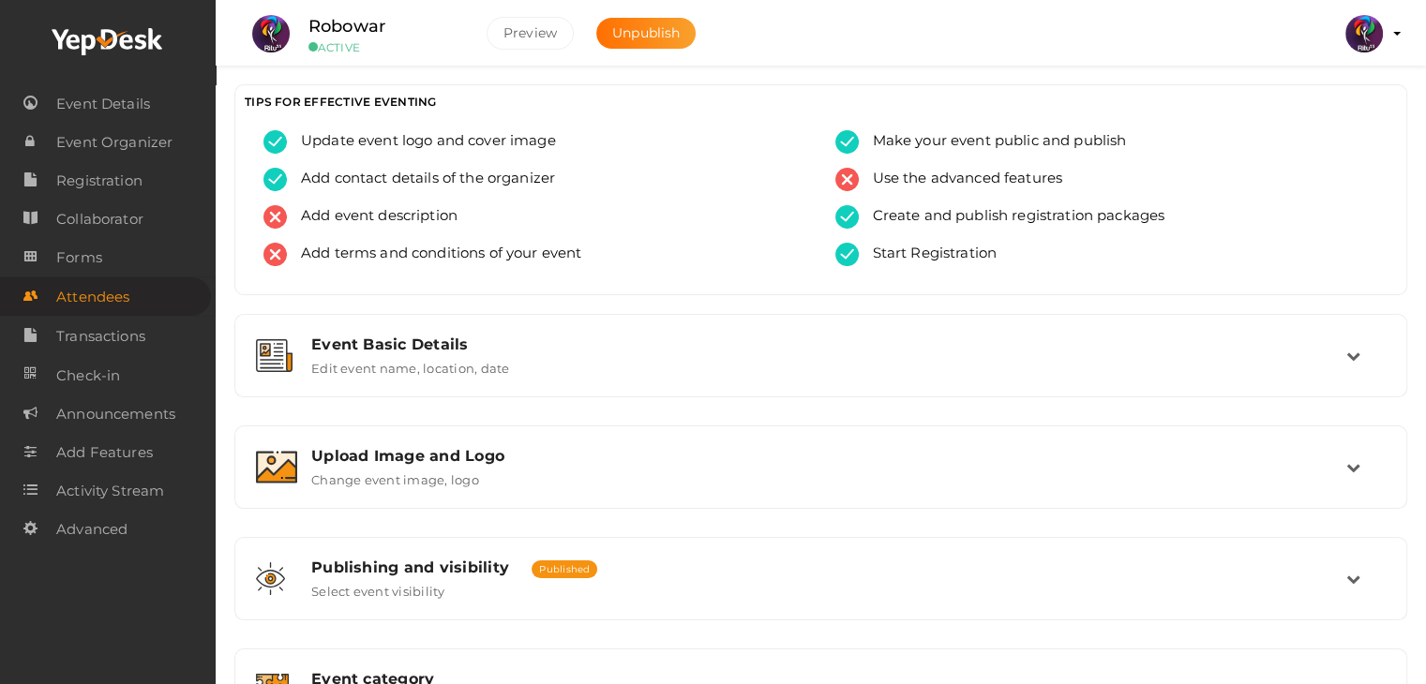
click at [180, 302] on link "Attendees" at bounding box center [105, 296] width 211 height 38
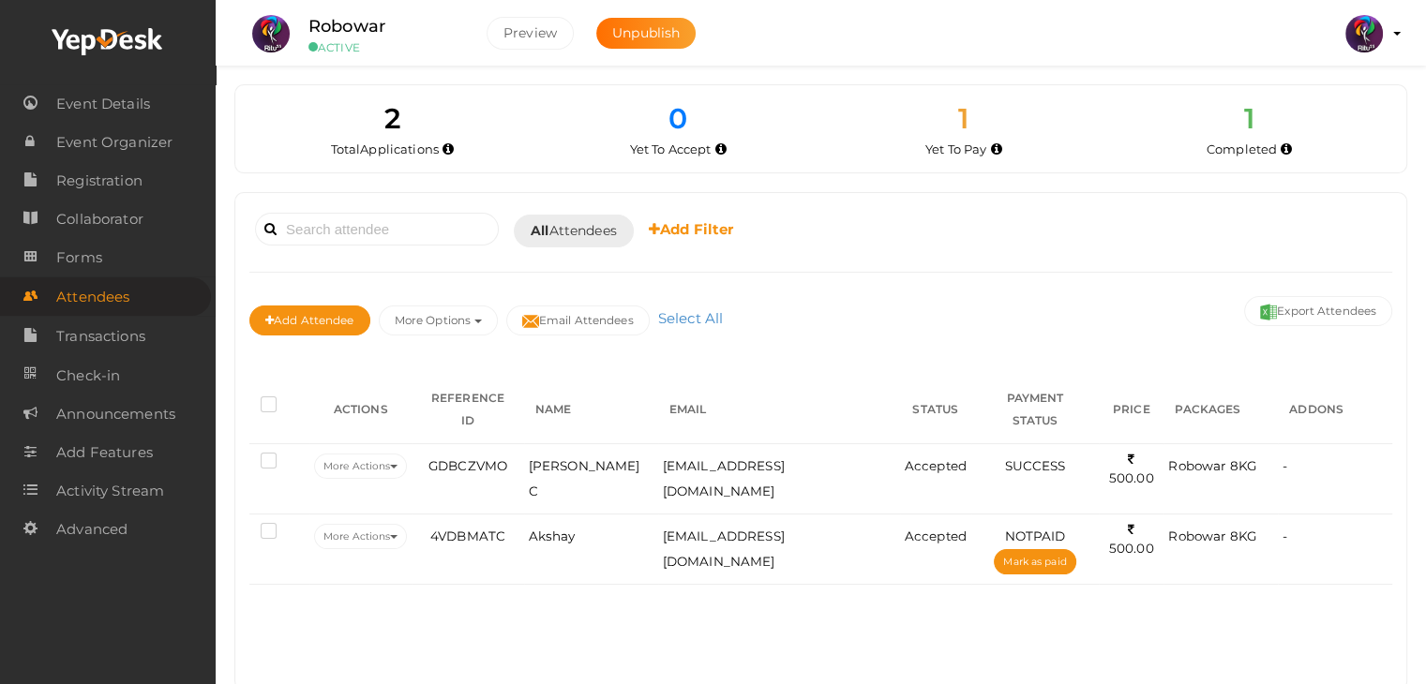
click at [1347, 397] on th "ADDONS" at bounding box center [1335, 410] width 114 height 68
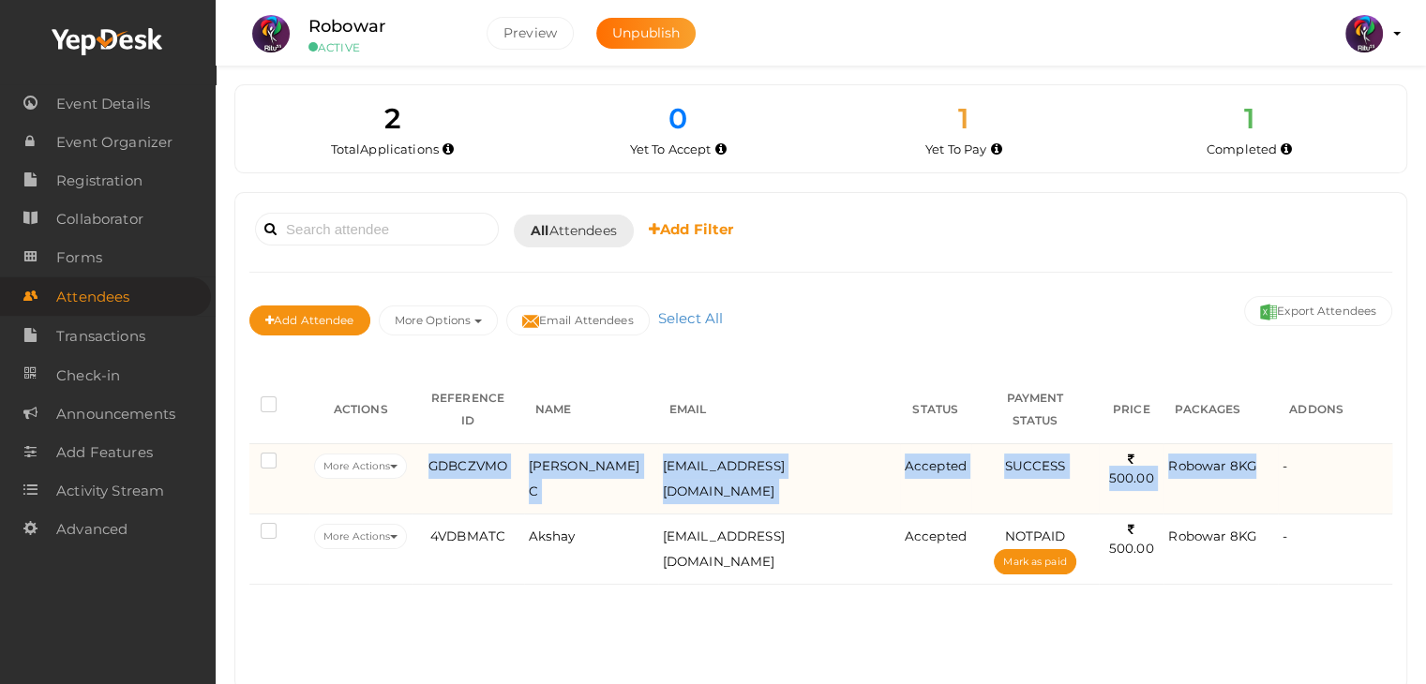
drag, startPoint x: 1347, startPoint y: 397, endPoint x: 1210, endPoint y: 432, distance: 141.4
click at [1210, 432] on table "ACTIONS REFERENCE ID NAME EMAIL STATUS PAYMENT STATUS PRICE PACKAGES ADDONS Mor…" at bounding box center [820, 480] width 1143 height 209
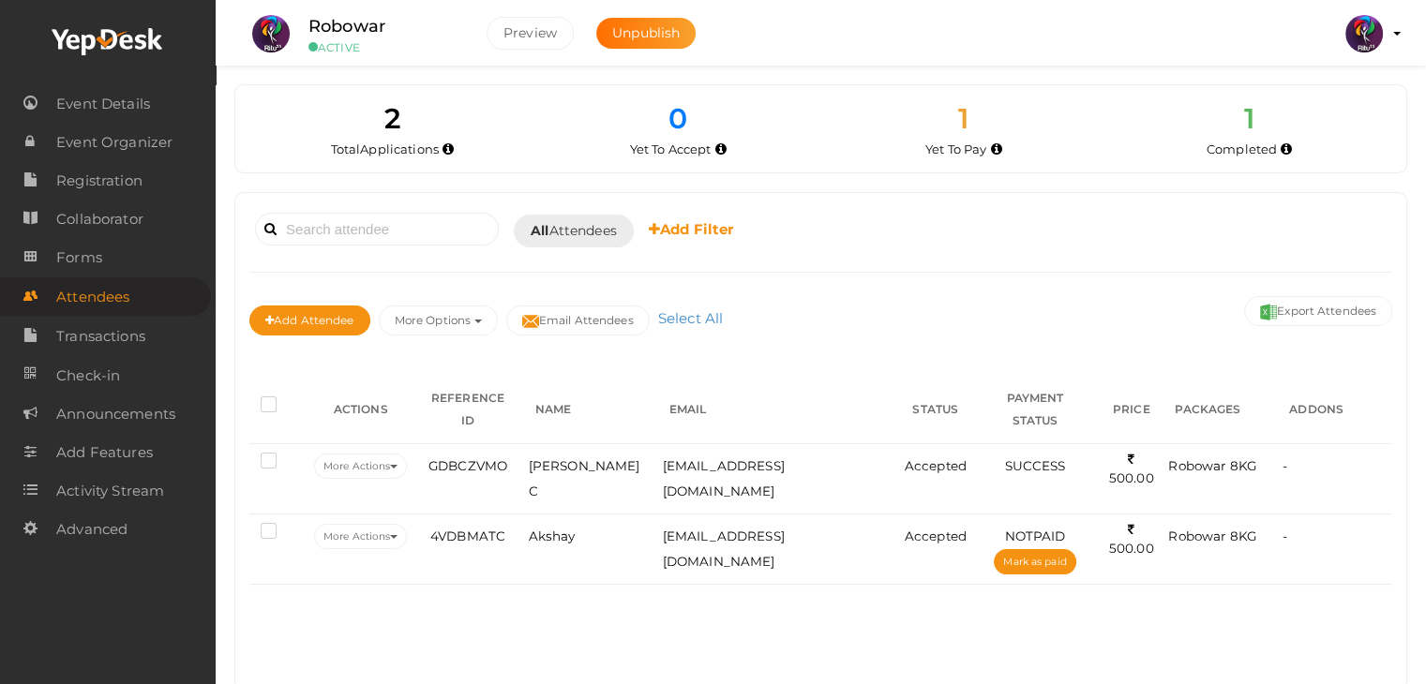
click at [1327, 562] on div "Booked for Today Today Tomorrow This Week Custom Date All Attendees All Yet to …" at bounding box center [820, 441] width 1171 height 497
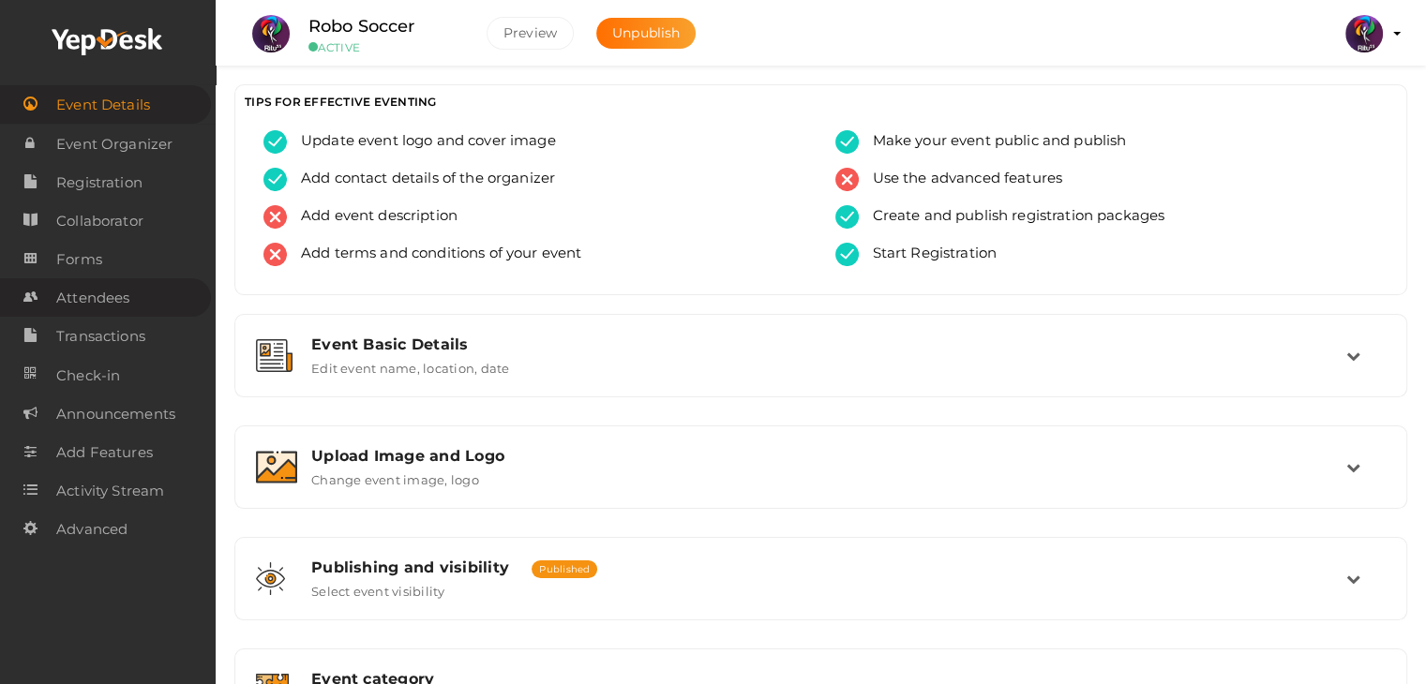
click at [142, 315] on link "Attendees" at bounding box center [105, 297] width 211 height 38
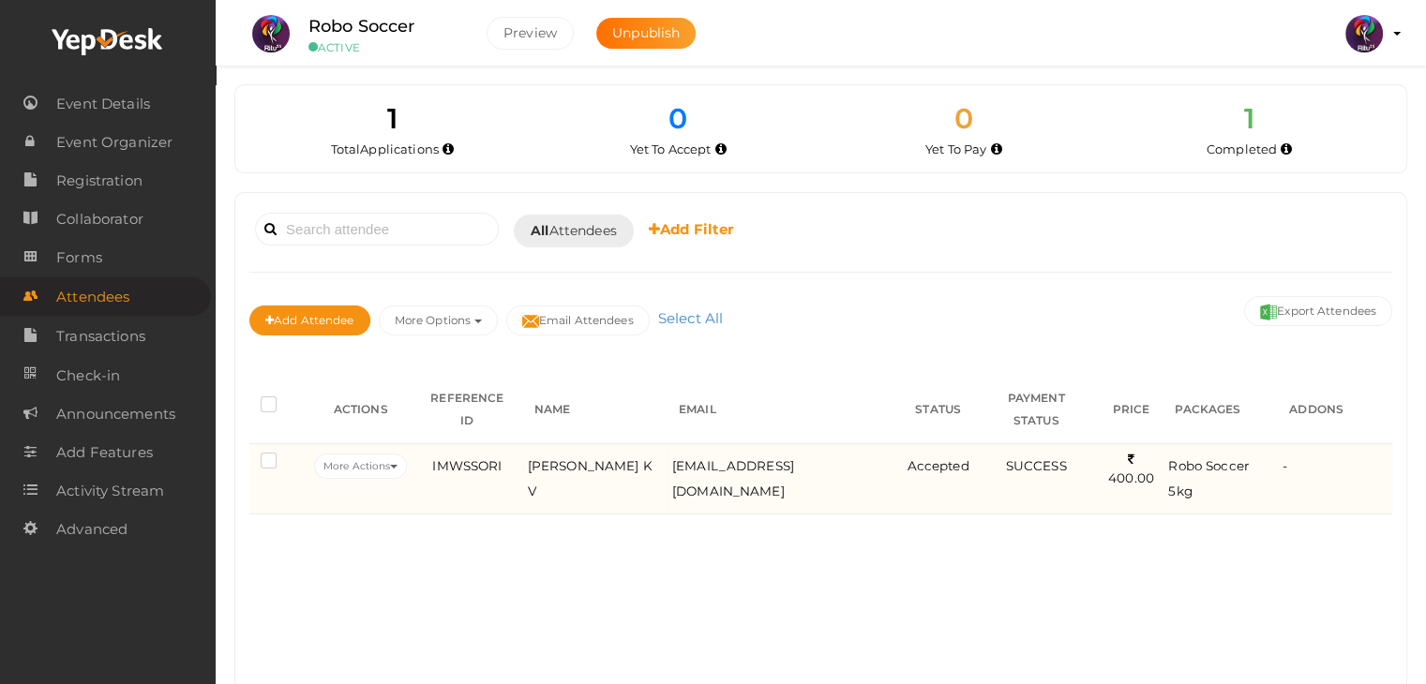
click at [627, 454] on td "[PERSON_NAME] K V" at bounding box center [595, 478] width 144 height 70
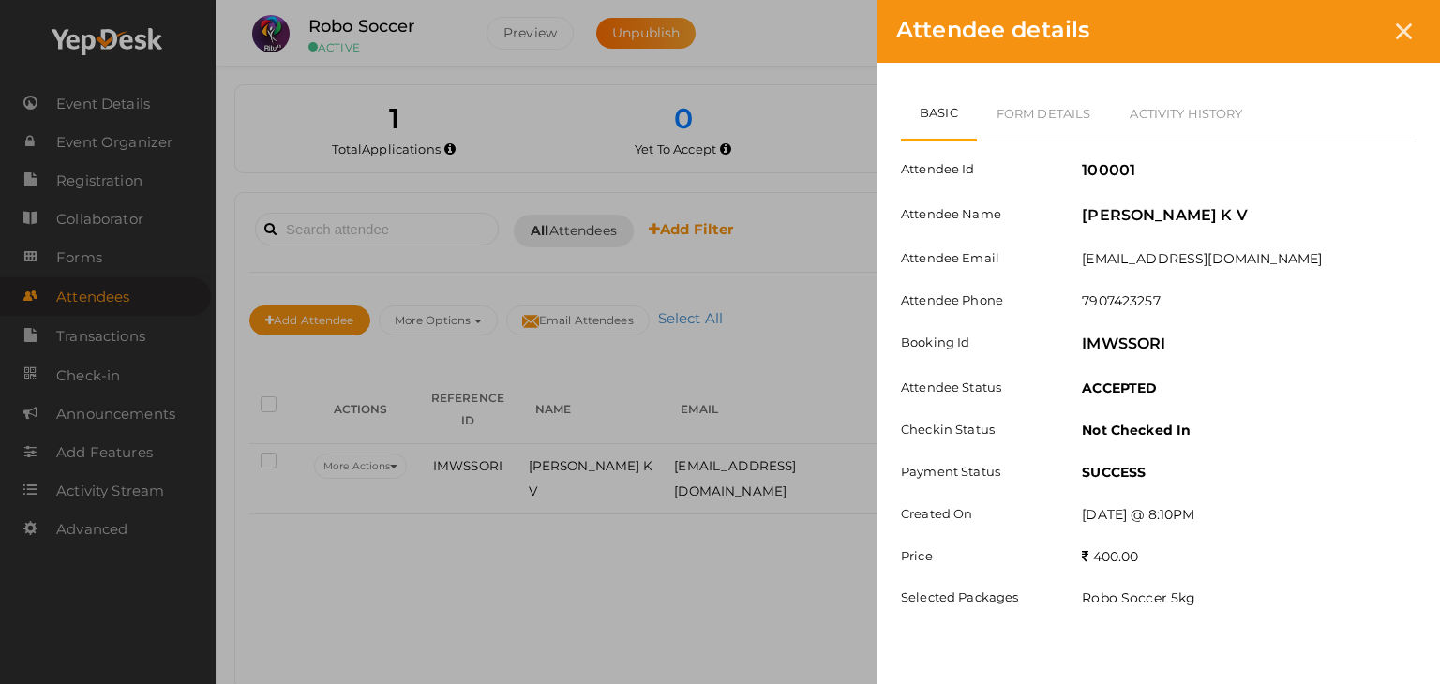
click at [612, 576] on div "Attendee details Basic Form Details Activity History Attendee Id 100001 Attende…" at bounding box center [720, 342] width 1440 height 684
click at [1402, 37] on icon at bounding box center [1404, 31] width 16 height 16
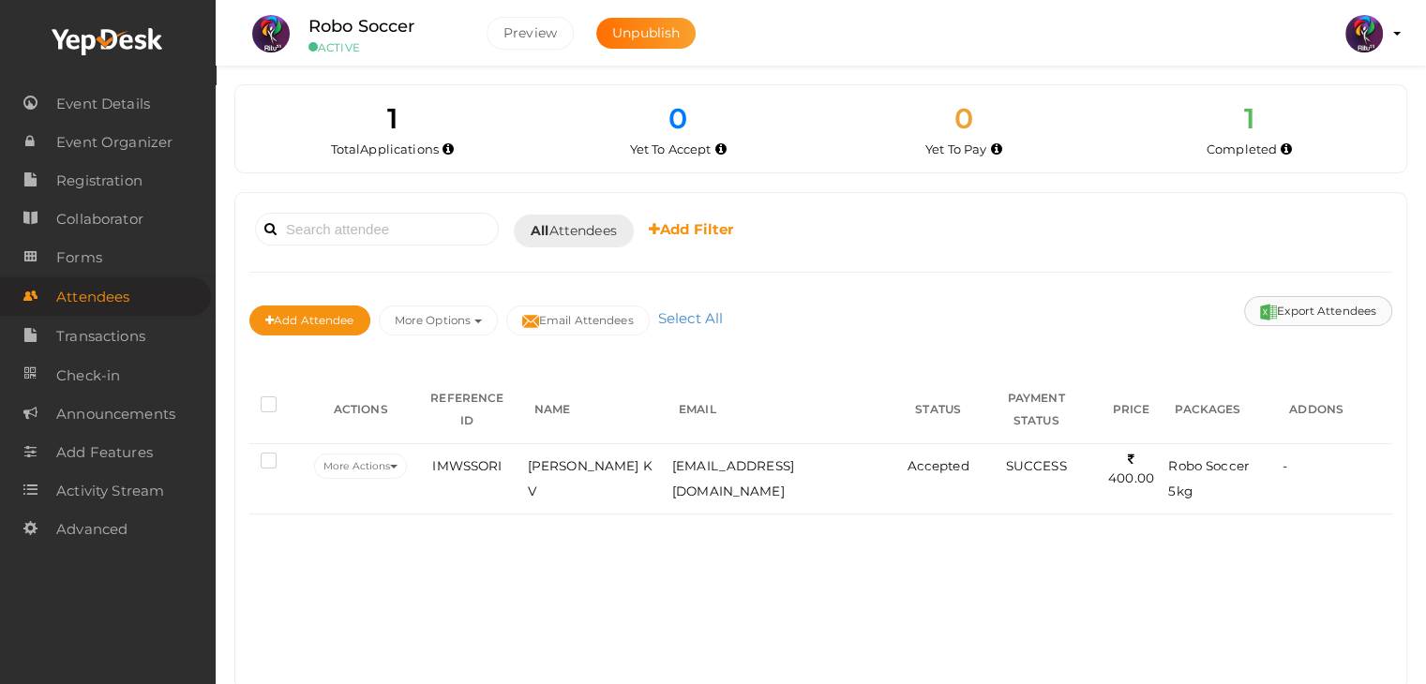
click at [1329, 302] on button "Export Attendees" at bounding box center [1318, 311] width 148 height 30
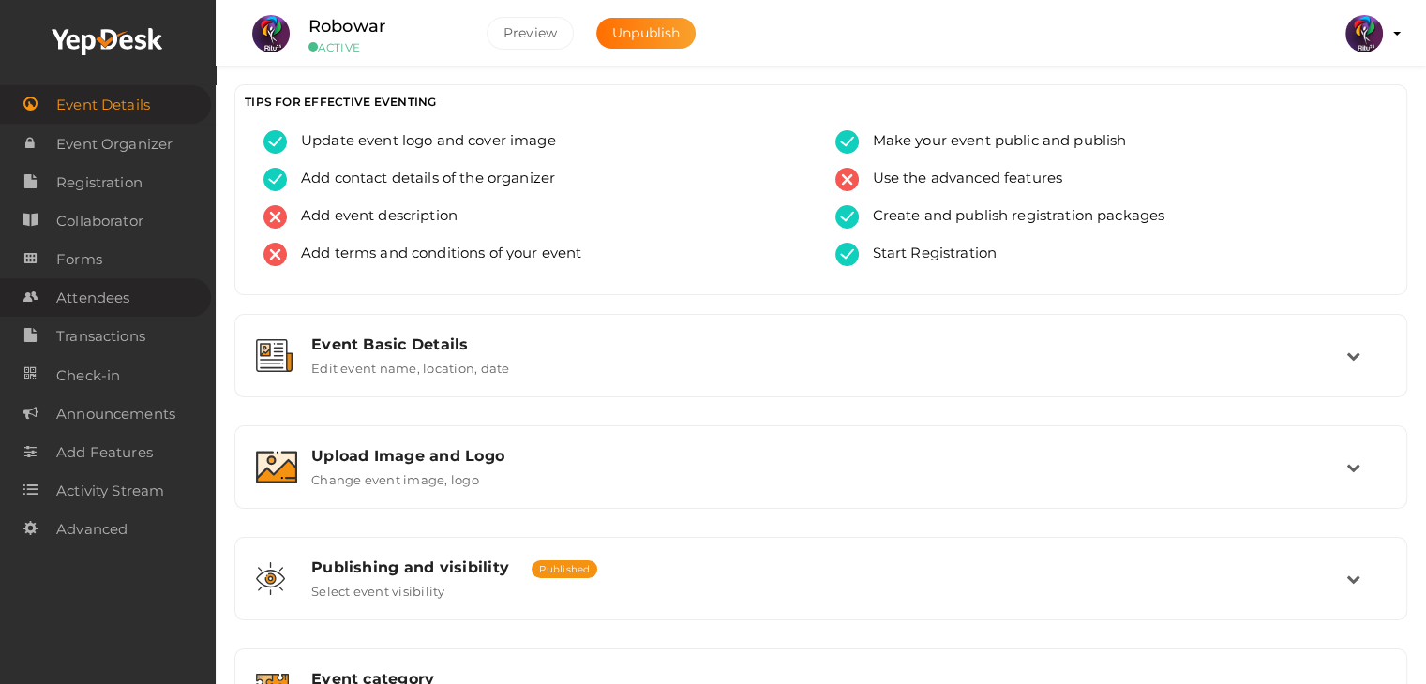
click at [125, 290] on span "Attendees" at bounding box center [92, 297] width 73 height 37
click at [157, 290] on link "Attendees" at bounding box center [105, 297] width 211 height 38
click at [129, 300] on span "Attendees" at bounding box center [92, 297] width 73 height 37
click at [175, 295] on link "Attendees" at bounding box center [105, 297] width 211 height 38
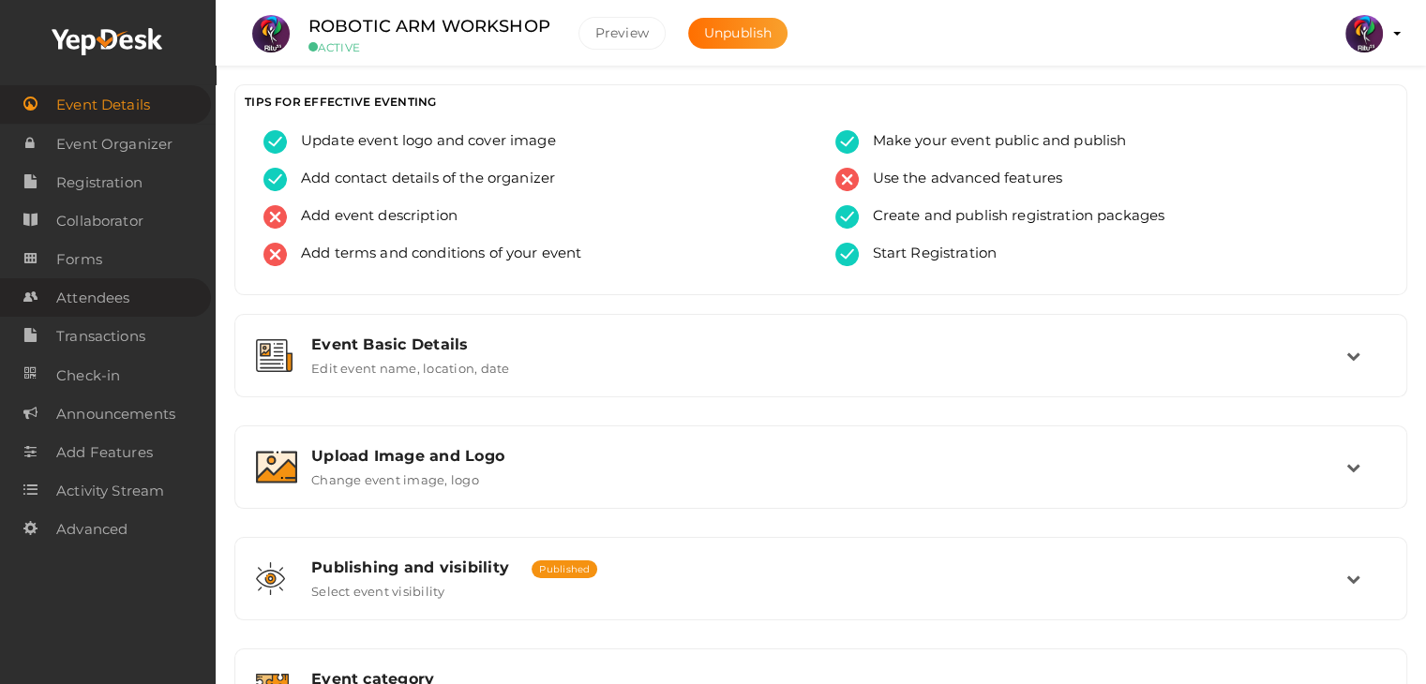
click at [92, 301] on span "Attendees" at bounding box center [92, 297] width 73 height 37
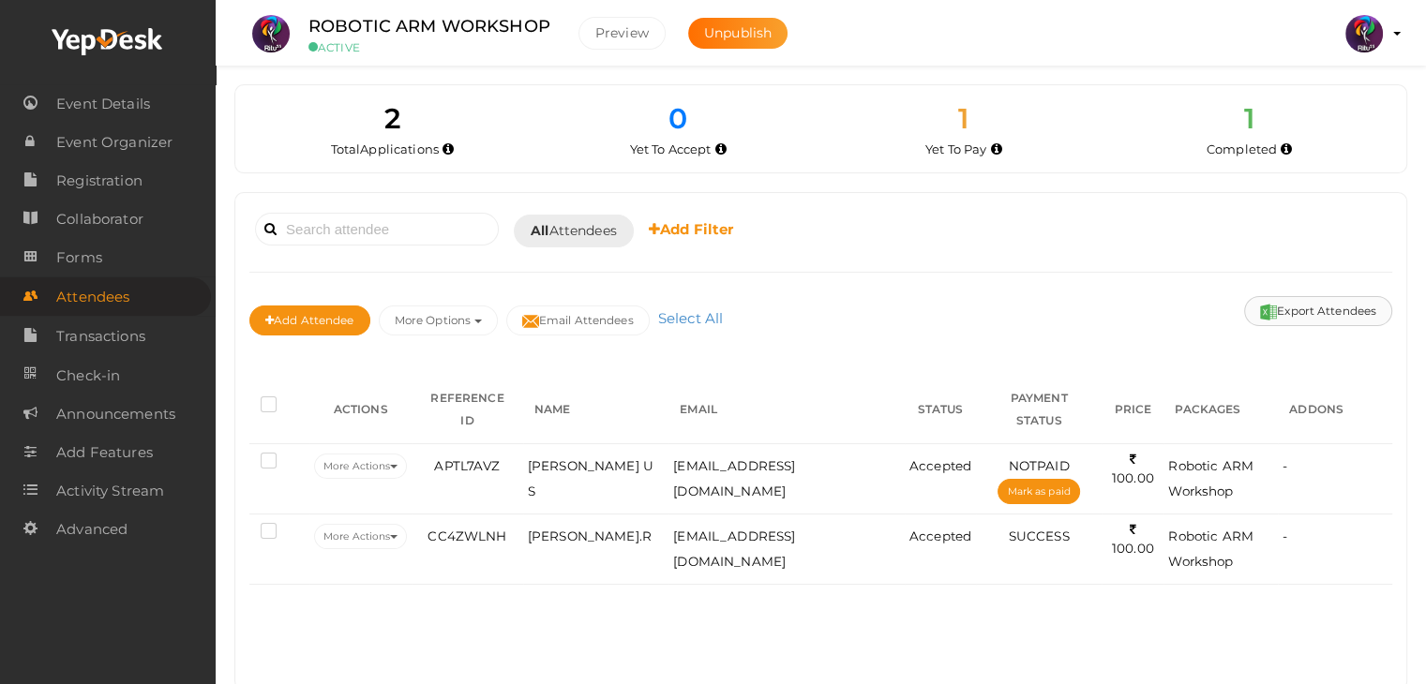
click at [1297, 316] on button "Export Attendees" at bounding box center [1318, 311] width 148 height 30
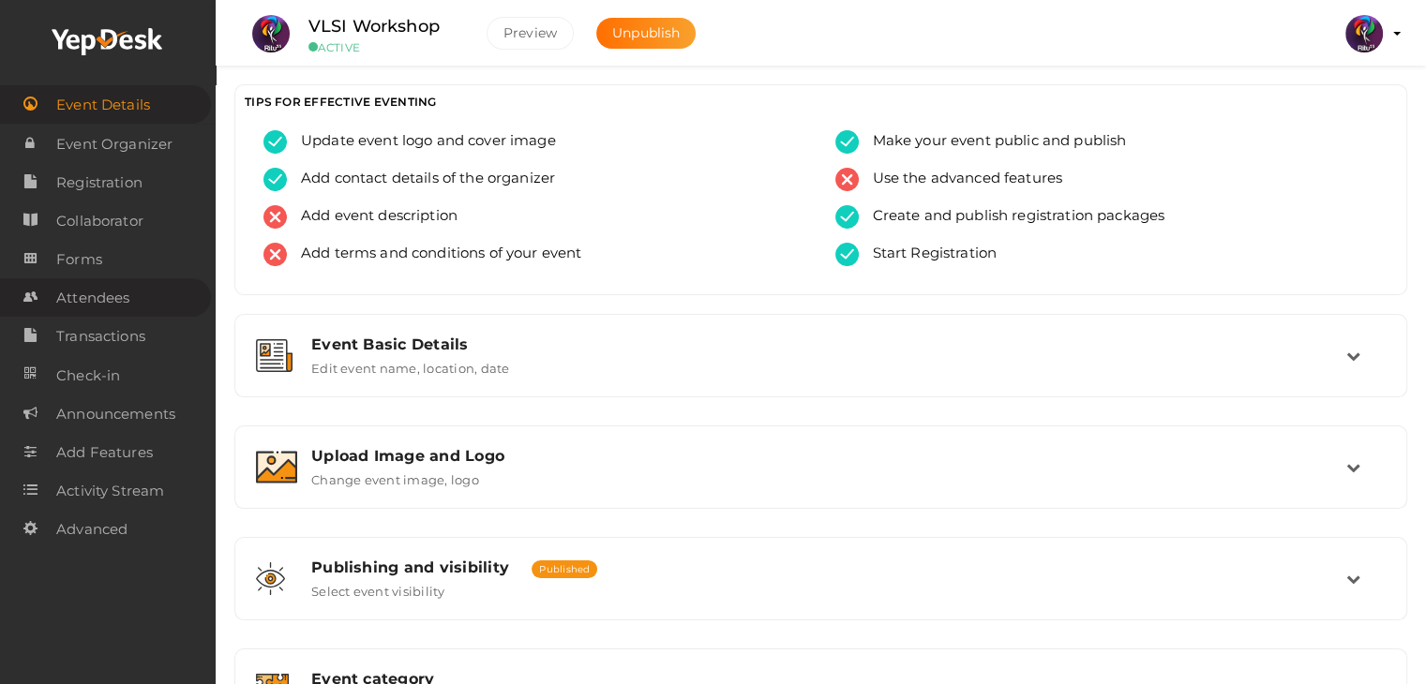
click at [95, 295] on span "Attendees" at bounding box center [92, 297] width 73 height 37
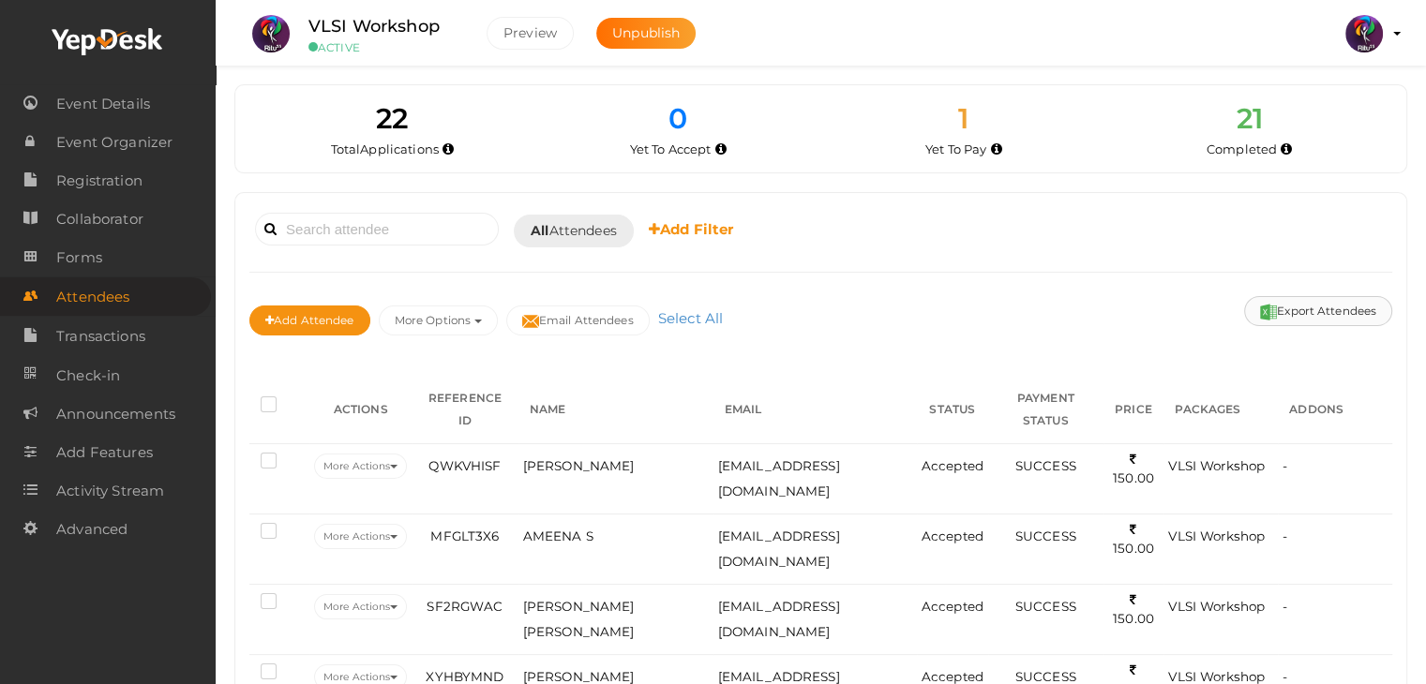
click at [1301, 311] on button "Export Attendees" at bounding box center [1318, 311] width 148 height 30
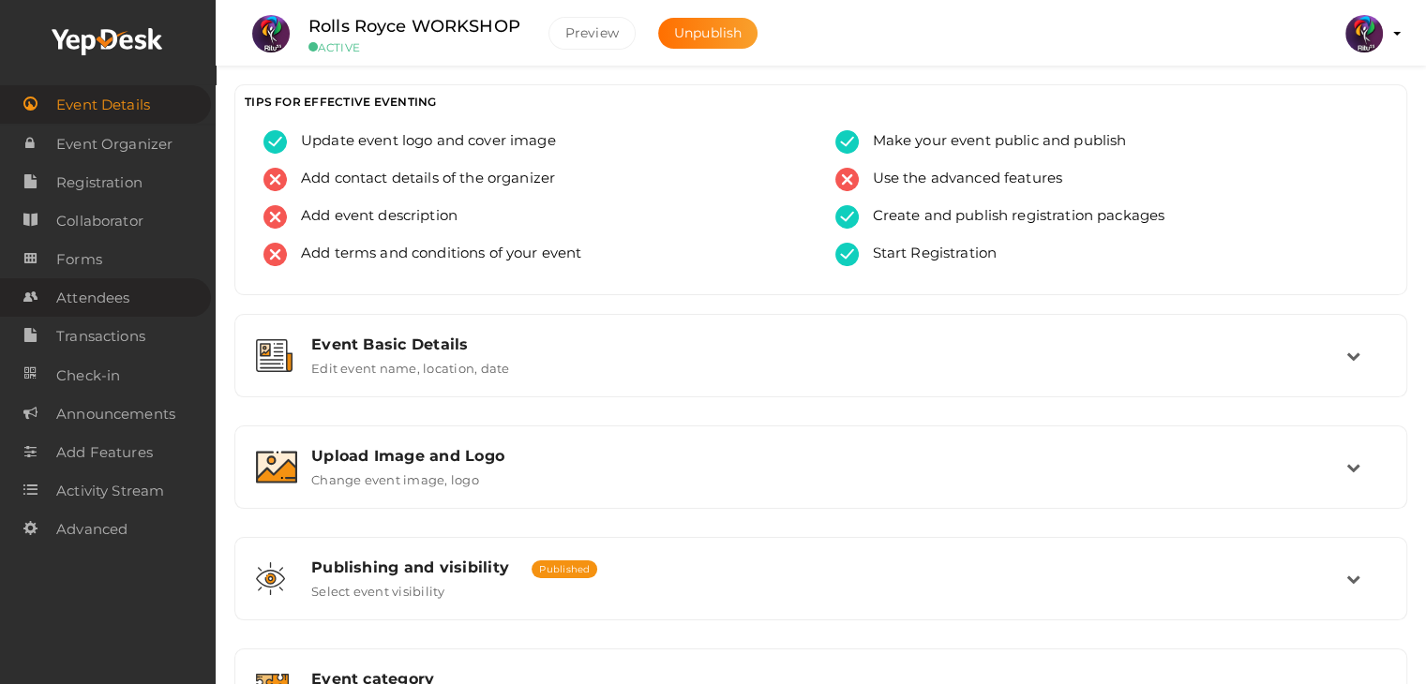
click at [94, 292] on span "Attendees" at bounding box center [92, 297] width 73 height 37
click at [145, 183] on link "Registration" at bounding box center [105, 182] width 211 height 38
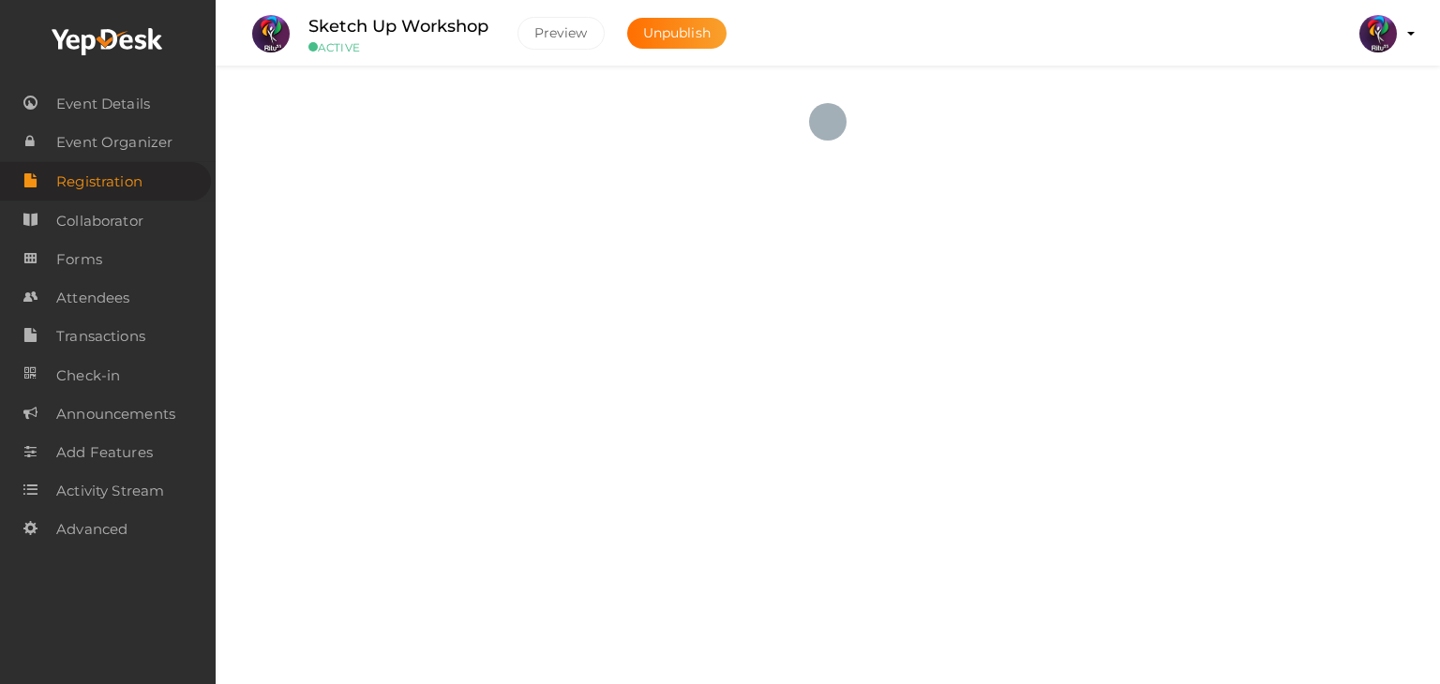
checkbox input "true"
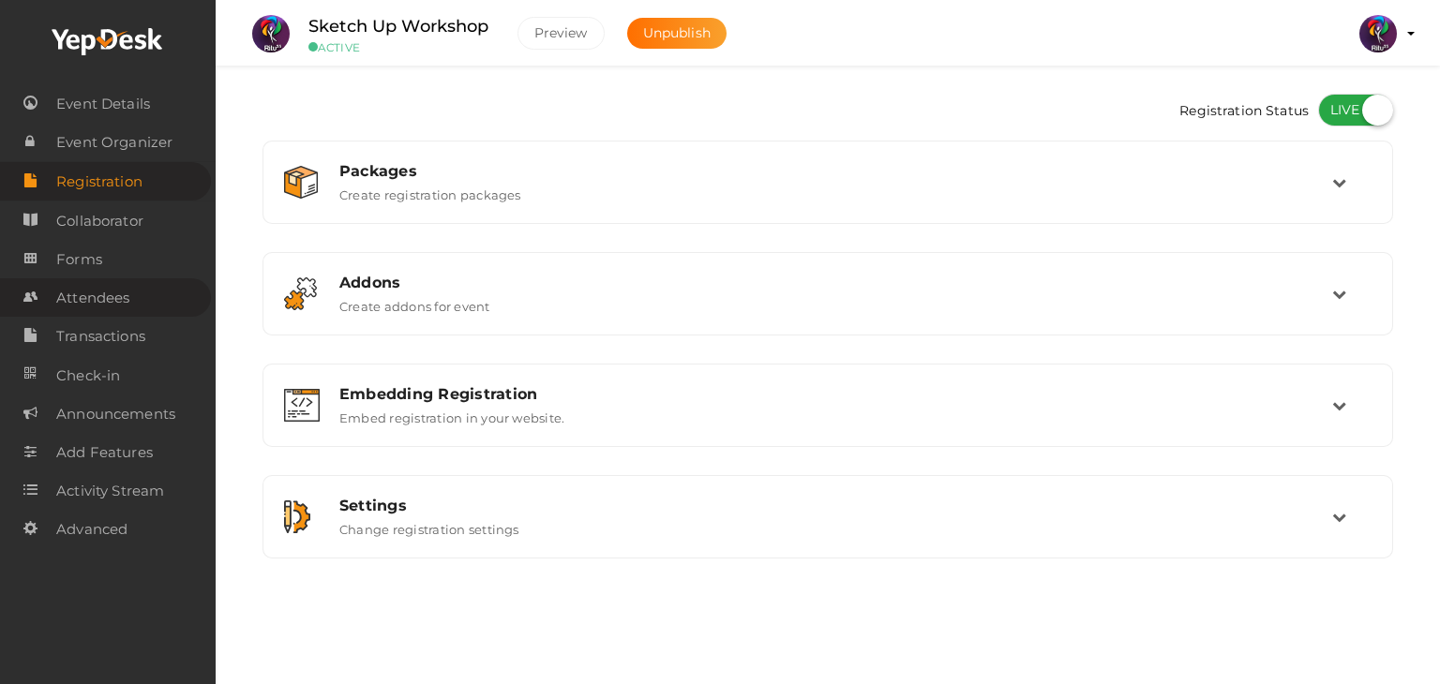
click at [92, 297] on span "Attendees" at bounding box center [92, 297] width 73 height 37
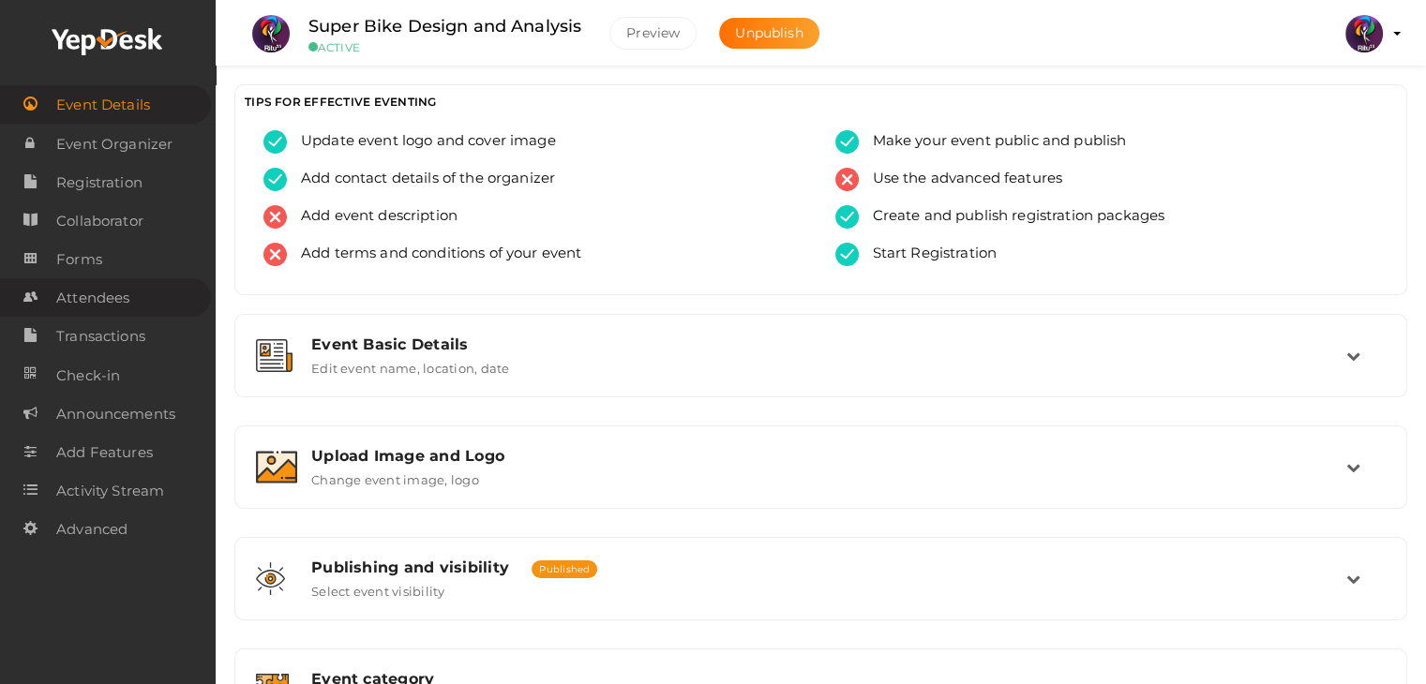
click at [123, 302] on span "Attendees" at bounding box center [92, 297] width 73 height 37
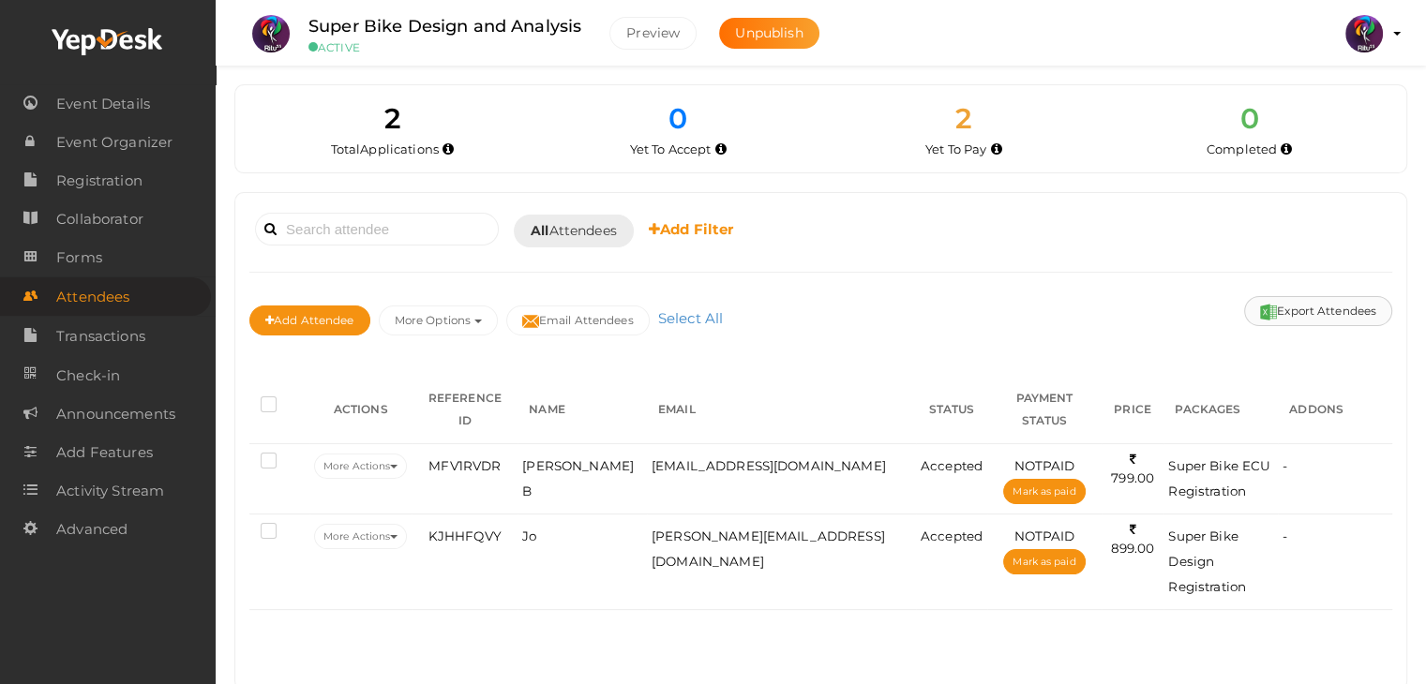
click at [1301, 302] on button "Export Attendees" at bounding box center [1318, 311] width 148 height 30
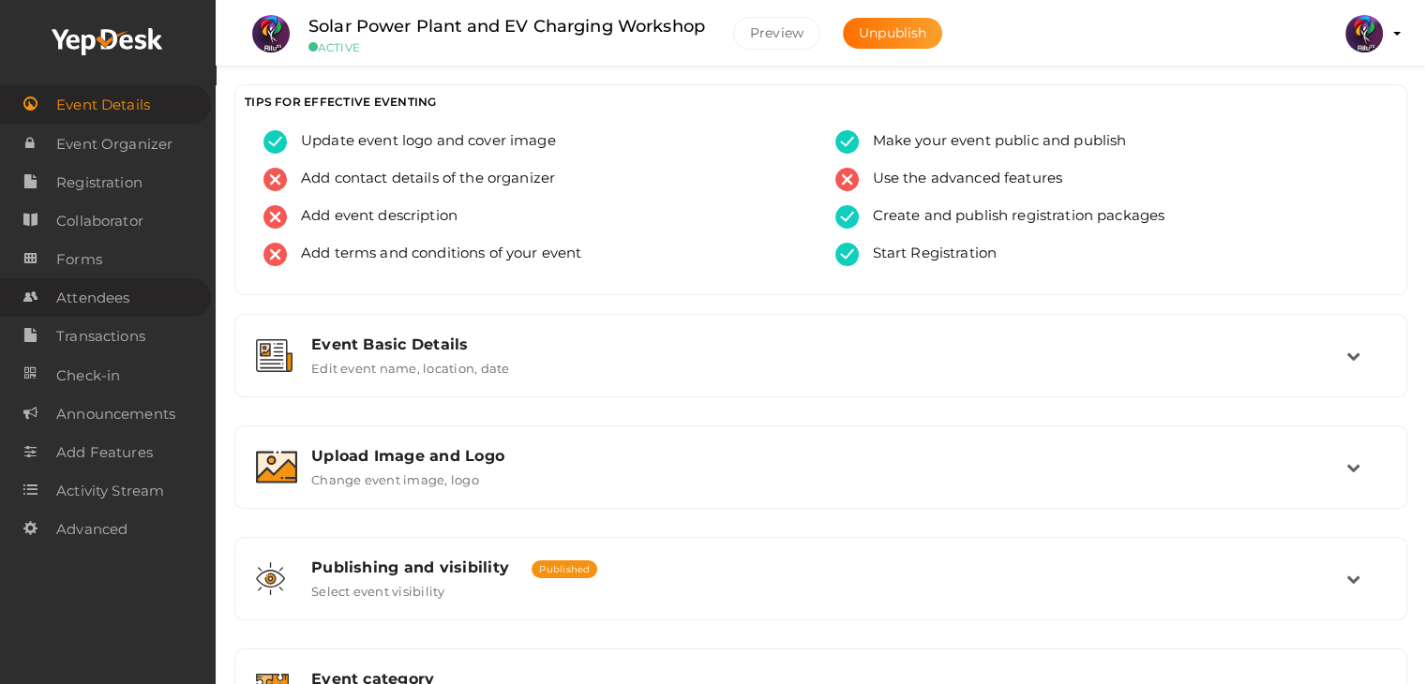
click at [180, 313] on link "Attendees" at bounding box center [105, 297] width 211 height 38
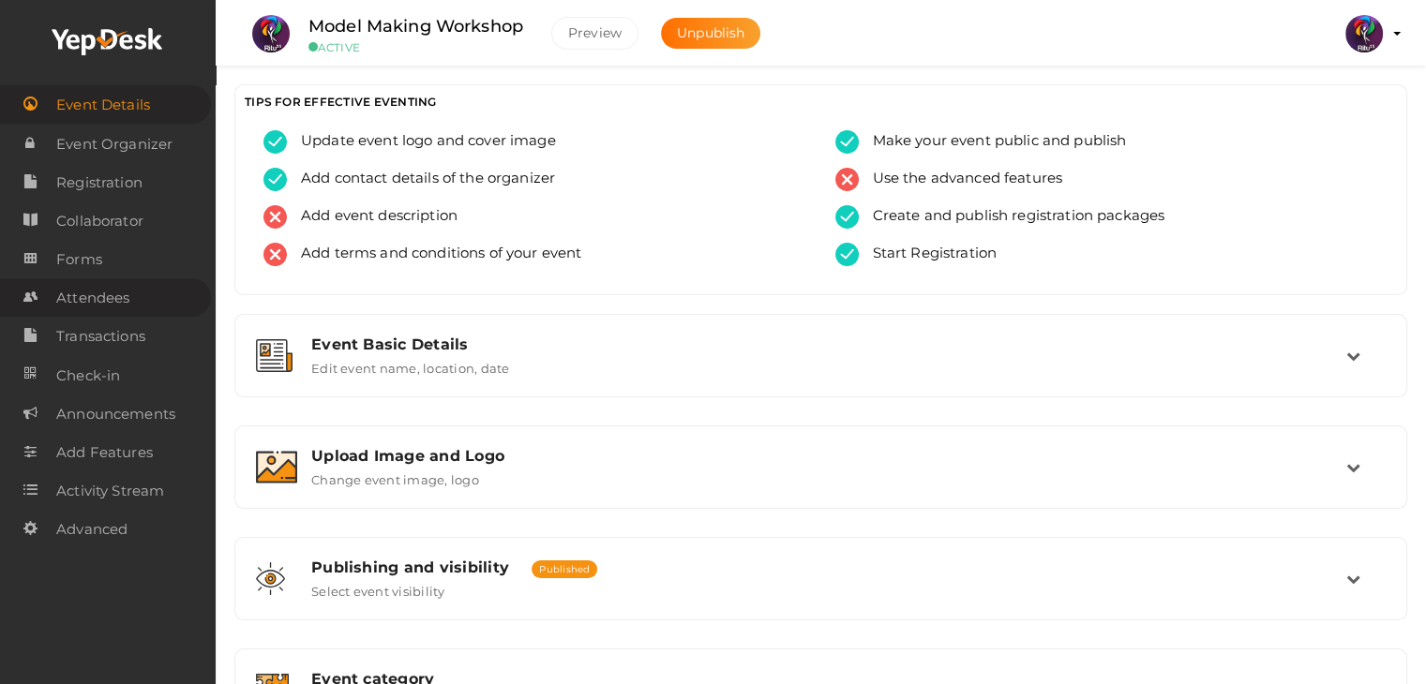
click at [41, 310] on link "Attendees" at bounding box center [105, 297] width 211 height 38
click at [157, 287] on link "Attendees" at bounding box center [105, 297] width 211 height 38
click at [138, 291] on link "Attendees" at bounding box center [105, 297] width 211 height 38
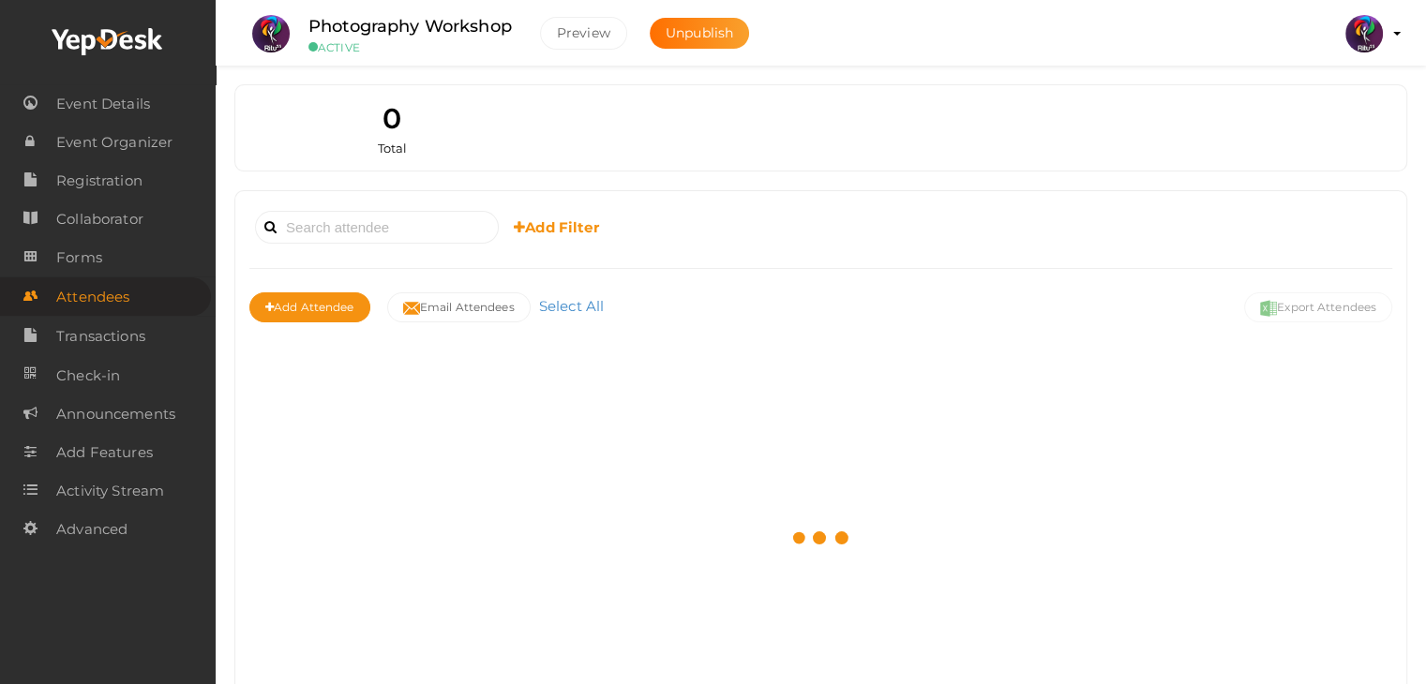
click at [138, 291] on link "Attendees" at bounding box center [105, 296] width 211 height 38
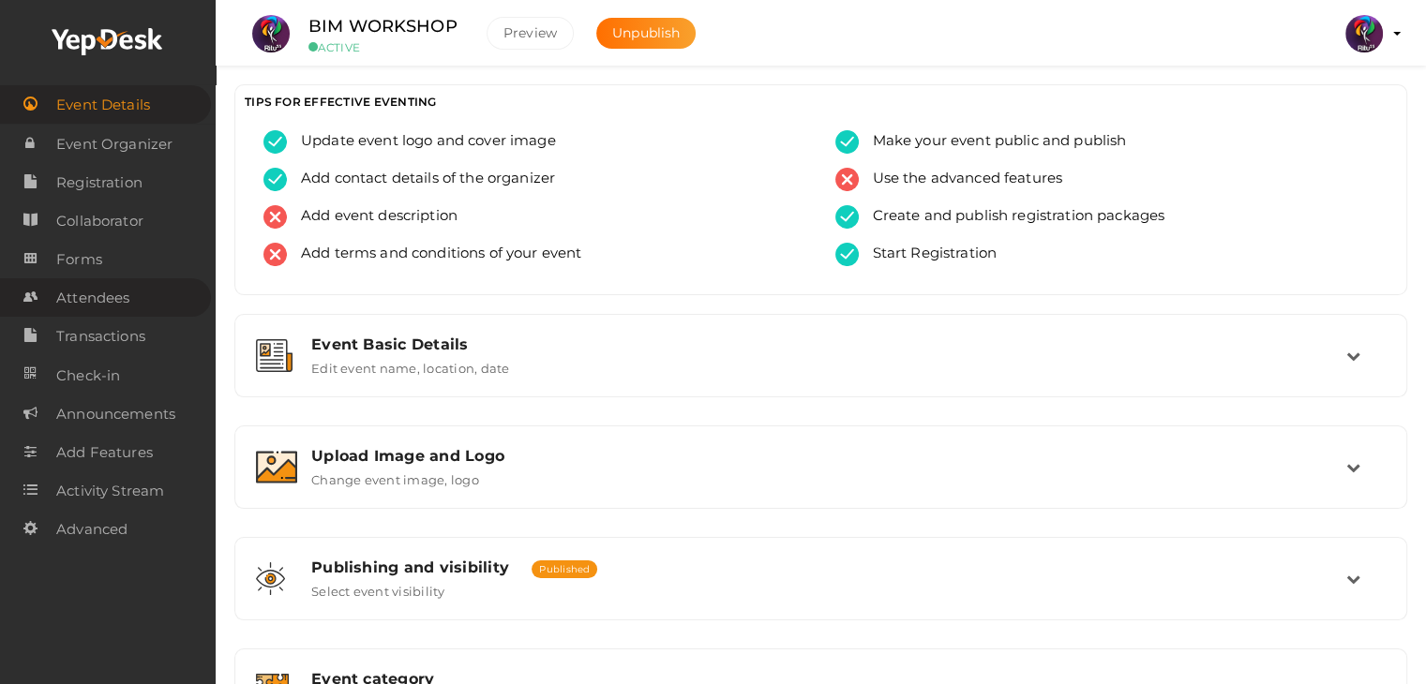
click at [132, 305] on link "Attendees" at bounding box center [105, 297] width 211 height 38
click at [152, 302] on link "Attendees" at bounding box center [105, 297] width 211 height 38
click at [107, 305] on span "Attendees" at bounding box center [92, 297] width 73 height 37
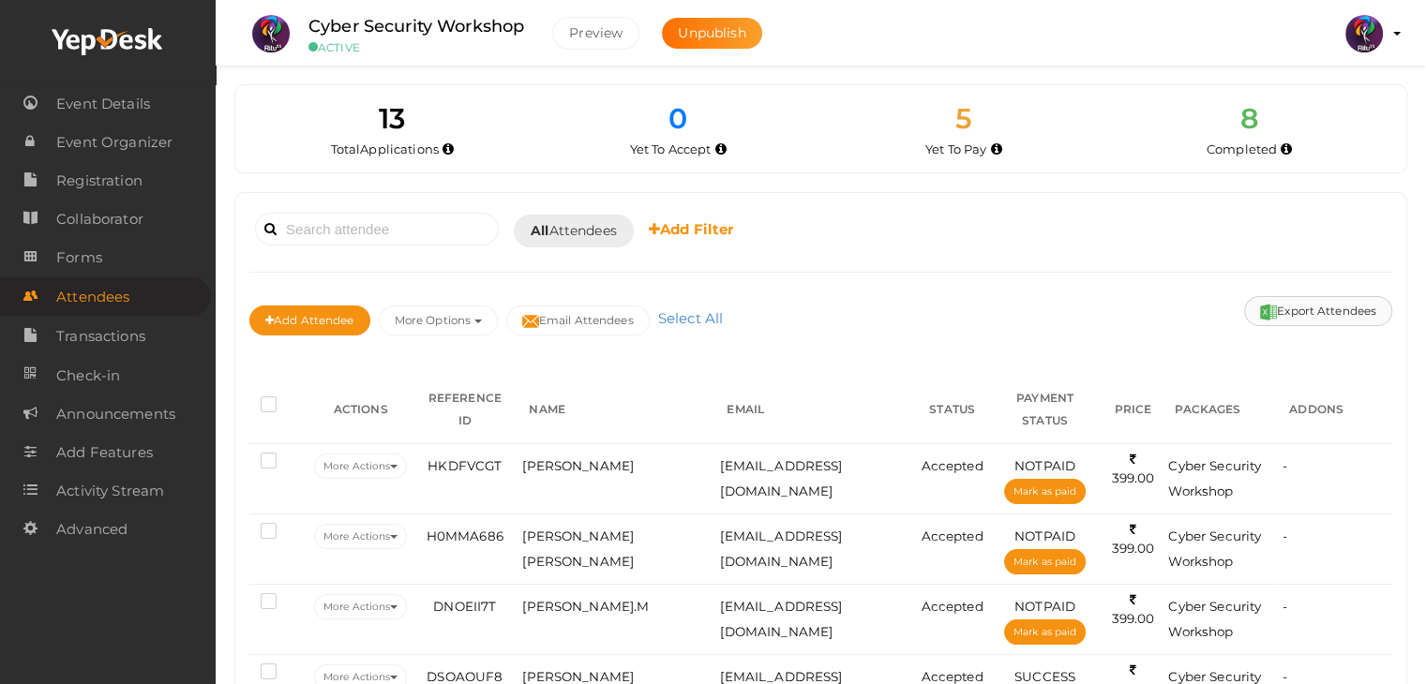
click at [1310, 308] on button "Export Attendees" at bounding box center [1318, 311] width 148 height 30
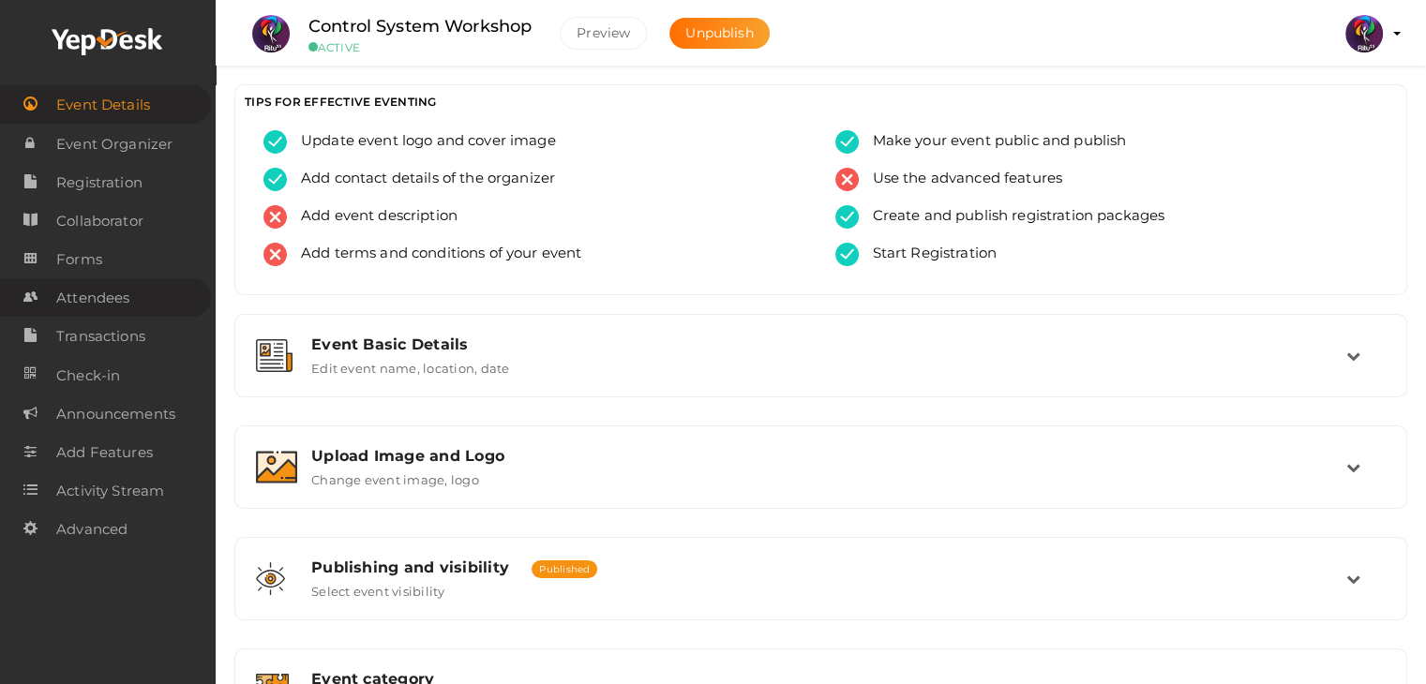
click at [126, 293] on span "Attendees" at bounding box center [92, 297] width 73 height 37
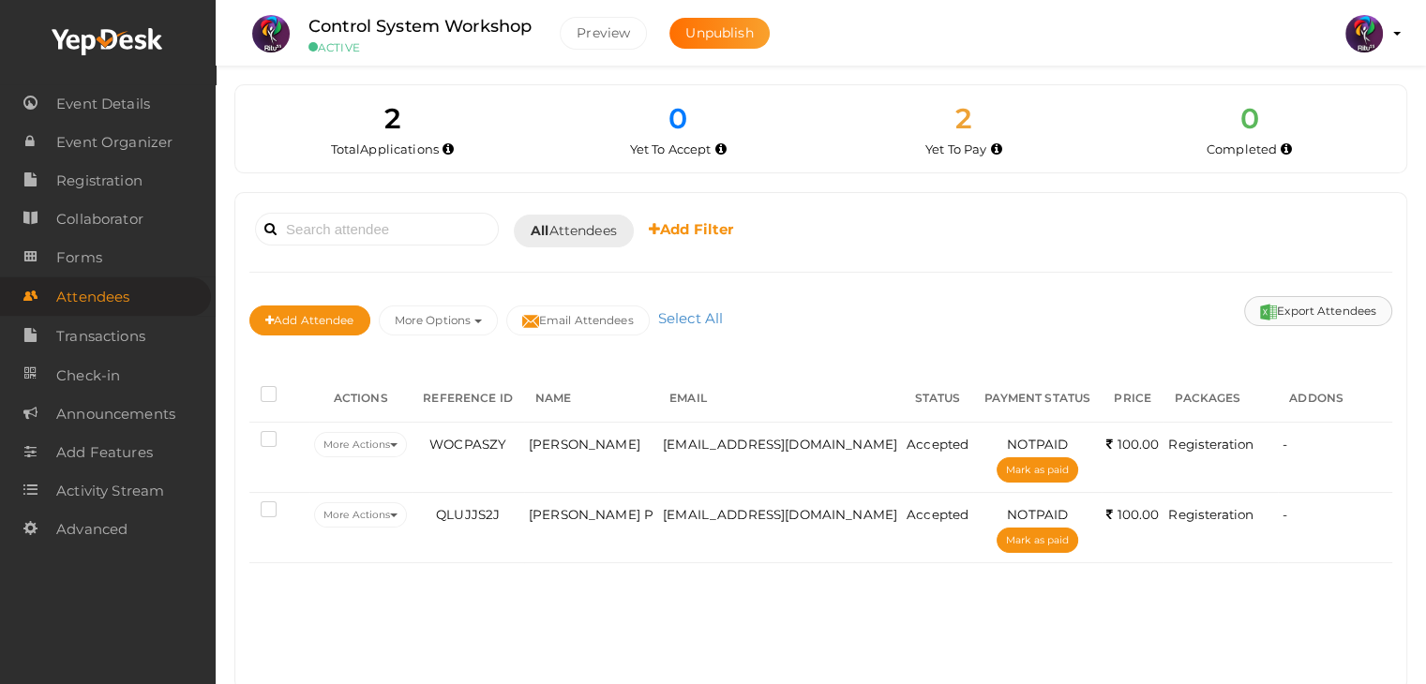
click at [1302, 307] on button "Export Attendees" at bounding box center [1318, 311] width 148 height 30
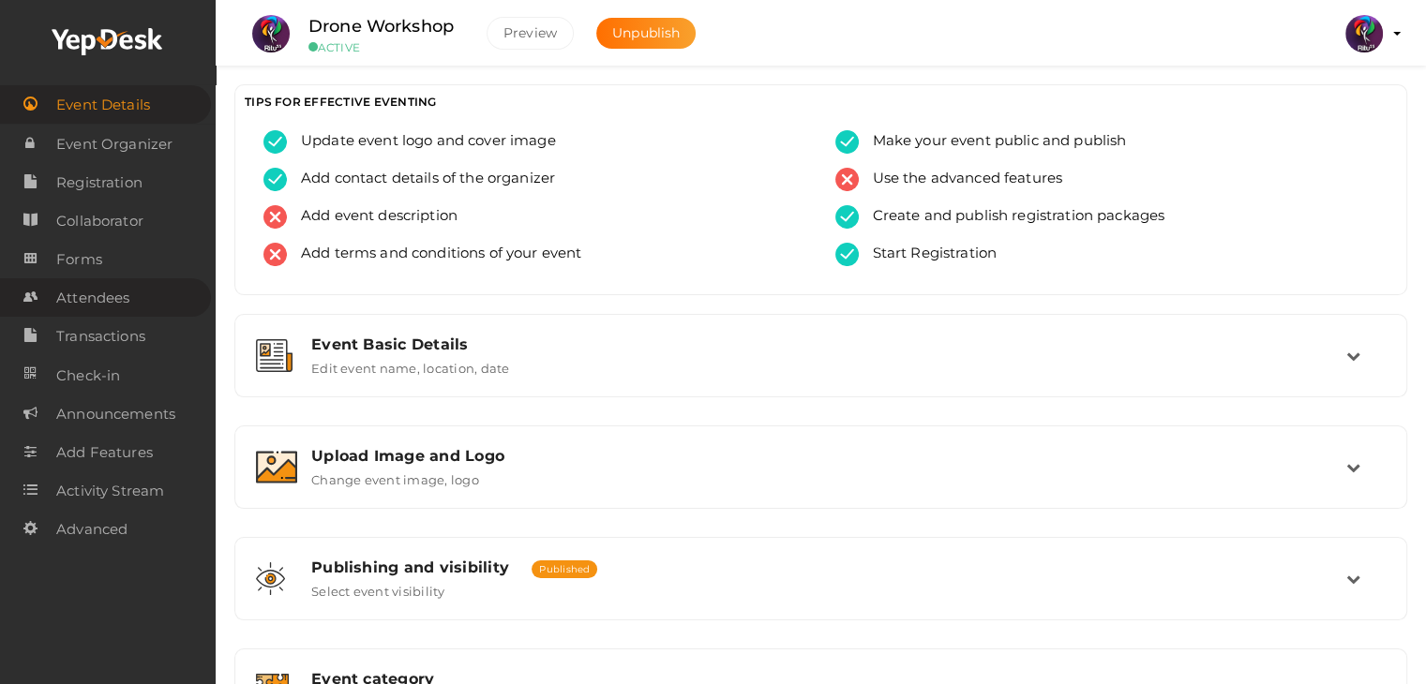
click at [90, 297] on span "Attendees" at bounding box center [92, 297] width 73 height 37
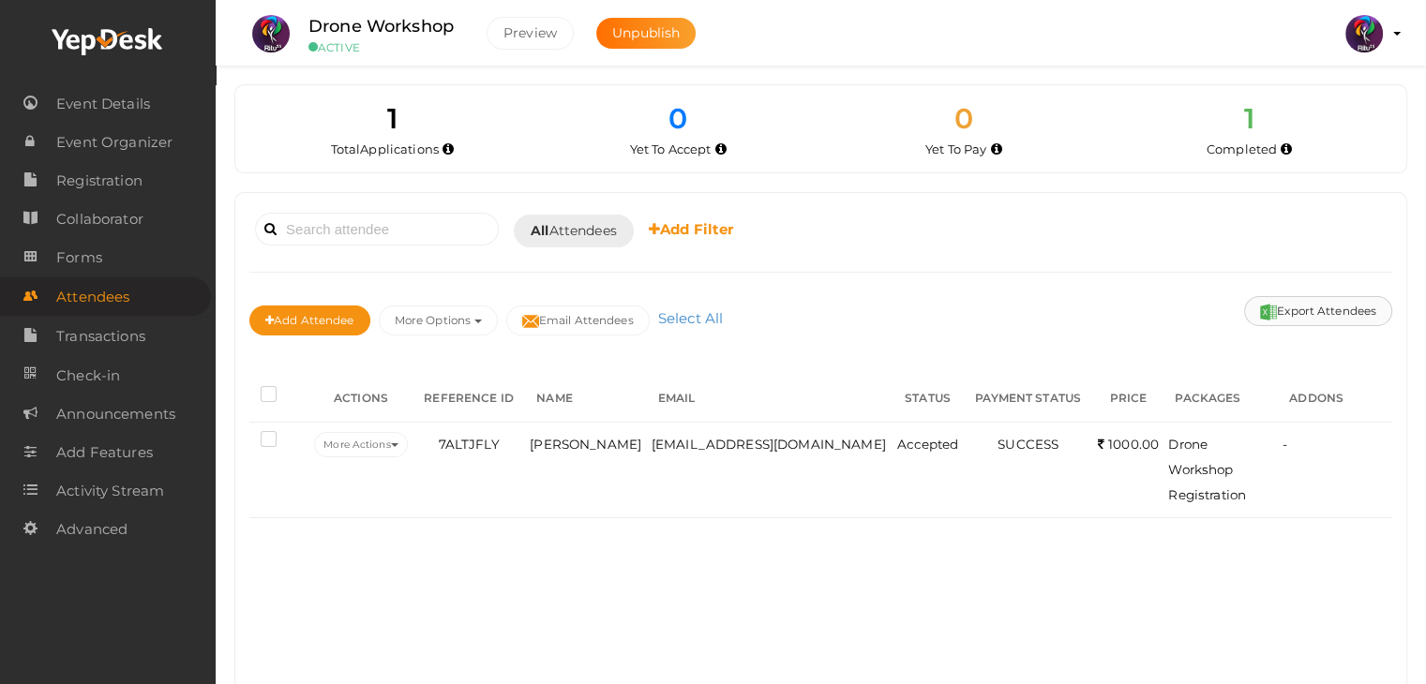
click at [1350, 313] on button "Export Attendees" at bounding box center [1318, 311] width 148 height 30
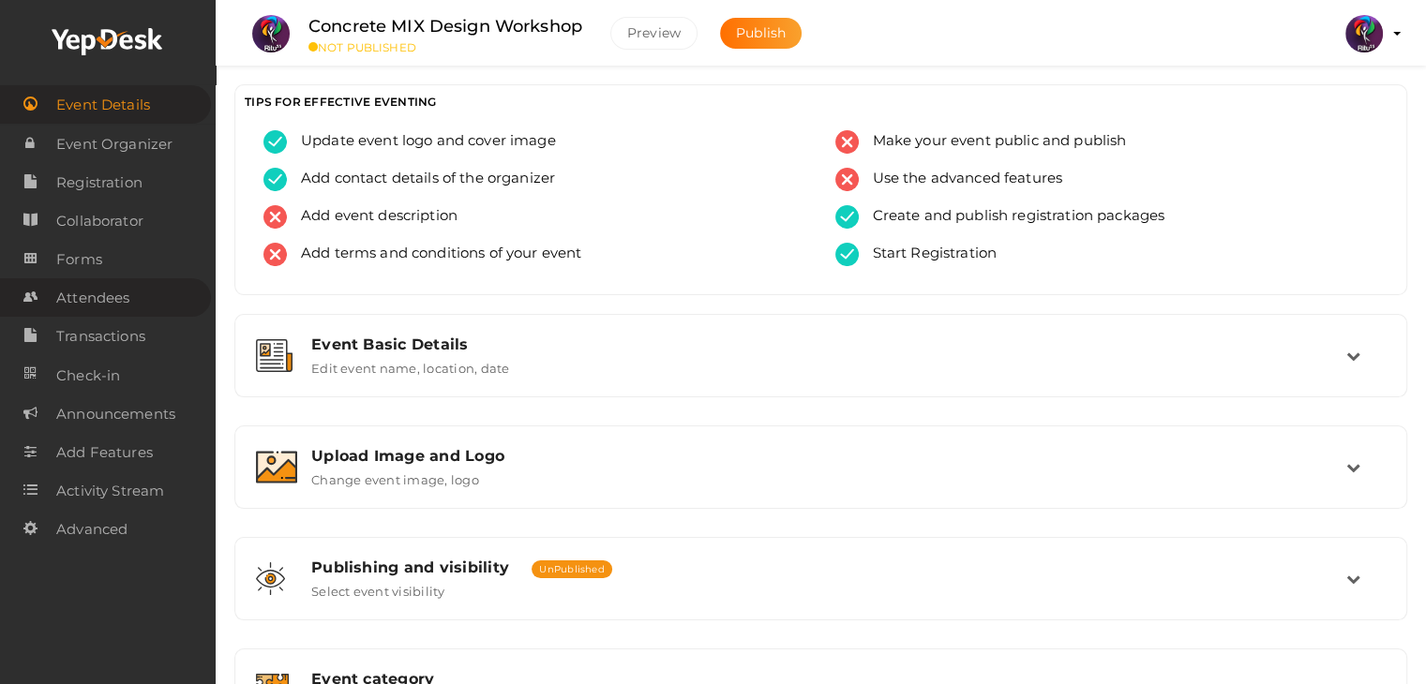
click at [158, 307] on link "Attendees" at bounding box center [105, 297] width 211 height 38
click at [97, 293] on span "Attendees" at bounding box center [92, 297] width 73 height 37
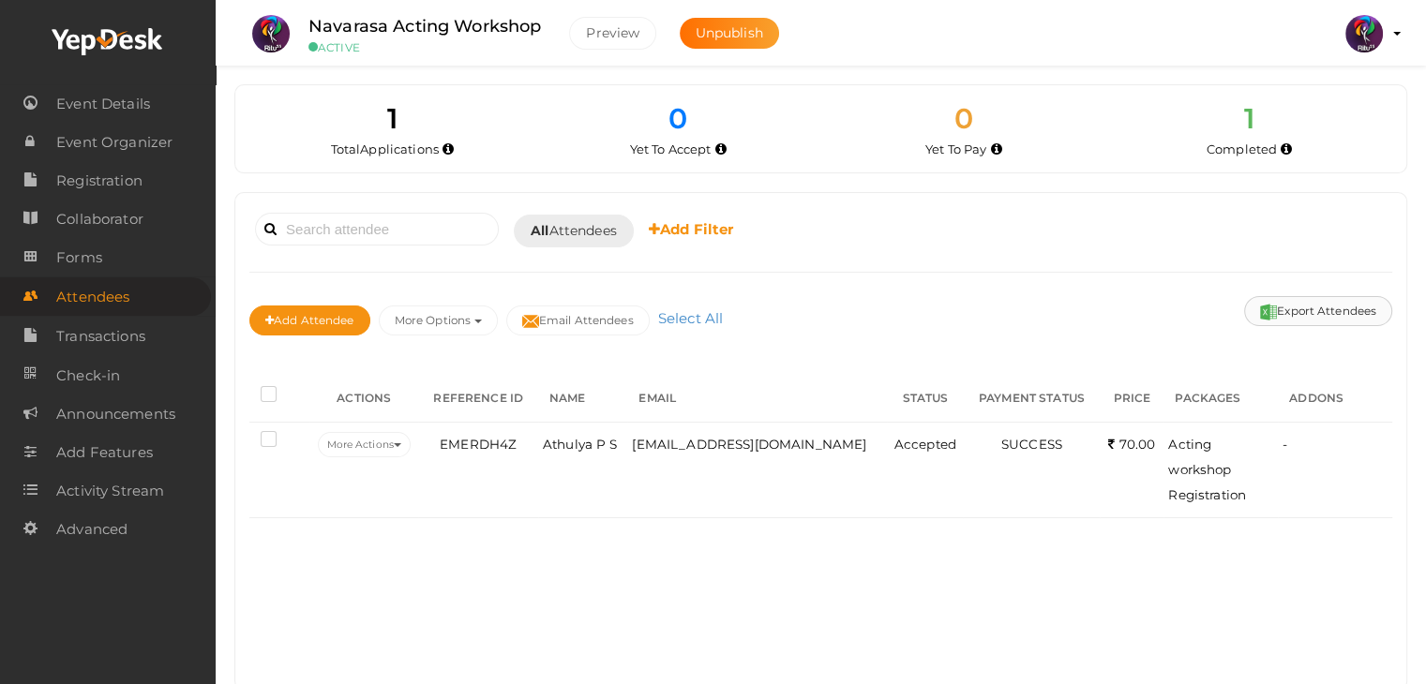
click at [1282, 306] on button "Export Attendees" at bounding box center [1318, 311] width 148 height 30
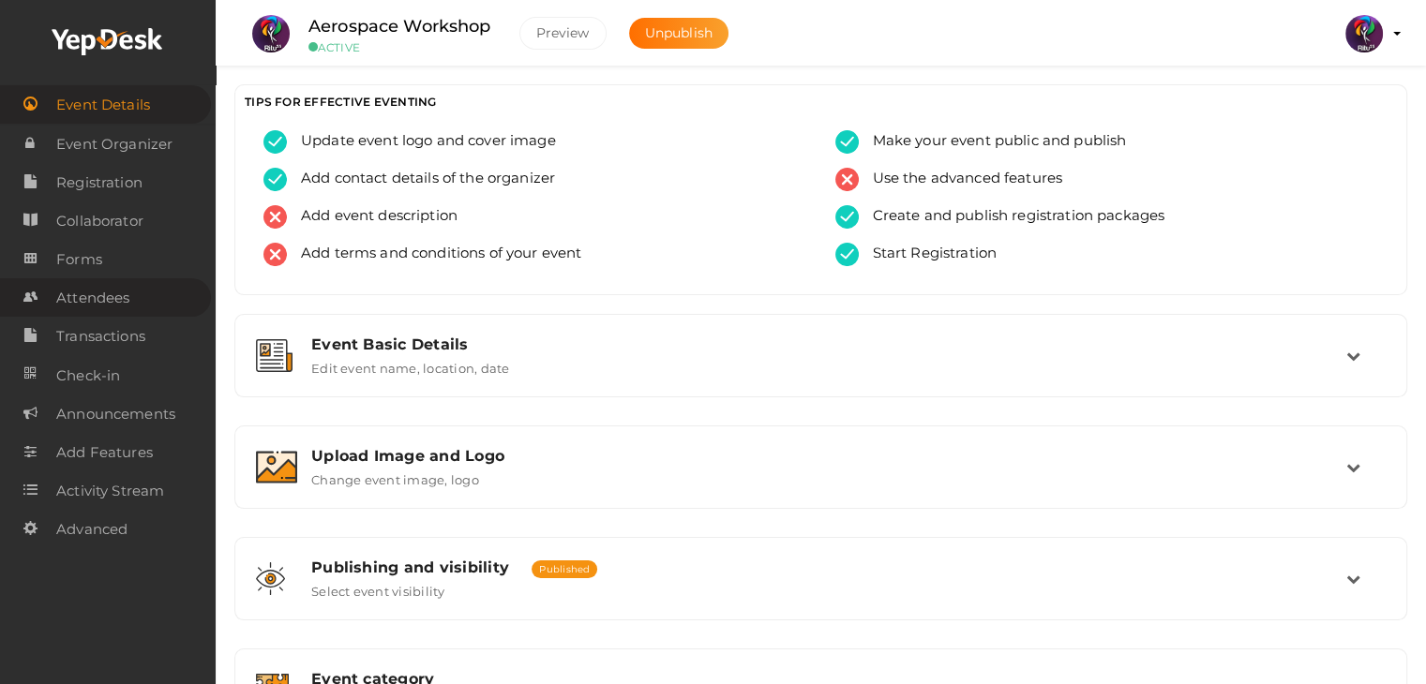
click at [129, 290] on span "Attendees" at bounding box center [92, 297] width 73 height 37
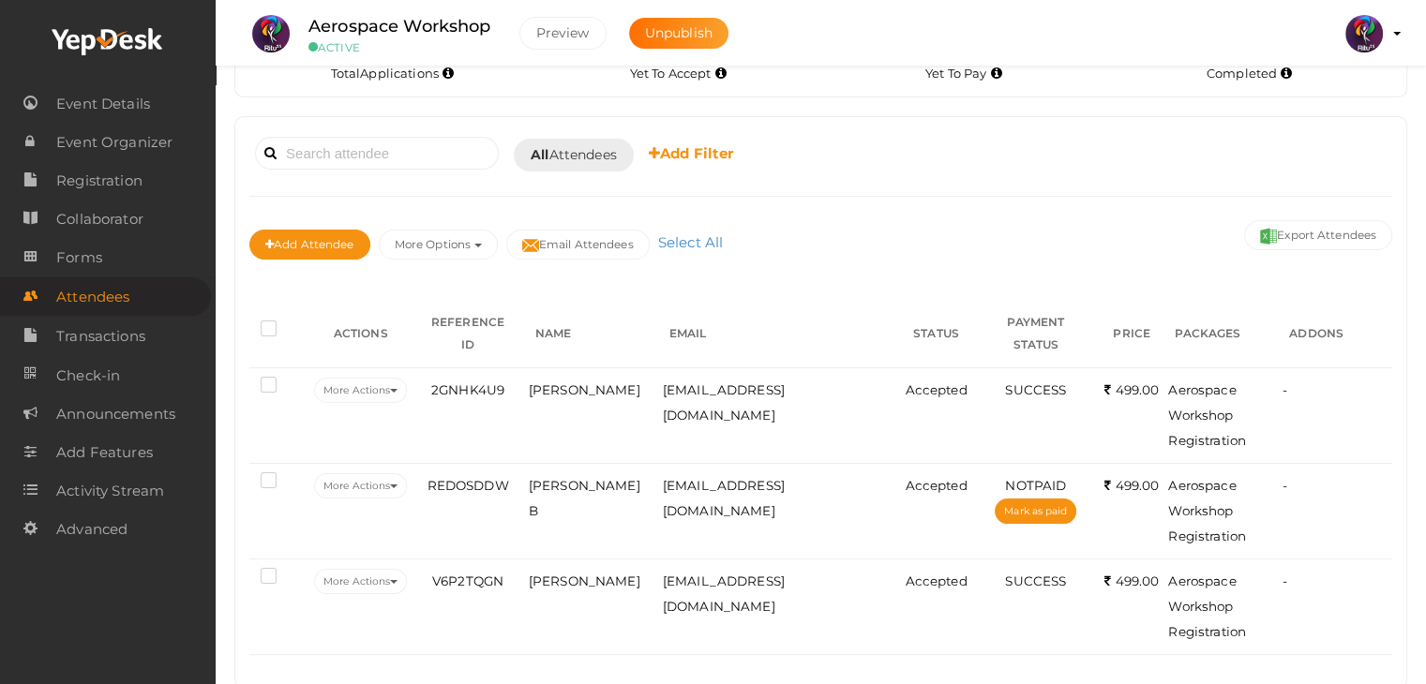
scroll to position [66, 0]
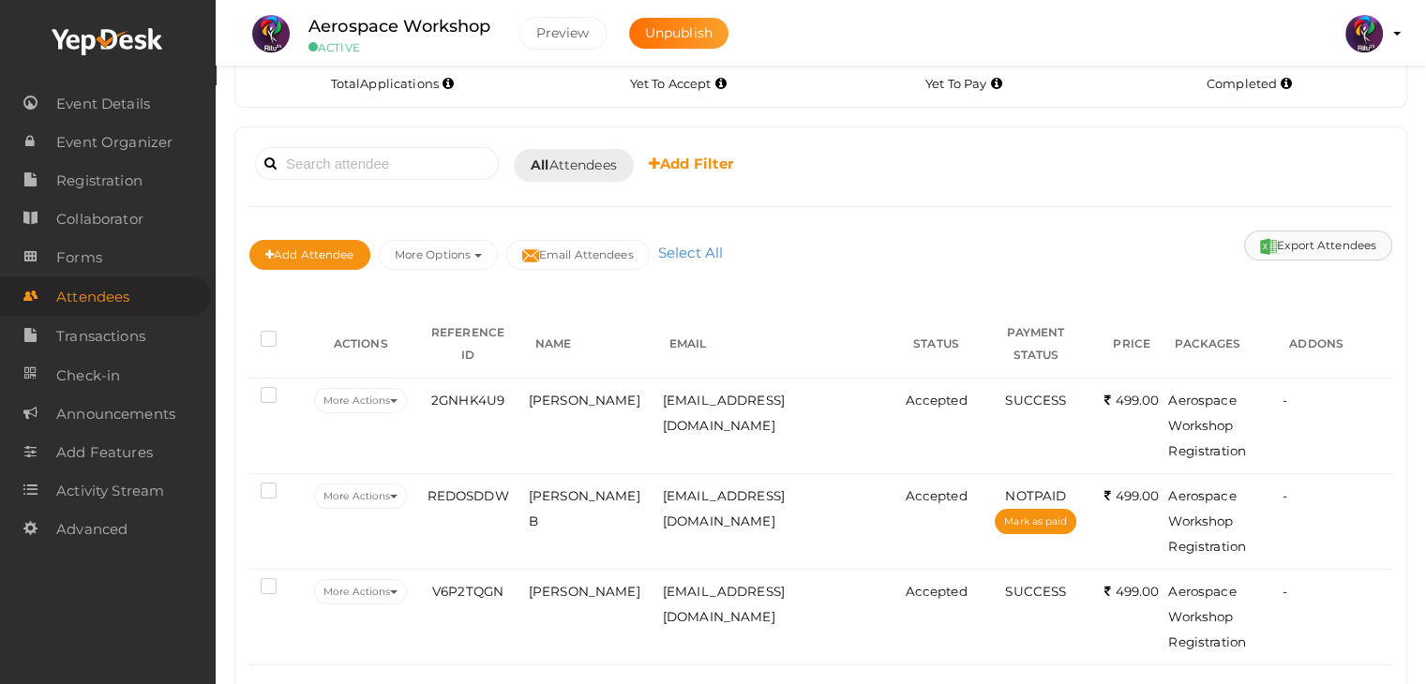
click at [1300, 252] on button "Export Attendees" at bounding box center [1318, 246] width 148 height 30
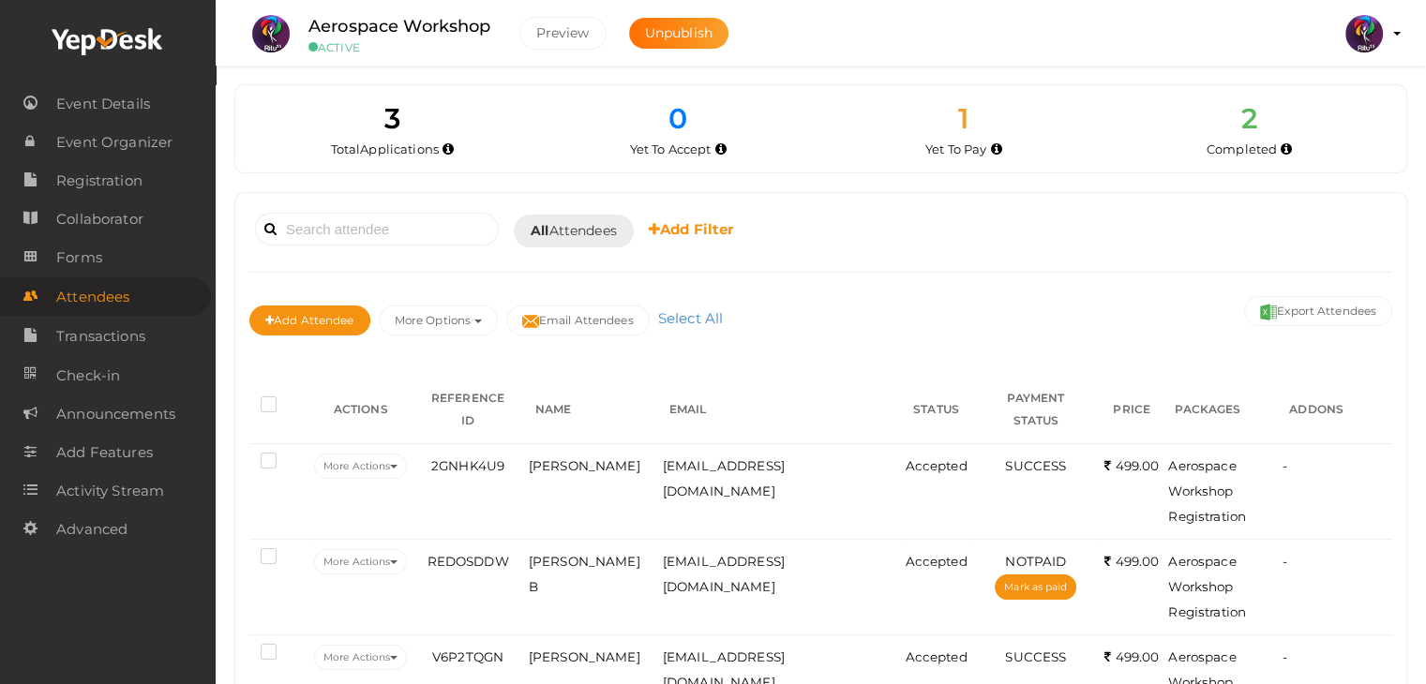
scroll to position [0, 0]
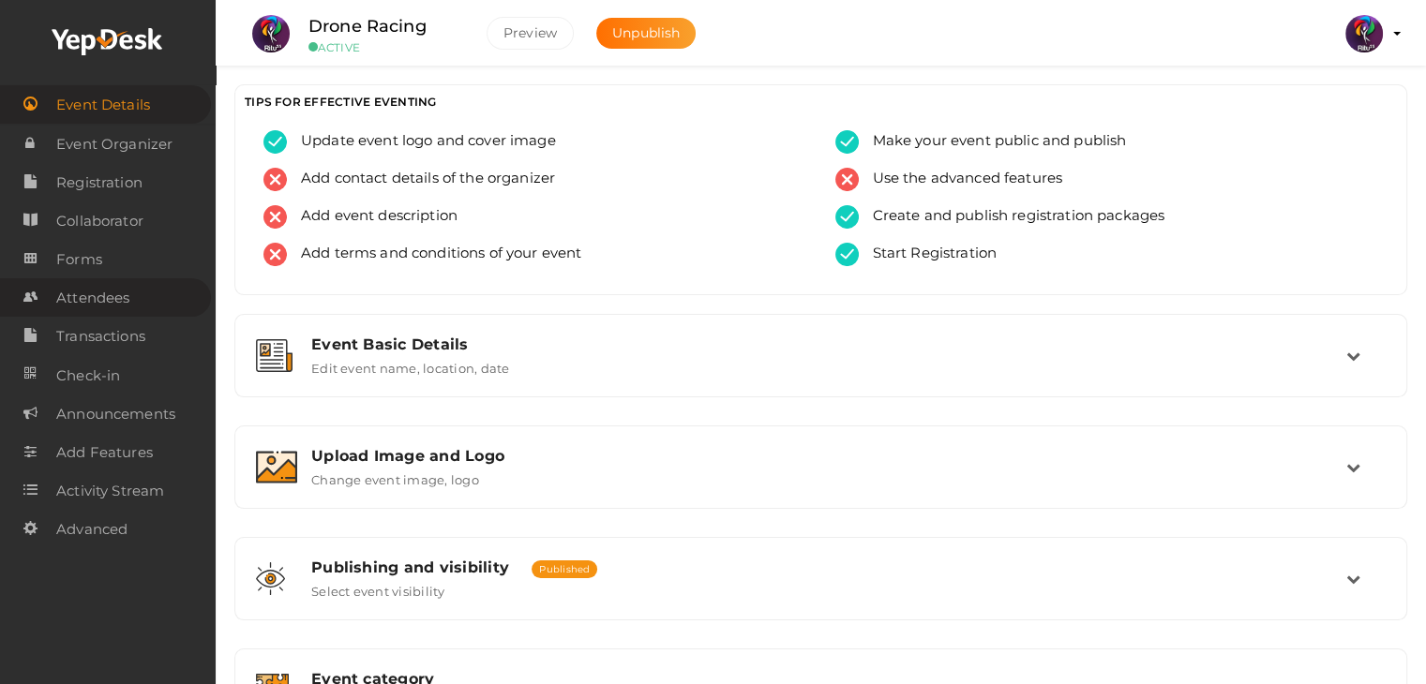
click at [93, 301] on span "Attendees" at bounding box center [92, 297] width 73 height 37
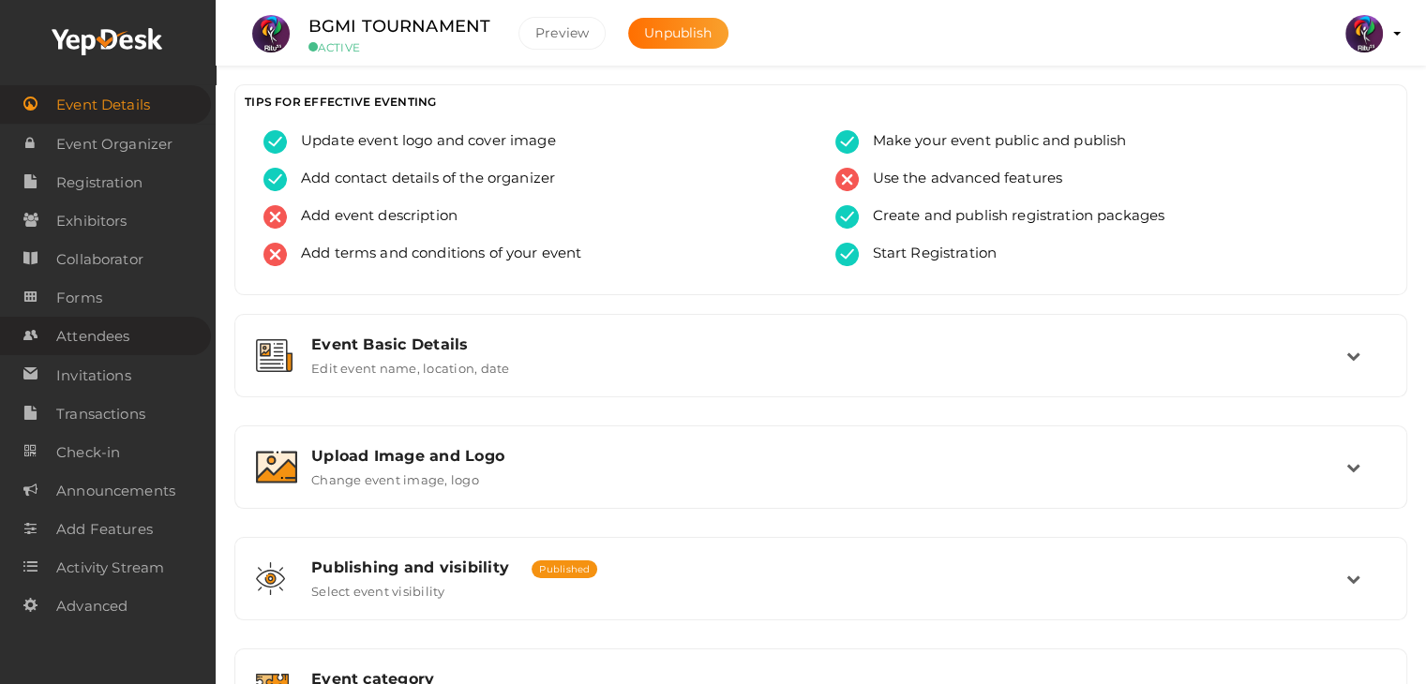
click at [115, 338] on span "Attendees" at bounding box center [92, 336] width 73 height 37
